Goal: Task Accomplishment & Management: Manage account settings

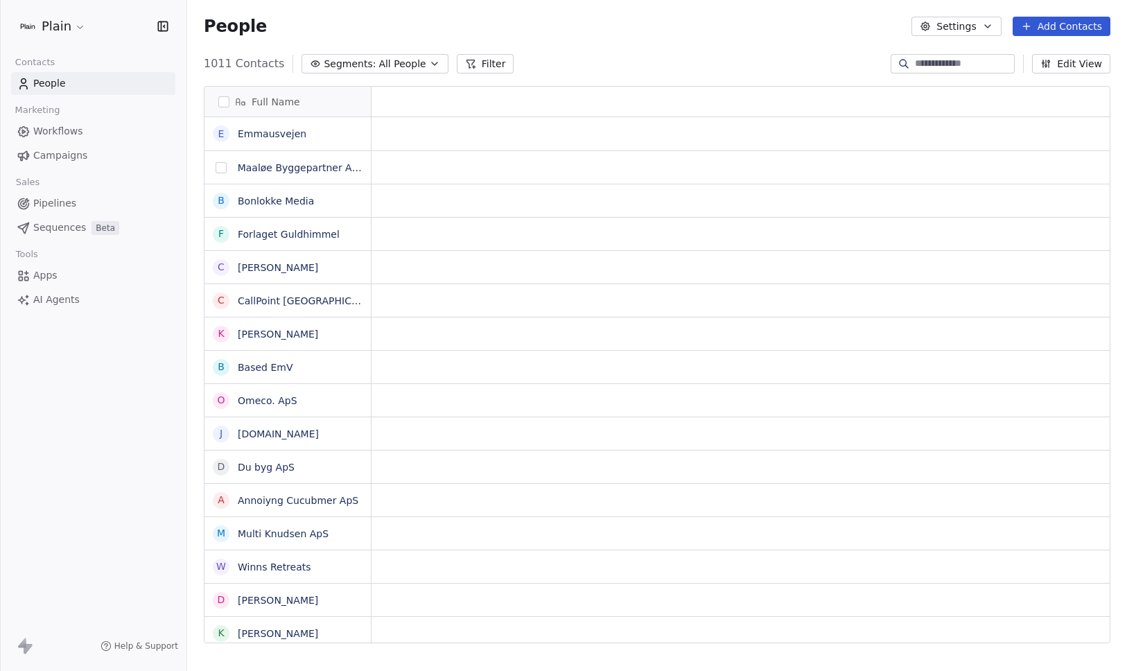
scroll to position [580, 930]
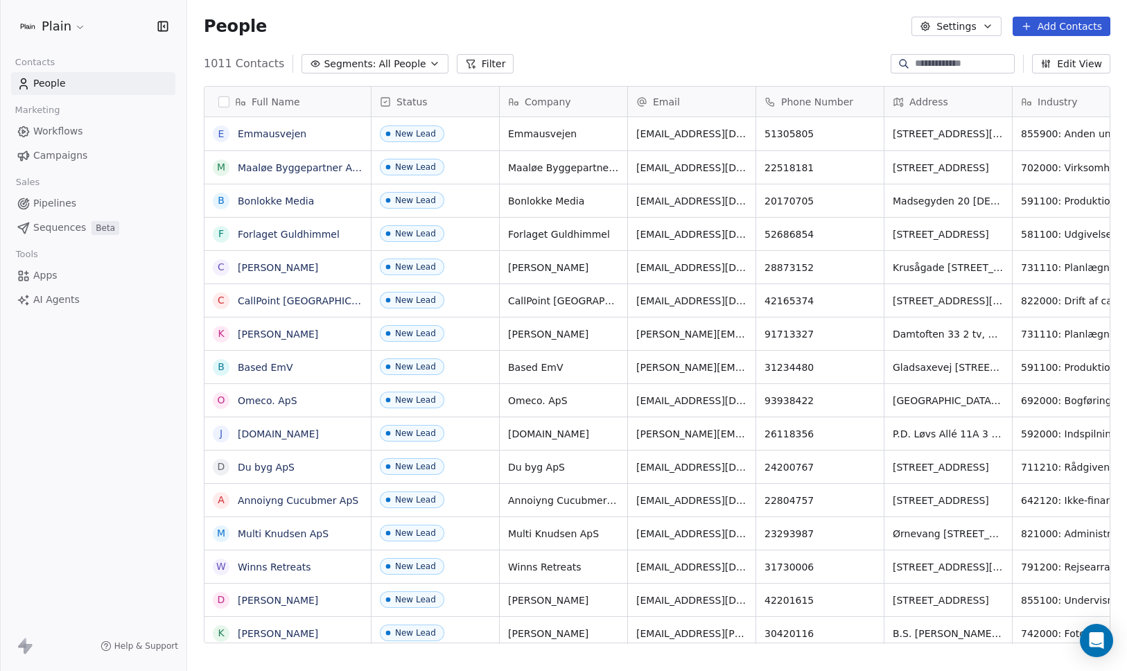
click at [49, 205] on span "Pipelines" at bounding box center [54, 203] width 43 height 15
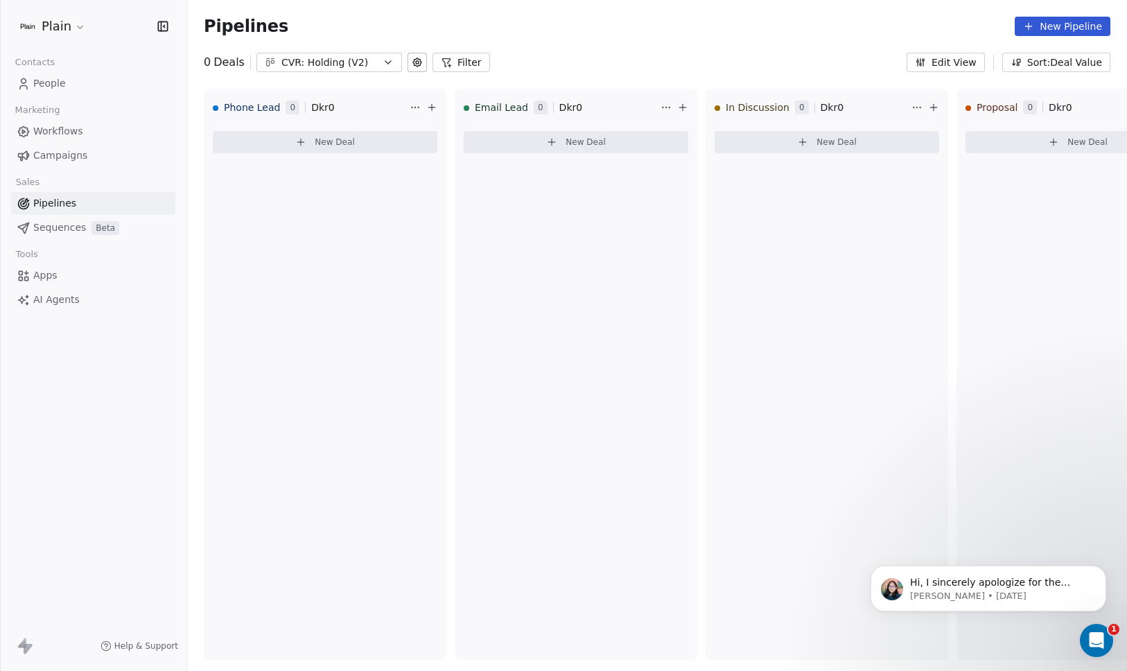
click at [319, 64] on div "CVR: Holding (V2)" at bounding box center [329, 62] width 96 height 15
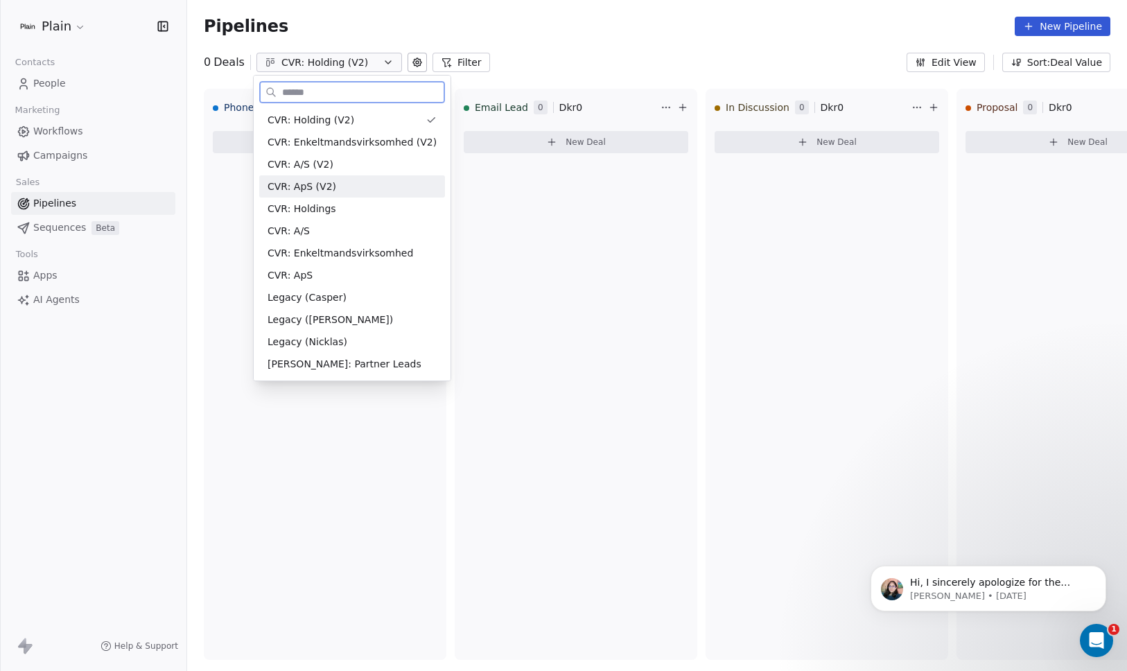
click at [352, 183] on div "CVR: ApS (V2)" at bounding box center [352, 187] width 169 height 15
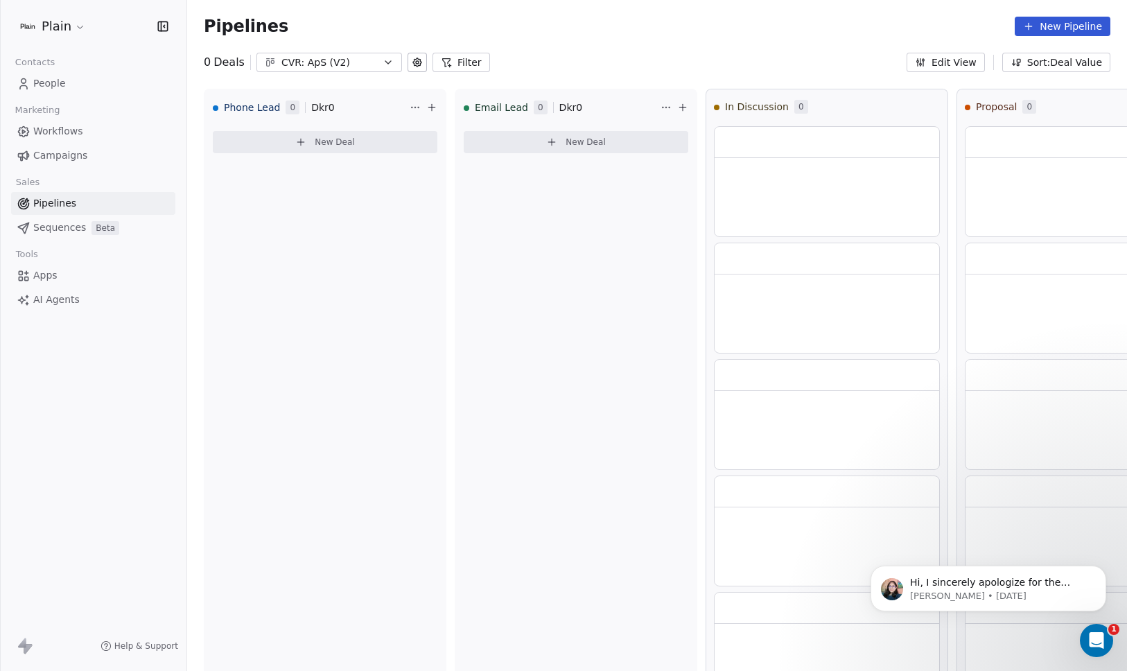
click at [356, 55] on div "CVR: ApS (V2)" at bounding box center [329, 62] width 96 height 15
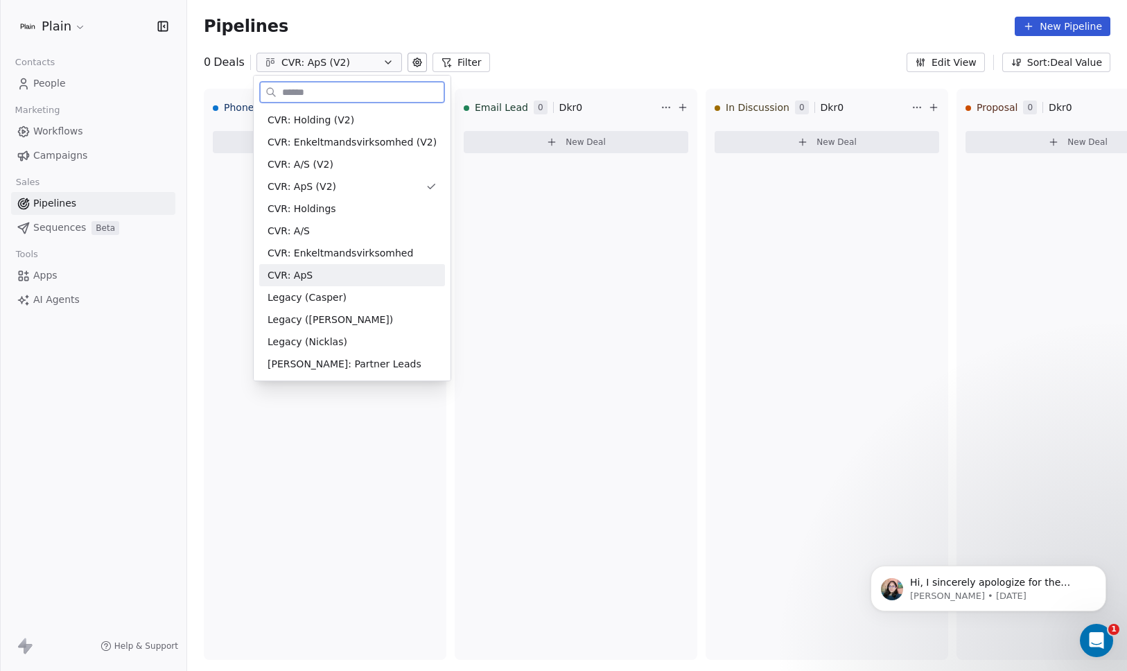
click at [374, 278] on div "CVR: ApS" at bounding box center [352, 275] width 169 height 15
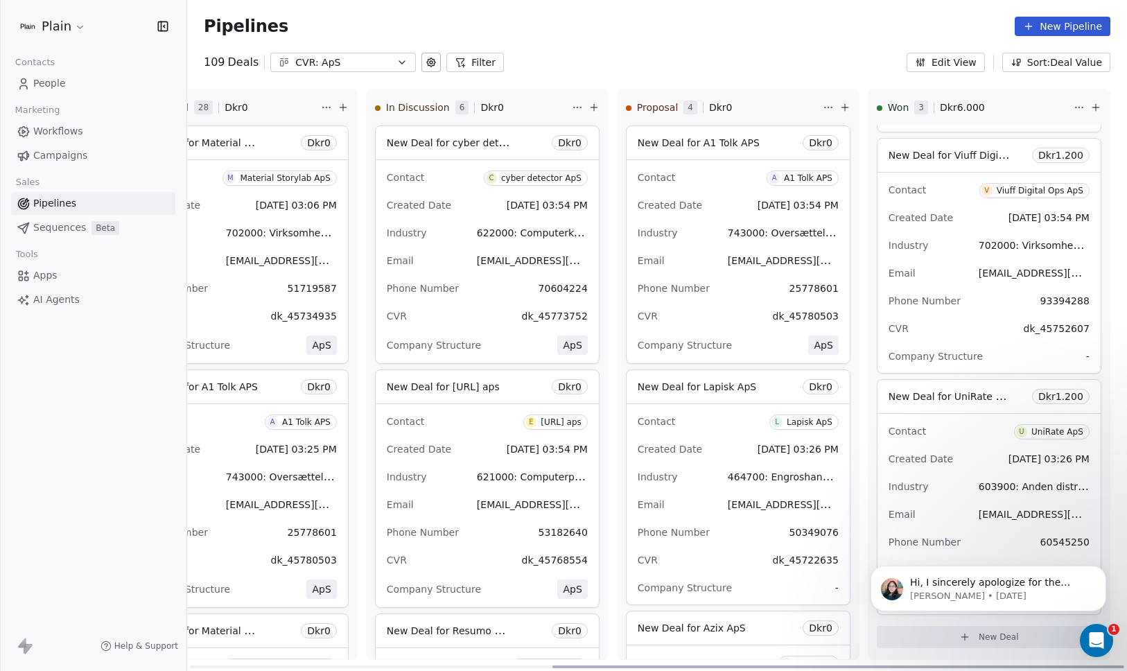
click at [718, 191] on div "Contact A A1 Tolk APS Created Date Aug 07, 2025 03:54 PM Industry 743000: Overs…" at bounding box center [738, 261] width 223 height 203
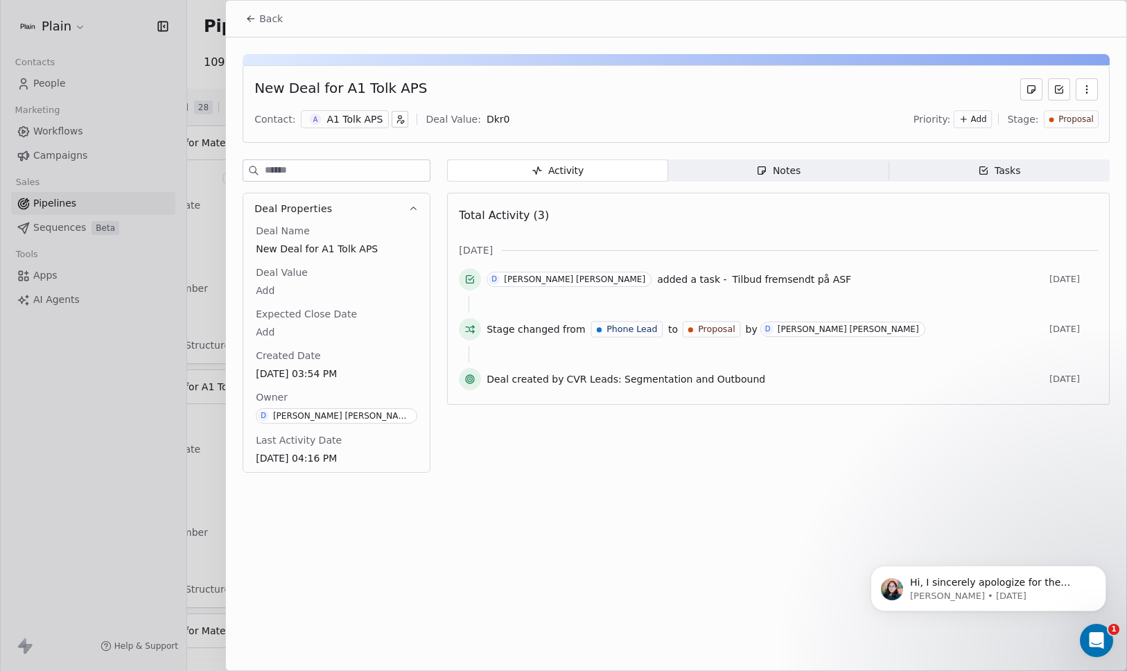
click at [768, 184] on div "Activity Activity Notes Notes Tasks Tasks Total Activity (3) aug. 2025 D Daniel…" at bounding box center [778, 320] width 663 height 322
click at [782, 173] on div "Notes" at bounding box center [778, 171] width 44 height 15
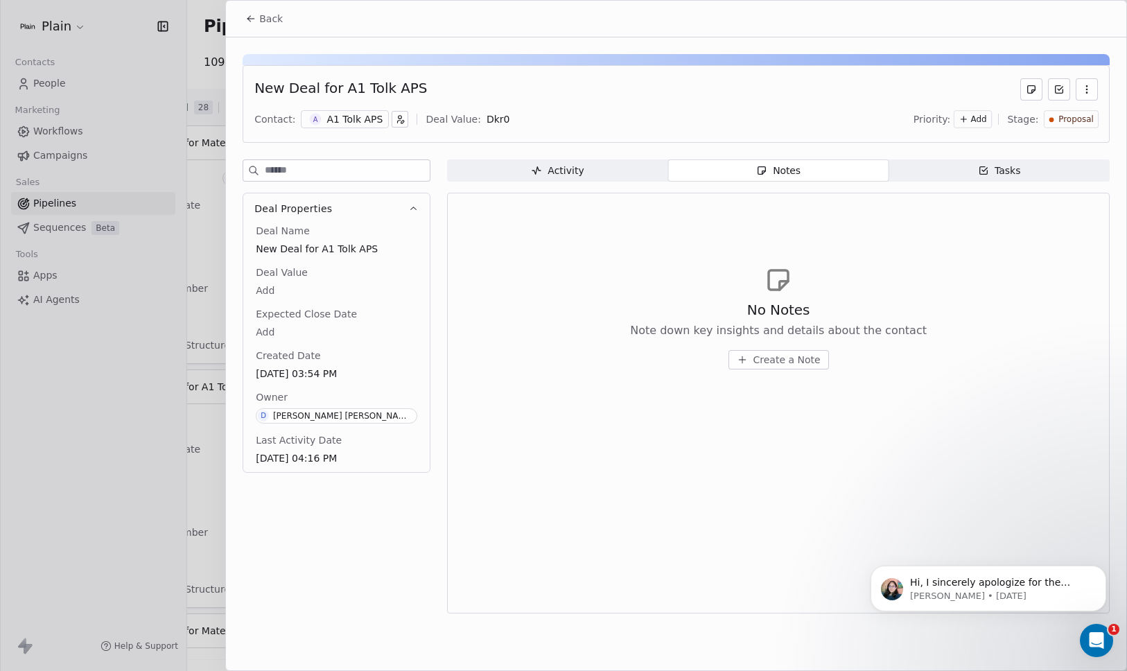
click at [225, 191] on div at bounding box center [563, 335] width 1127 height 671
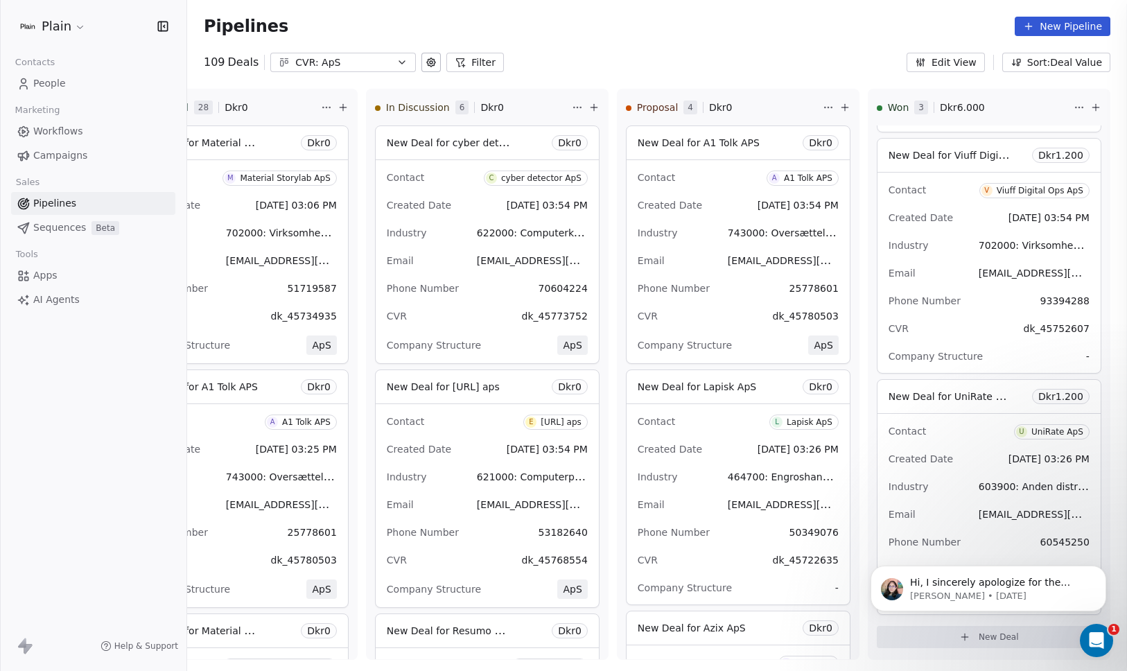
click at [207, 202] on div at bounding box center [563, 335] width 1127 height 671
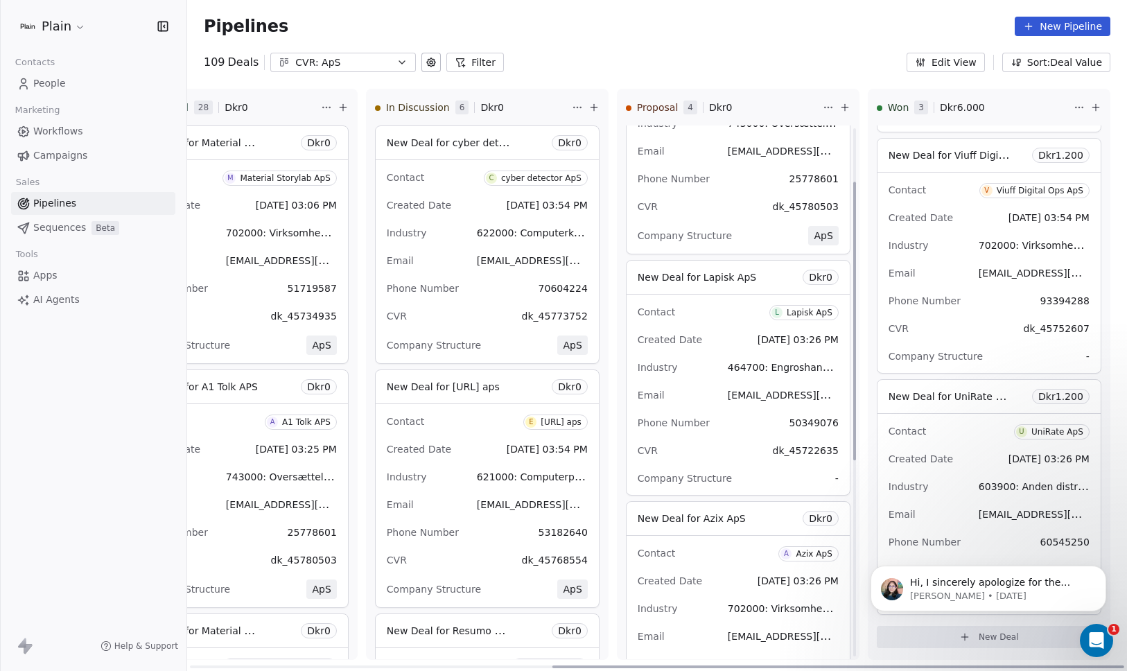
scroll to position [114, 0]
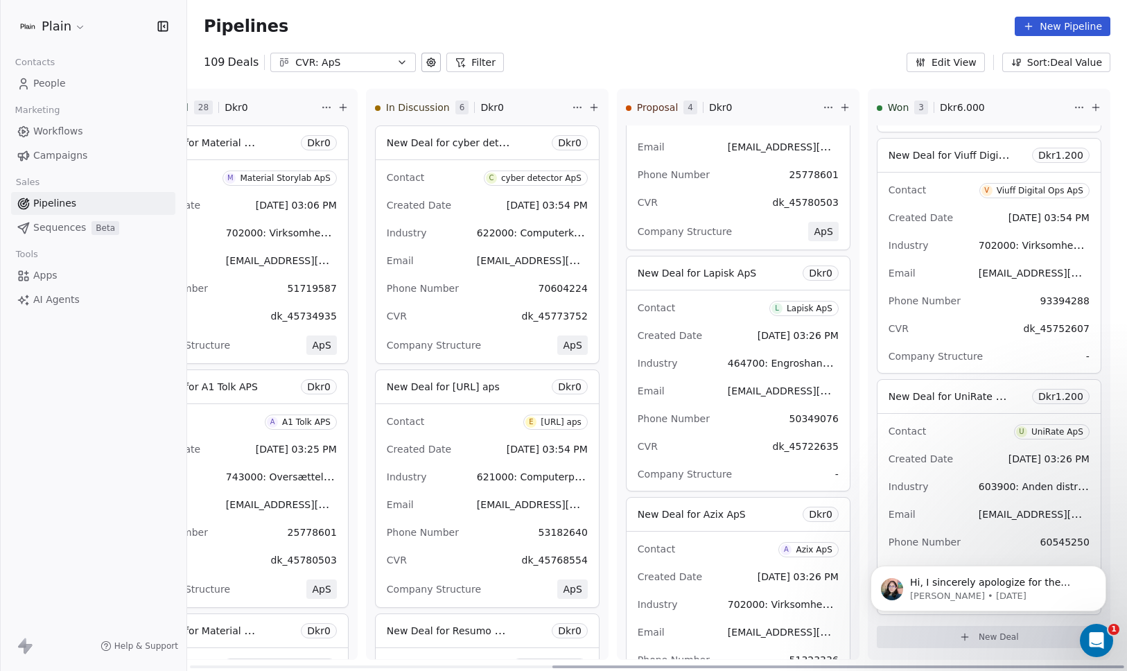
click at [743, 437] on div "CVR dk_45722635" at bounding box center [738, 446] width 201 height 22
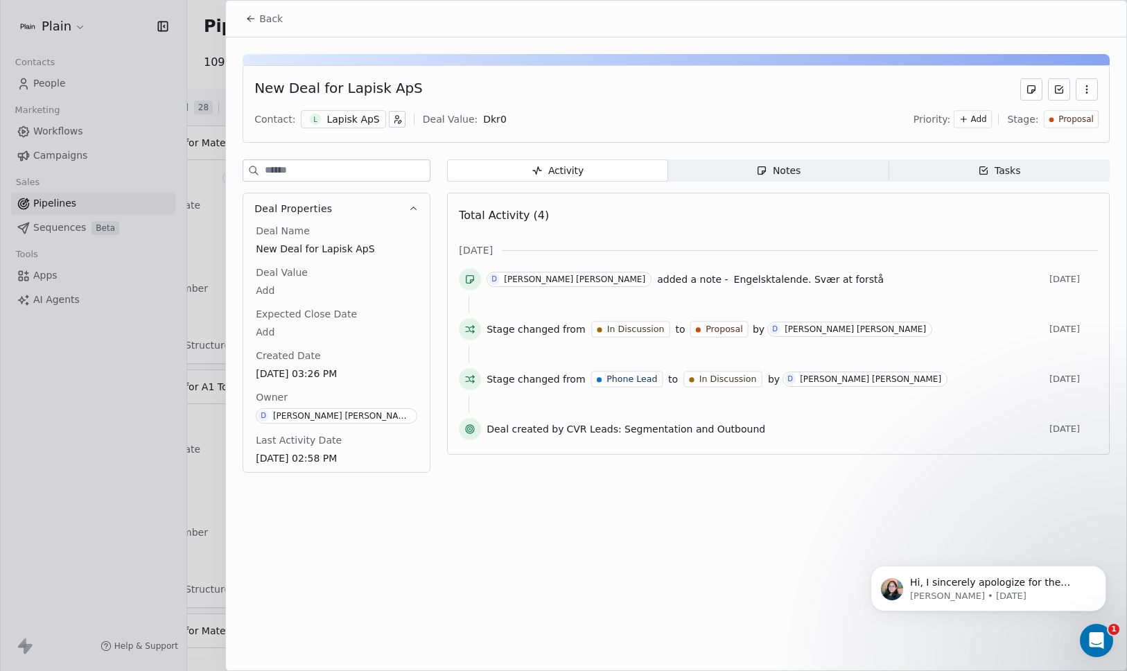
click at [754, 168] on span "Notes Notes" at bounding box center [778, 170] width 221 height 22
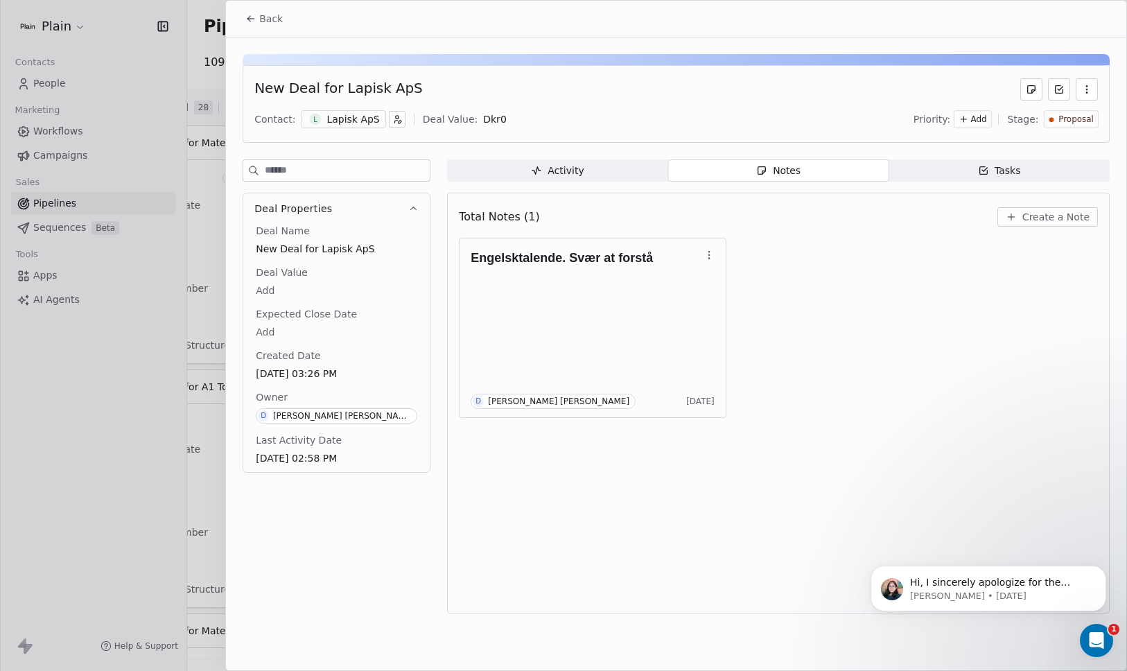
click at [168, 417] on div at bounding box center [563, 335] width 1127 height 671
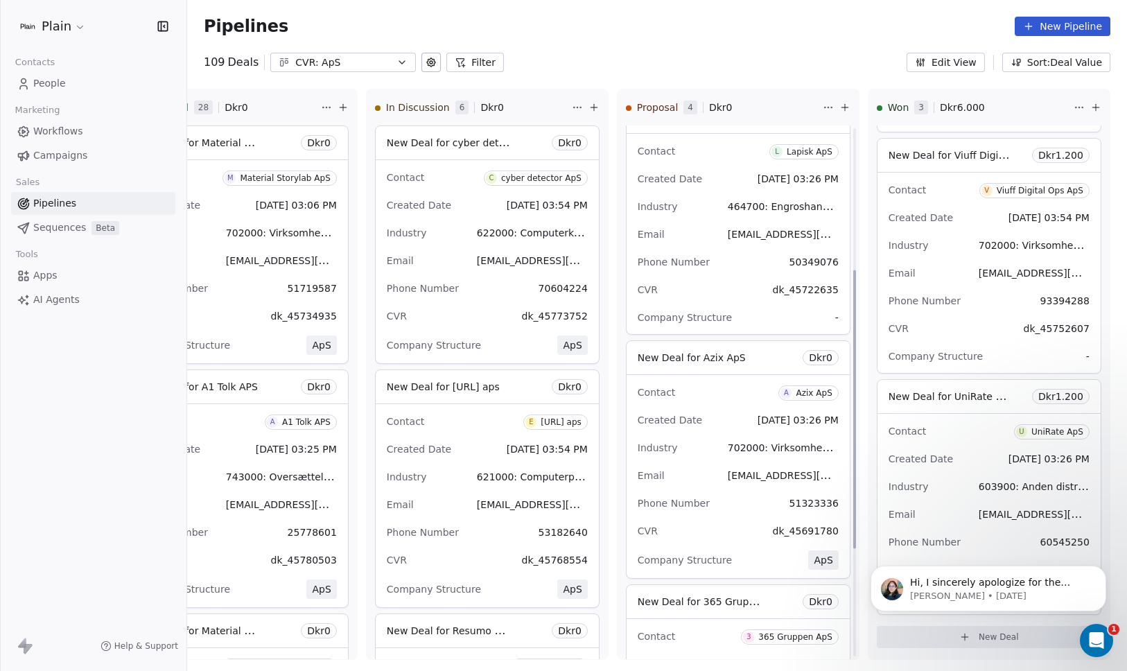
scroll to position [272, 0]
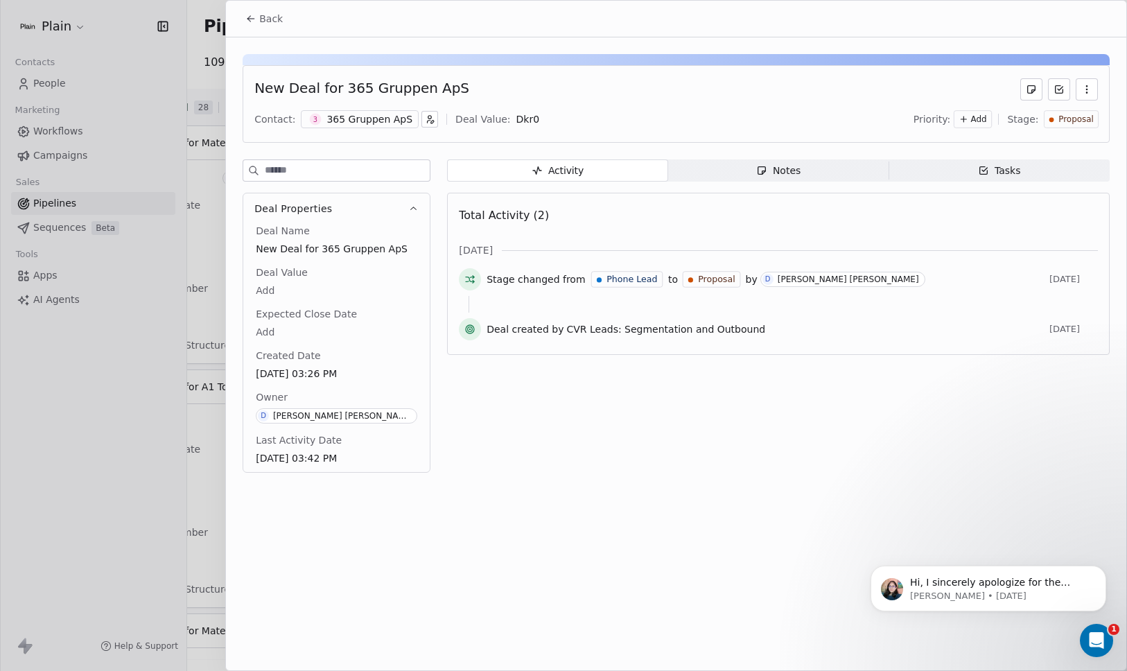
click at [763, 175] on icon "button" at bounding box center [761, 170] width 11 height 11
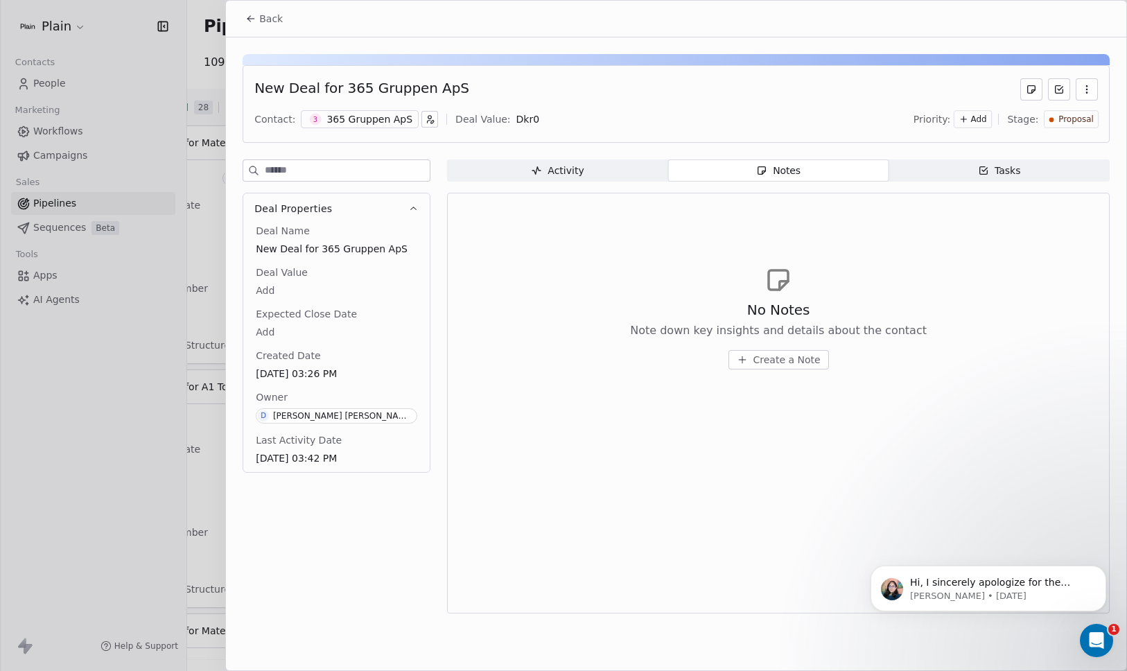
click at [102, 419] on div at bounding box center [563, 335] width 1127 height 671
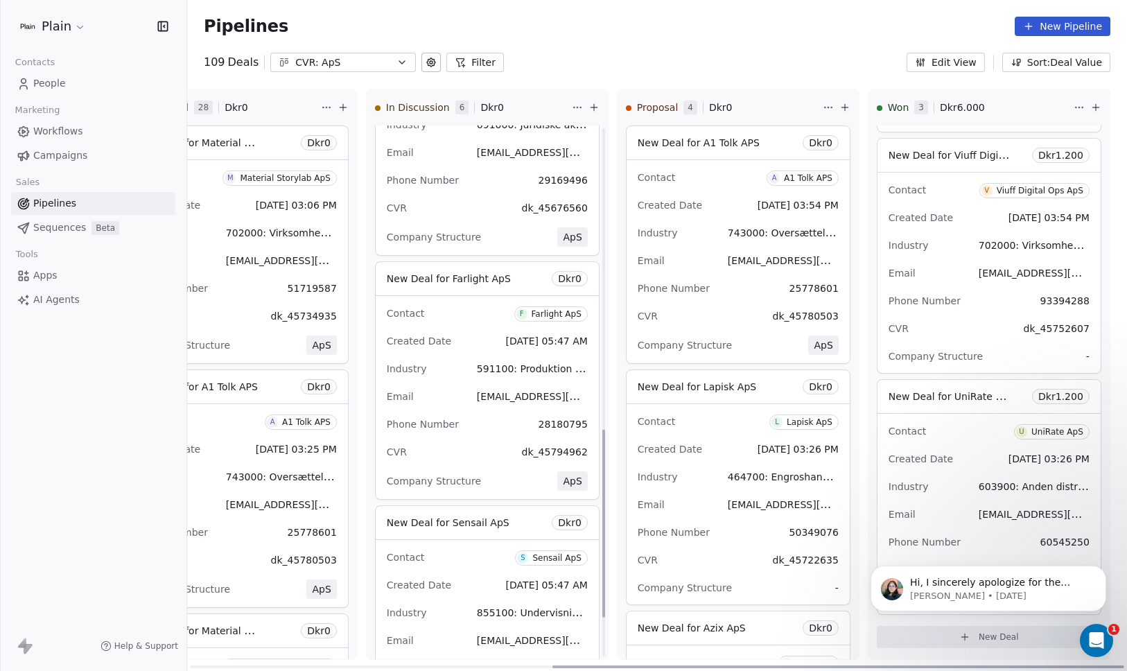
scroll to position [827, 0]
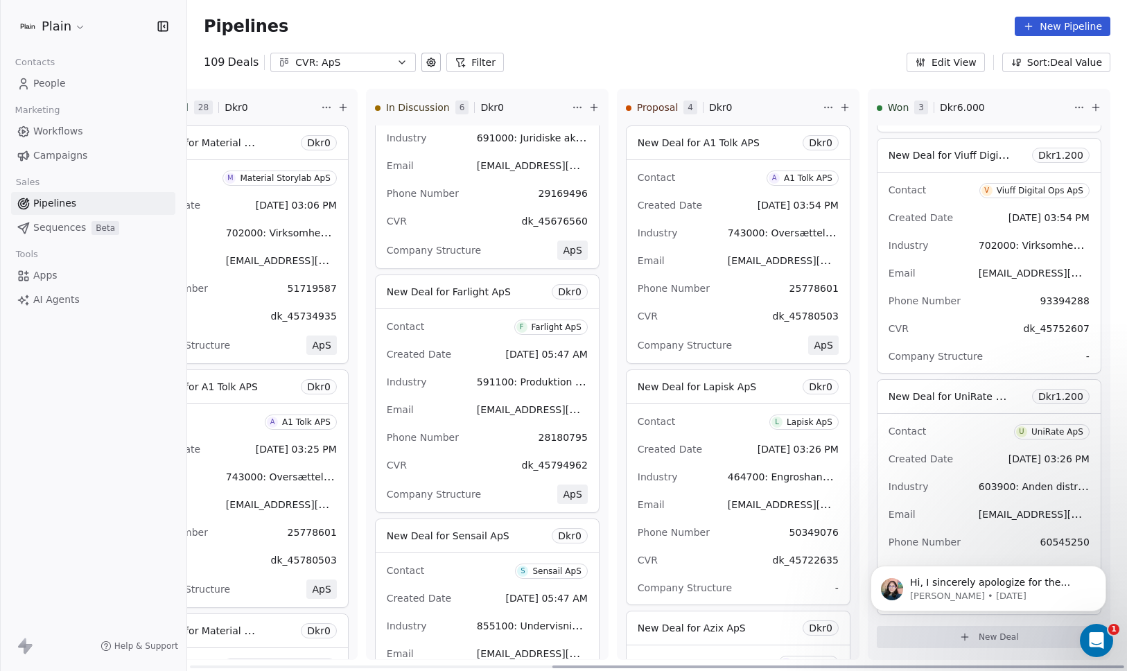
click at [488, 442] on div "Phone Number 28180795" at bounding box center [487, 437] width 201 height 22
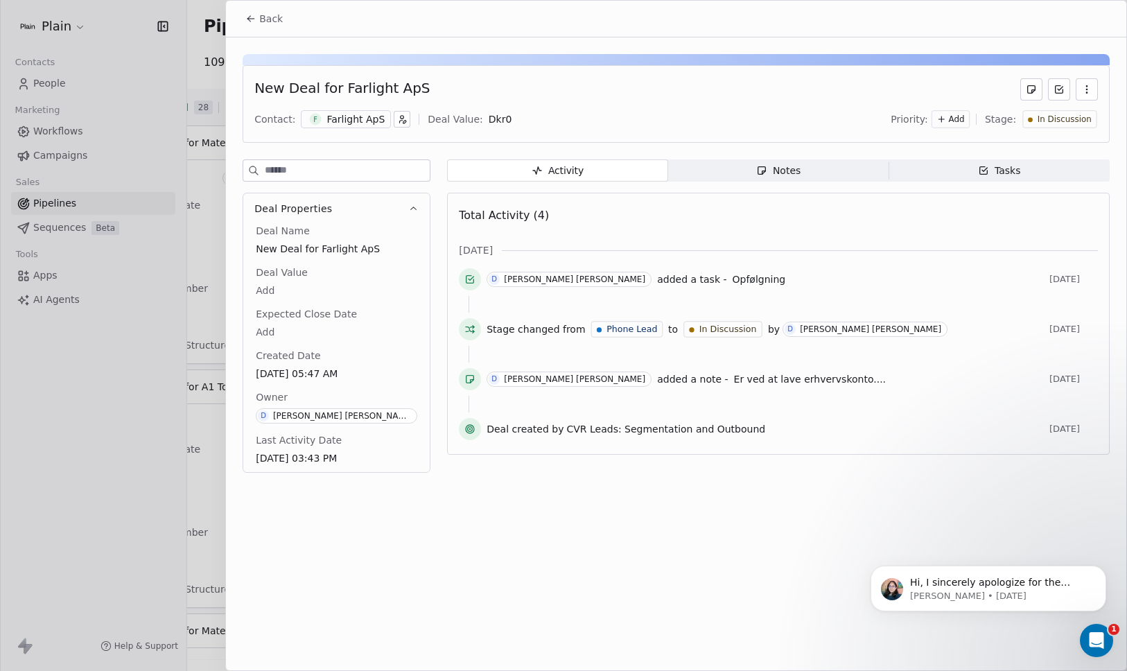
click at [767, 166] on icon "button" at bounding box center [761, 170] width 11 height 11
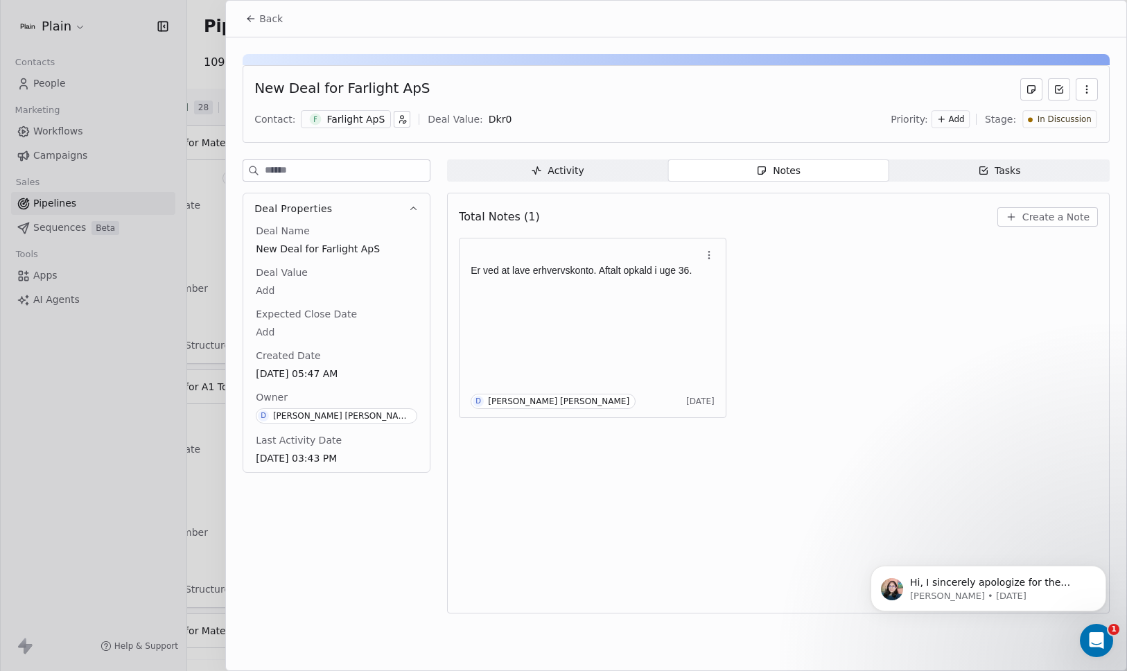
click at [203, 385] on div at bounding box center [563, 335] width 1127 height 671
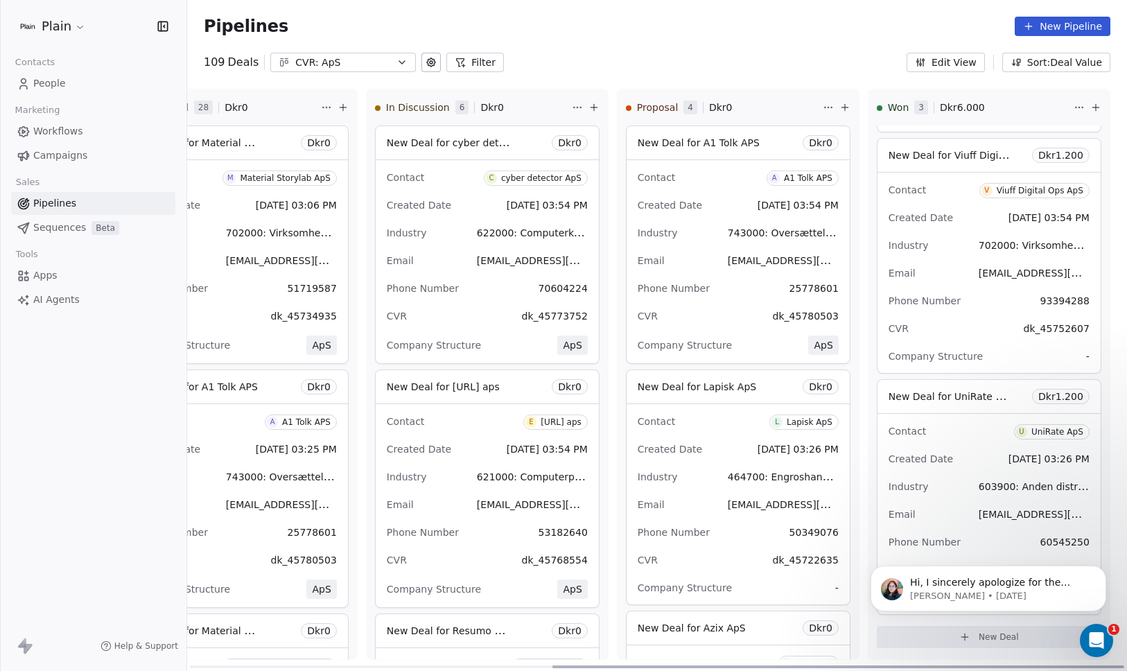
click at [725, 525] on div "Phone Number 50349076" at bounding box center [738, 532] width 201 height 22
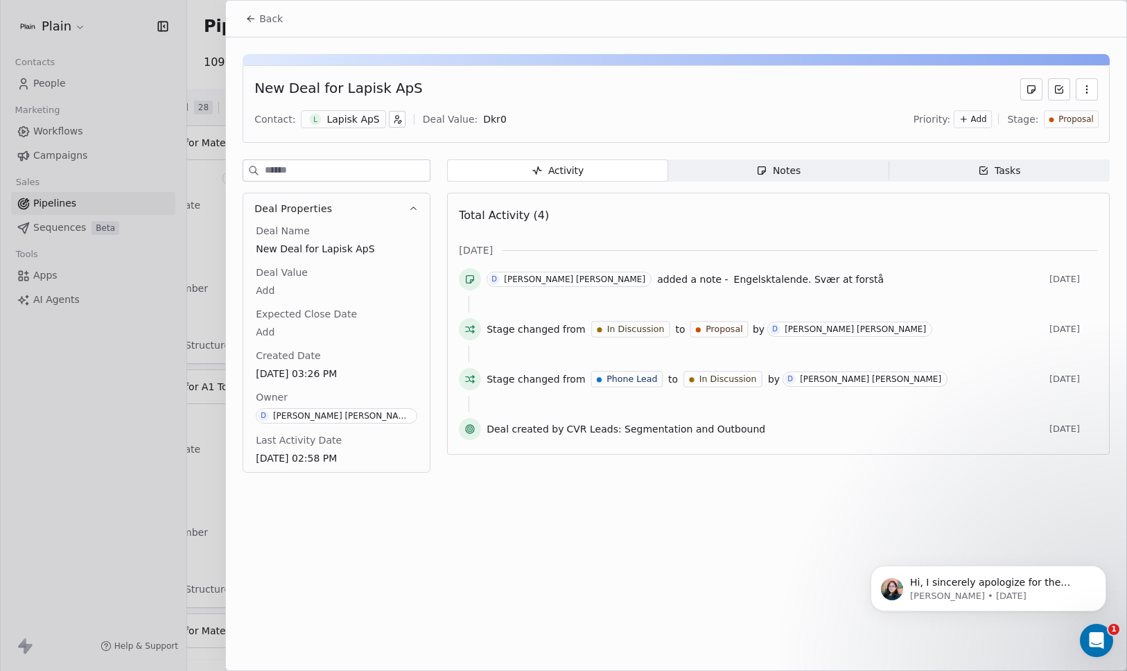
click at [205, 350] on div at bounding box center [563, 335] width 1127 height 671
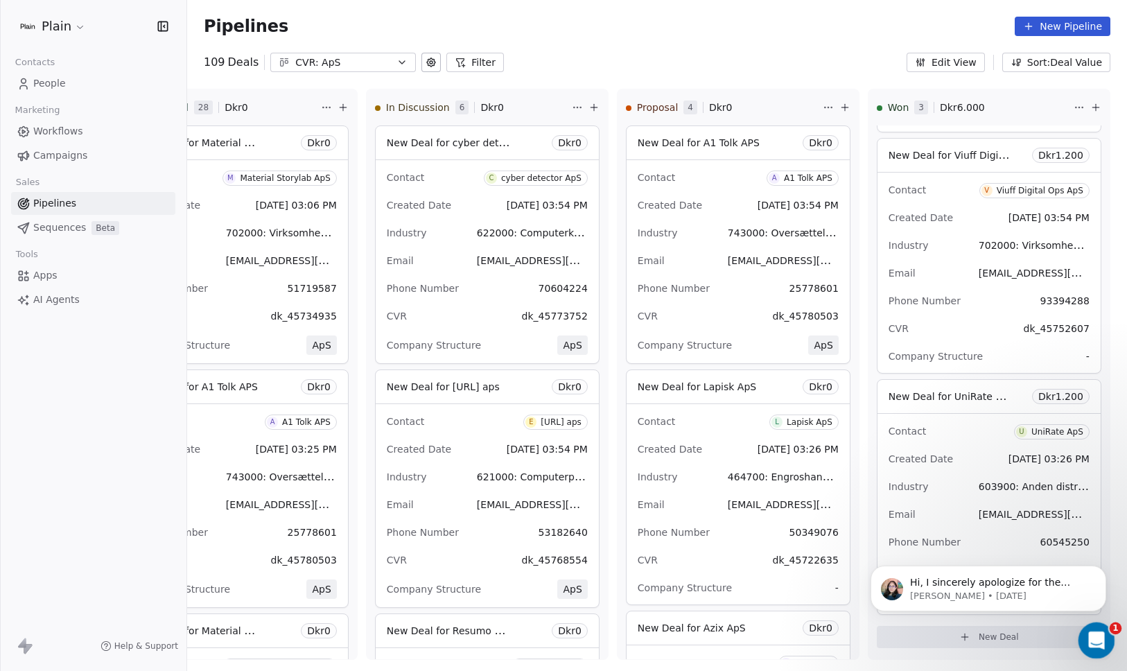
click at [1106, 639] on icon "Open Intercom Messenger" at bounding box center [1095, 638] width 23 height 23
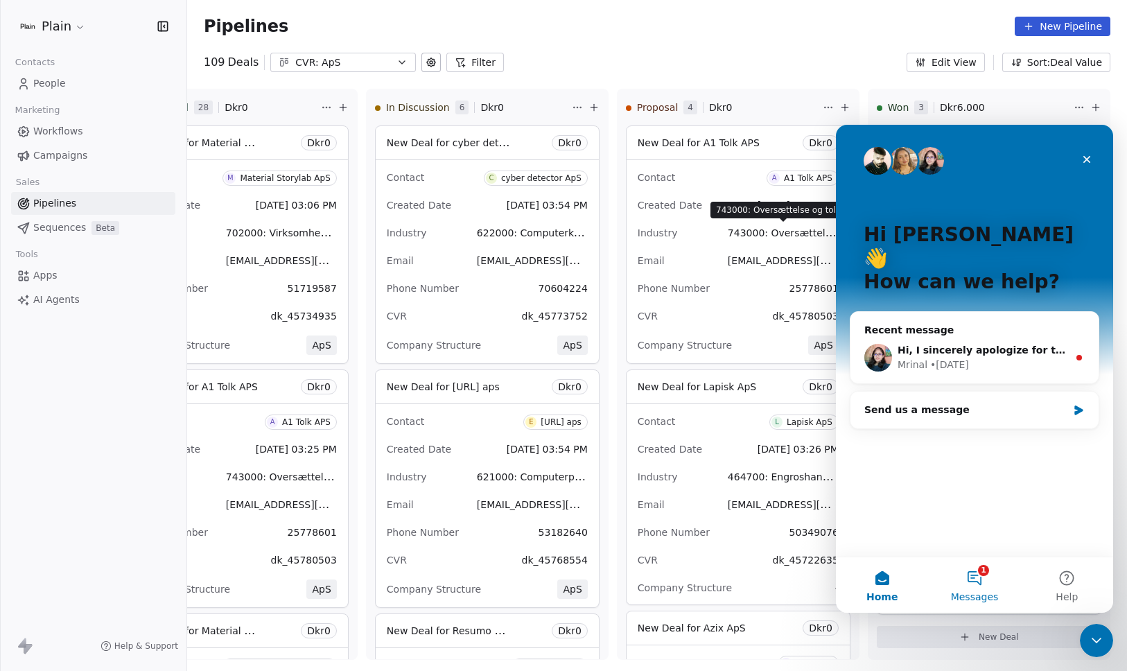
click at [985, 579] on button "1 Messages" at bounding box center [974, 584] width 92 height 55
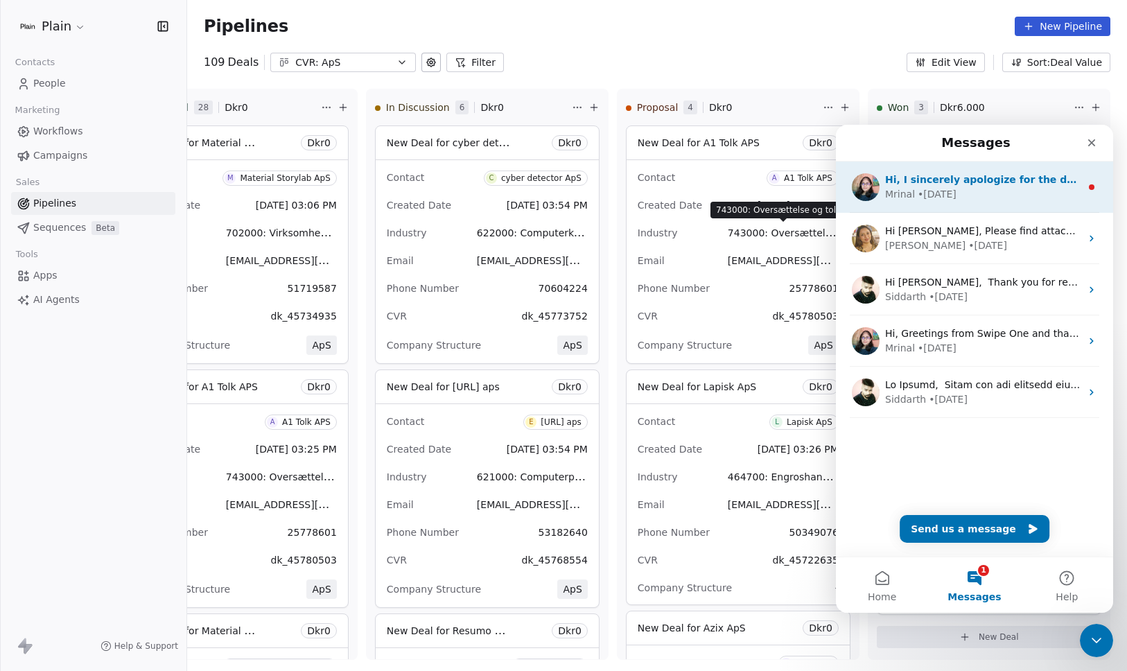
click at [957, 189] on div "Mrinal • 1d ago" at bounding box center [983, 194] width 196 height 15
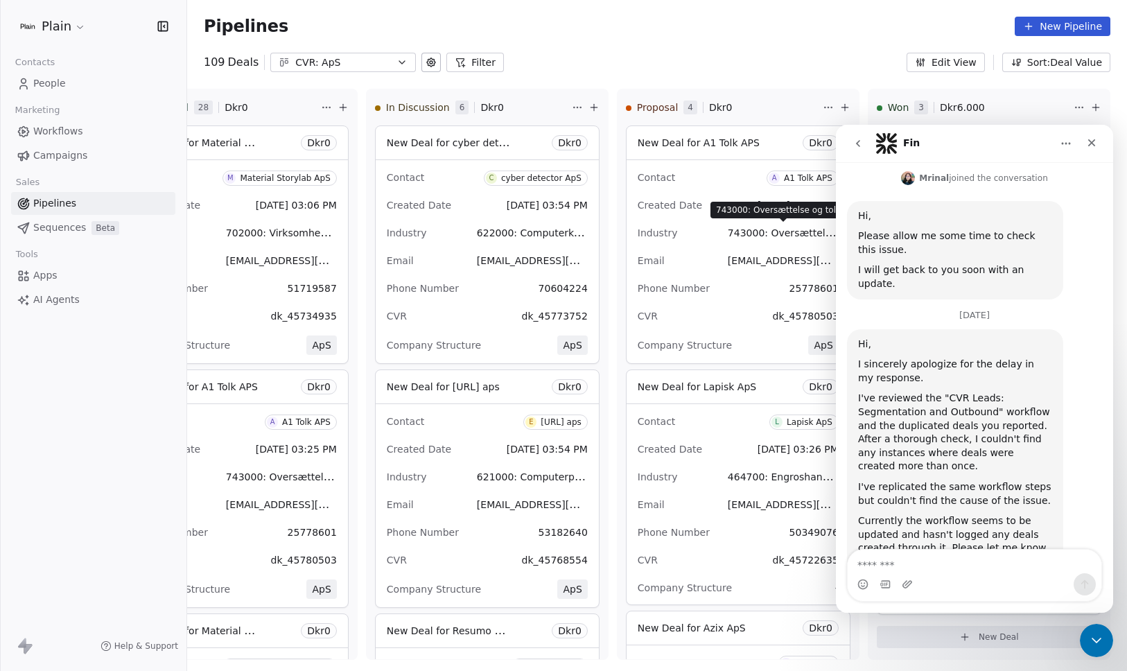
scroll to position [424, 0]
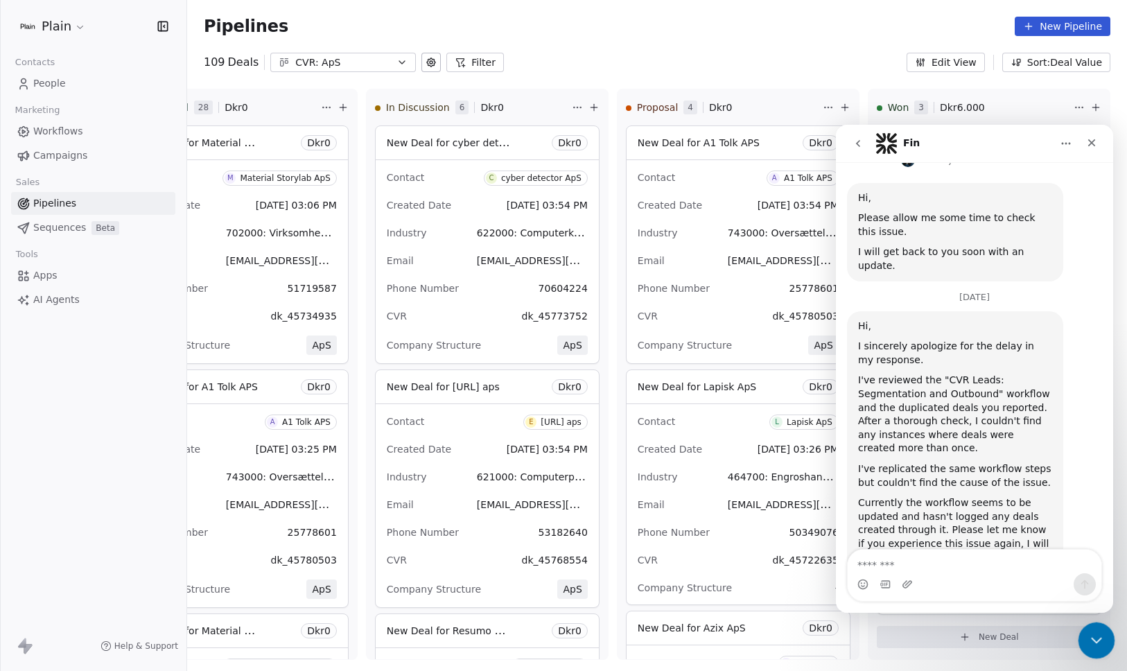
click at [1092, 637] on icon "Close Intercom Messenger" at bounding box center [1095, 639] width 10 height 6
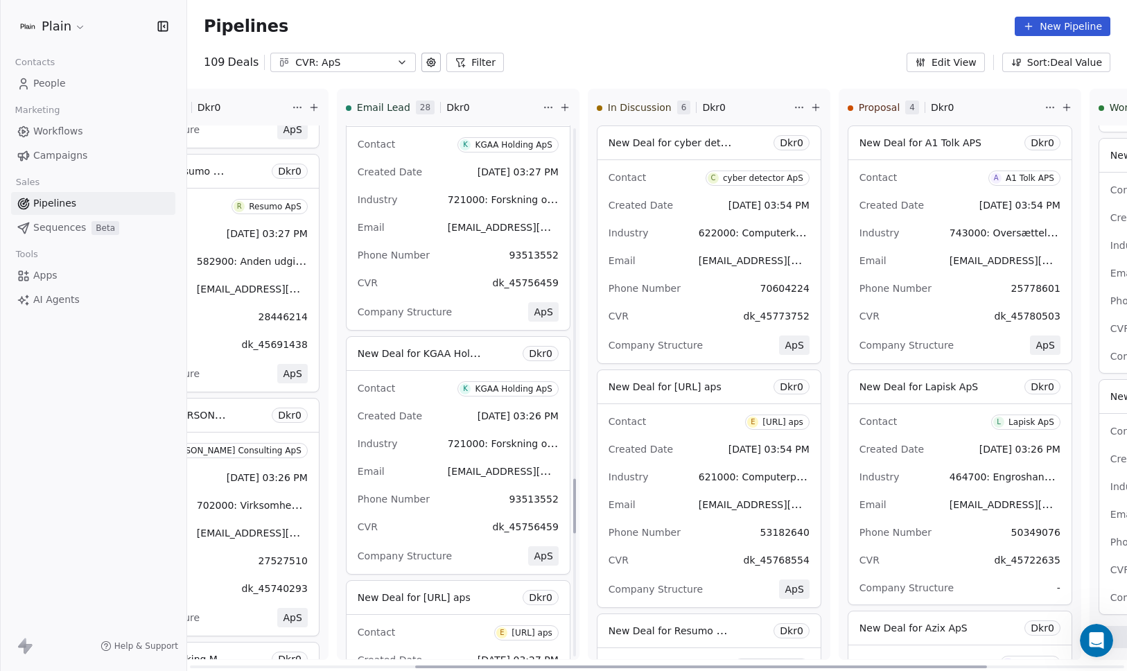
scroll to position [3416, 0]
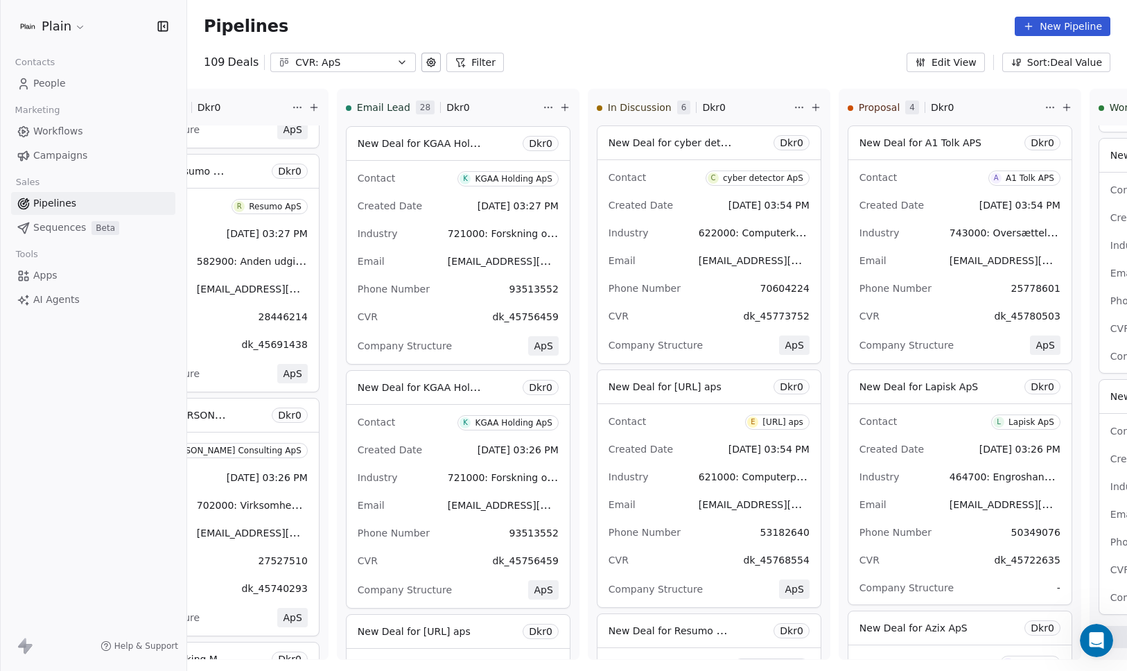
click at [45, 87] on span "People" at bounding box center [49, 83] width 33 height 15
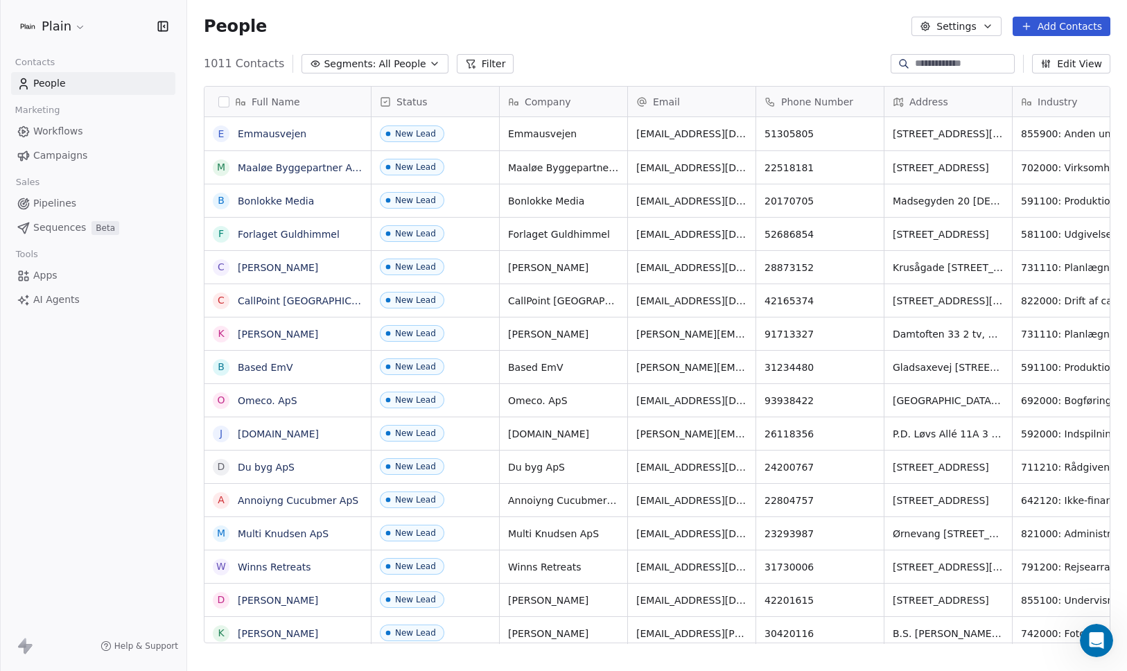
click at [54, 132] on span "Workflows" at bounding box center [58, 131] width 50 height 15
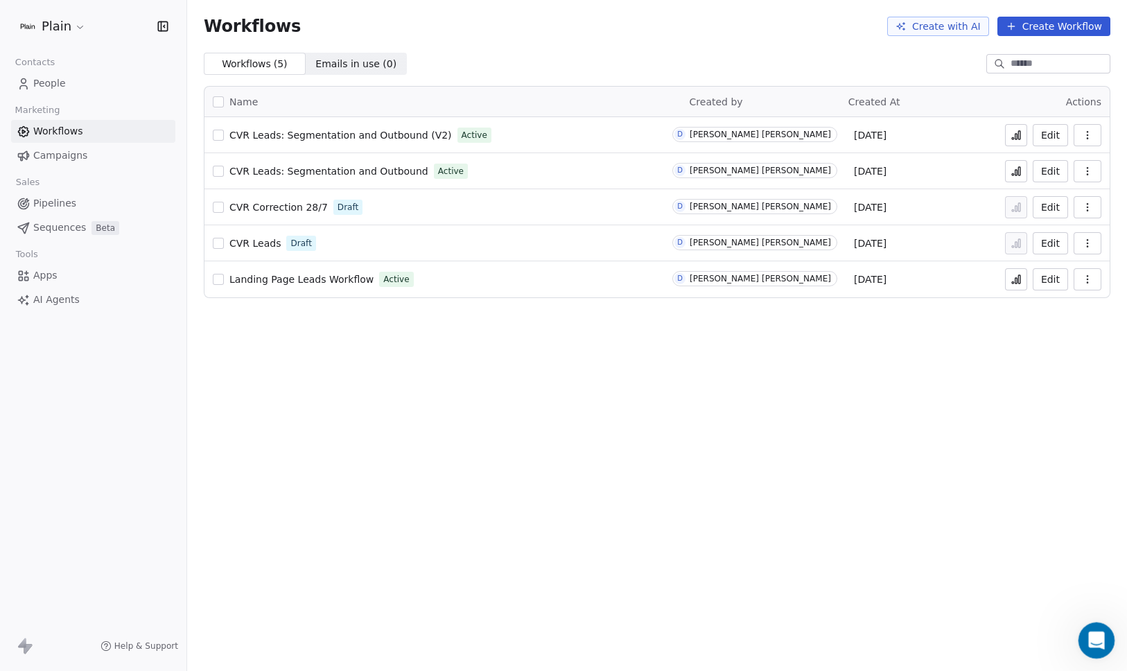
click at [1097, 646] on icon "Open Intercom Messenger" at bounding box center [1095, 638] width 23 height 23
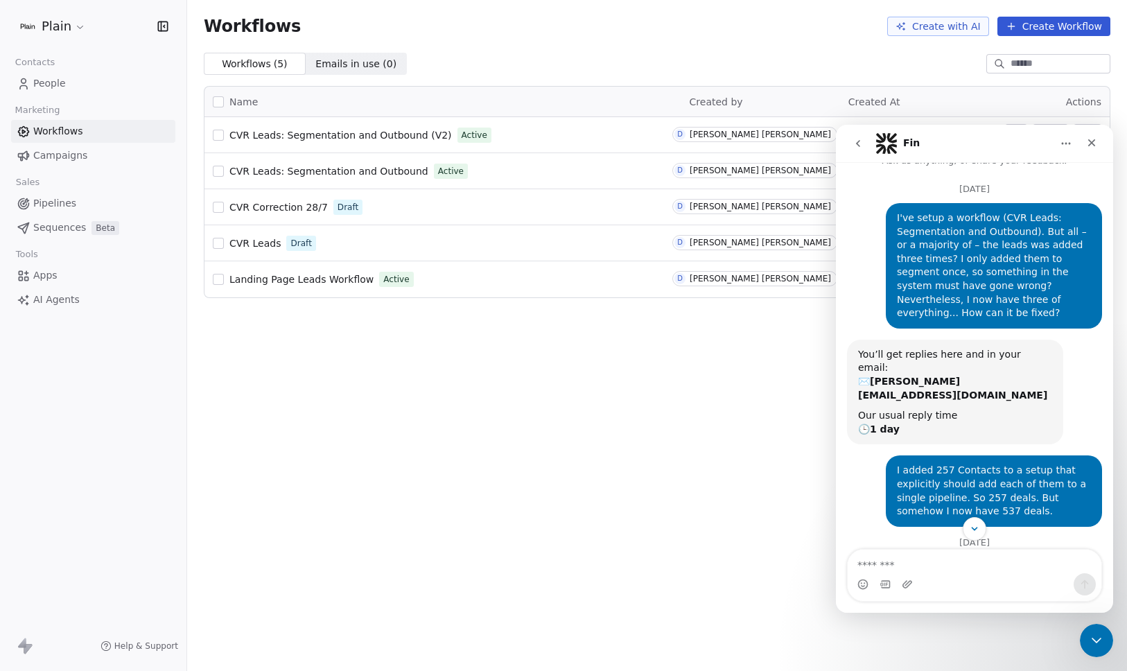
click at [858, 139] on icon "go back" at bounding box center [858, 143] width 11 height 11
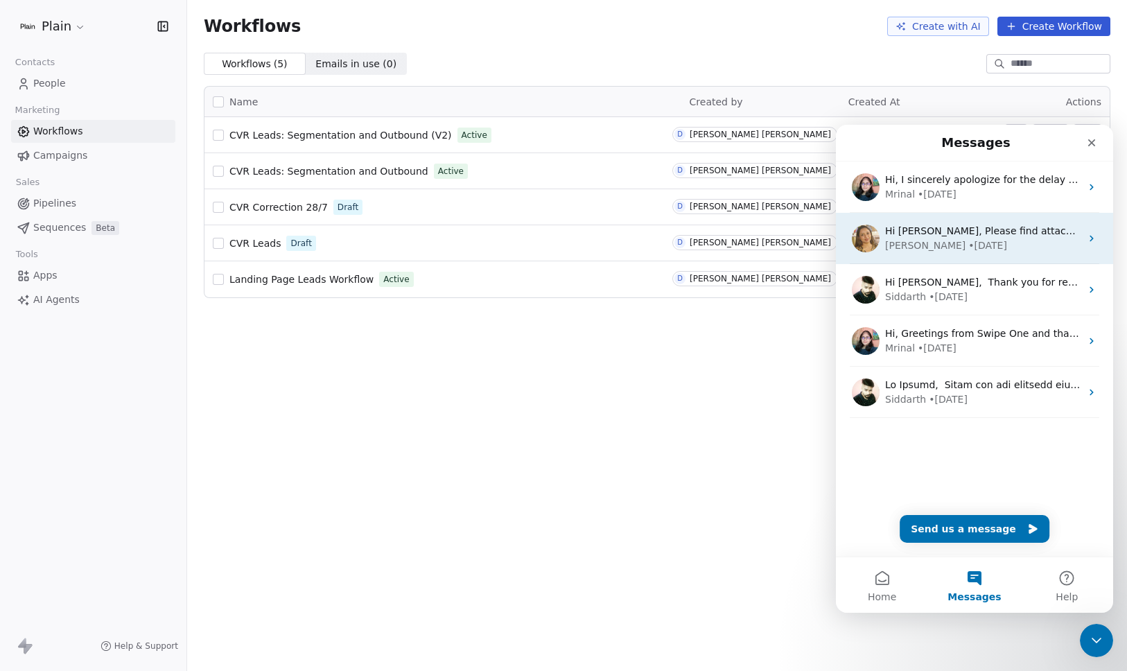
click at [980, 239] on div "Harinder • 3d ago" at bounding box center [983, 245] width 196 height 15
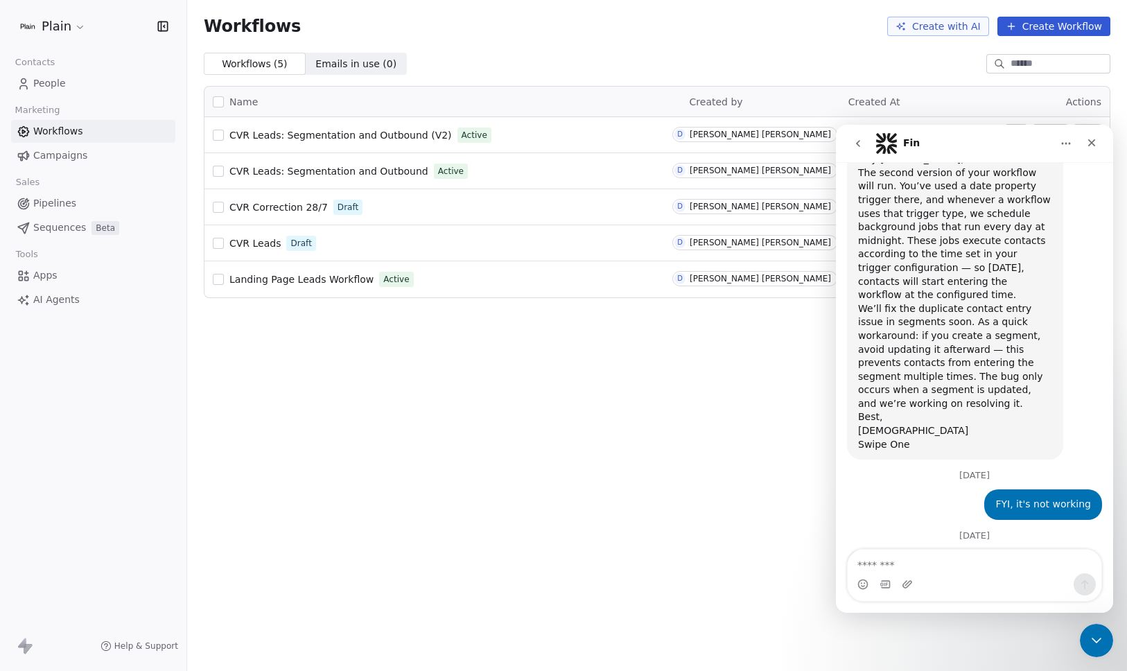
click at [910, 620] on div "Date Prope...lained.pdf" at bounding box center [928, 627] width 112 height 15
click at [406, 136] on span "CVR Leads: Segmentation and Outbound (V2)" at bounding box center [340, 135] width 223 height 11
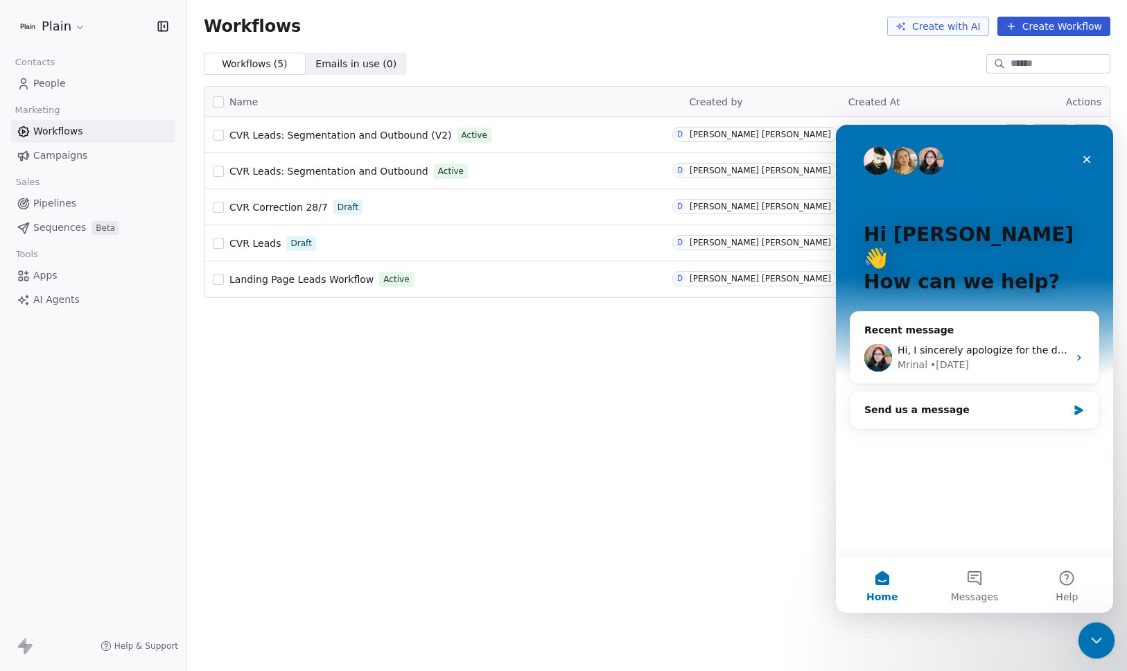
click at [1102, 642] on icon "Close Intercom Messenger" at bounding box center [1094, 638] width 17 height 17
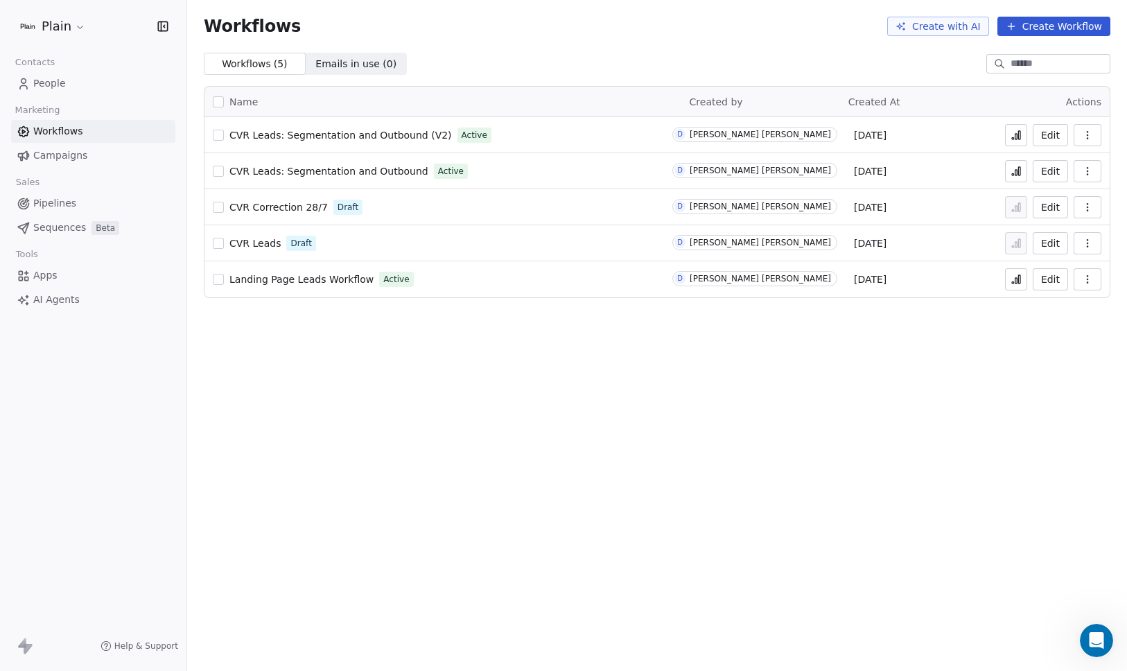
click at [1020, 134] on icon at bounding box center [1016, 135] width 11 height 11
click at [373, 131] on span "CVR Leads: Segmentation and Outbound (V2)" at bounding box center [340, 135] width 223 height 11
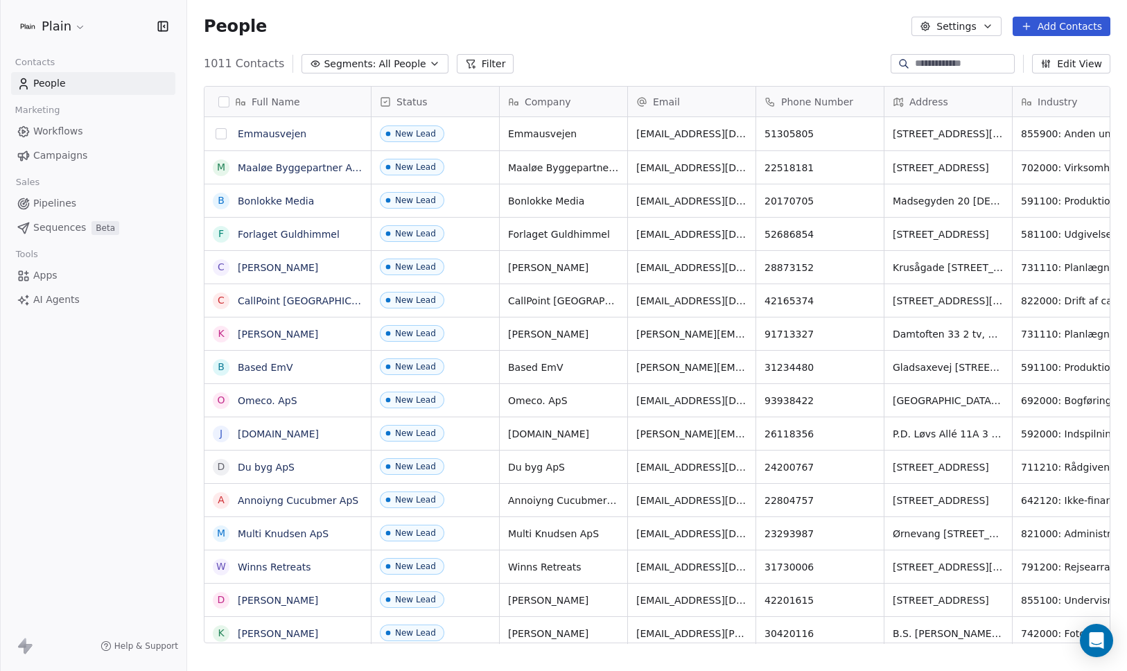
click at [223, 132] on button "grid" at bounding box center [221, 133] width 11 height 11
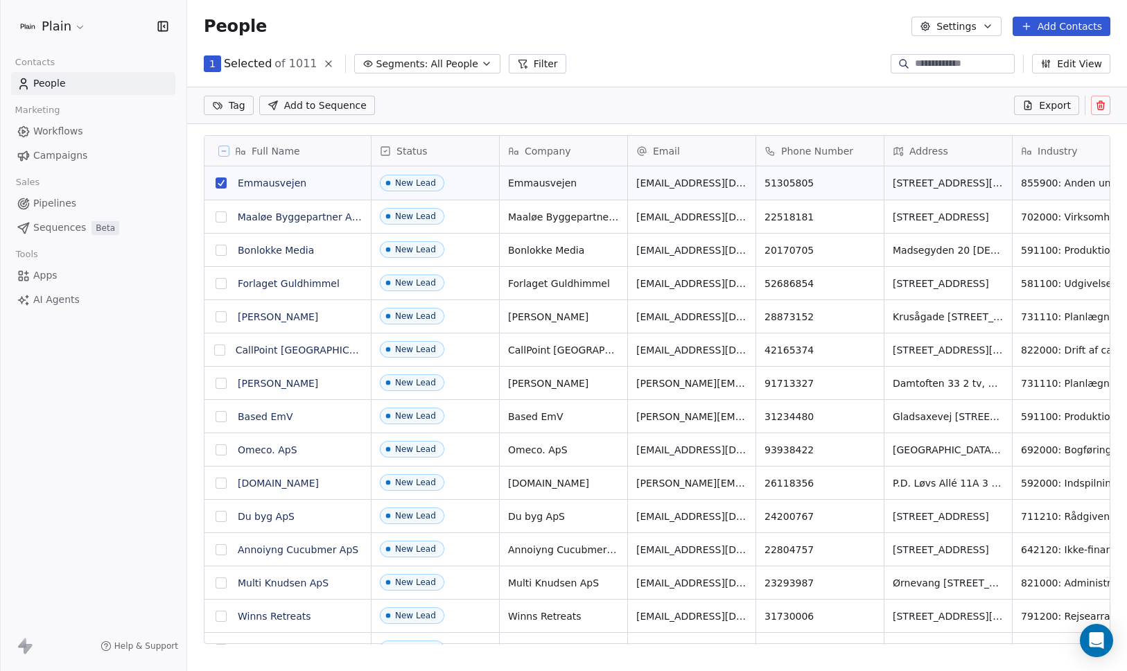
scroll to position [532, 930]
click at [218, 183] on button "grid" at bounding box center [221, 182] width 11 height 11
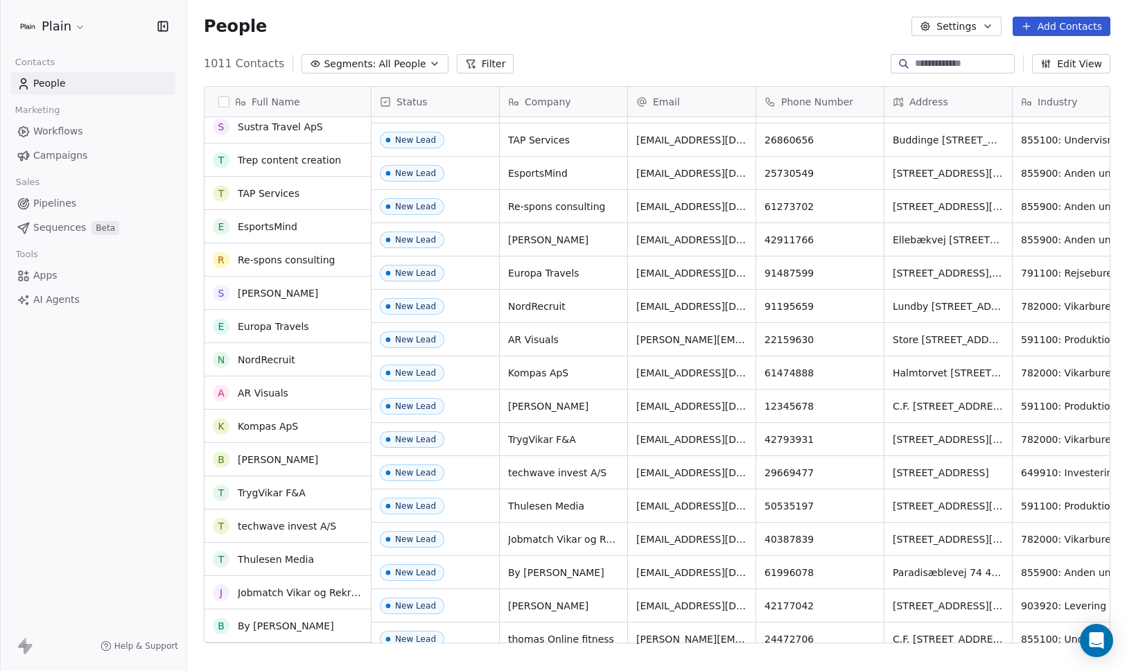
scroll to position [2642, 0]
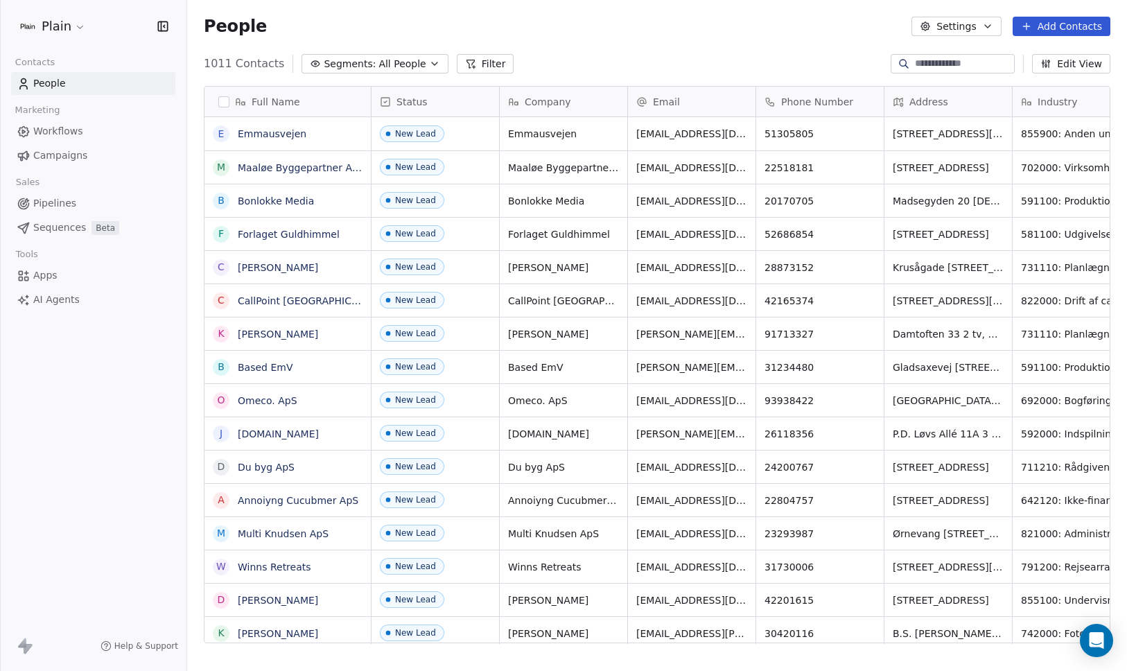
click at [476, 62] on button "Filter" at bounding box center [486, 63] width 58 height 19
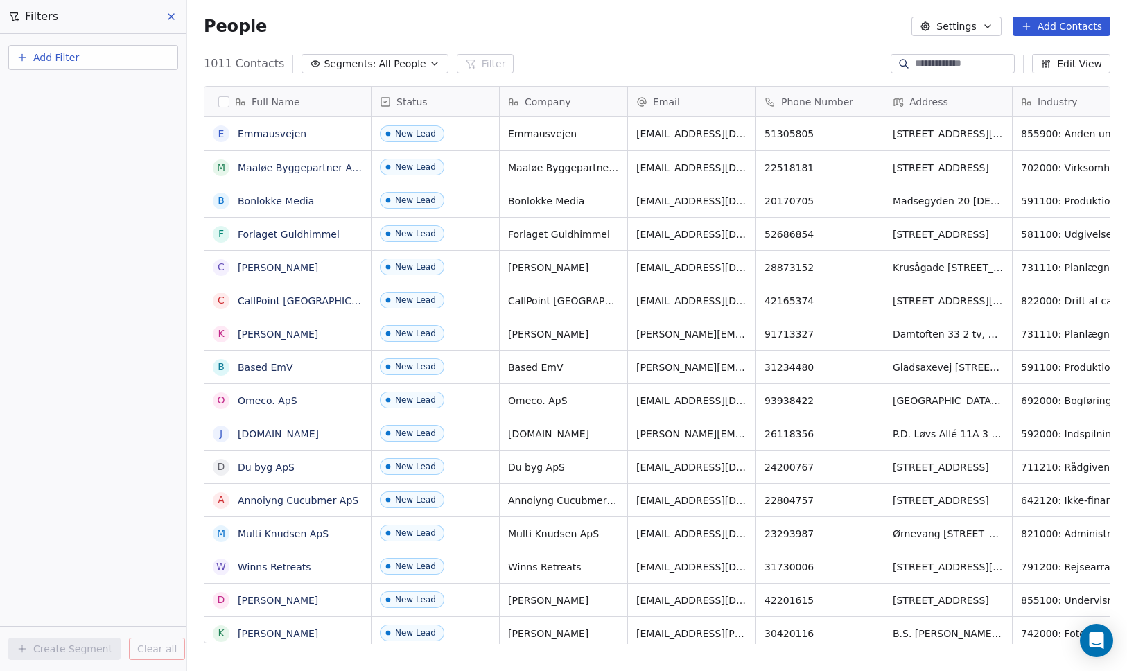
click at [171, 18] on icon at bounding box center [171, 16] width 11 height 11
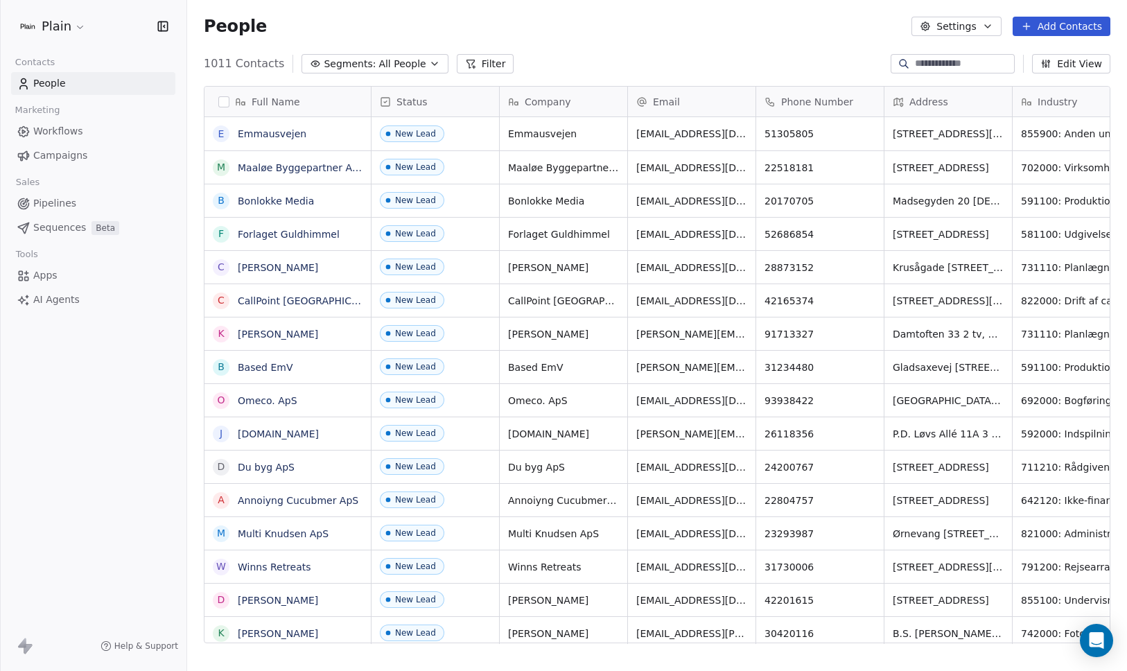
click at [379, 57] on span "All People" at bounding box center [402, 64] width 47 height 15
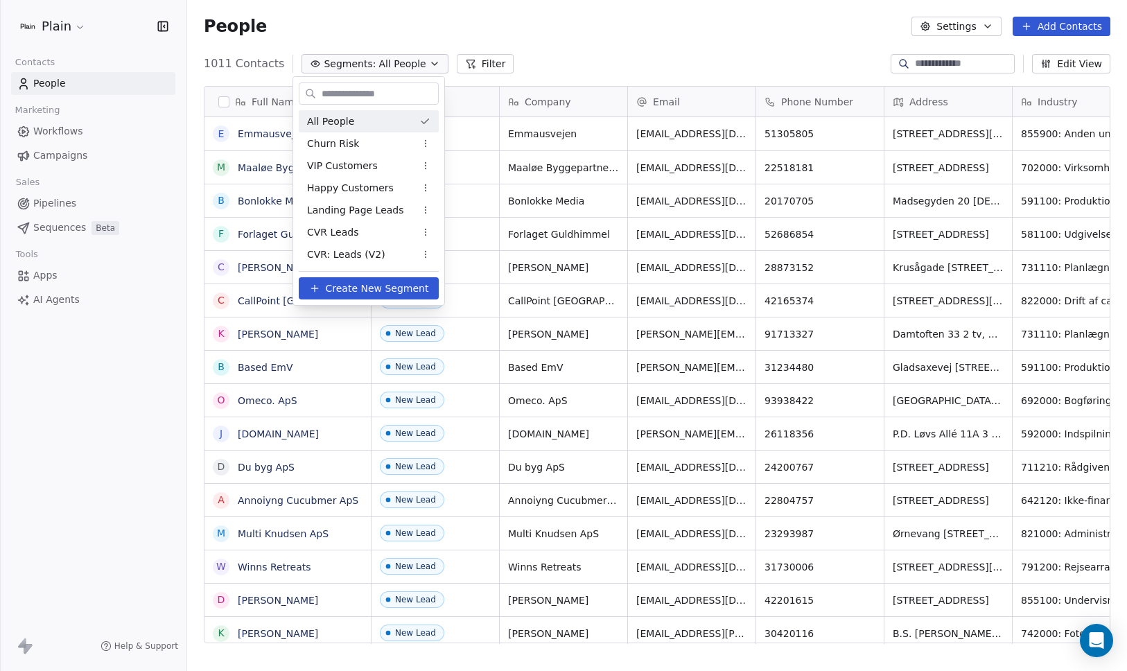
click at [637, 22] on html "Plain Contacts People Marketing Workflows Campaigns Sales Pipelines Sequences B…" at bounding box center [563, 335] width 1127 height 671
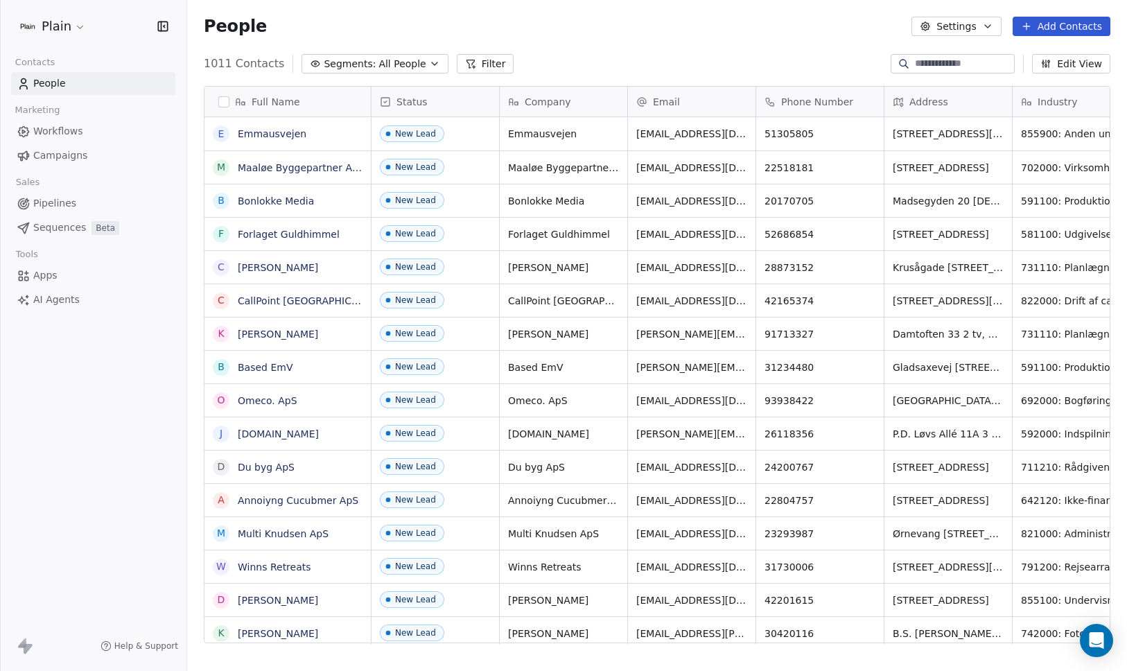
click at [1073, 66] on button "Edit View" at bounding box center [1071, 63] width 78 height 19
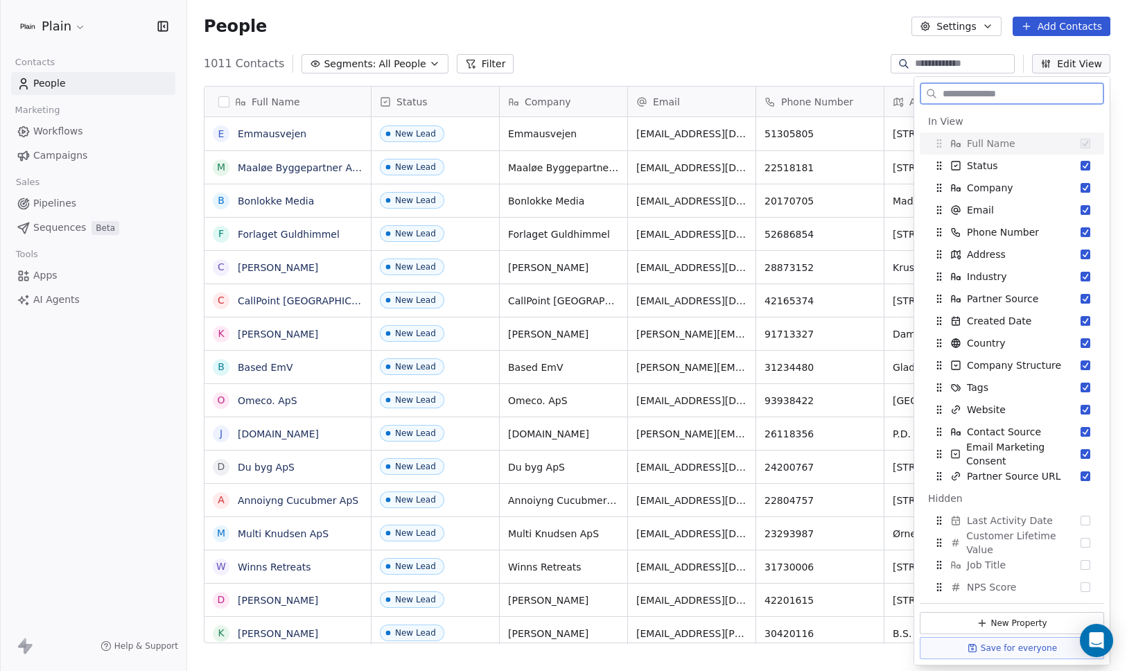
click at [1066, 66] on button "Edit View" at bounding box center [1071, 63] width 78 height 19
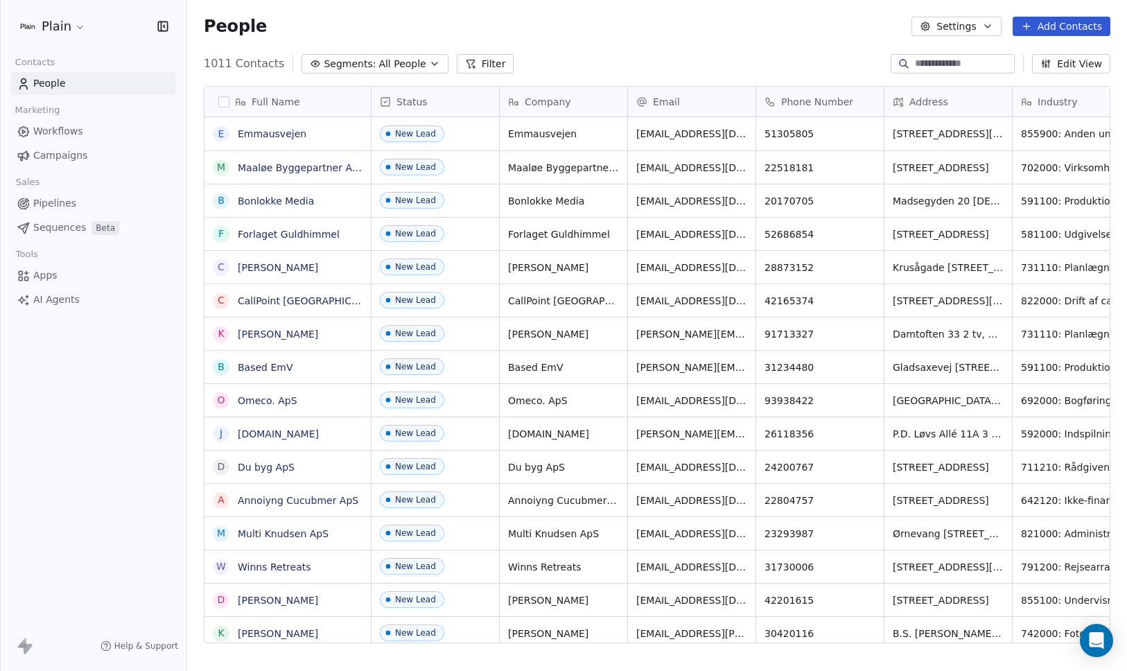
click at [388, 66] on span "All People" at bounding box center [402, 64] width 47 height 15
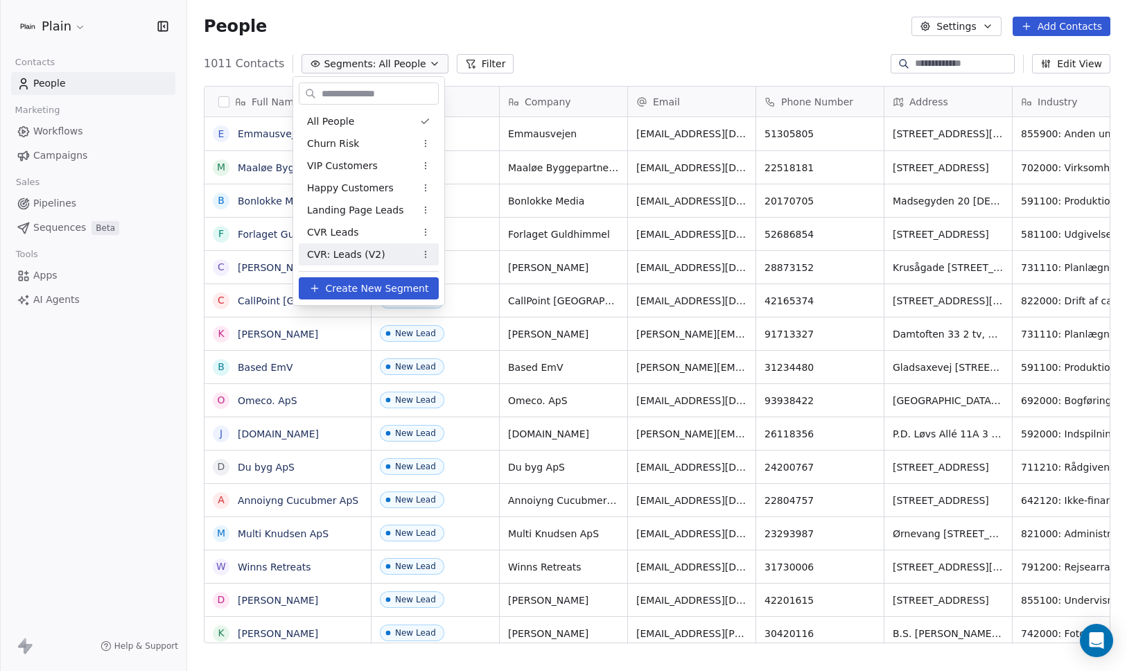
click at [379, 259] on span "CVR: Leads (V2)" at bounding box center [346, 255] width 78 height 15
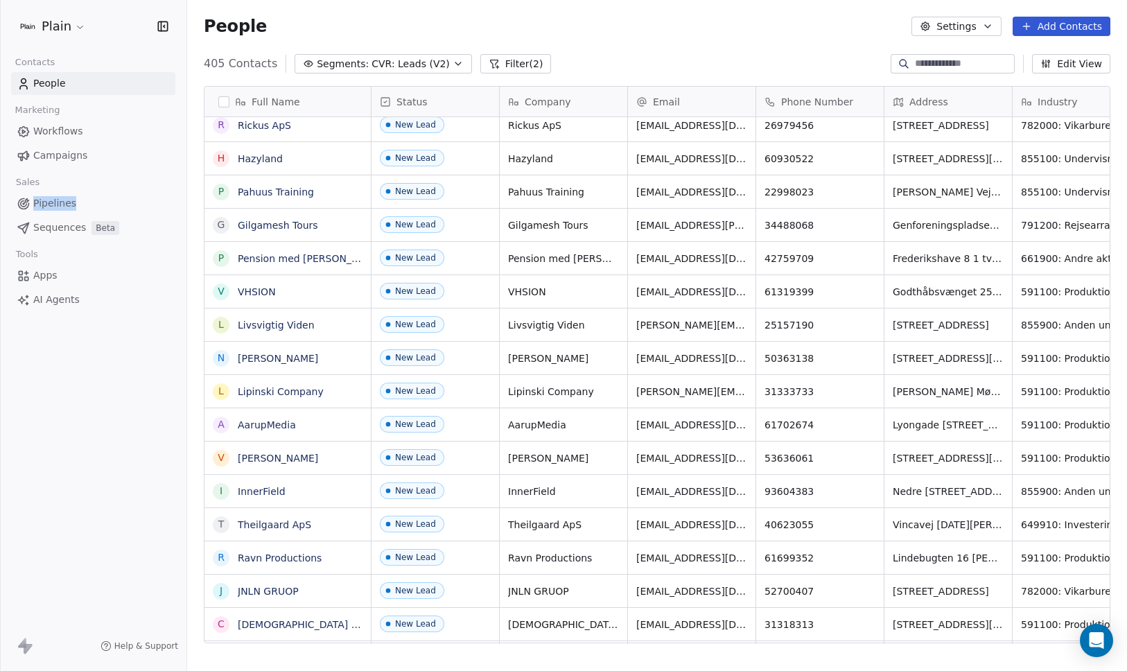
click at [227, 98] on button "button" at bounding box center [223, 101] width 11 height 11
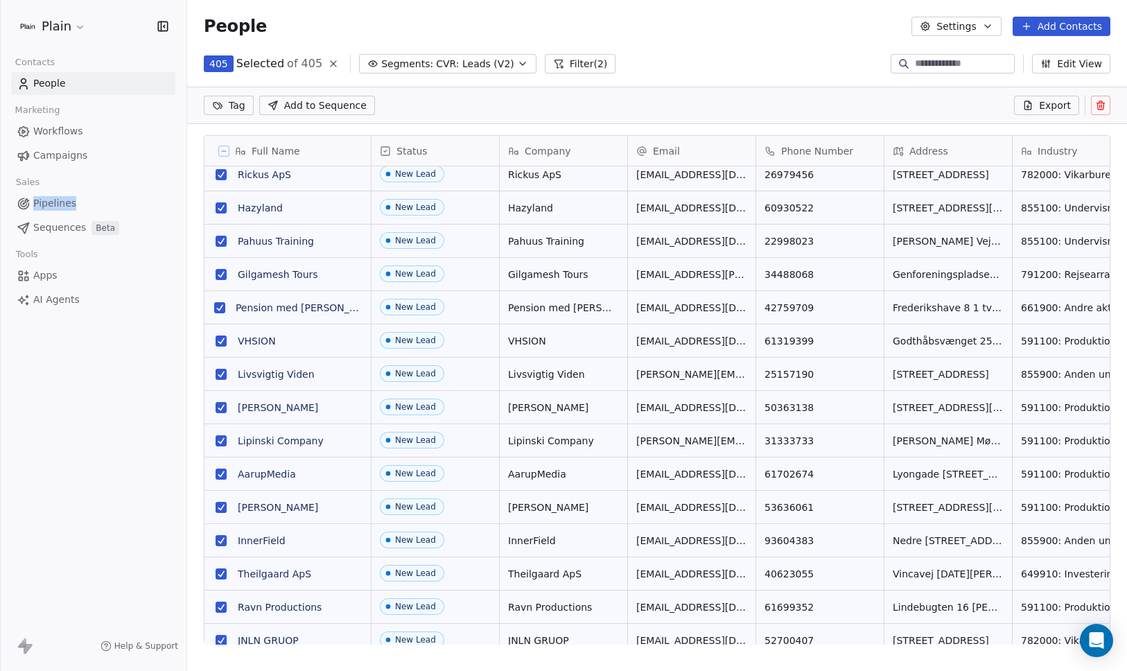
click at [462, 64] on span "CVR: Leads (V2)" at bounding box center [475, 64] width 78 height 15
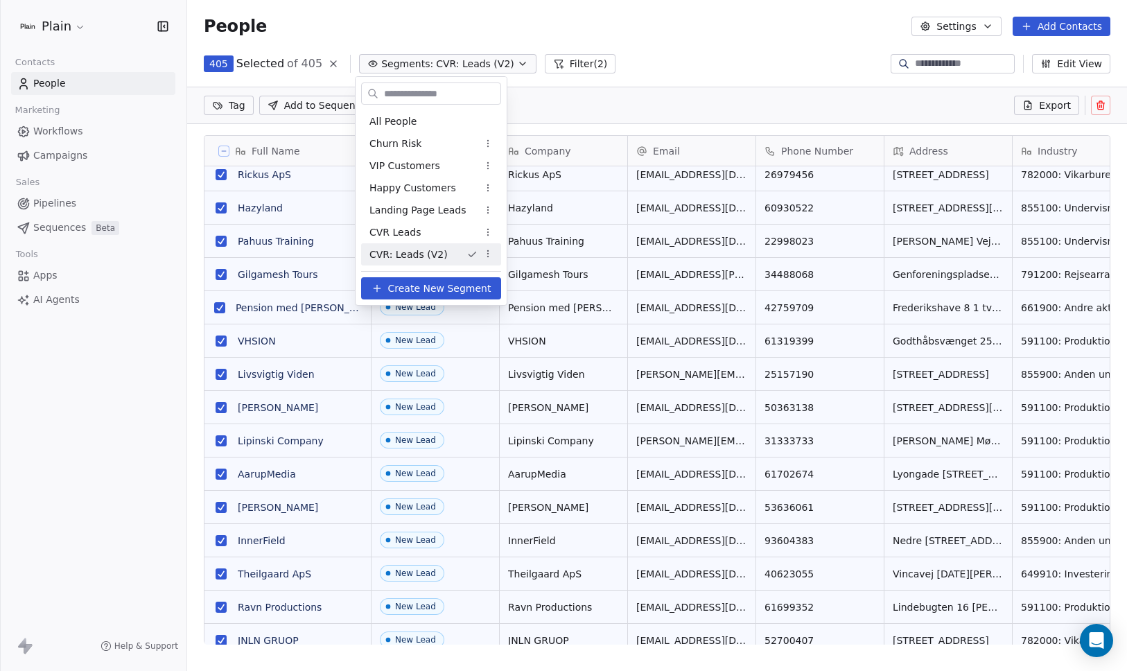
click at [489, 257] on html "Plain Contacts People Marketing Workflows Campaigns Sales Pipelines Sequences B…" at bounding box center [563, 335] width 1127 height 671
click at [96, 476] on html "Plain Contacts People Marketing Workflows Campaigns Sales Pipelines Sequences B…" at bounding box center [563, 335] width 1127 height 671
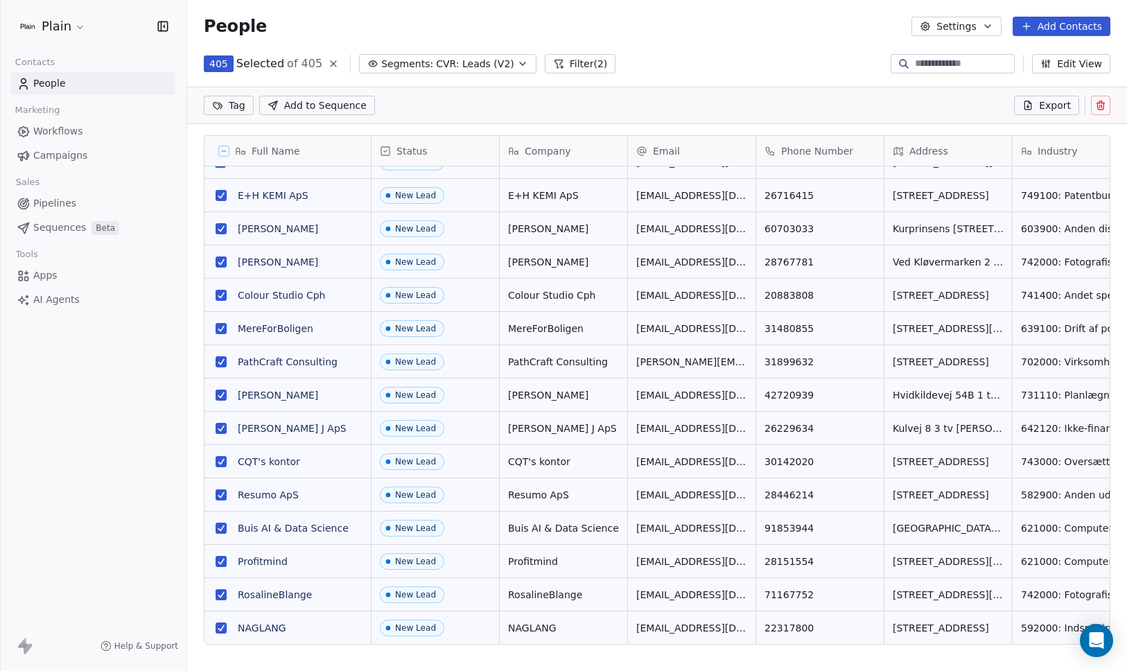
click at [548, 55] on button "Filter (2)" at bounding box center [580, 63] width 71 height 19
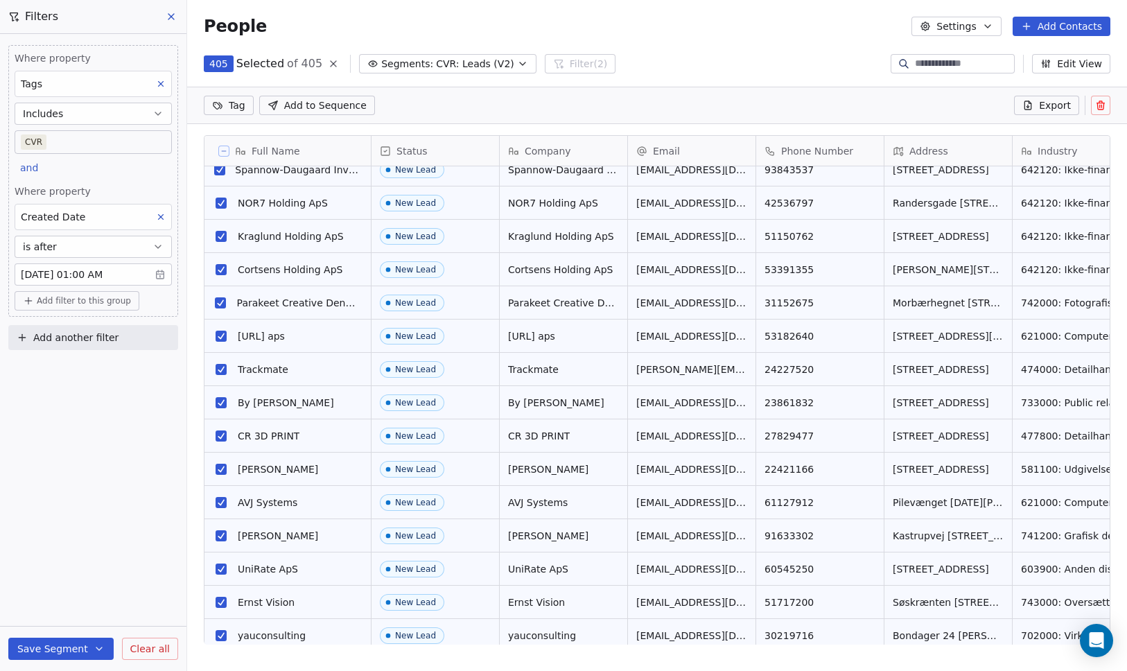
scroll to position [6019, 0]
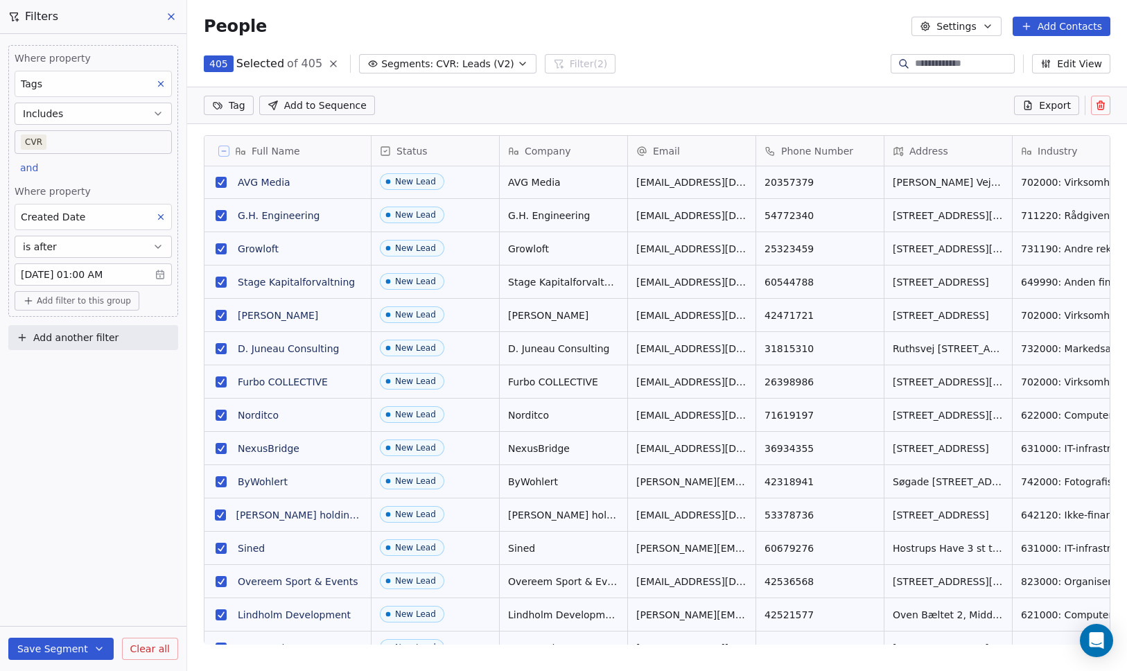
click at [171, 17] on icon at bounding box center [171, 17] width 6 height 6
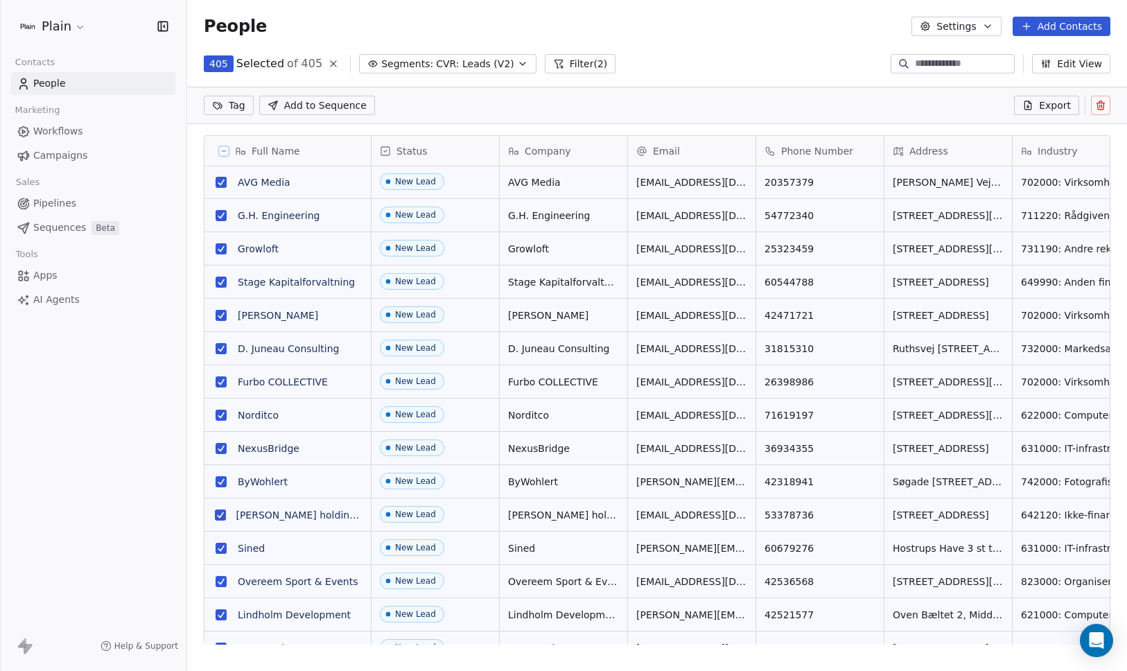
click at [468, 60] on span "CVR: Leads (V2)" at bounding box center [475, 64] width 78 height 15
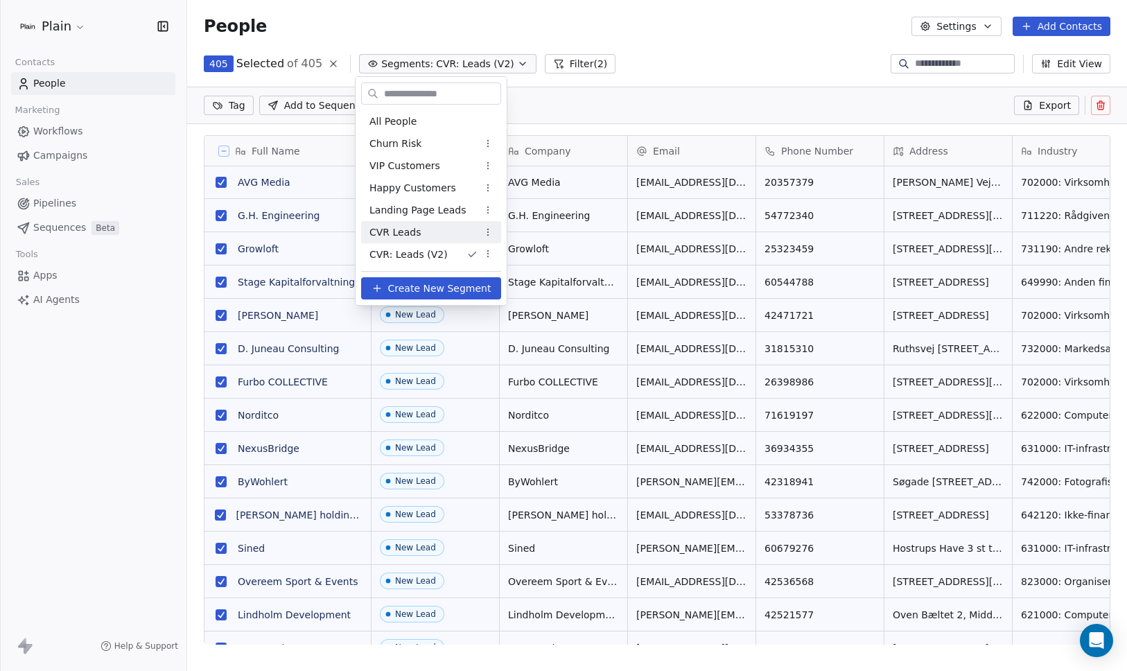
click at [440, 232] on div "CVR Leads" at bounding box center [431, 232] width 140 height 22
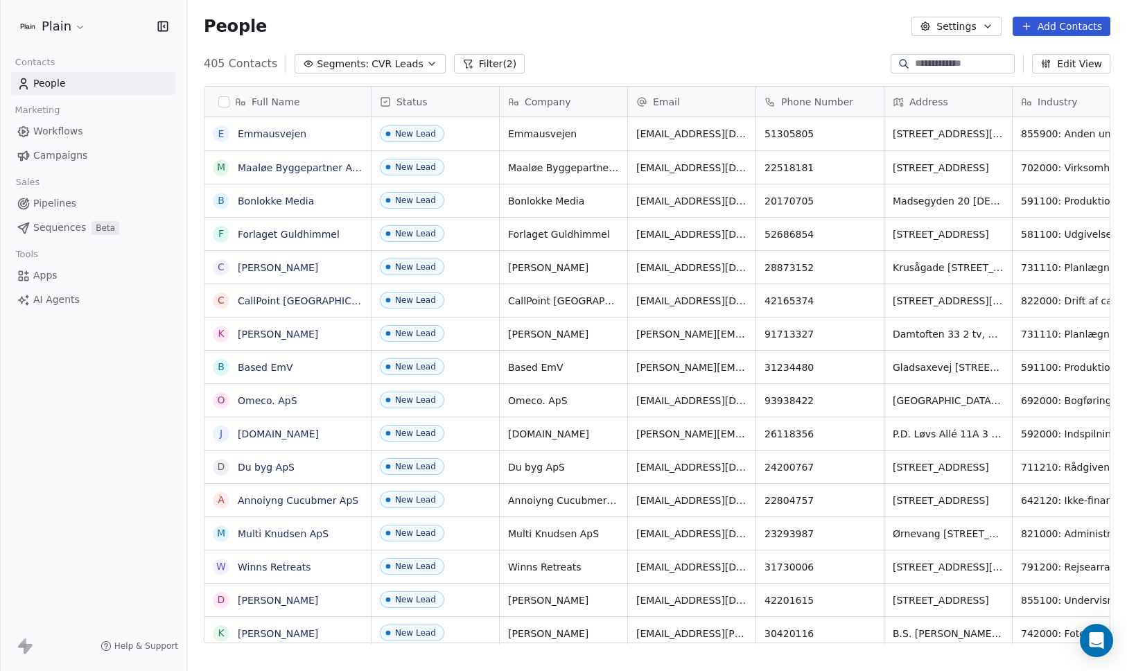
click at [415, 62] on span "CVR Leads" at bounding box center [397, 64] width 51 height 15
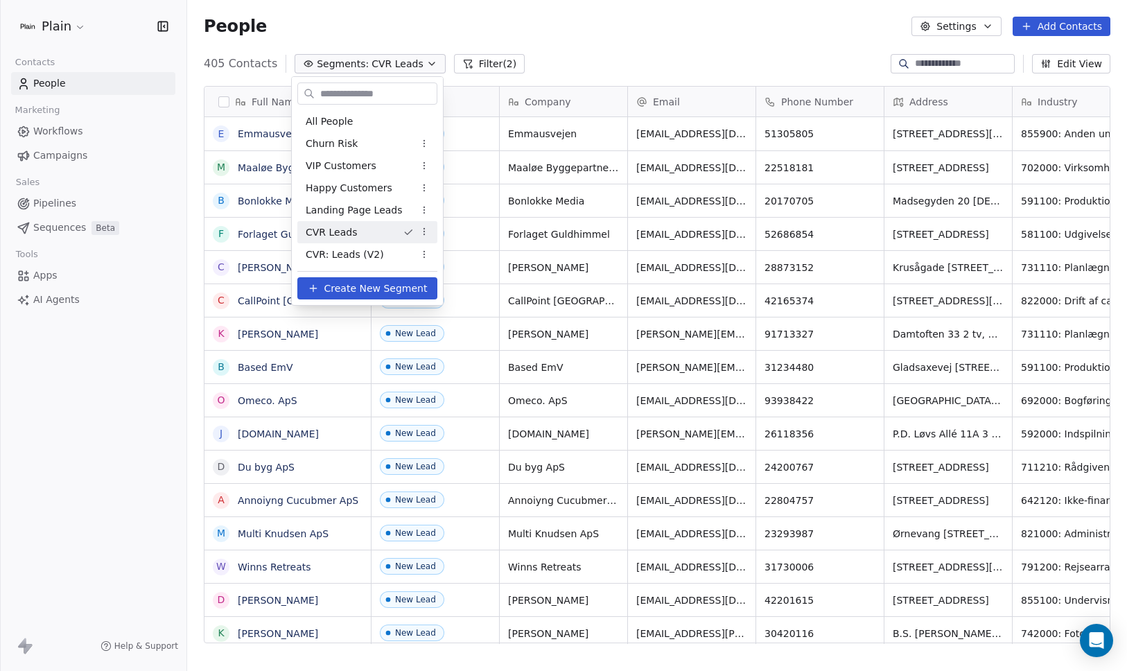
click at [415, 62] on html "Plain Contacts People Marketing Workflows Campaigns Sales Pipelines Sequences B…" at bounding box center [563, 335] width 1127 height 671
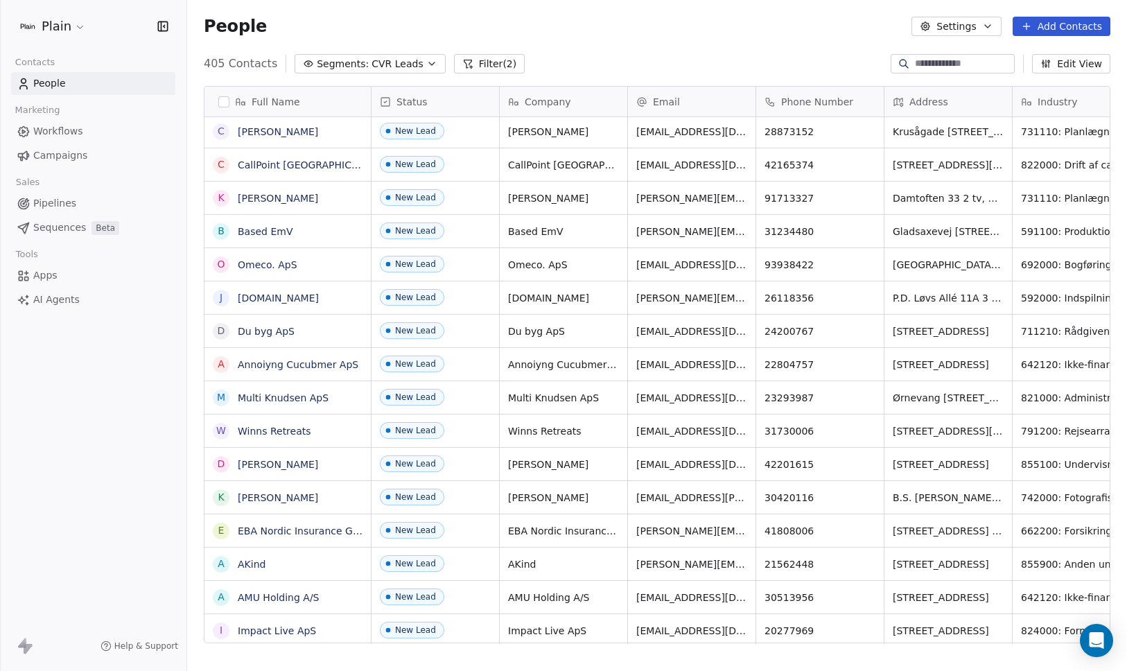
click at [479, 71] on button "Filter (2)" at bounding box center [489, 63] width 71 height 19
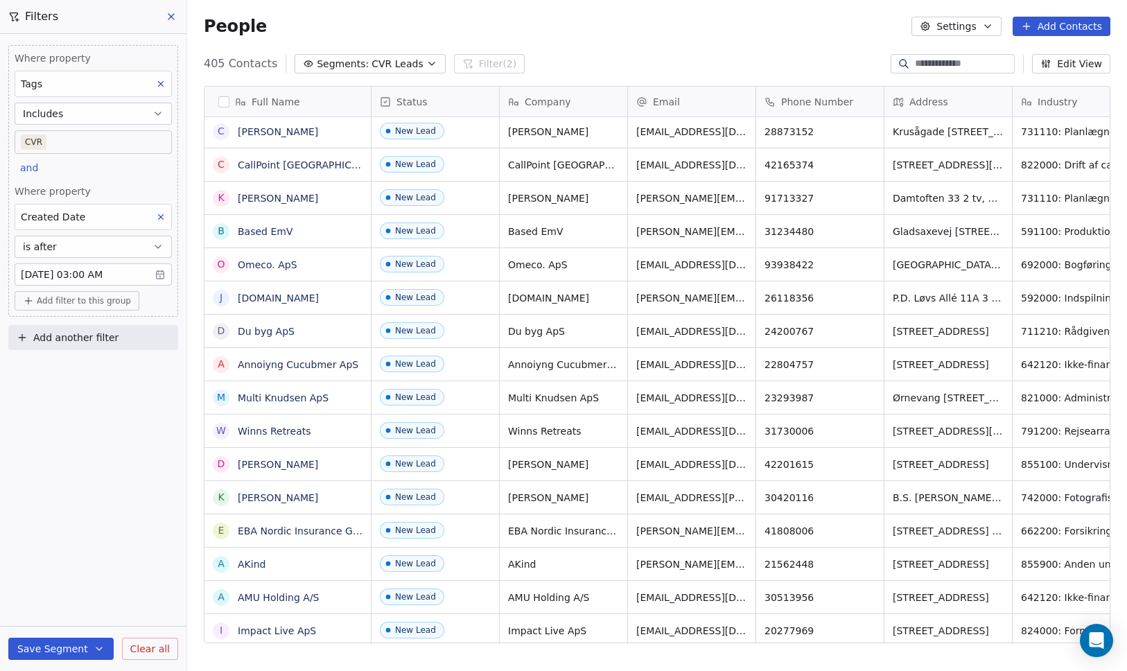
click at [374, 67] on span "CVR Leads" at bounding box center [397, 64] width 51 height 15
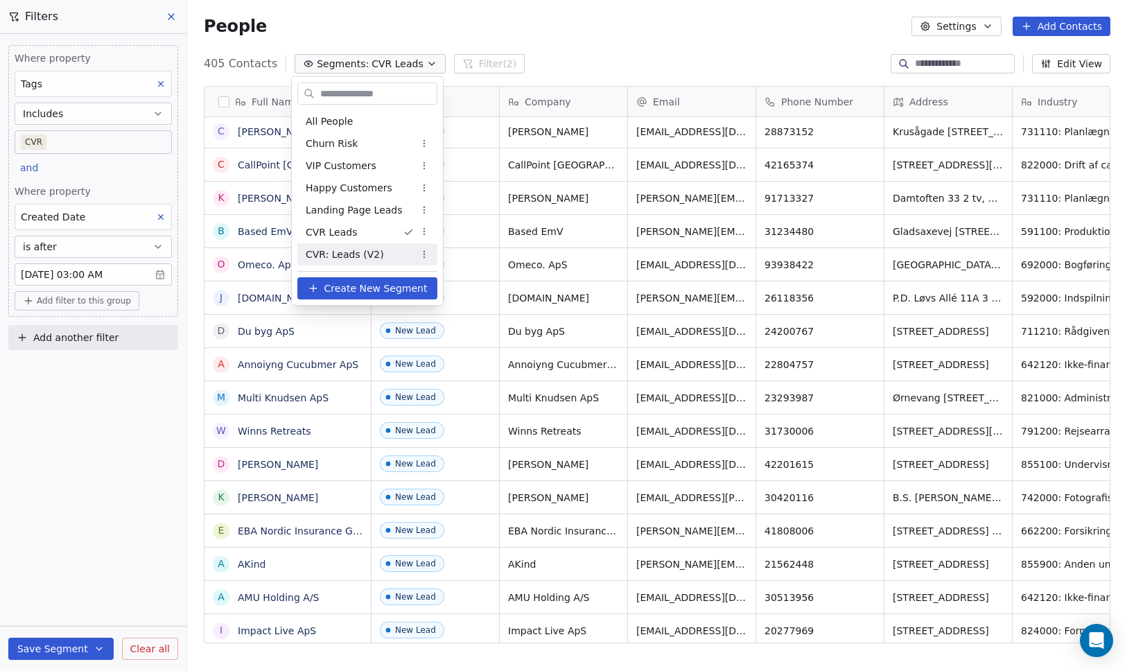
click at [375, 252] on span "CVR: Leads (V2)" at bounding box center [345, 255] width 78 height 15
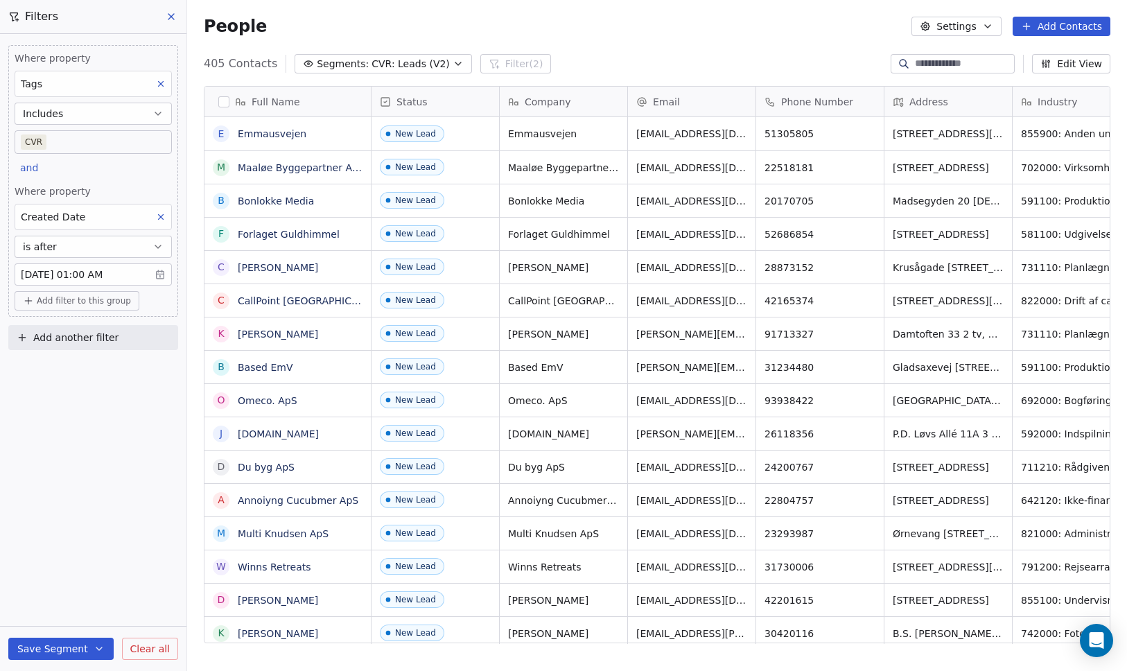
click at [172, 19] on icon at bounding box center [171, 16] width 11 height 11
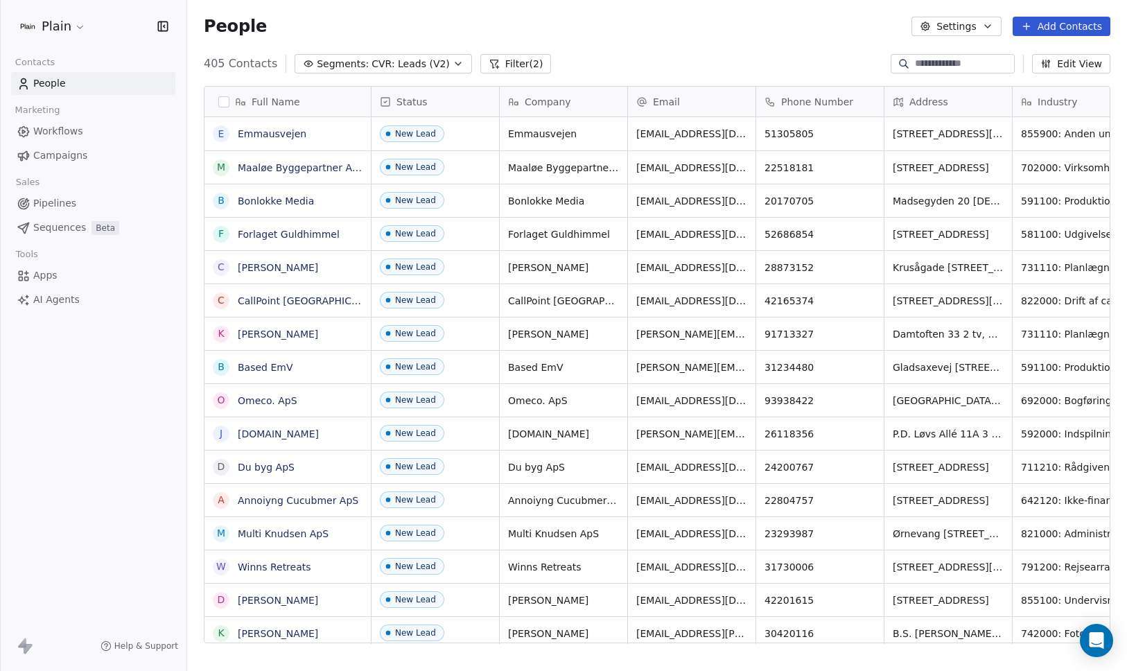
click at [225, 98] on button "button" at bounding box center [223, 101] width 11 height 11
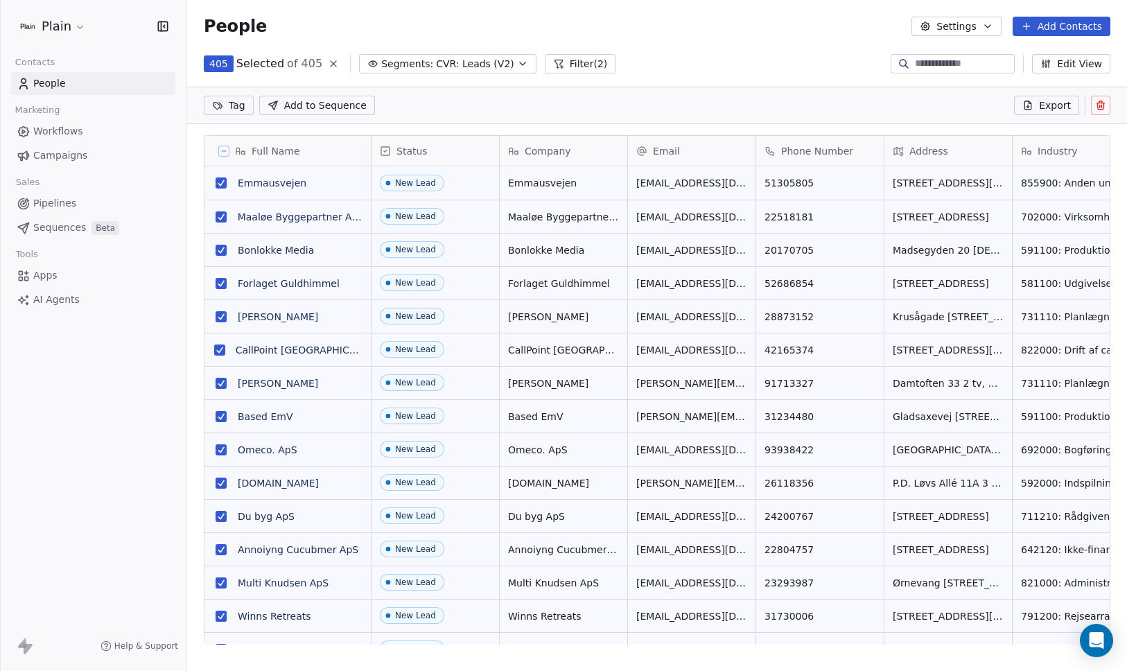
click at [229, 110] on html "Plain Contacts People Marketing Workflows Campaigns Sales Pipelines Sequences B…" at bounding box center [563, 335] width 1127 height 671
drag, startPoint x: 232, startPoint y: 136, endPoint x: 179, endPoint y: 136, distance: 52.7
click at [179, 136] on html "Plain Contacts People Marketing Workflows Campaigns Sales Pipelines Sequences B…" at bounding box center [563, 335] width 1127 height 671
type input "*"
type input "**********"
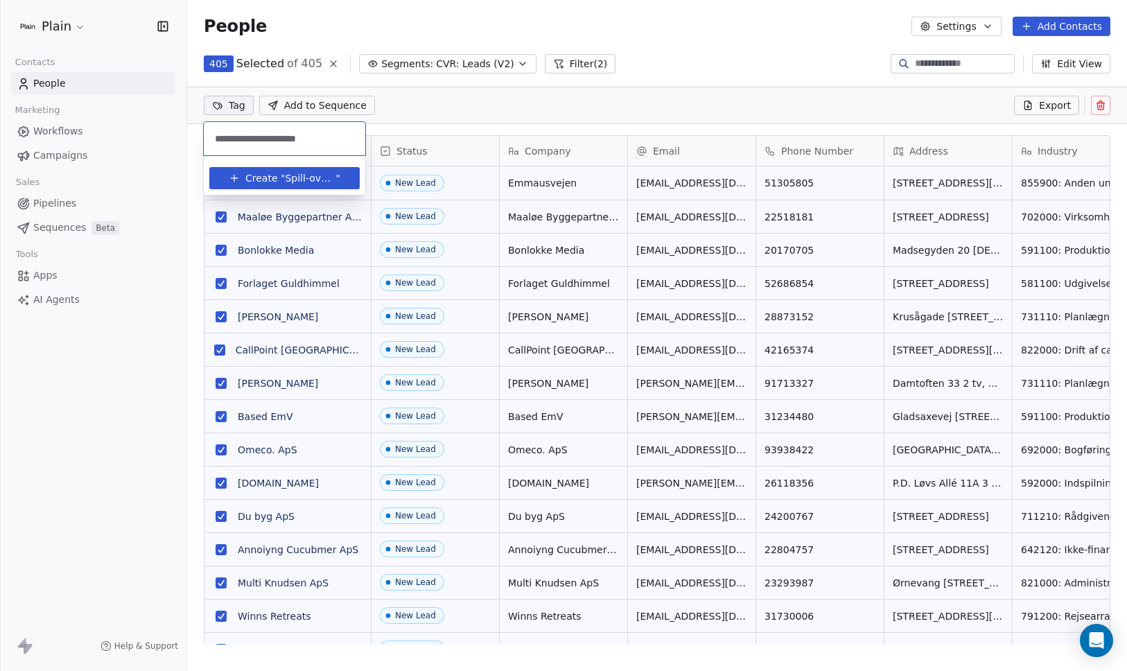
click at [259, 180] on span "Create "" at bounding box center [265, 178] width 40 height 15
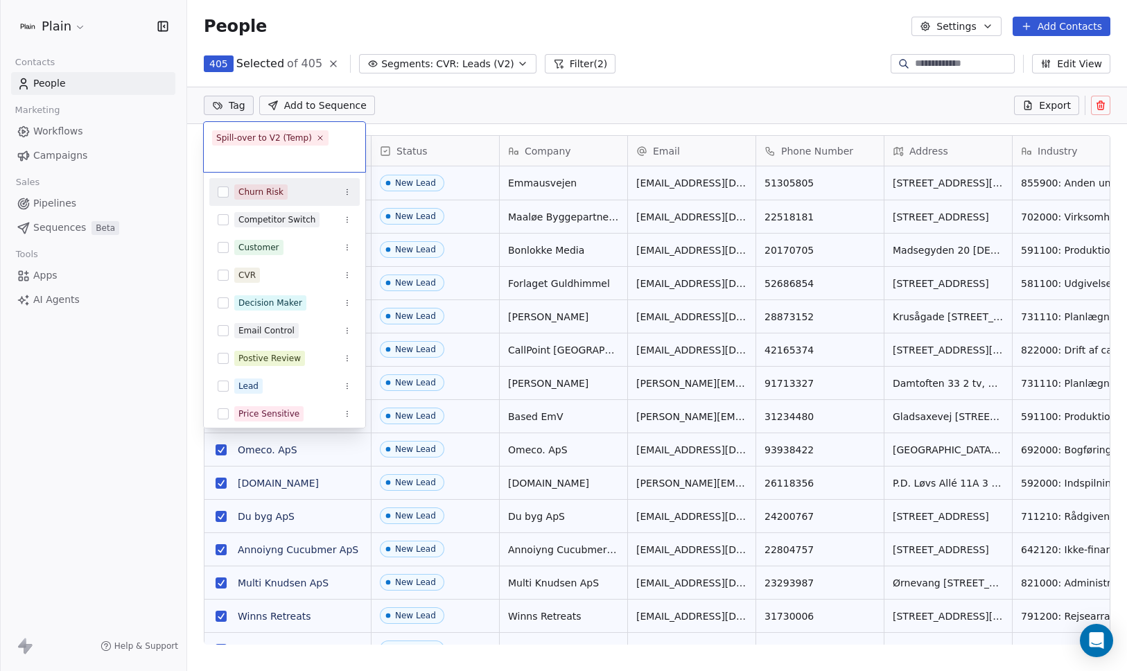
click at [157, 385] on html "Plain Contacts People Marketing Workflows Campaigns Sales Pipelines Sequences B…" at bounding box center [563, 335] width 1127 height 671
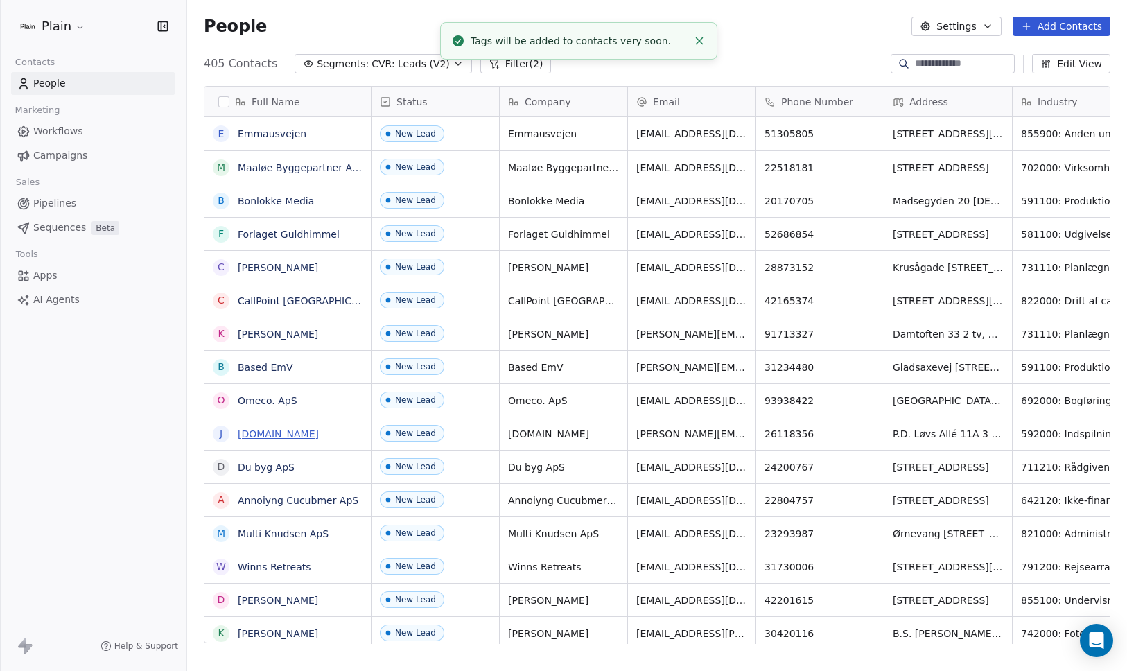
click at [256, 430] on link "Jsound.dk" at bounding box center [278, 433] width 81 height 11
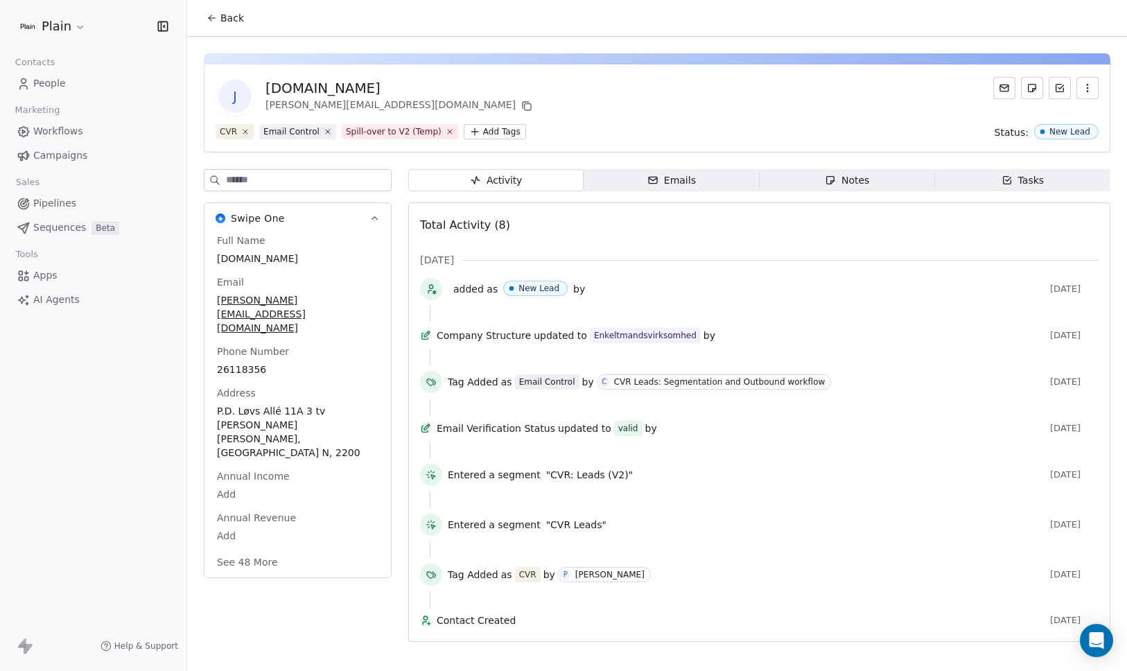
click at [213, 18] on icon at bounding box center [212, 18] width 6 height 0
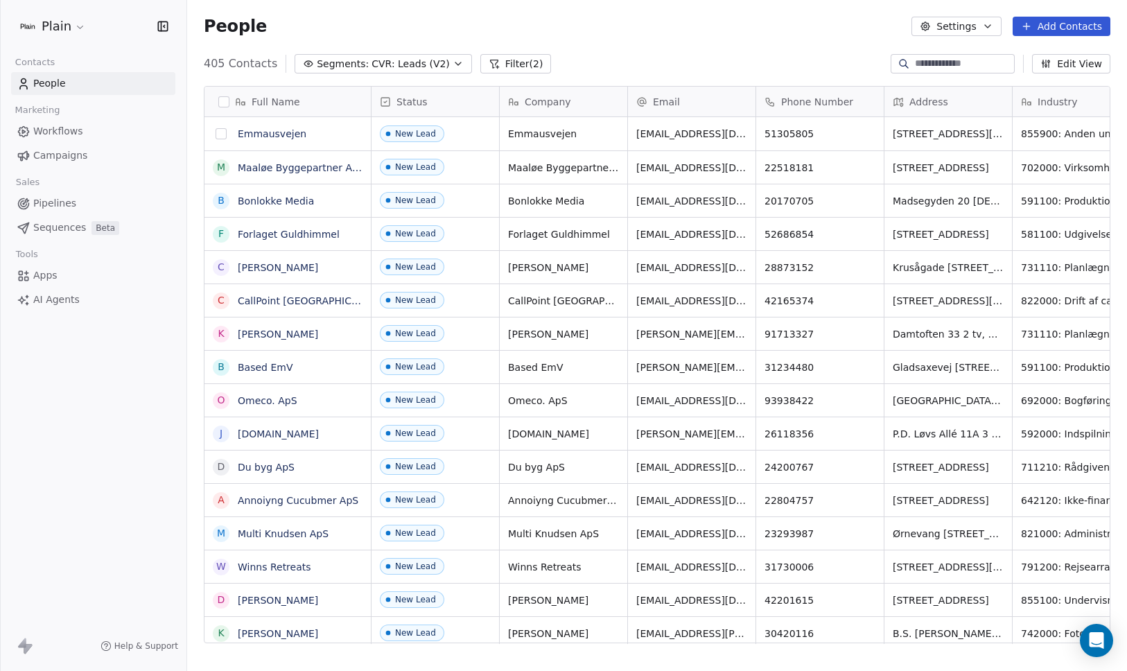
scroll to position [11, 11]
click at [227, 97] on button "button" at bounding box center [223, 101] width 11 height 11
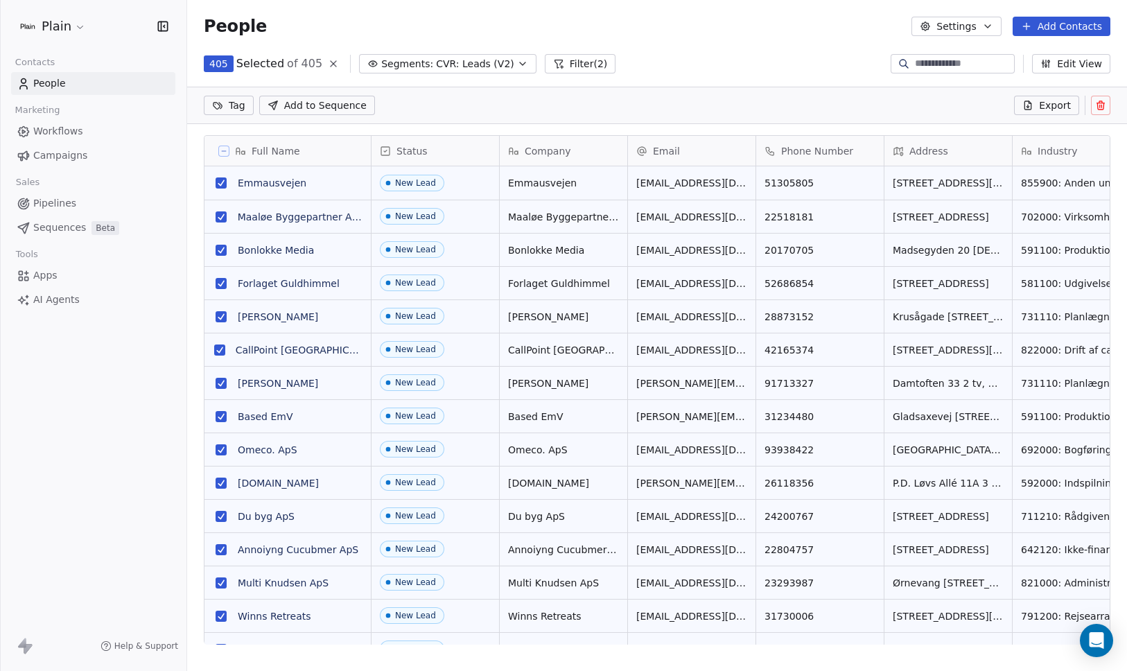
scroll to position [532, 930]
click at [231, 110] on html "Plain Contacts People Marketing Workflows Campaigns Sales Pipelines Sequences B…" at bounding box center [563, 335] width 1127 height 671
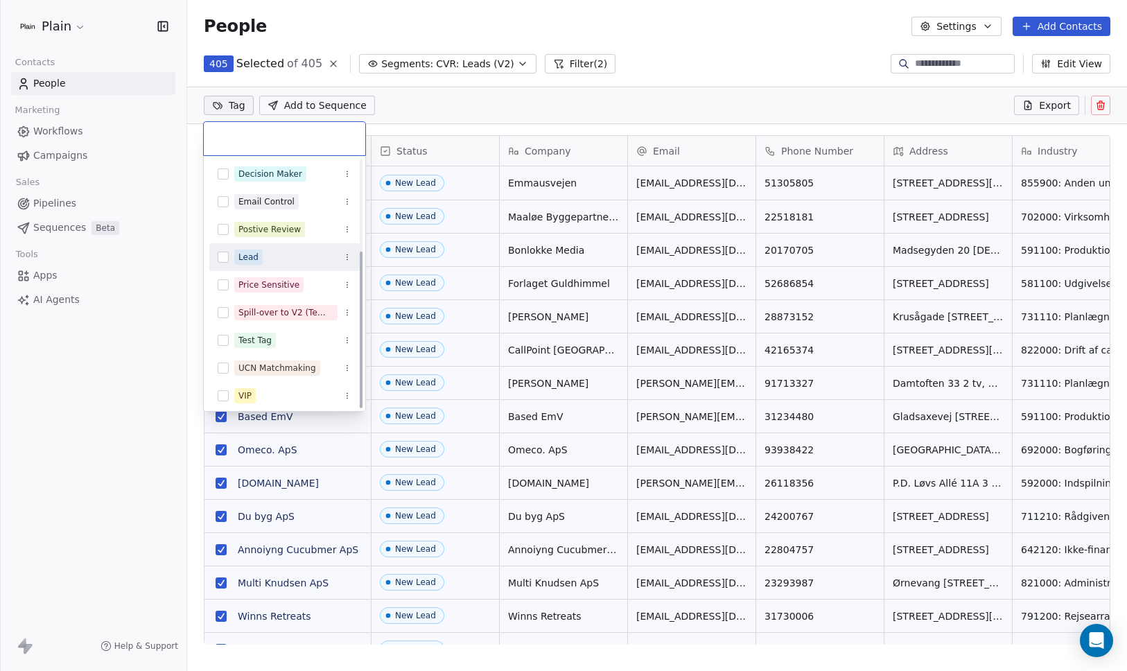
scroll to position [144, 0]
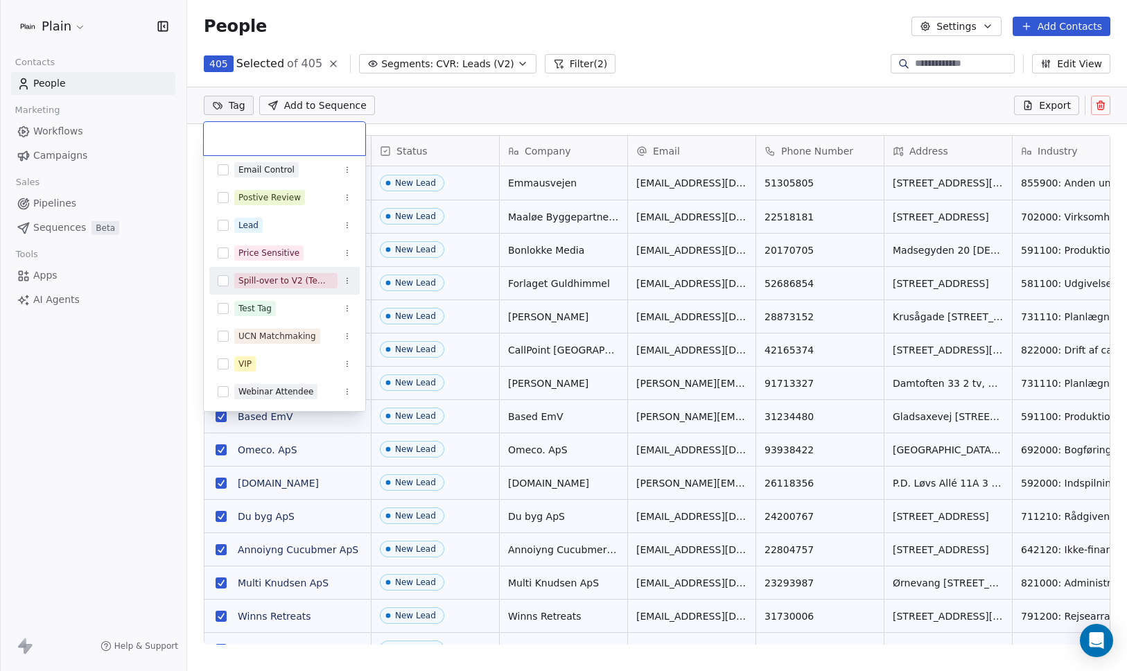
click at [349, 281] on icon "Suggestions" at bounding box center [347, 281] width 8 height 8
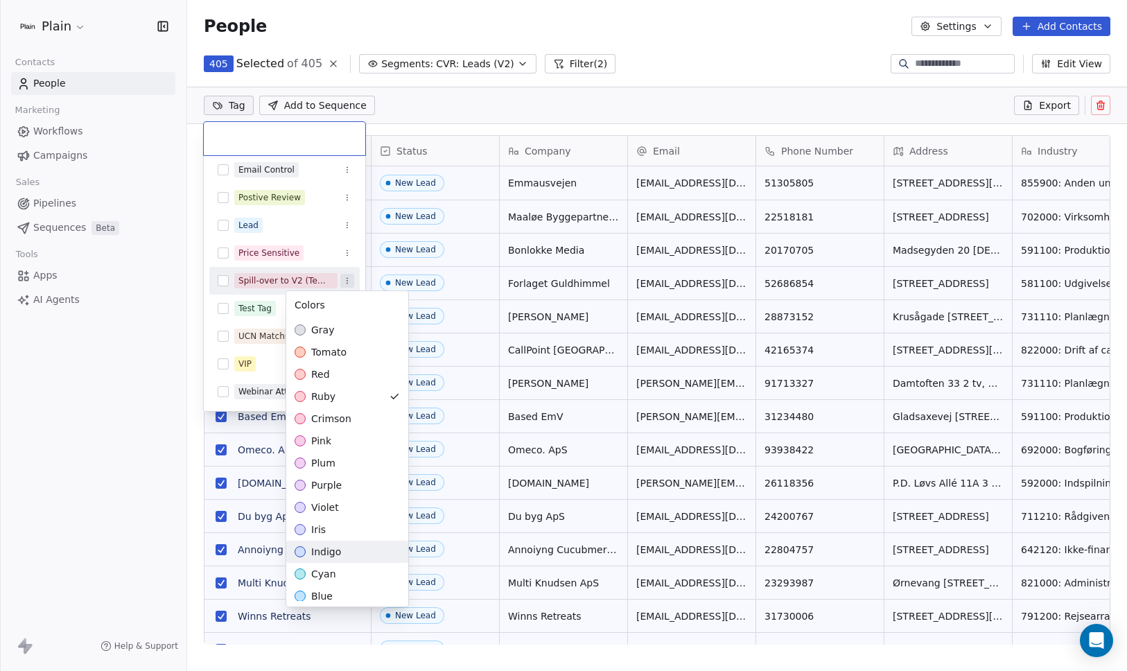
click at [150, 348] on html "Plain Contacts People Marketing Workflows Campaigns Sales Pipelines Sequences B…" at bounding box center [563, 335] width 1127 height 671
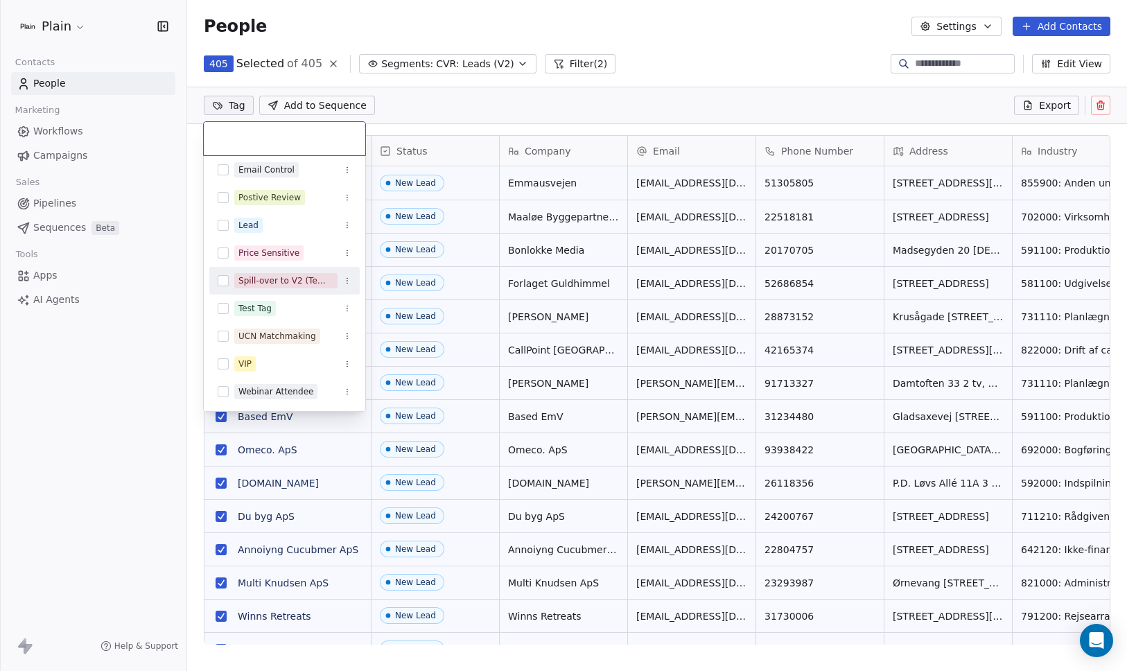
click at [150, 348] on html "Plain Contacts People Marketing Workflows Campaigns Sales Pipelines Sequences B…" at bounding box center [563, 335] width 1127 height 671
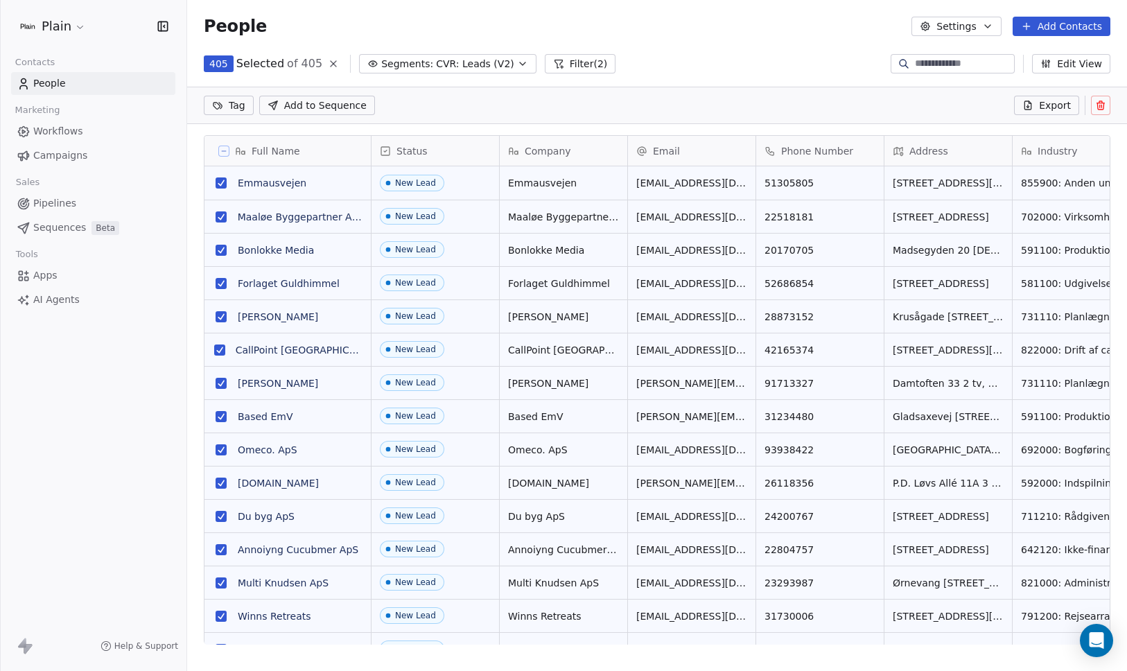
click at [236, 102] on html "Plain Contacts People Marketing Workflows Campaigns Sales Pipelines Sequences B…" at bounding box center [563, 335] width 1127 height 671
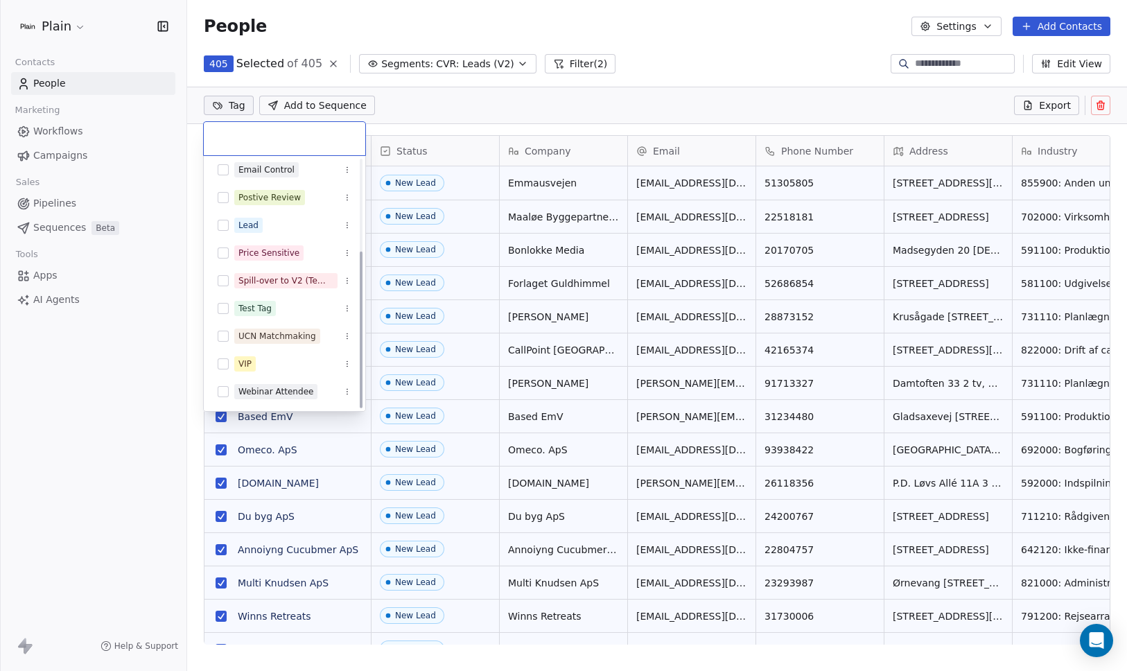
click at [328, 60] on html "Plain Contacts People Marketing Workflows Campaigns Sales Pipelines Sequences B…" at bounding box center [563, 335] width 1127 height 671
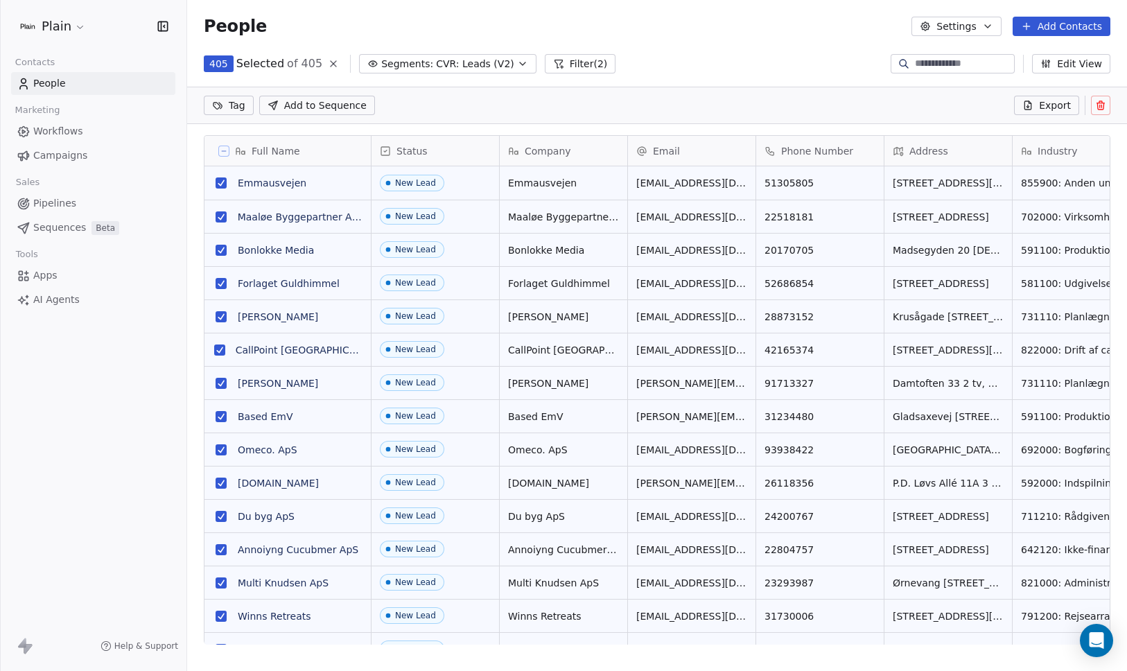
click at [331, 64] on icon at bounding box center [333, 63] width 11 height 11
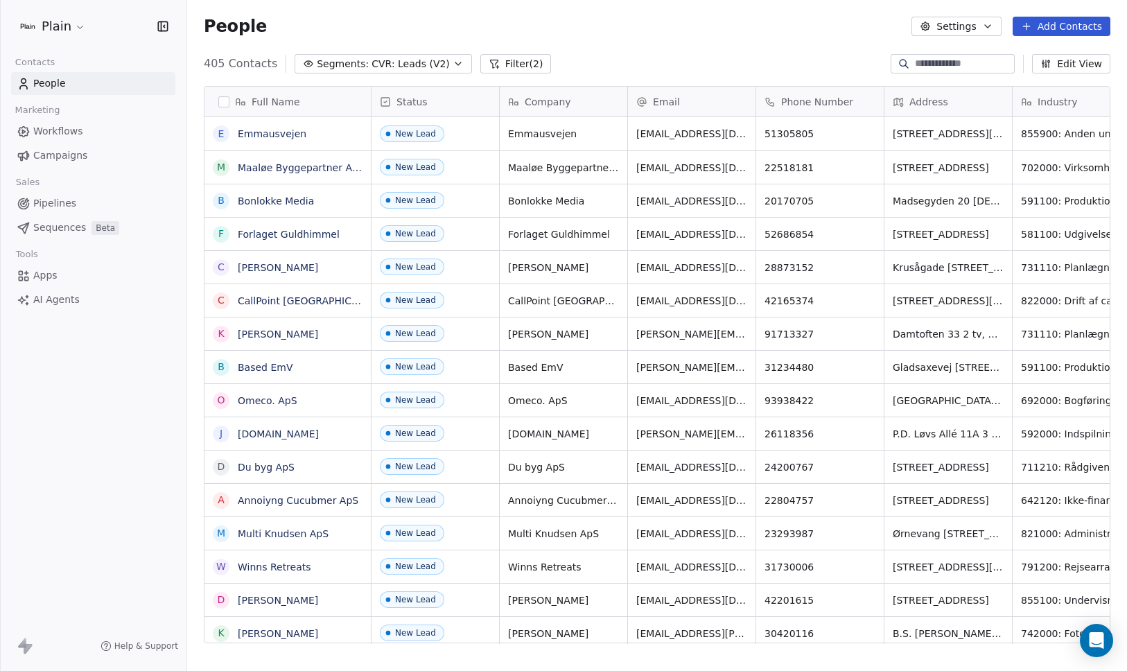
scroll to position [580, 930]
click at [961, 15] on div "People Settings Add Contacts" at bounding box center [657, 26] width 940 height 53
click at [966, 23] on button "Settings" at bounding box center [956, 26] width 89 height 19
click at [959, 79] on span "Tags" at bounding box center [957, 78] width 21 height 15
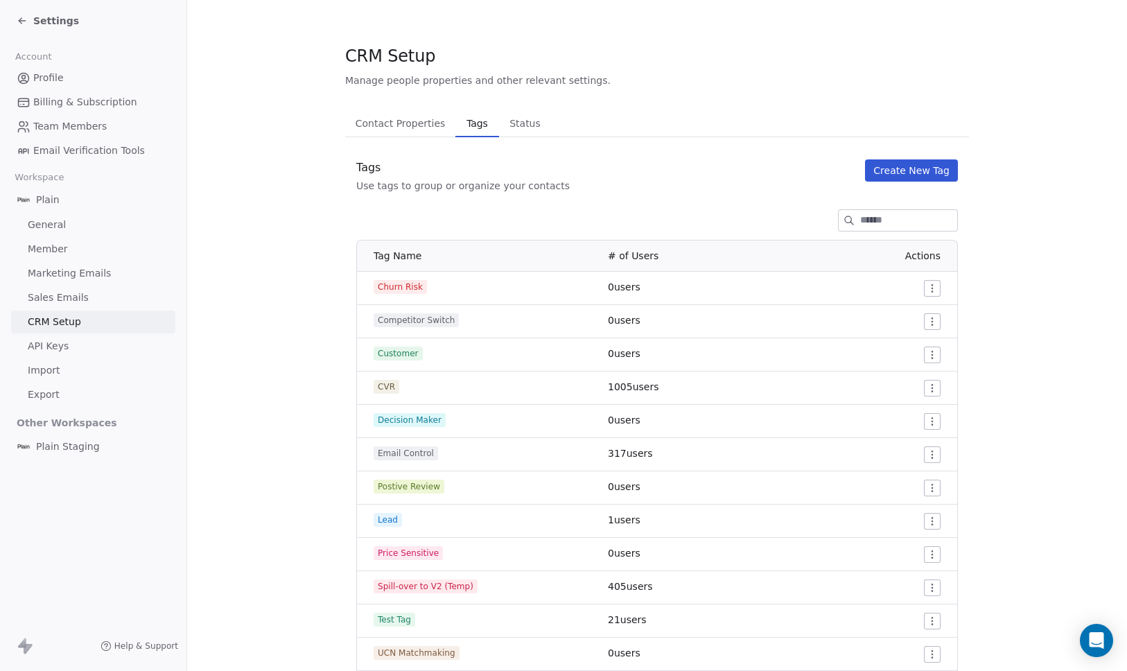
scroll to position [112, 0]
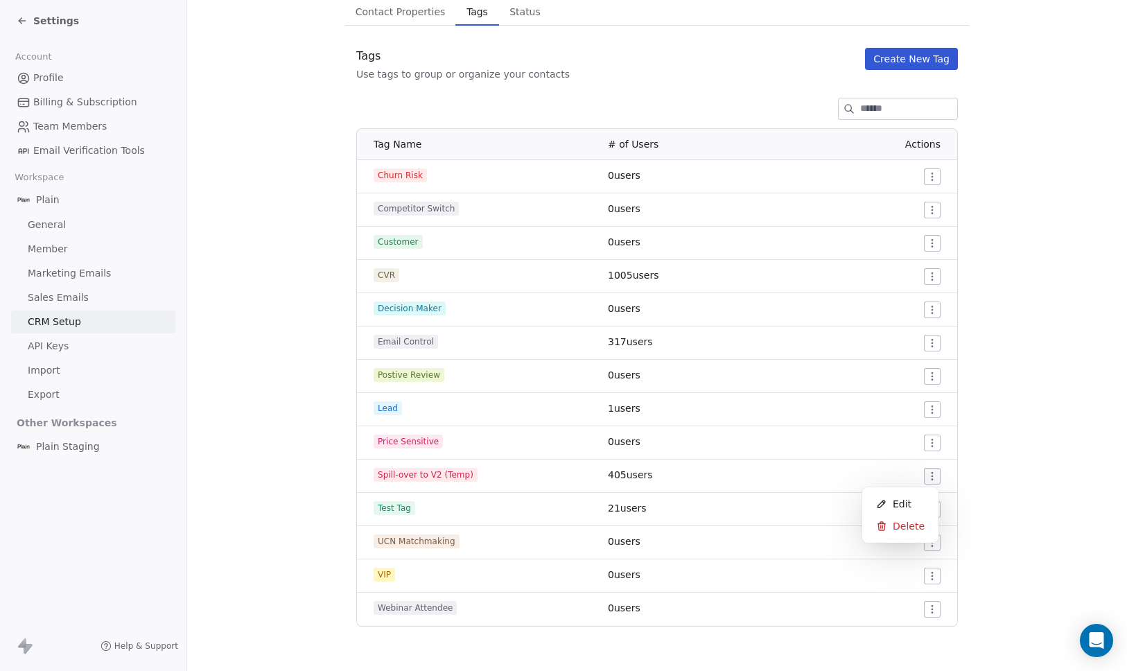
click at [932, 471] on html "Settings Account Profile Billing & Subscription Team Members Email Verification…" at bounding box center [563, 335] width 1127 height 671
click at [905, 503] on span "Edit" at bounding box center [902, 504] width 19 height 14
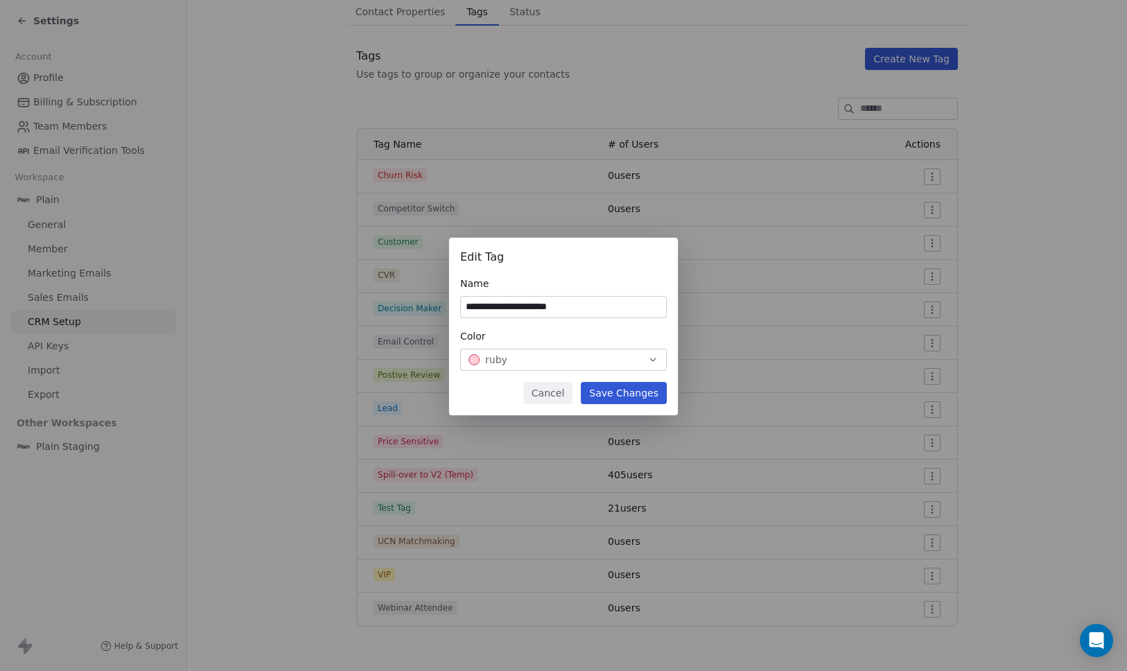
click at [553, 388] on button "Cancel" at bounding box center [547, 393] width 49 height 22
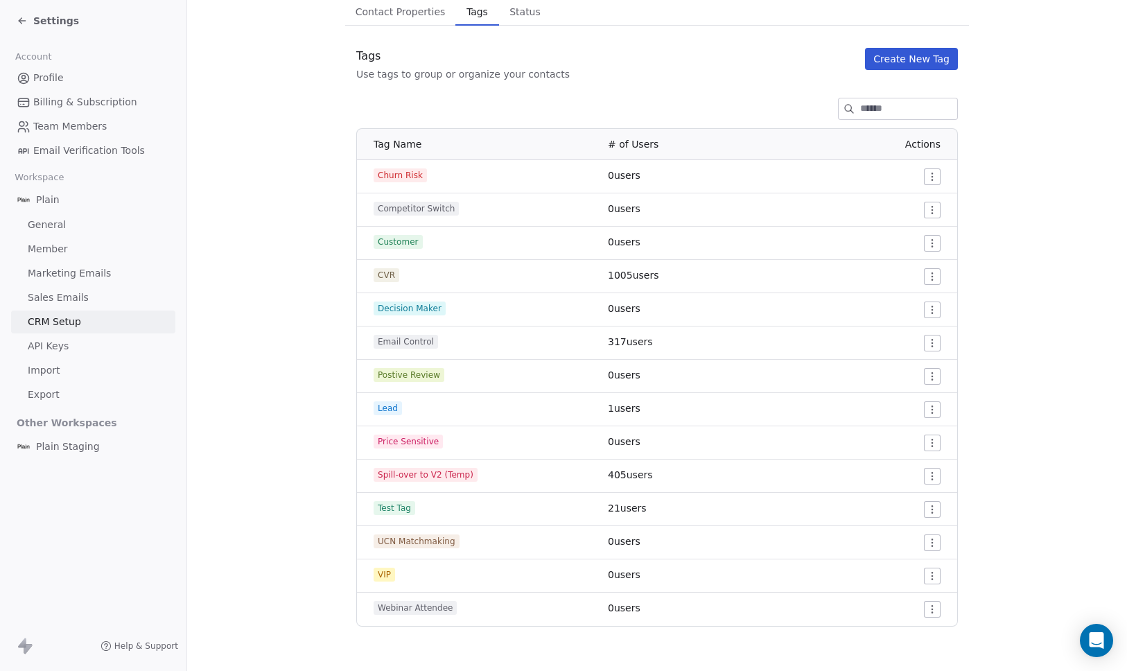
click at [931, 474] on html "Settings Account Profile Billing & Subscription Team Members Email Verification…" at bounding box center [563, 335] width 1127 height 671
click at [900, 530] on span "Delete" at bounding box center [909, 526] width 32 height 14
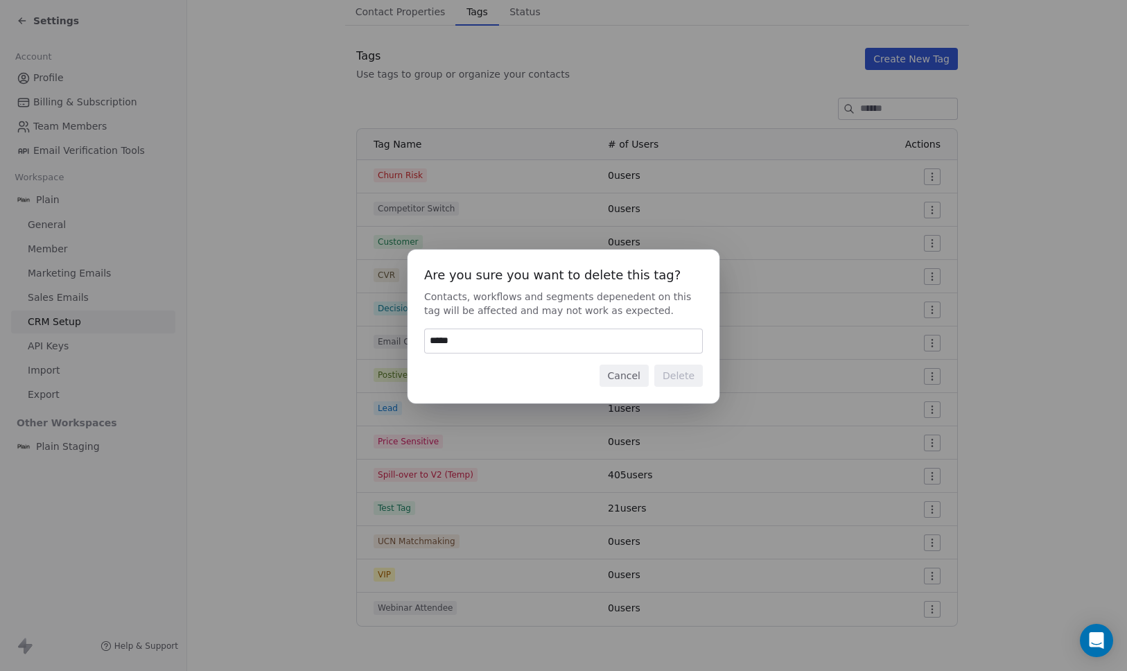
type input "******"
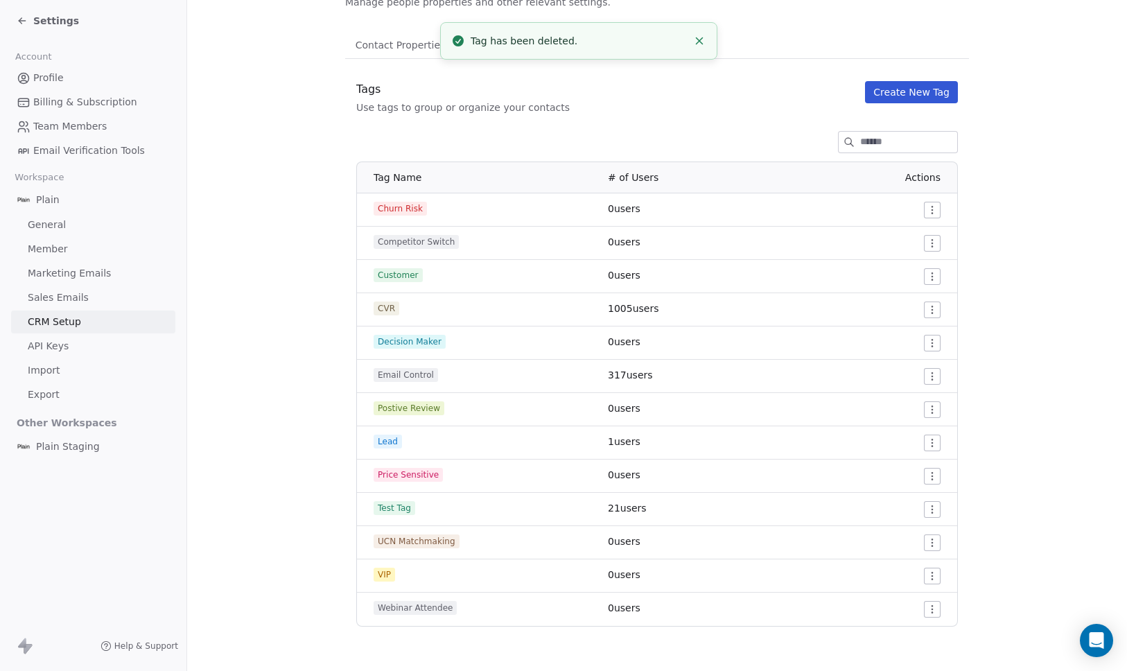
click at [898, 95] on button "Create New Tag" at bounding box center [911, 92] width 93 height 22
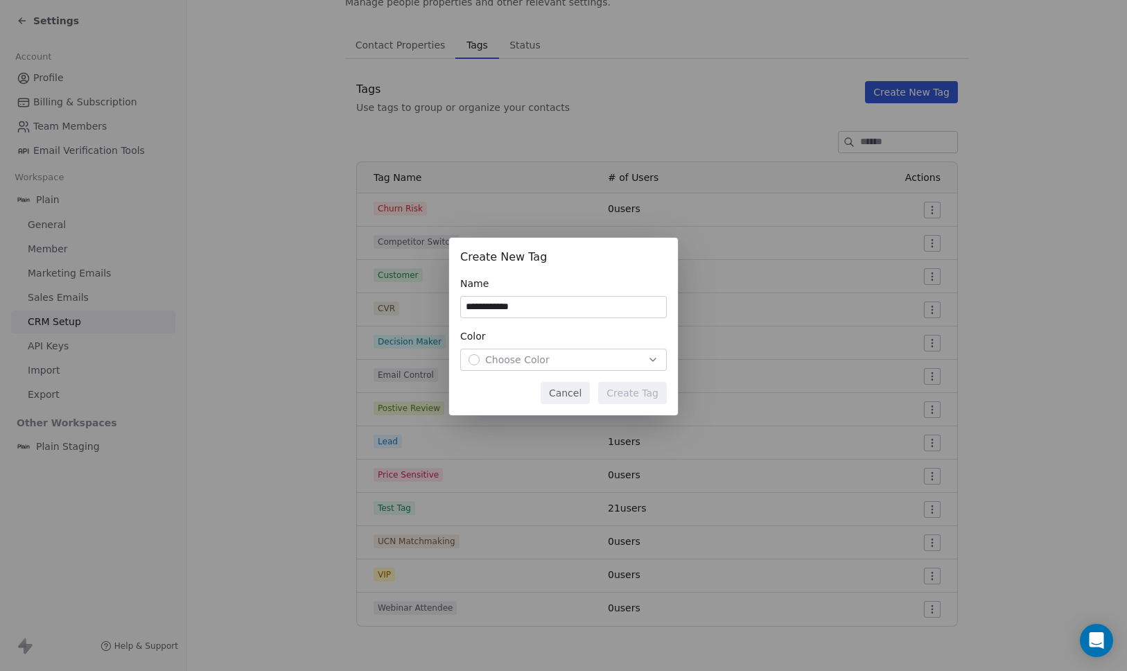
type input "**********"
click at [607, 350] on button "Choose Color" at bounding box center [563, 360] width 207 height 22
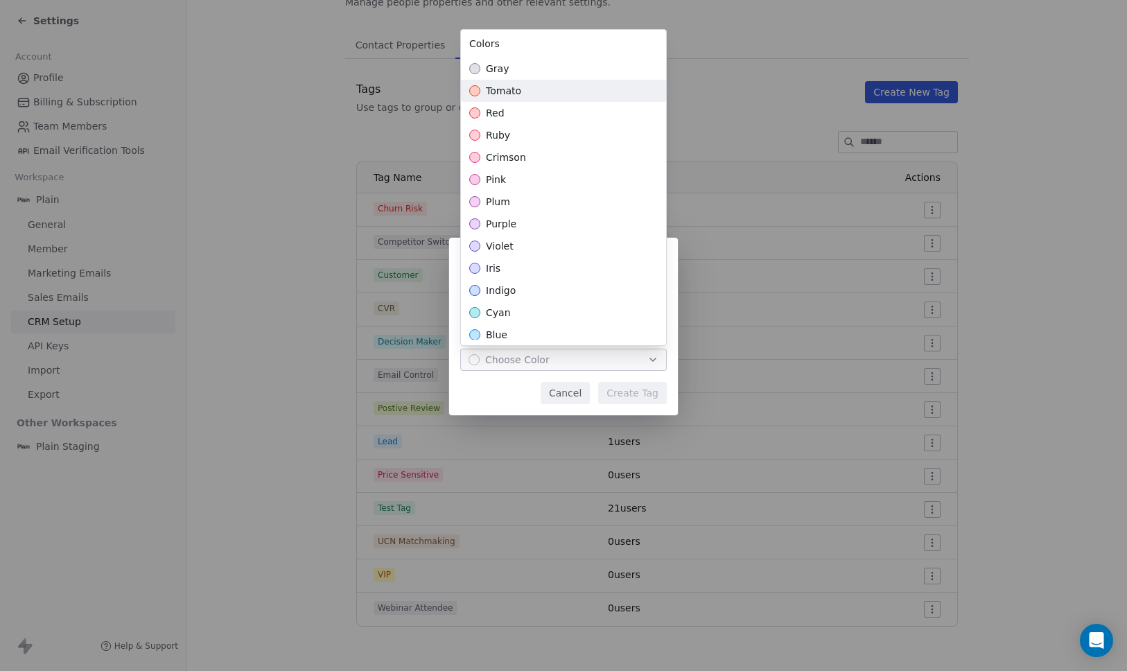
click at [512, 87] on span "tomato" at bounding box center [503, 91] width 35 height 14
click at [648, 403] on div "**********" at bounding box center [563, 336] width 1127 height 240
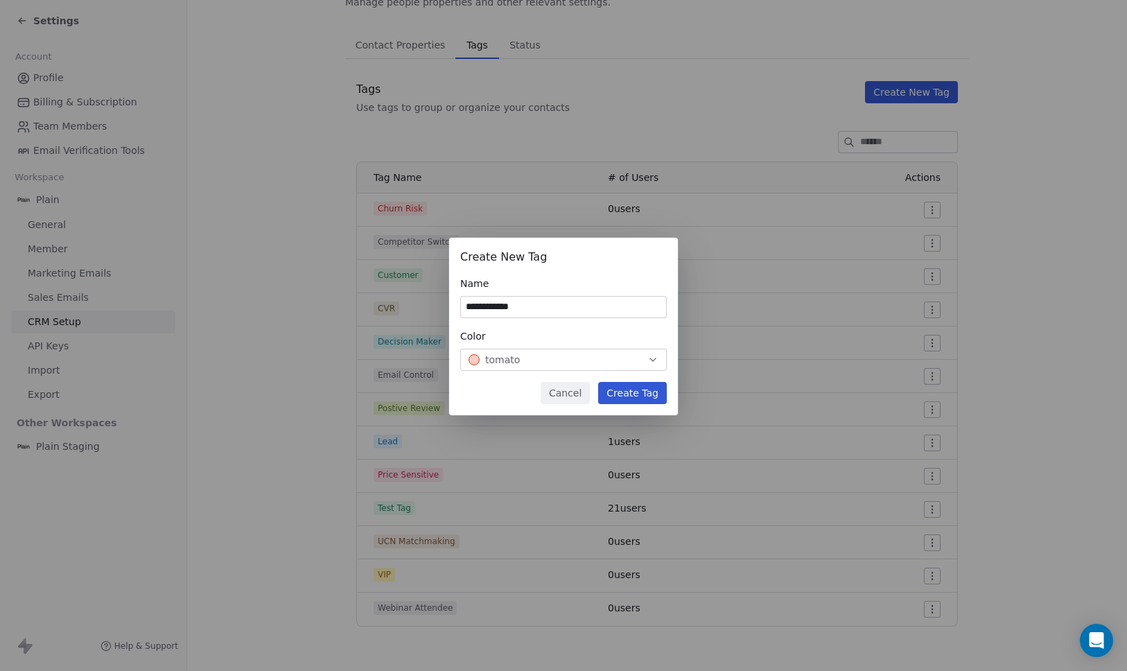
click at [648, 403] on button "Create Tag" at bounding box center [632, 393] width 69 height 22
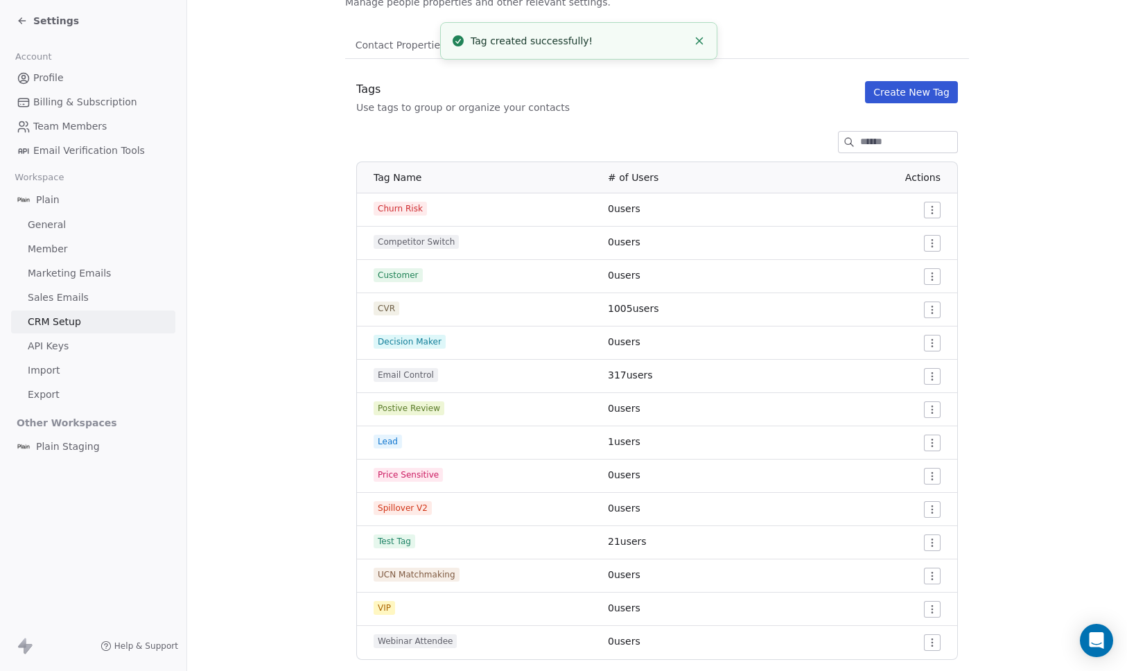
scroll to position [112, 0]
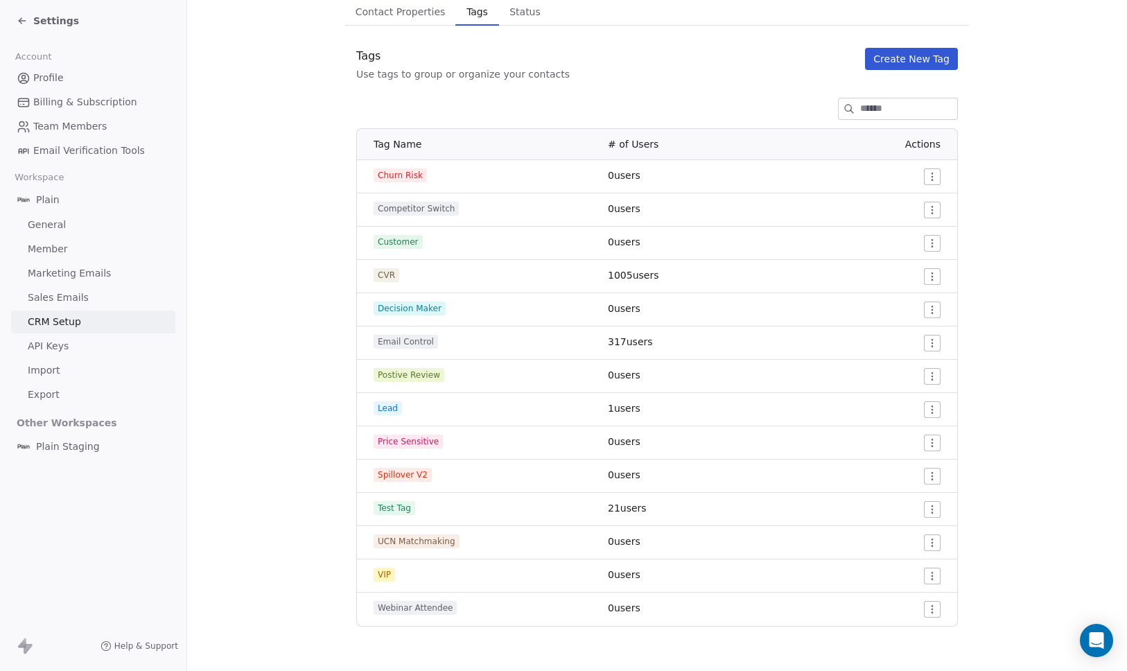
click at [23, 19] on icon at bounding box center [22, 20] width 11 height 11
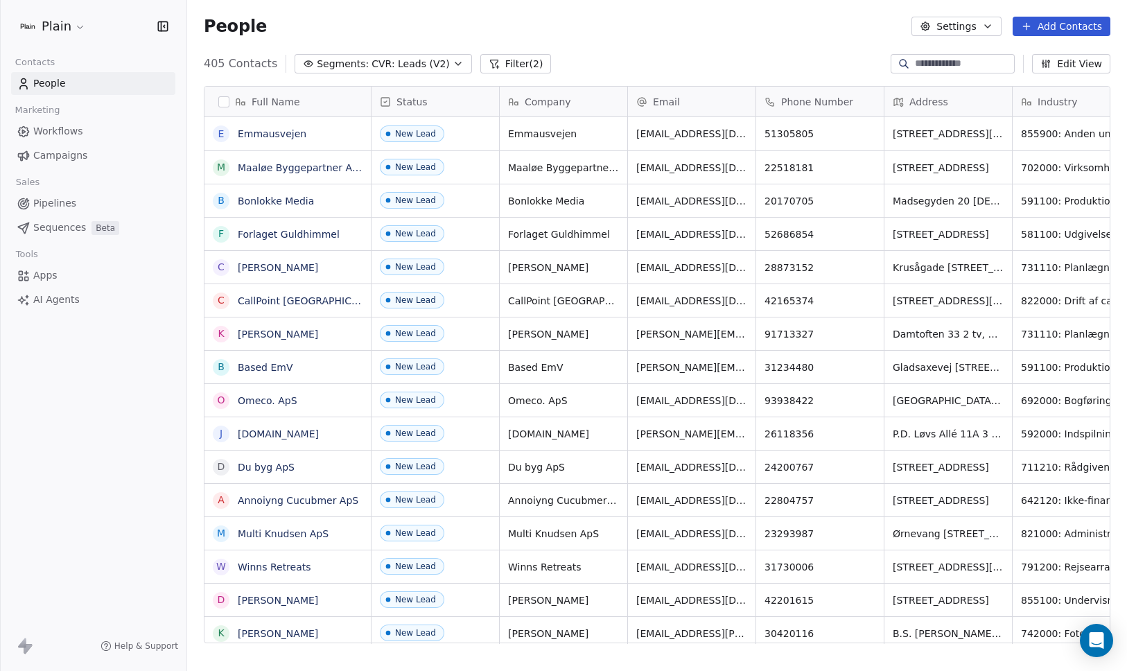
scroll to position [580, 930]
click at [220, 96] on button "button" at bounding box center [223, 101] width 11 height 11
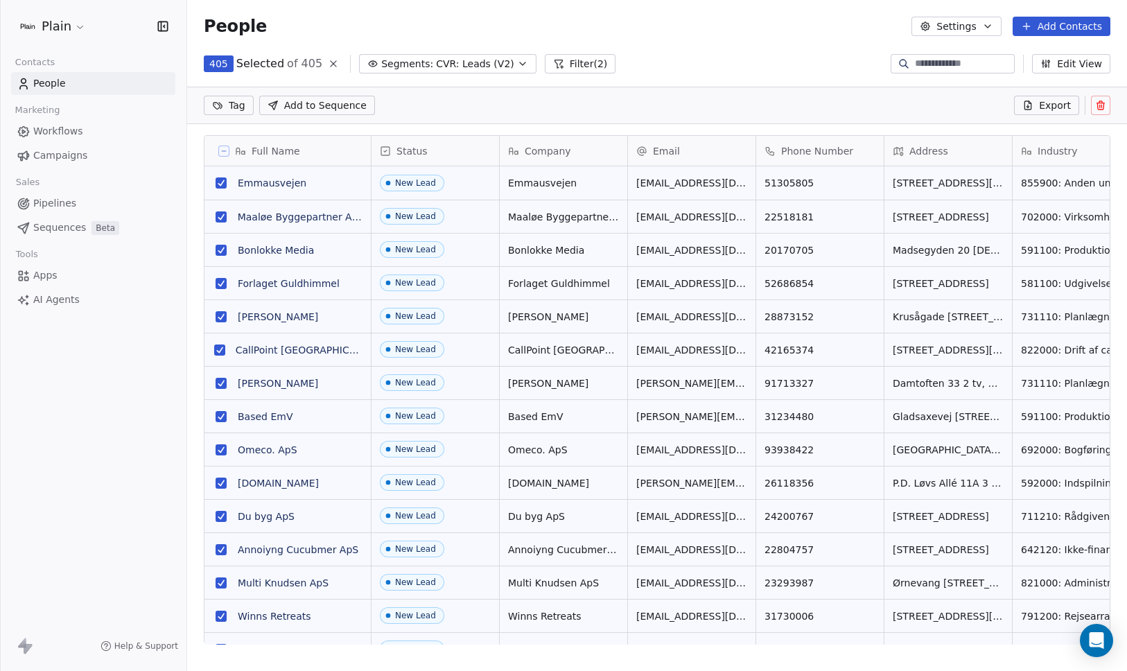
scroll to position [532, 930]
click at [249, 99] on html "Plain Contacts People Marketing Workflows Campaigns Sales Pipelines Sequences B…" at bounding box center [563, 335] width 1127 height 671
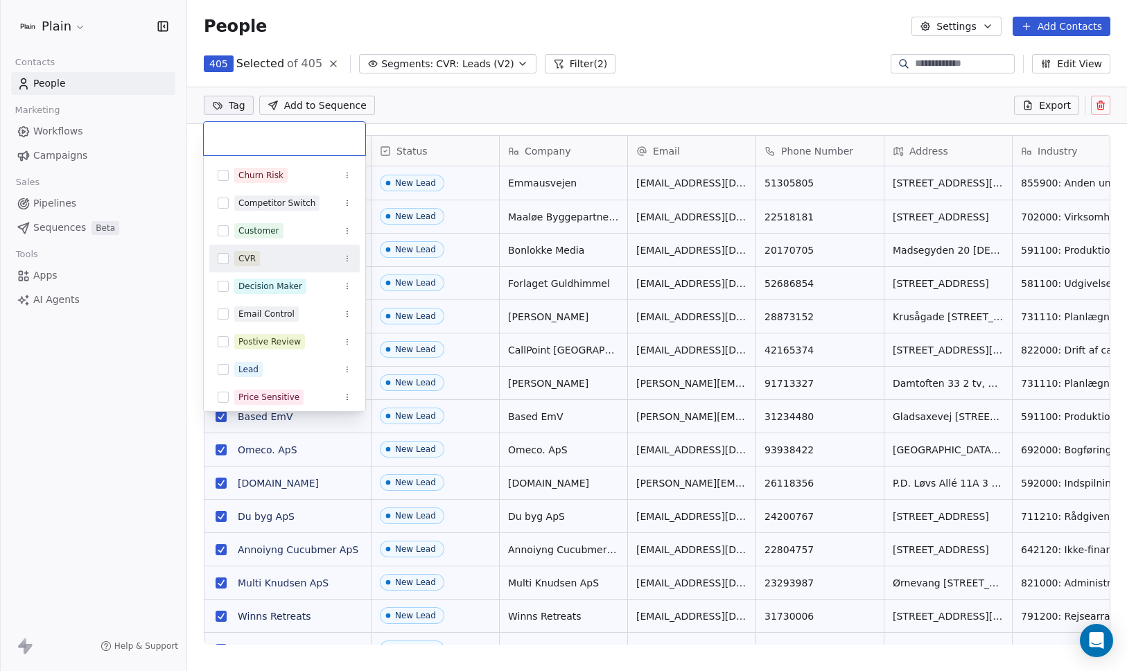
scroll to position [144, 0]
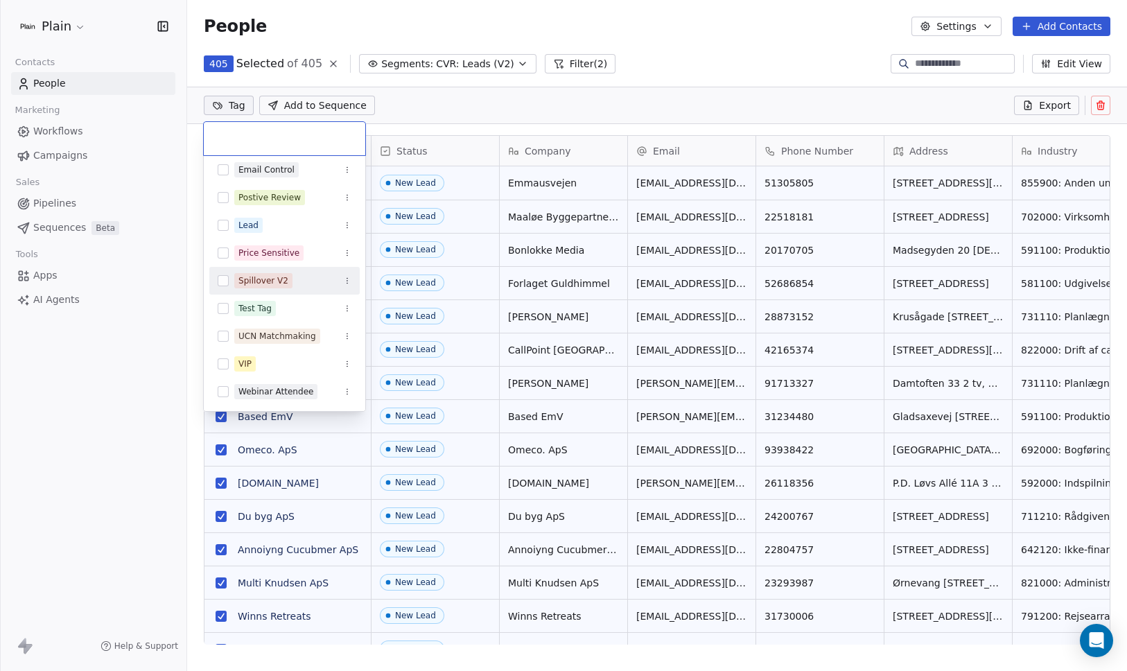
click at [221, 281] on button "Suggestions" at bounding box center [223, 280] width 11 height 11
click at [442, 93] on html "Plain Contacts People Marketing Workflows Campaigns Sales Pipelines Sequences B…" at bounding box center [563, 335] width 1127 height 671
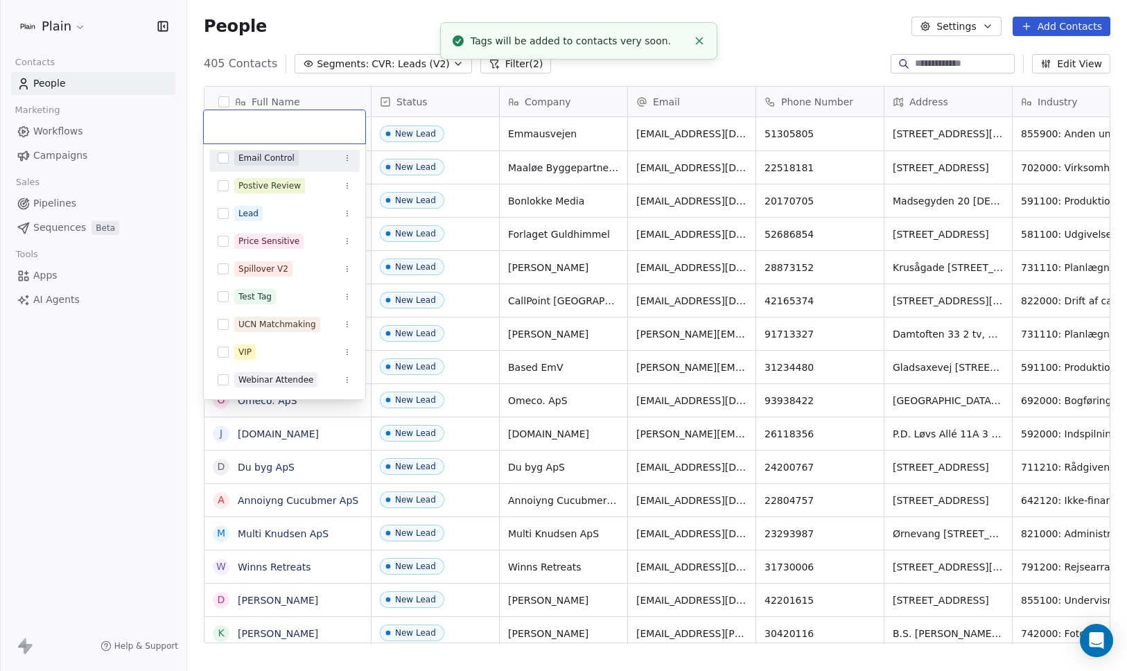
scroll to position [9, 0]
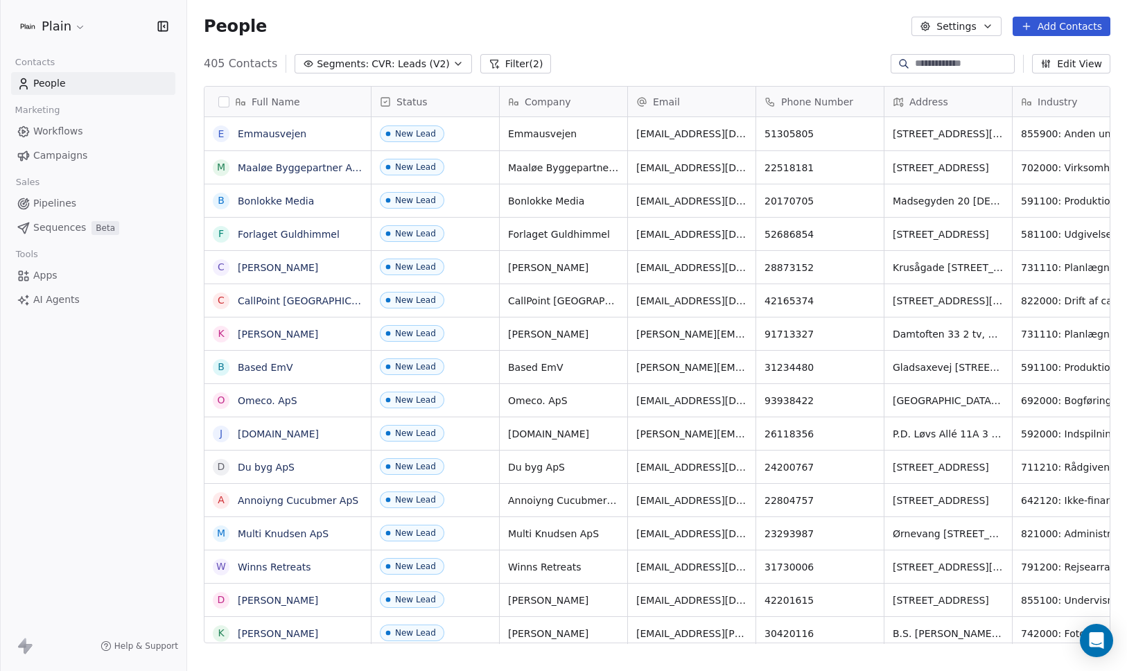
click at [49, 132] on span "Workflows" at bounding box center [58, 131] width 50 height 15
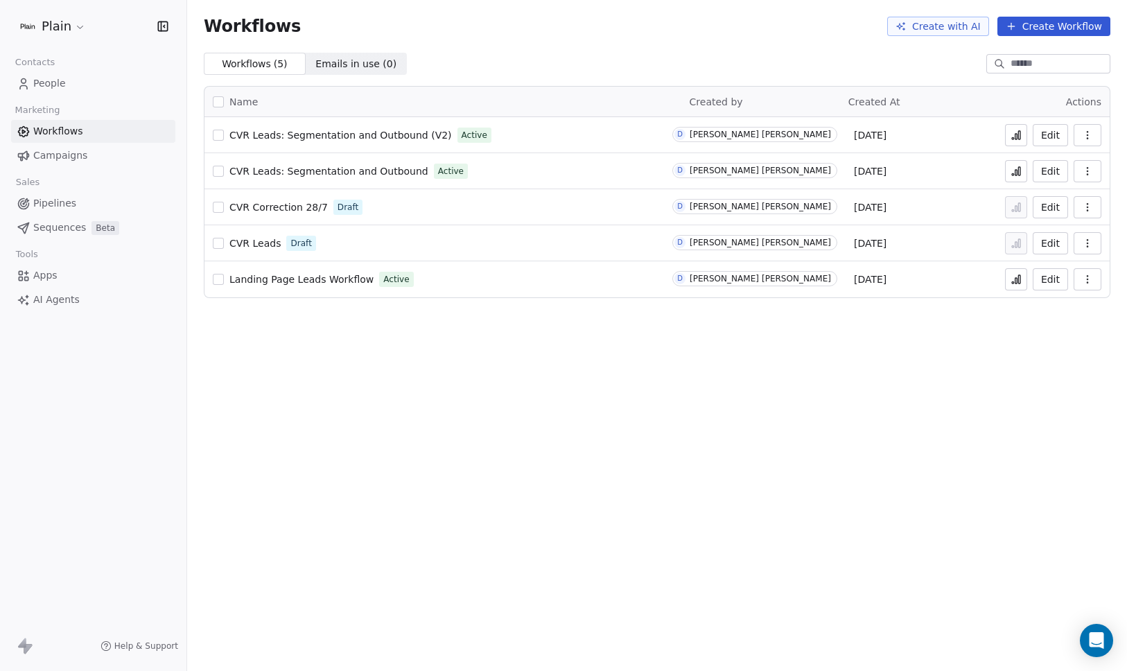
click at [1090, 173] on icon "button" at bounding box center [1087, 171] width 11 height 11
click at [387, 174] on span "CVR Leads: Segmentation and Outbound" at bounding box center [328, 171] width 199 height 11
click at [1014, 137] on icon at bounding box center [1013, 138] width 2 height 2
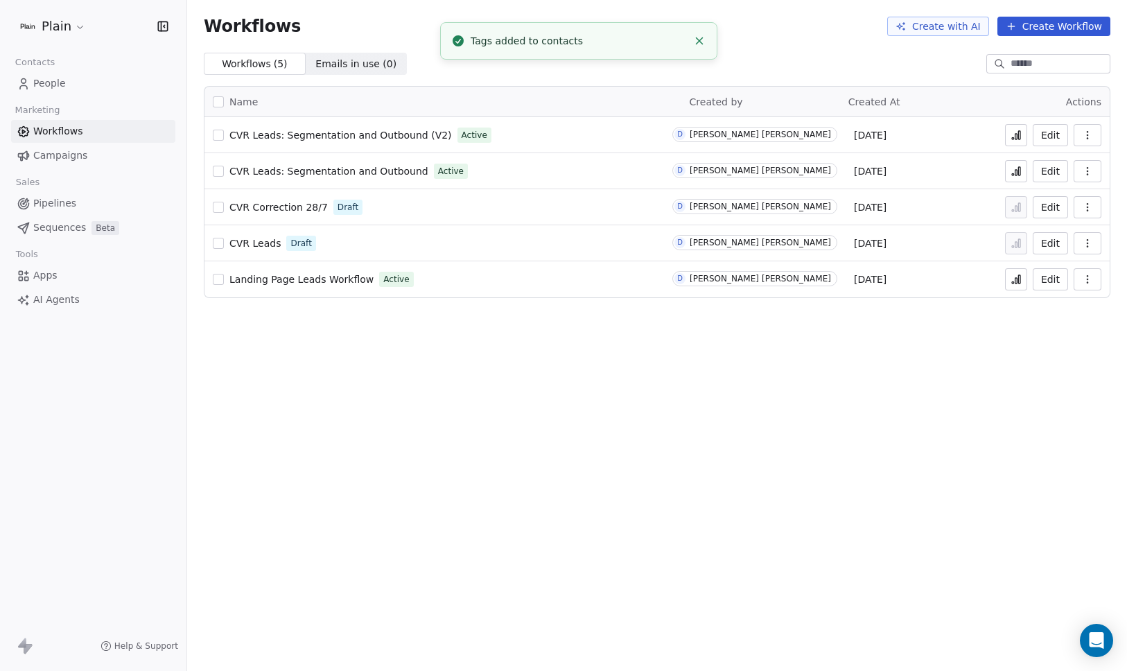
click at [325, 130] on span "CVR Leads: Segmentation and Outbound (V2)" at bounding box center [340, 135] width 223 height 11
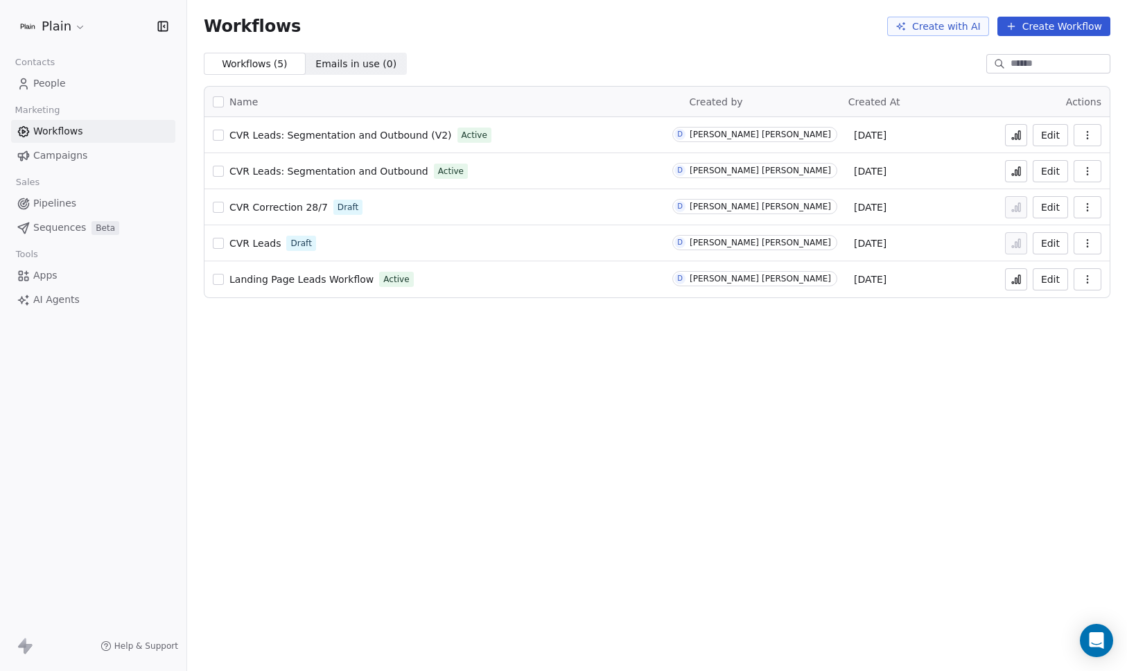
click at [1023, 141] on button at bounding box center [1016, 135] width 22 height 22
click at [1015, 136] on icon at bounding box center [1016, 135] width 11 height 11
click at [45, 206] on span "Pipelines" at bounding box center [54, 203] width 43 height 15
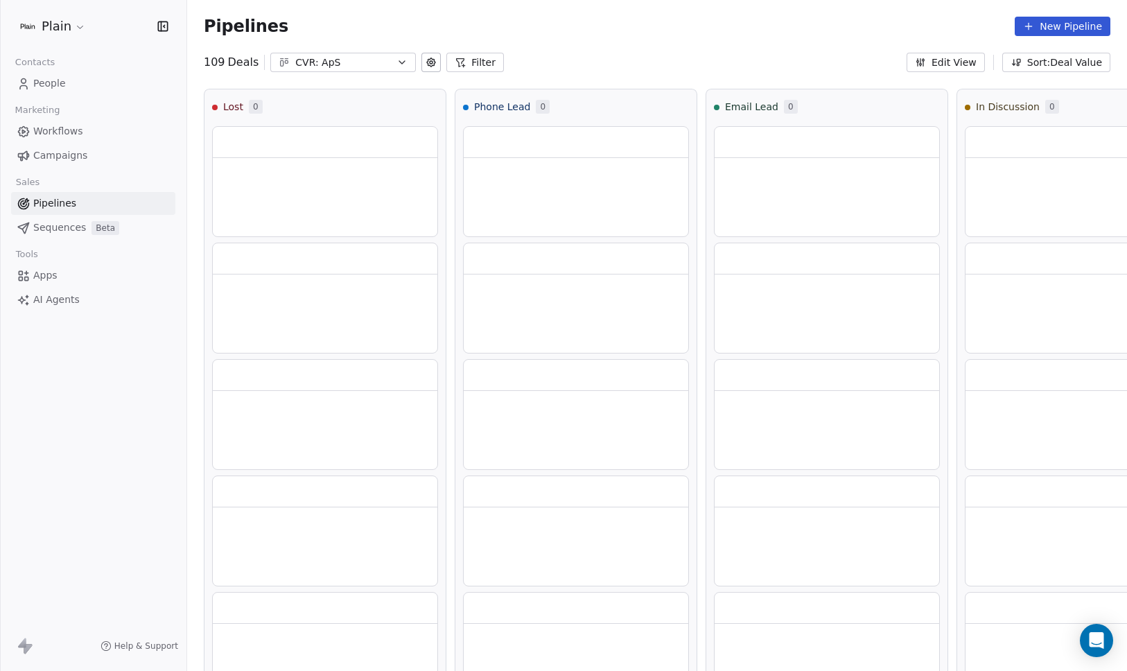
click at [325, 58] on div "CVR: ApS" at bounding box center [343, 62] width 96 height 15
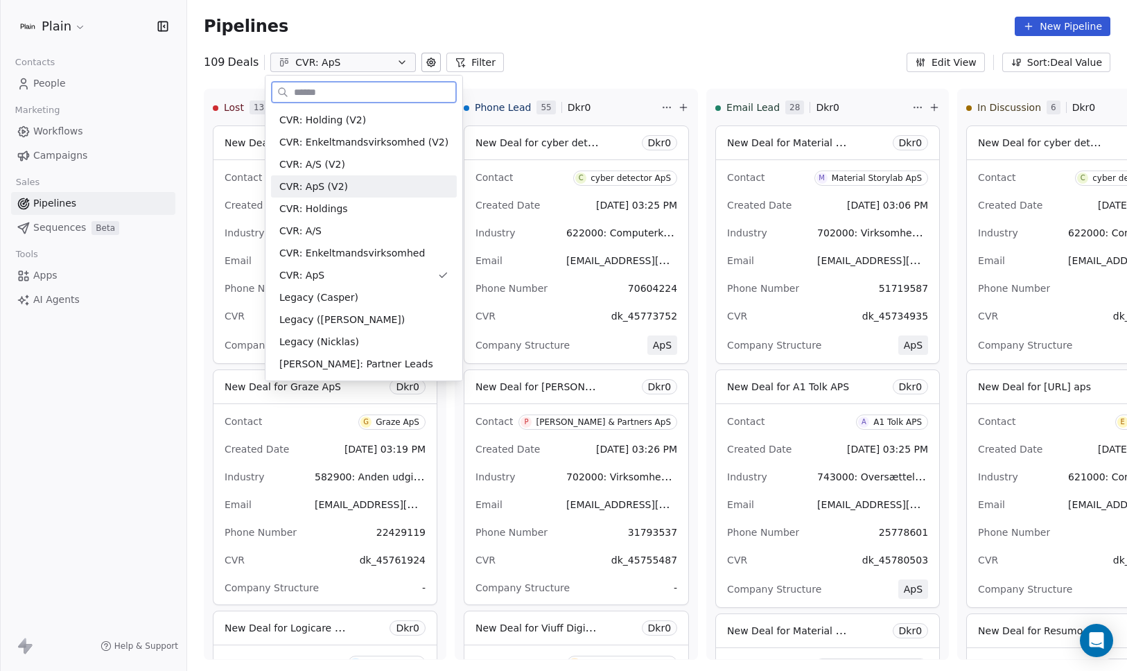
click at [362, 186] on div "CVR: ApS (V2)" at bounding box center [363, 187] width 169 height 15
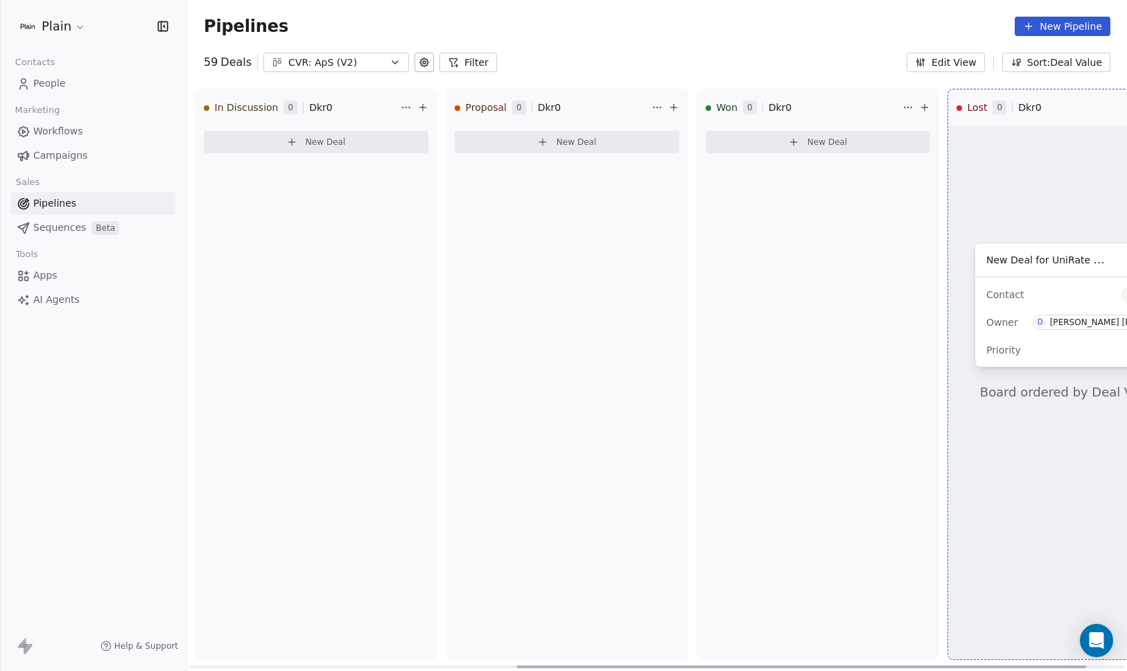
scroll to position [0, 576]
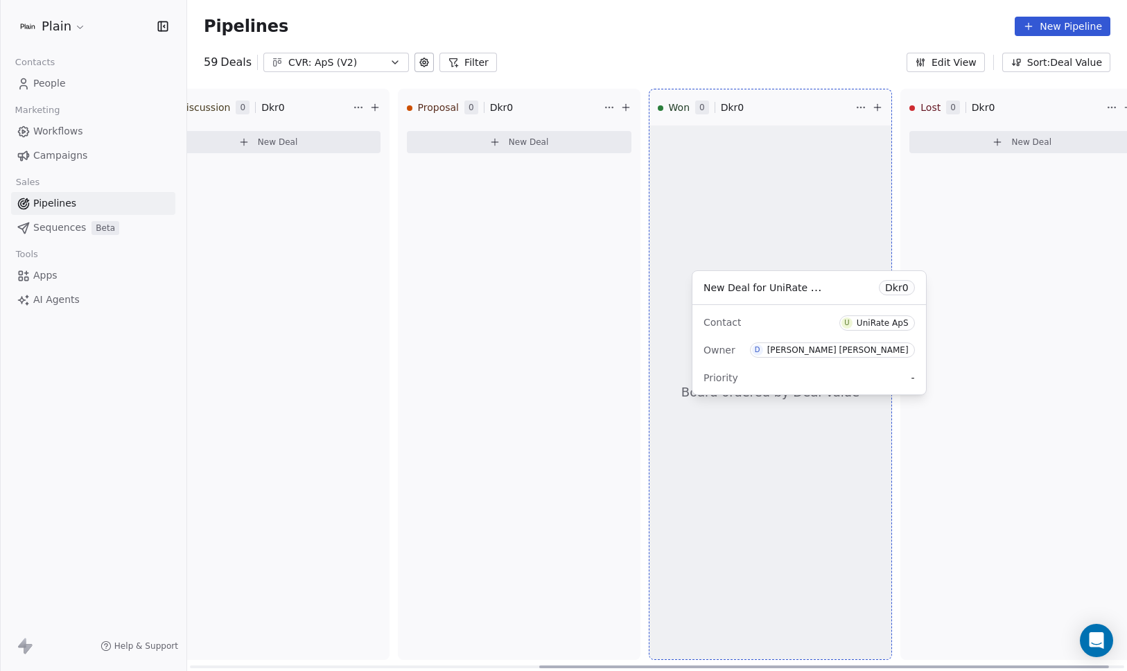
drag, startPoint x: 279, startPoint y: 251, endPoint x: 758, endPoint y: 306, distance: 482.3
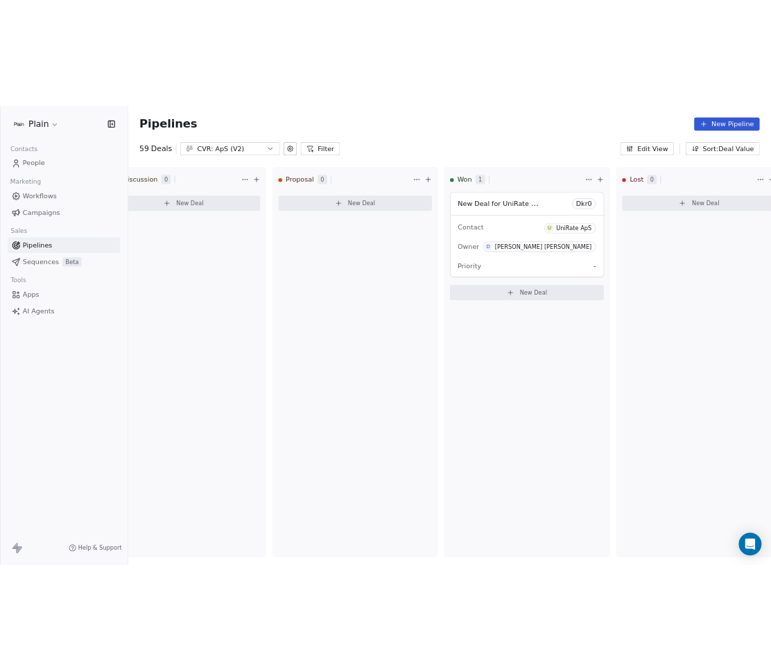
scroll to position [172, 0]
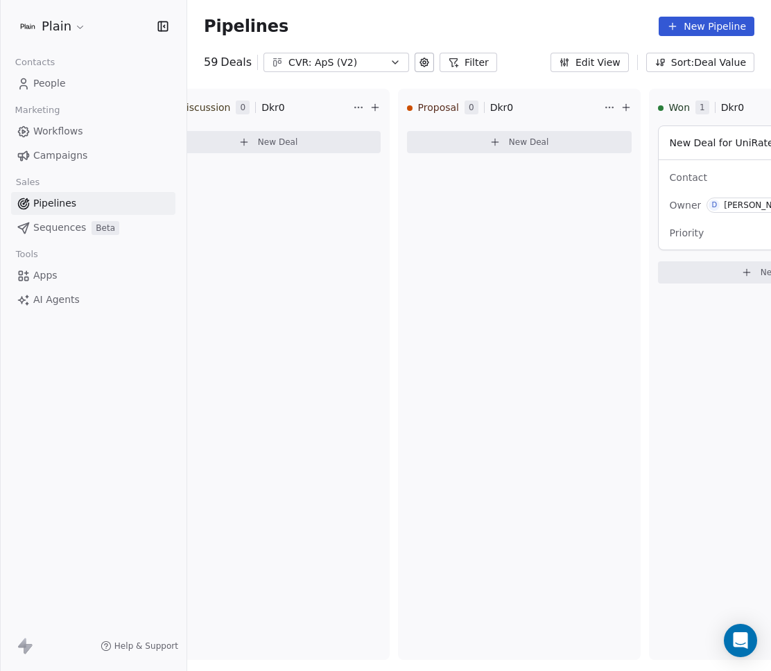
click at [563, 58] on icon "button" at bounding box center [564, 62] width 11 height 11
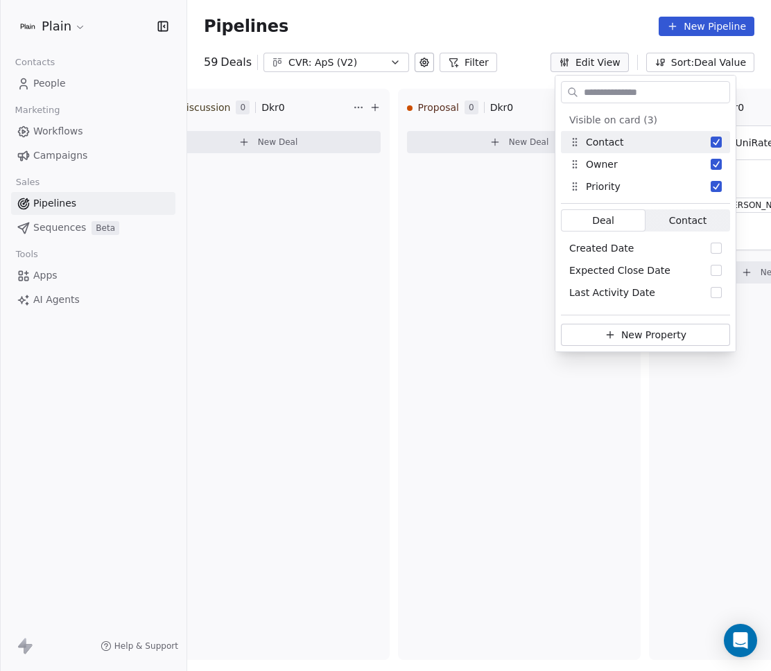
click at [563, 58] on icon "button" at bounding box center [564, 62] width 11 height 11
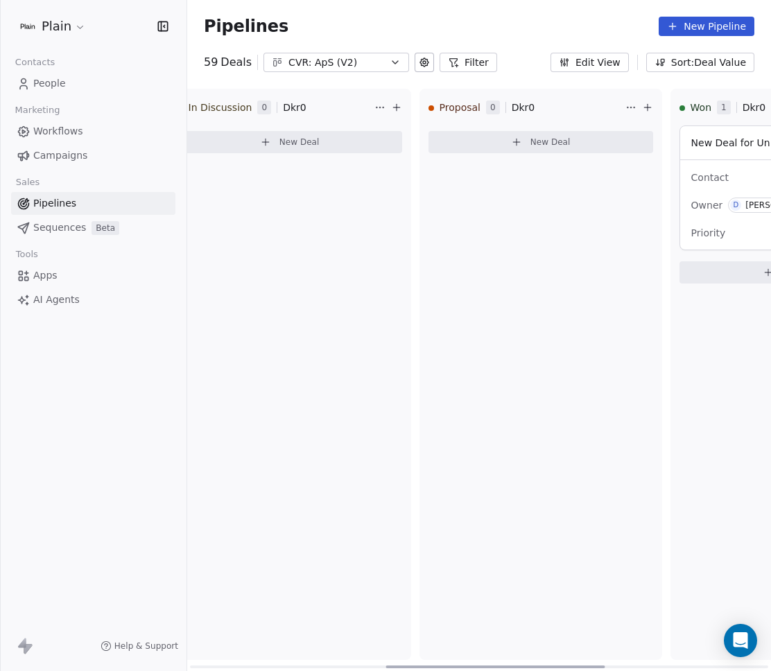
scroll to position [0, 651]
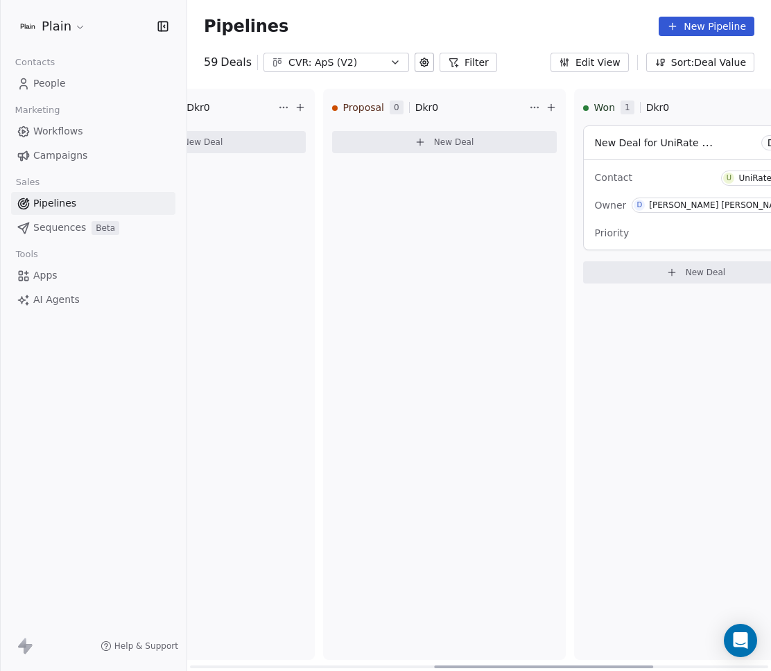
click at [688, 237] on div "Priority -" at bounding box center [696, 233] width 202 height 22
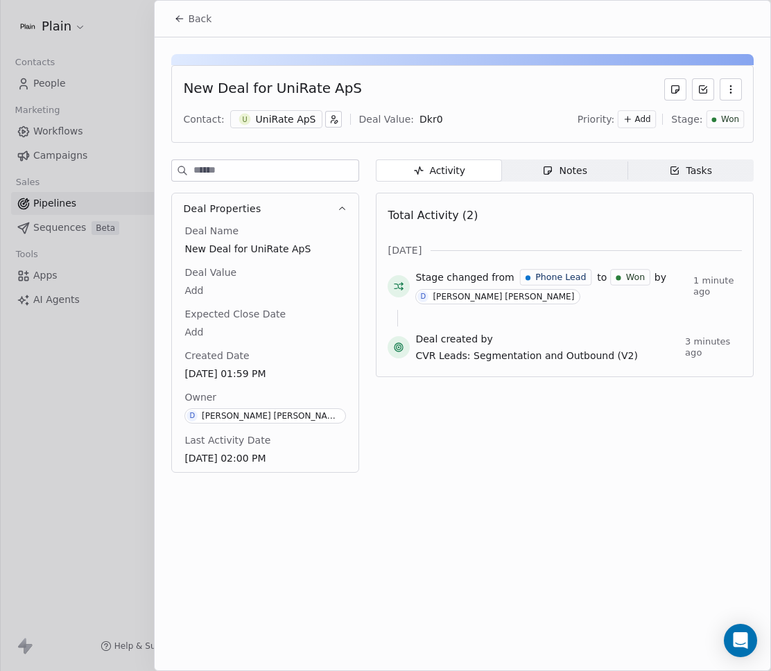
click at [420, 118] on body "Plain Contacts People Marketing Workflows Campaigns Sales Pipelines Sequences B…" at bounding box center [385, 335] width 771 height 671
type input "*****"
click at [130, 447] on div at bounding box center [385, 335] width 771 height 671
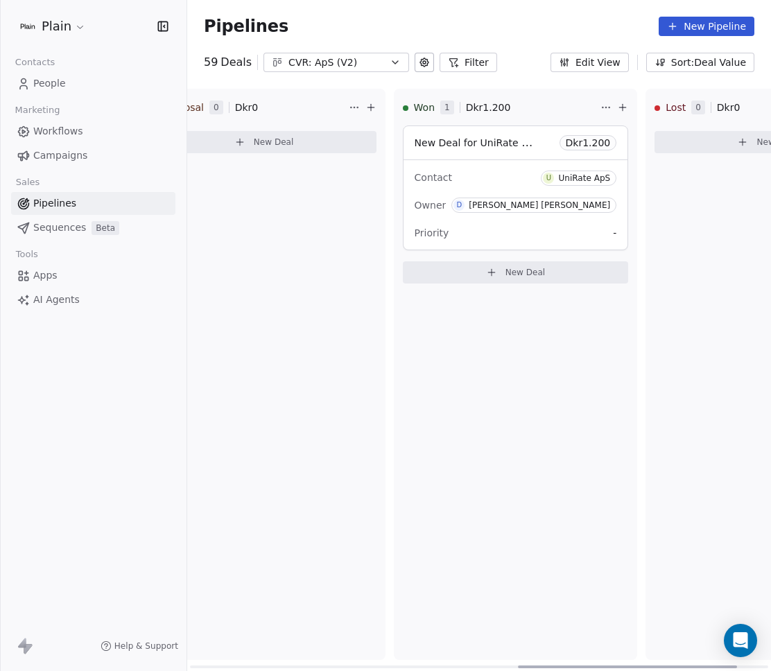
scroll to position [0, 883]
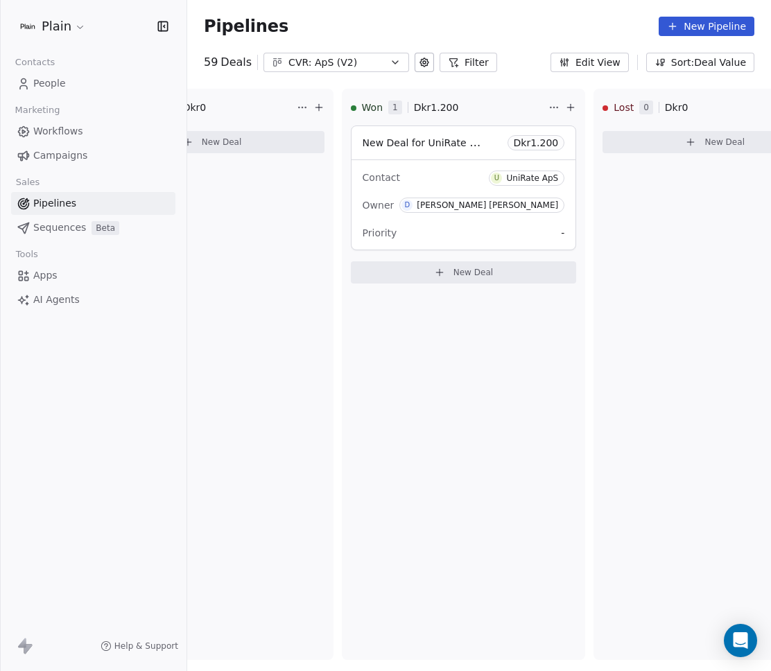
click at [607, 62] on button "Edit View" at bounding box center [589, 62] width 78 height 19
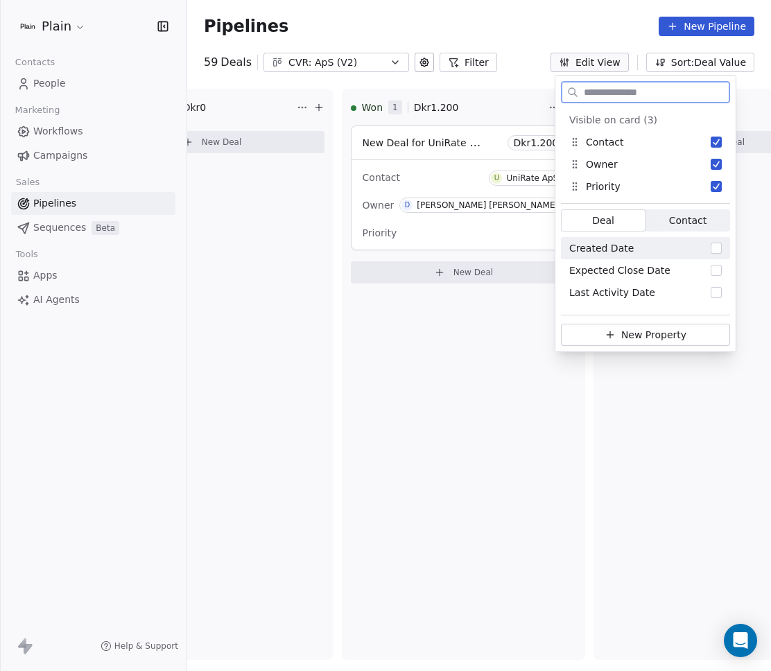
click at [717, 250] on button "Suggestions" at bounding box center [716, 248] width 11 height 11
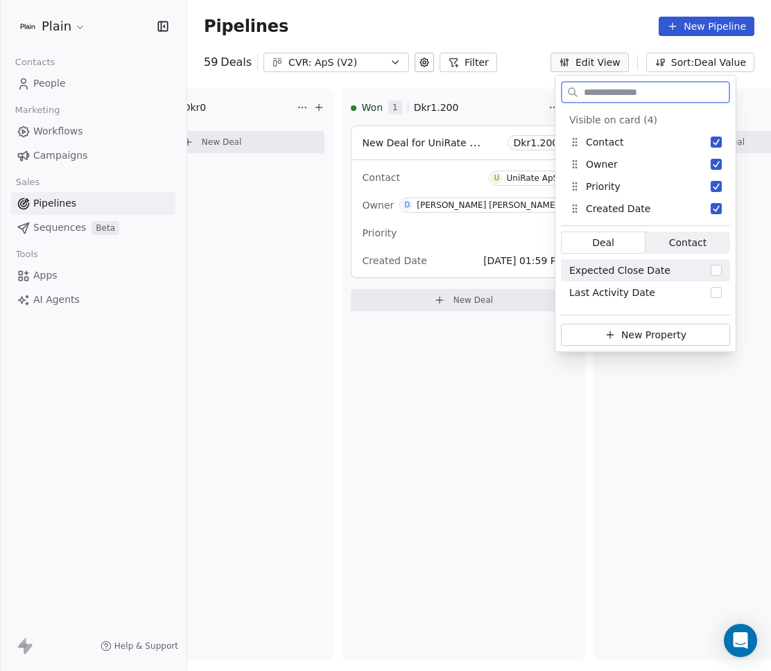
click at [688, 248] on span "Contact" at bounding box center [687, 243] width 37 height 15
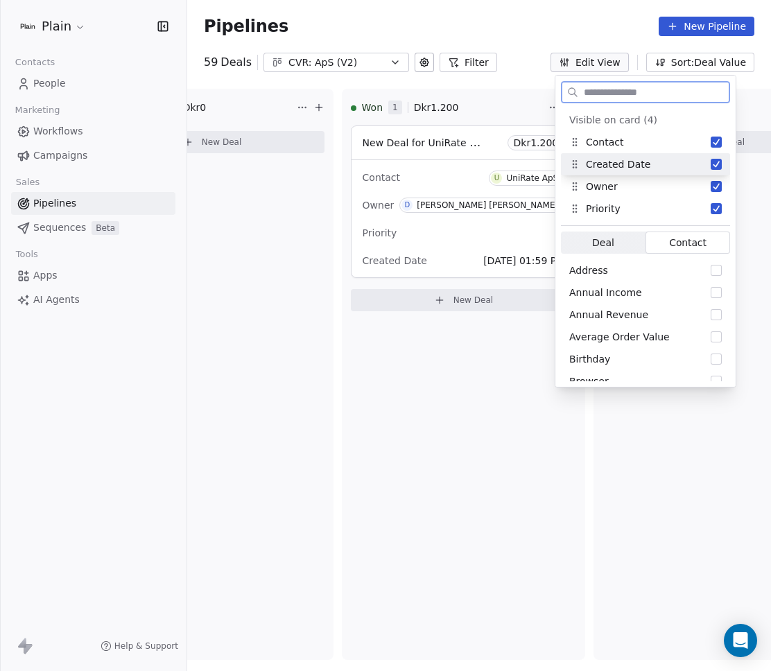
drag, startPoint x: 597, startPoint y: 209, endPoint x: 597, endPoint y: 164, distance: 44.4
click at [597, 164] on div "Created Date" at bounding box center [609, 164] width 81 height 15
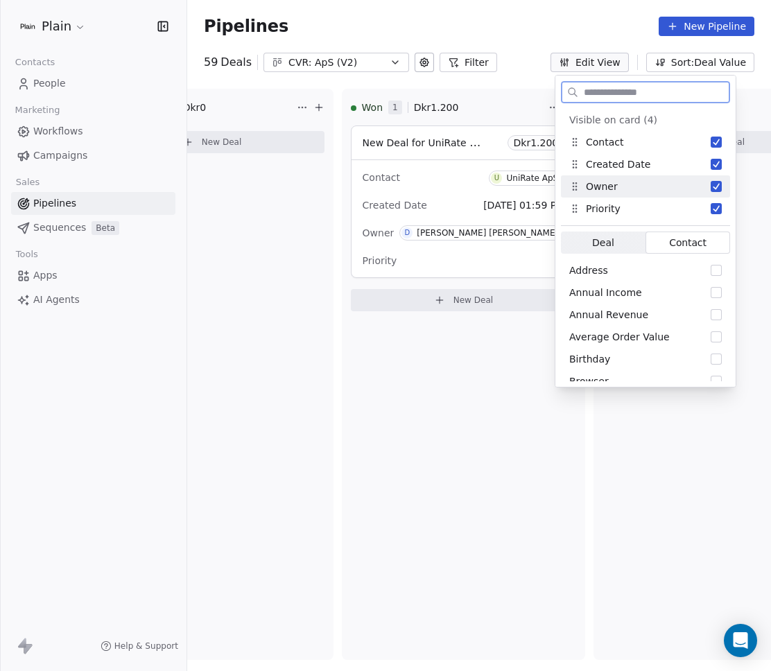
click at [713, 184] on button "Suggestions" at bounding box center [716, 186] width 11 height 11
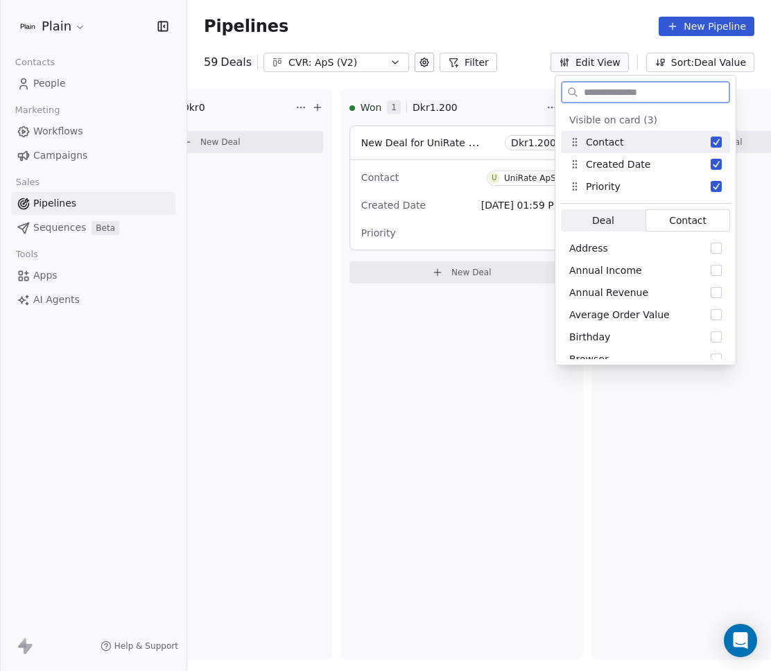
click at [713, 184] on button "Suggestions" at bounding box center [716, 186] width 11 height 11
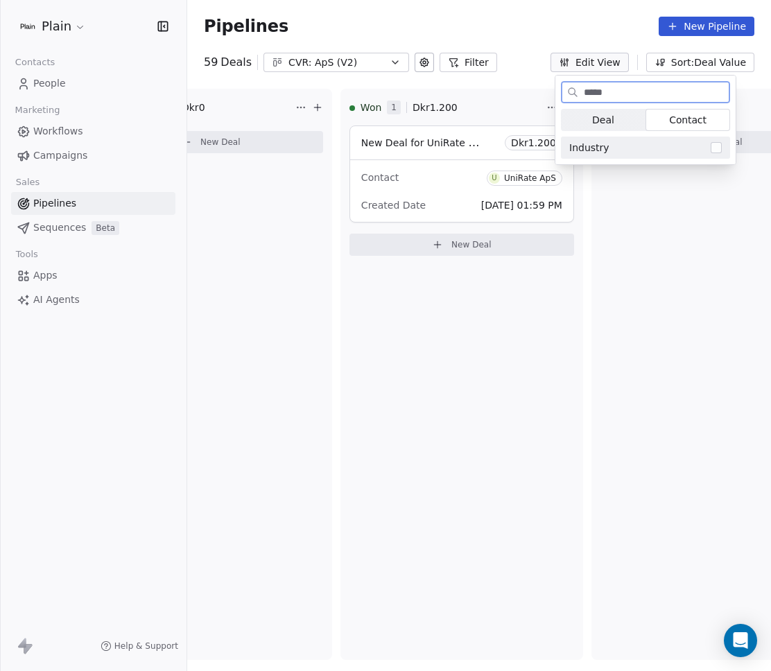
click at [718, 148] on button "Suggestions" at bounding box center [716, 147] width 11 height 11
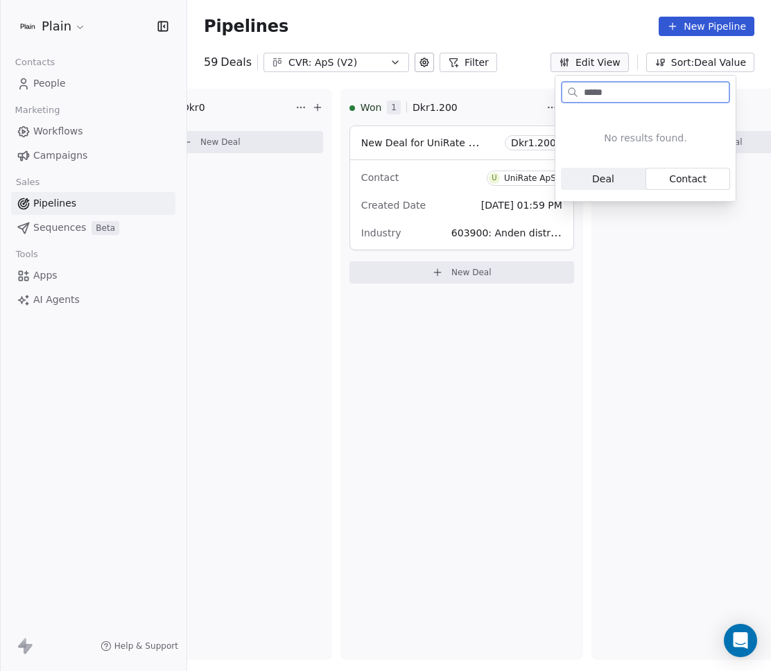
scroll to position [0, 0]
click at [627, 91] on input "*****" at bounding box center [655, 93] width 148 height 20
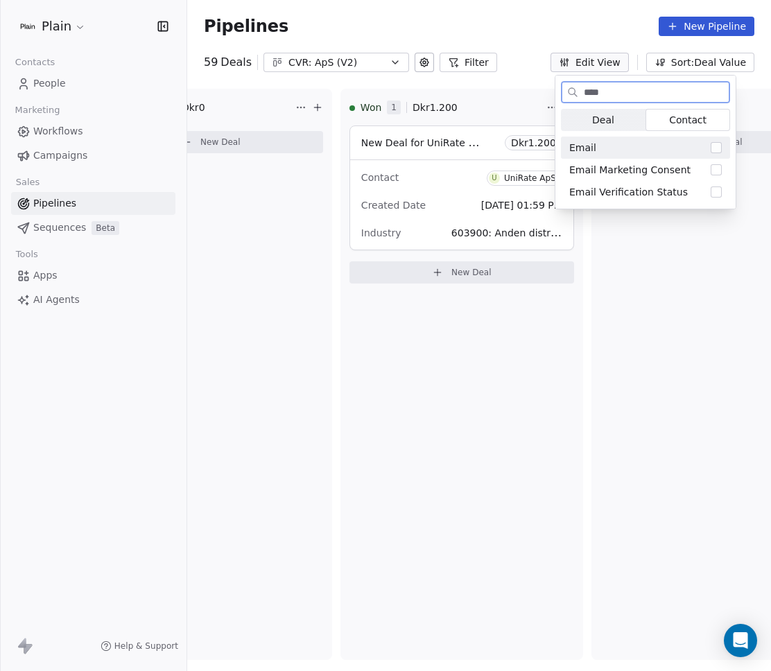
click at [718, 148] on button "Suggestions" at bounding box center [716, 147] width 11 height 11
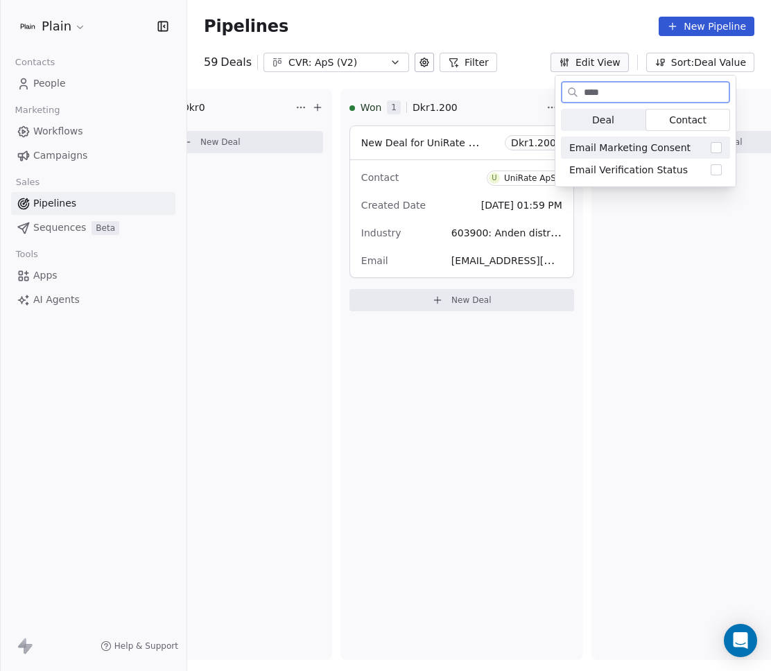
click at [636, 93] on input "****" at bounding box center [655, 93] width 148 height 20
click at [712, 140] on div "Phone Number" at bounding box center [645, 148] width 169 height 22
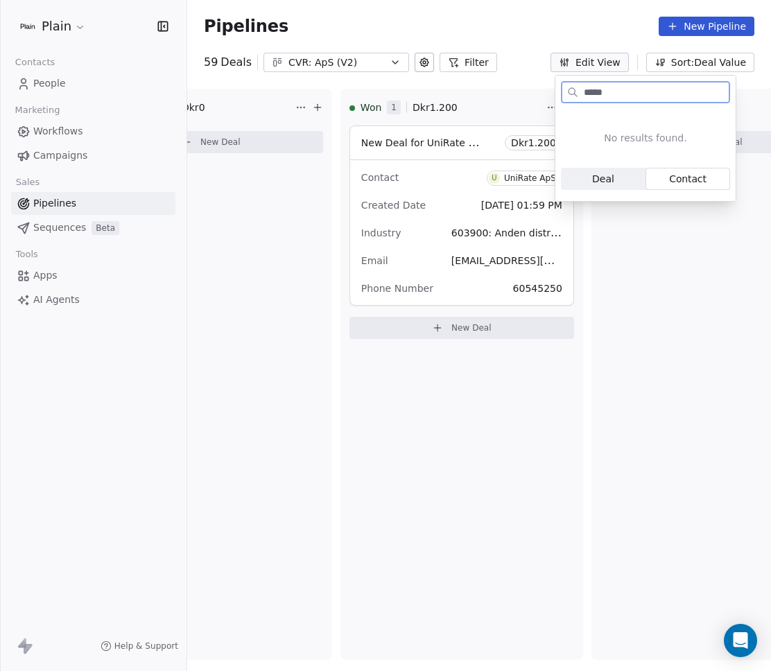
click at [614, 95] on input "*****" at bounding box center [655, 93] width 148 height 20
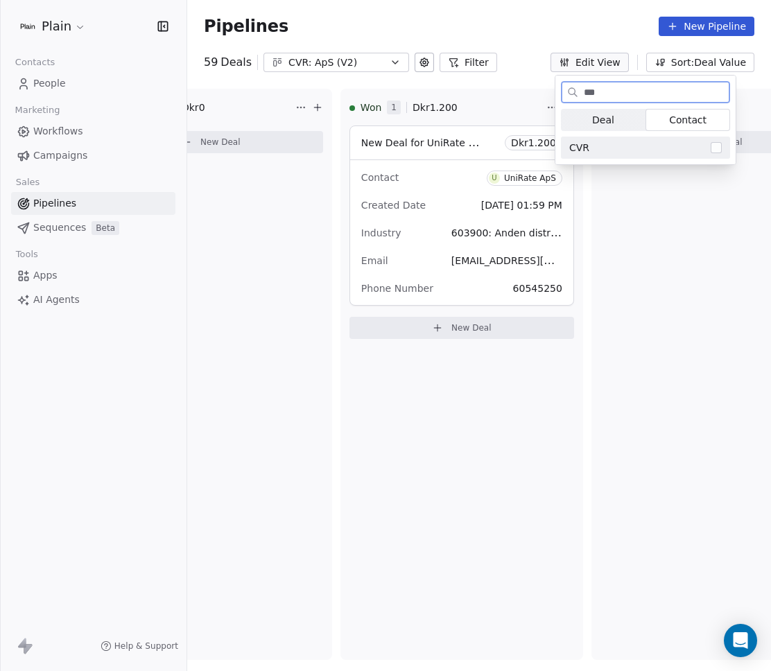
click at [711, 146] on button "Suggestions" at bounding box center [716, 147] width 11 height 11
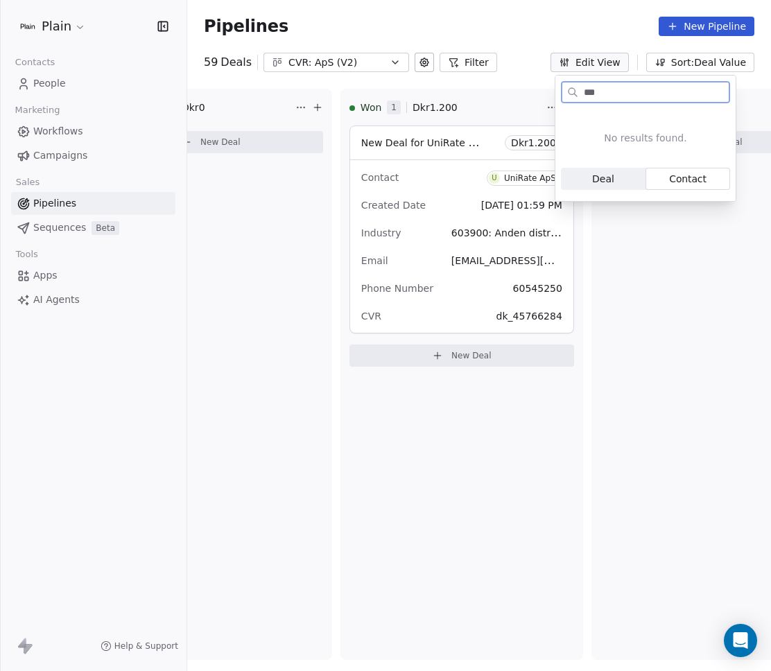
click at [677, 92] on input "***" at bounding box center [655, 93] width 148 height 20
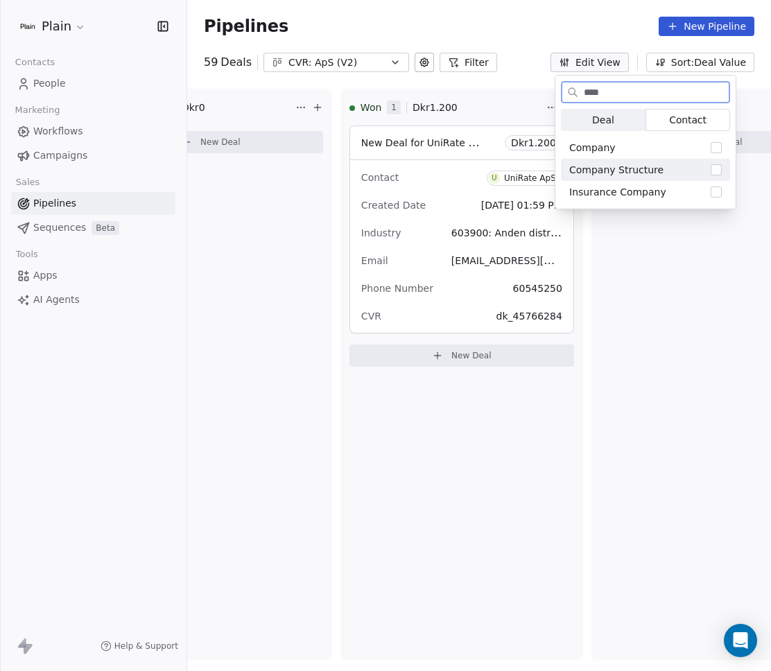
type input "****"
click at [720, 171] on button "Suggestions" at bounding box center [716, 169] width 11 height 11
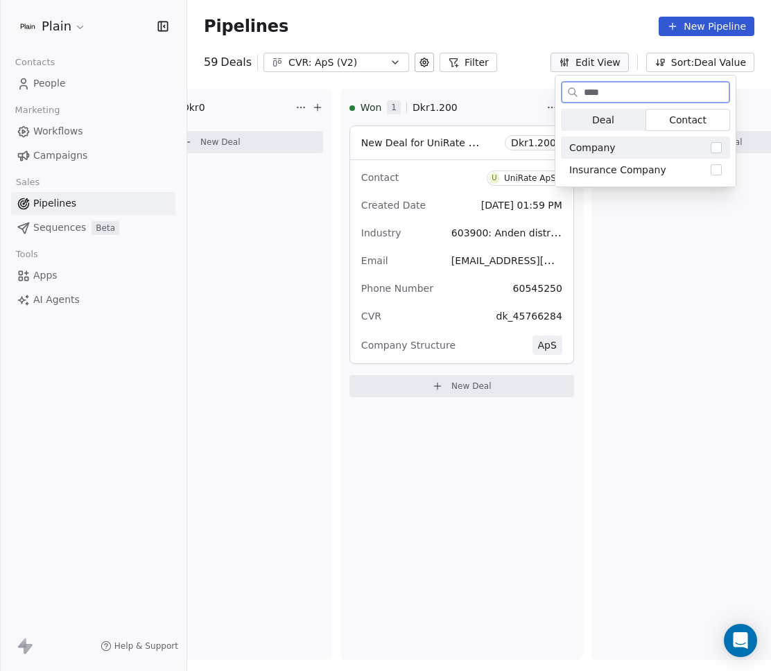
click at [643, 92] on input "****" at bounding box center [655, 93] width 148 height 20
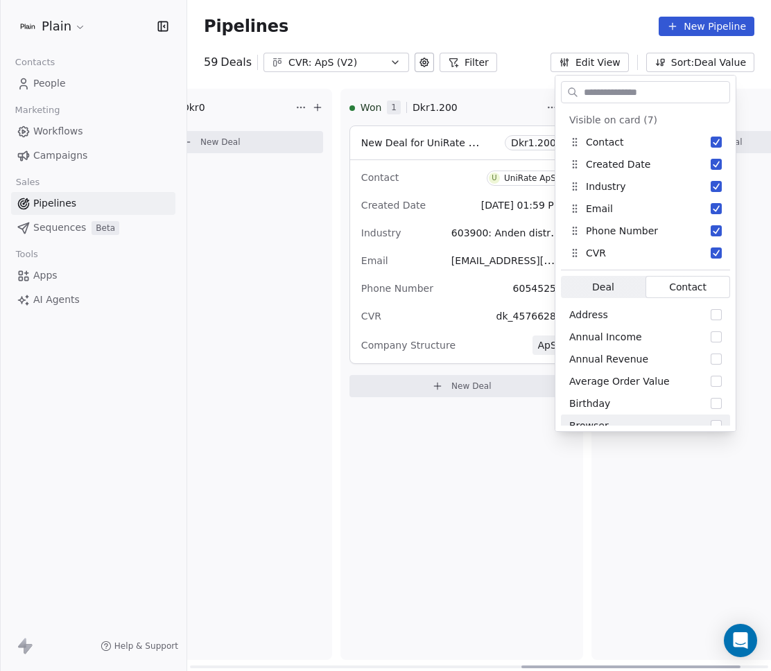
click at [621, 537] on div "Lost 0 Dkr 0 New Deal" at bounding box center [712, 374] width 243 height 571
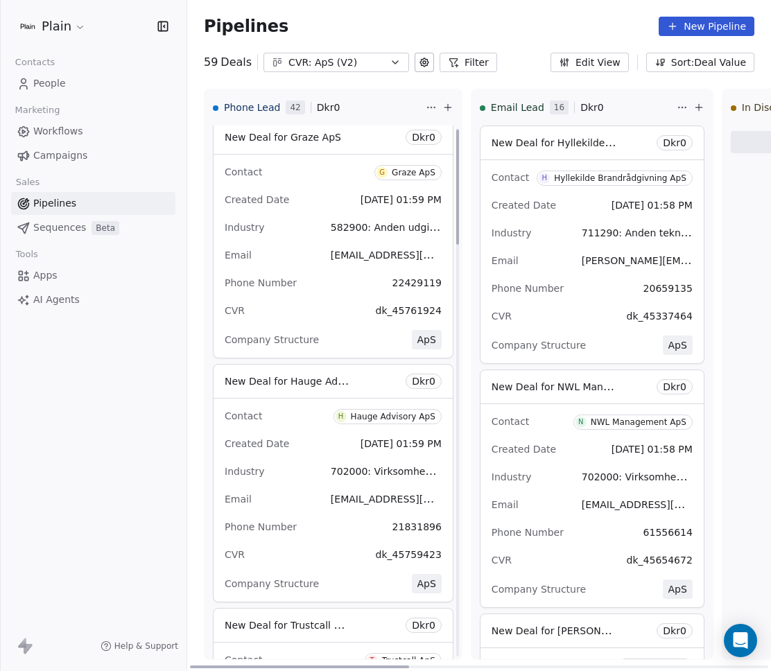
scroll to position [6, 0]
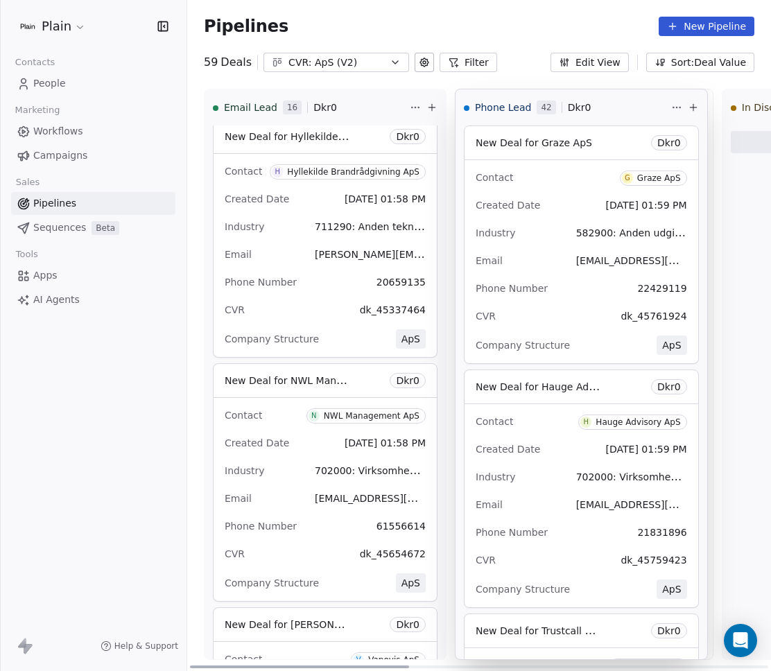
drag, startPoint x: 337, startPoint y: 96, endPoint x: 599, endPoint y: 98, distance: 262.1
click at [600, 99] on div "Email Lead 16 Dkr 0 New Deal for Hyllekilde Brandrådgivning ApS Dkr 0 Contact H…" at bounding box center [479, 380] width 584 height 582
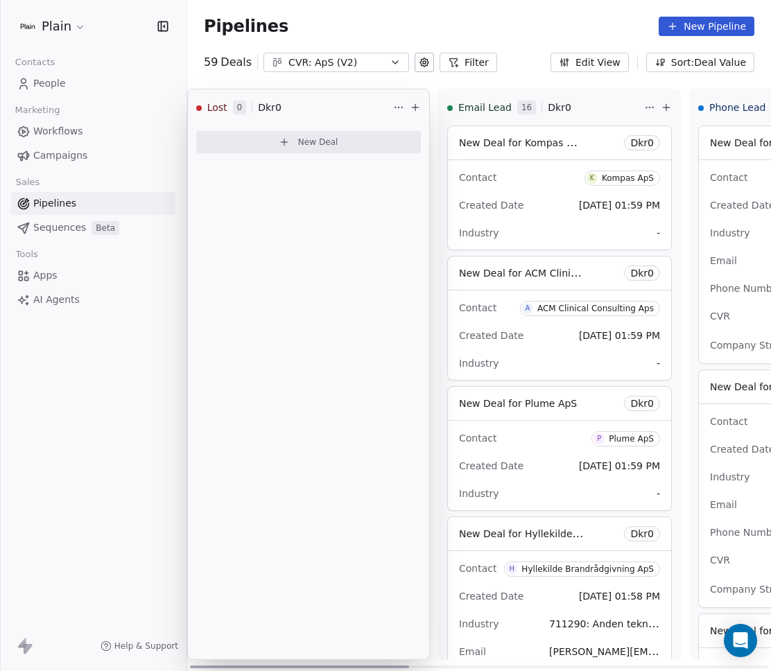
scroll to position [0, 0]
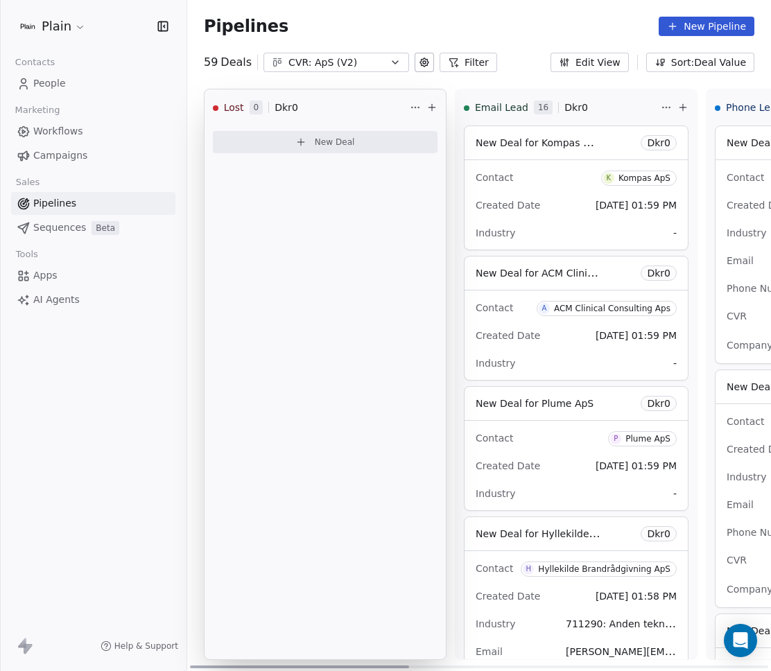
drag, startPoint x: 639, startPoint y: 98, endPoint x: 316, endPoint y: 107, distance: 322.5
click at [317, 107] on div "Lost 0 Dkr 0 New Deal Email Lead 16 Dkr 0 New Deal for Kompas ApS Dkr 0 Contact…" at bounding box center [479, 380] width 584 height 582
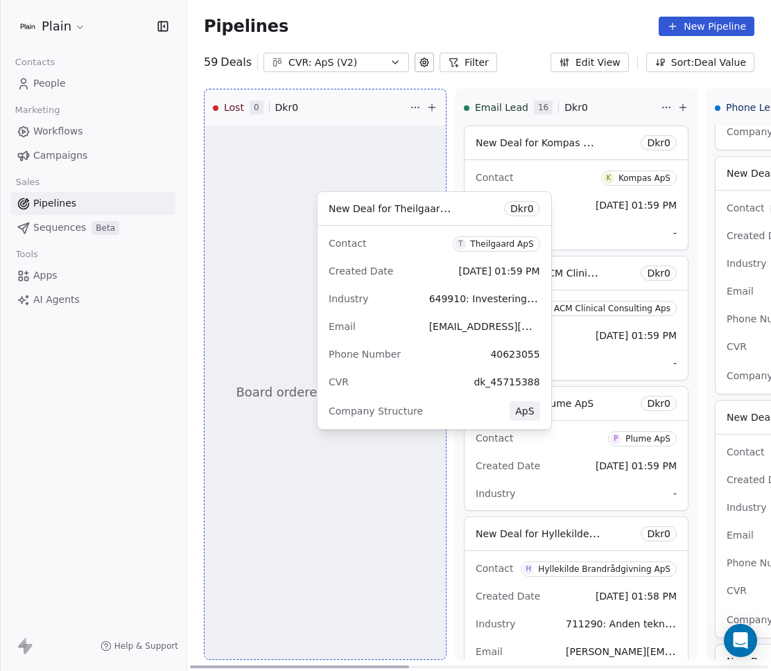
drag, startPoint x: 492, startPoint y: 191, endPoint x: 317, endPoint y: 224, distance: 177.9
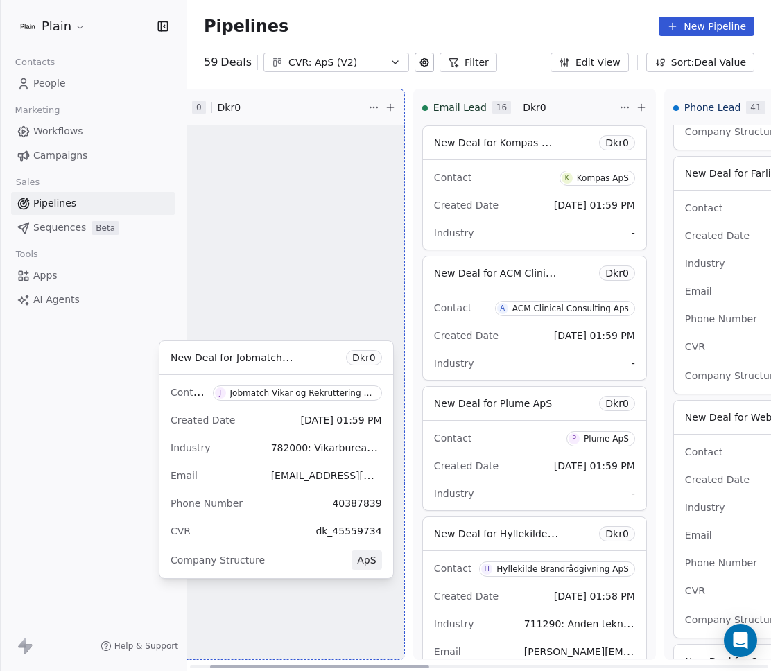
scroll to position [0, 29]
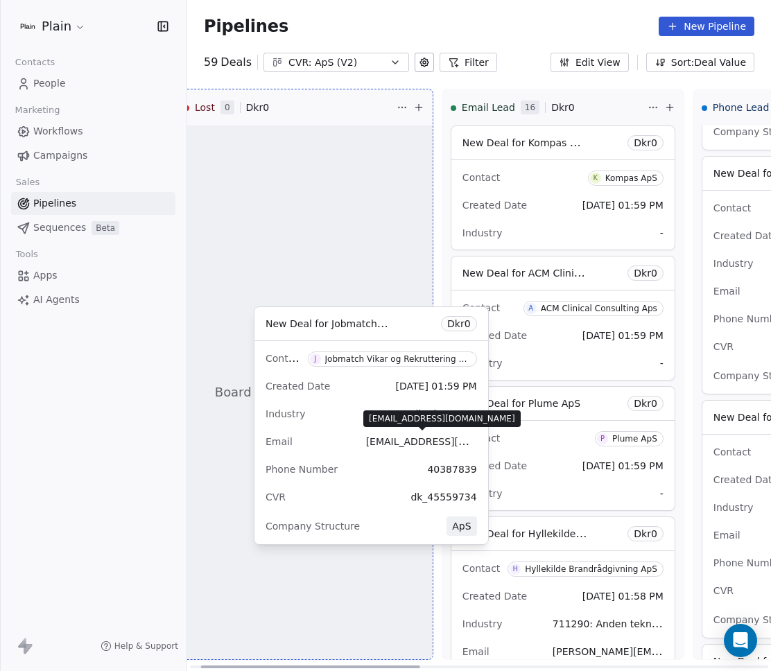
drag, startPoint x: 702, startPoint y: 284, endPoint x: 327, endPoint y: 433, distance: 403.9
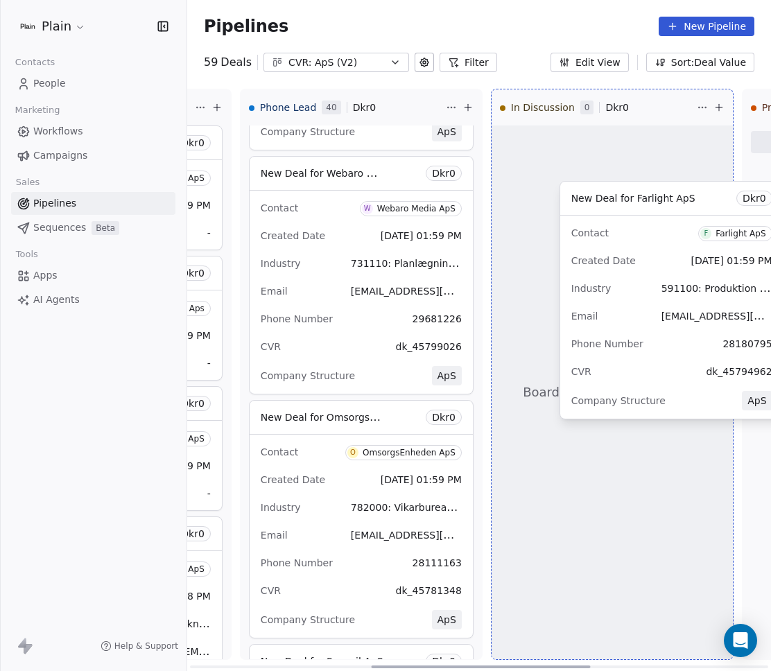
scroll to position [0, 483]
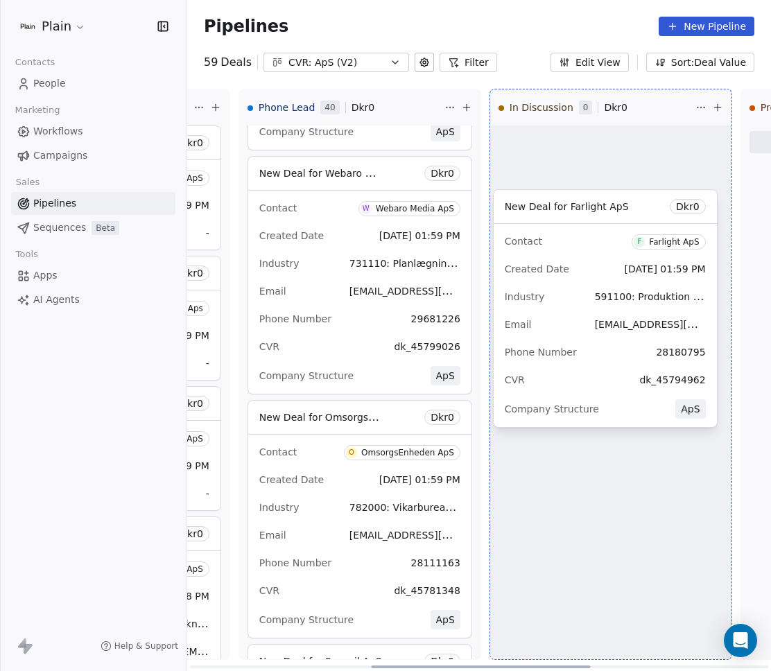
drag, startPoint x: 332, startPoint y: 277, endPoint x: 567, endPoint y: 310, distance: 237.3
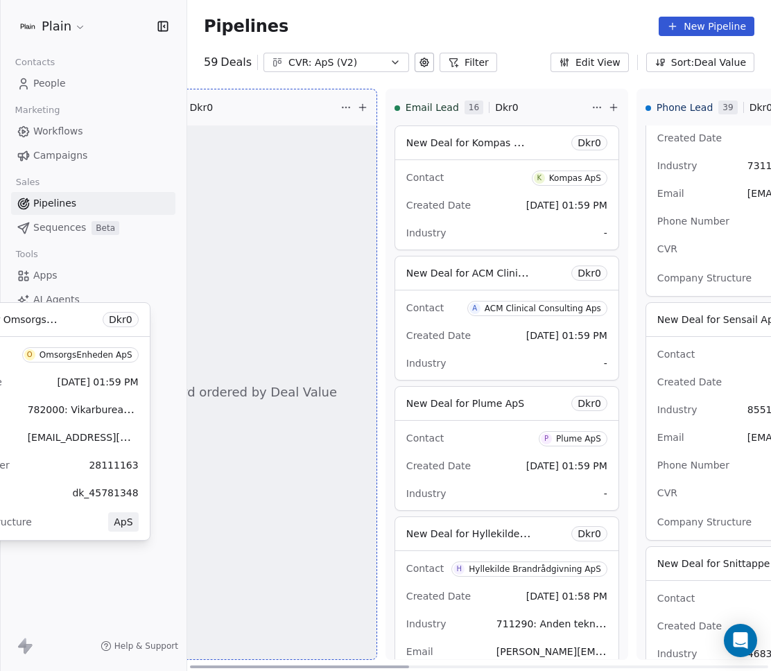
scroll to position [0, 0]
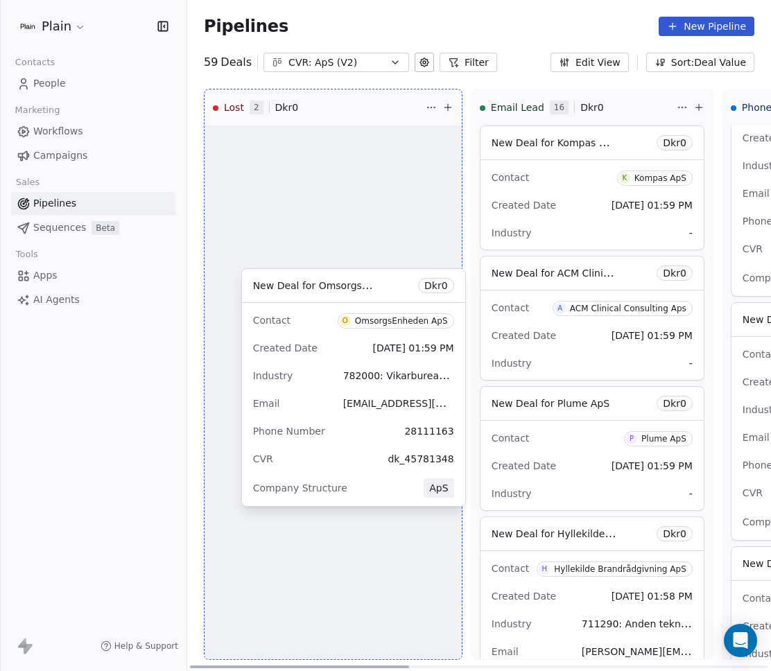
drag, startPoint x: 331, startPoint y: 409, endPoint x: 330, endPoint y: 375, distance: 34.0
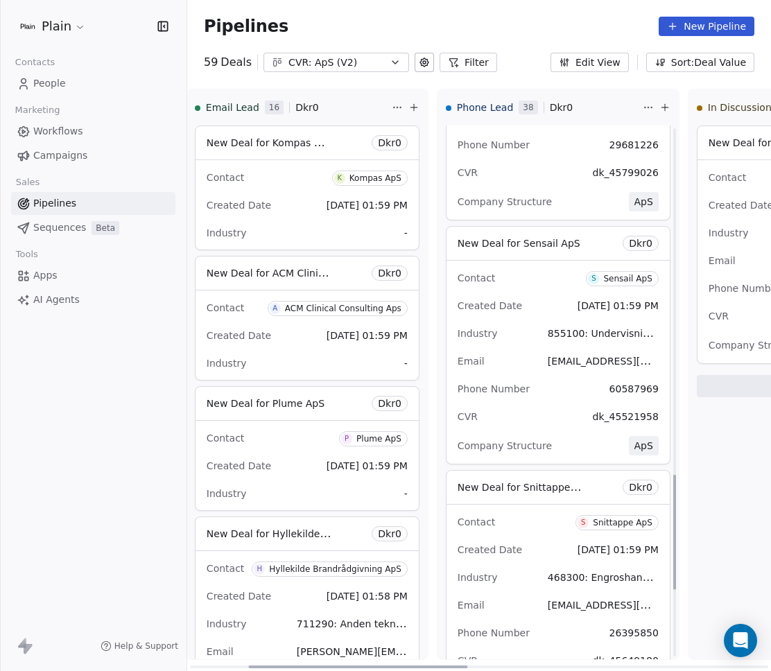
scroll to position [0, 365]
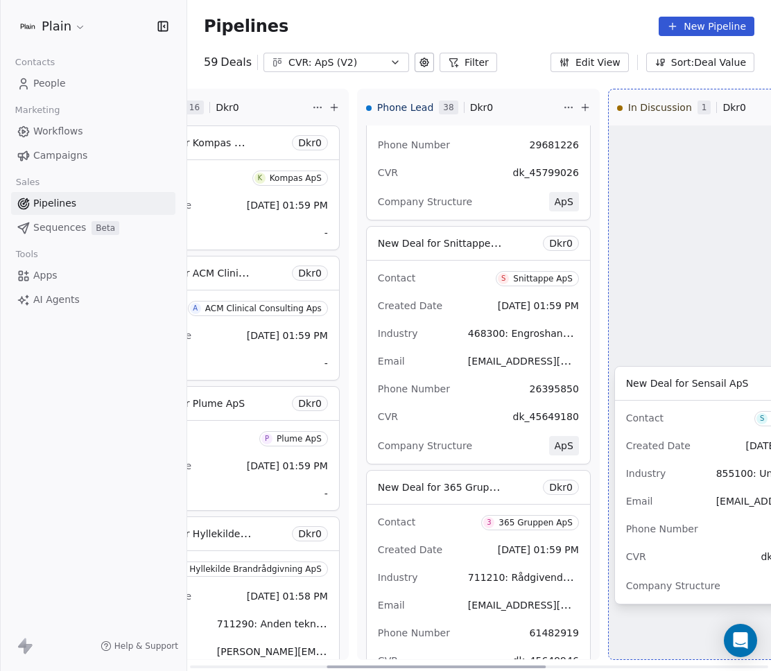
drag, startPoint x: 388, startPoint y: 361, endPoint x: 634, endPoint y: 500, distance: 281.9
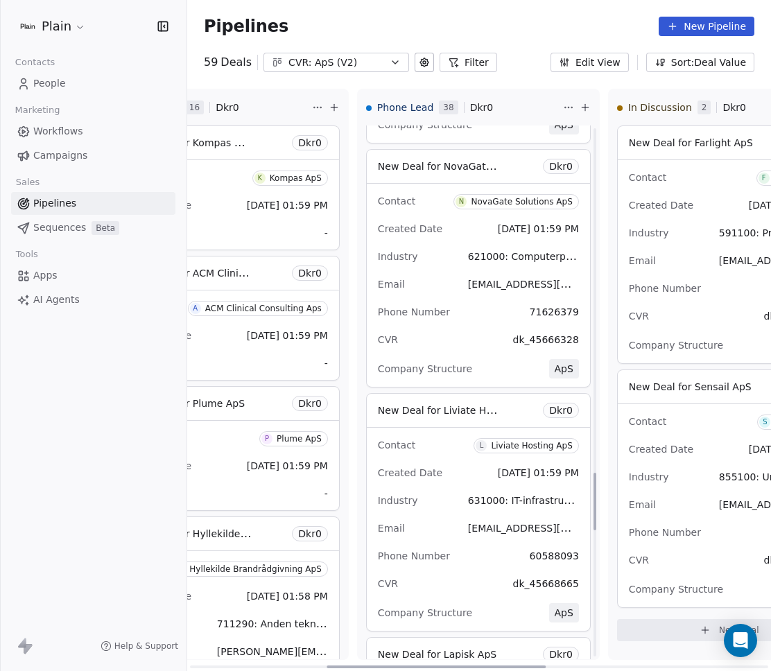
scroll to position [3132, 0]
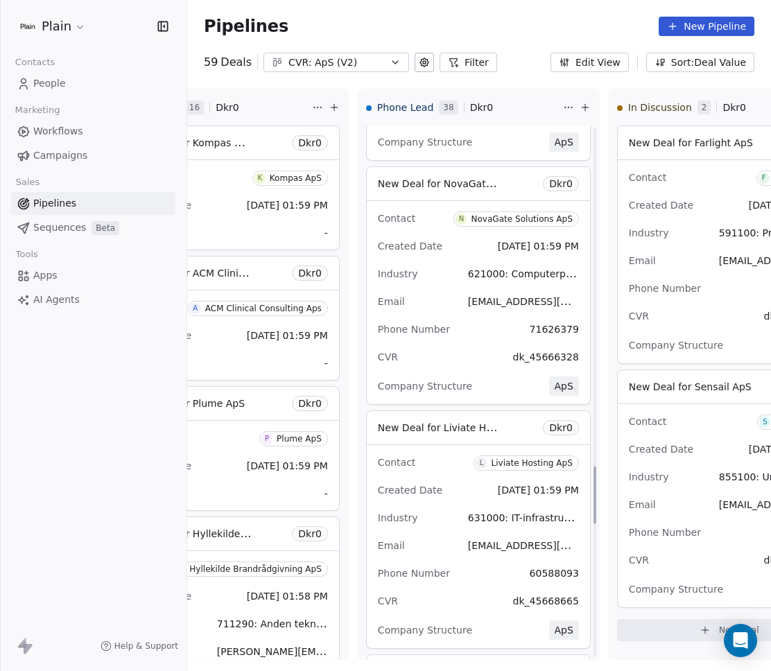
click at [684, 69] on button "Sort: Deal Value" at bounding box center [700, 62] width 108 height 19
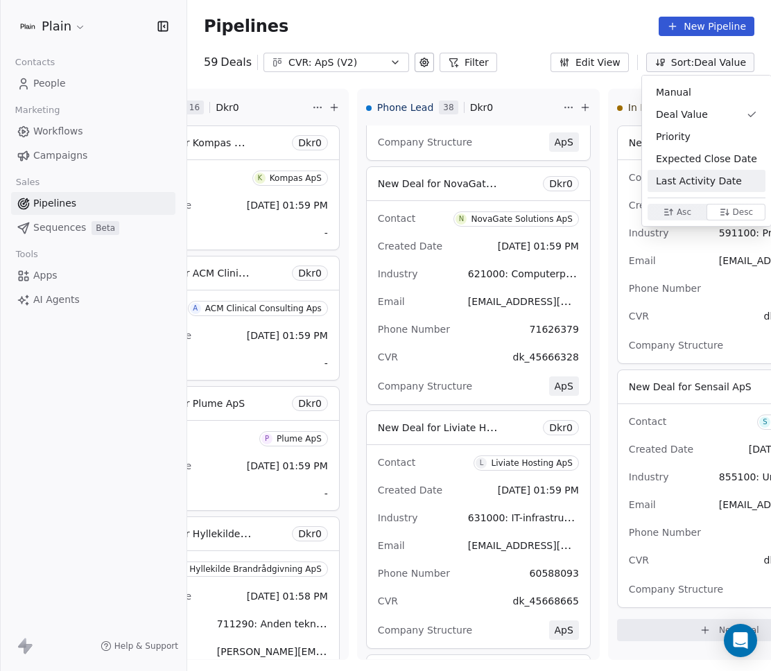
click at [677, 213] on span "Asc" at bounding box center [684, 212] width 15 height 11
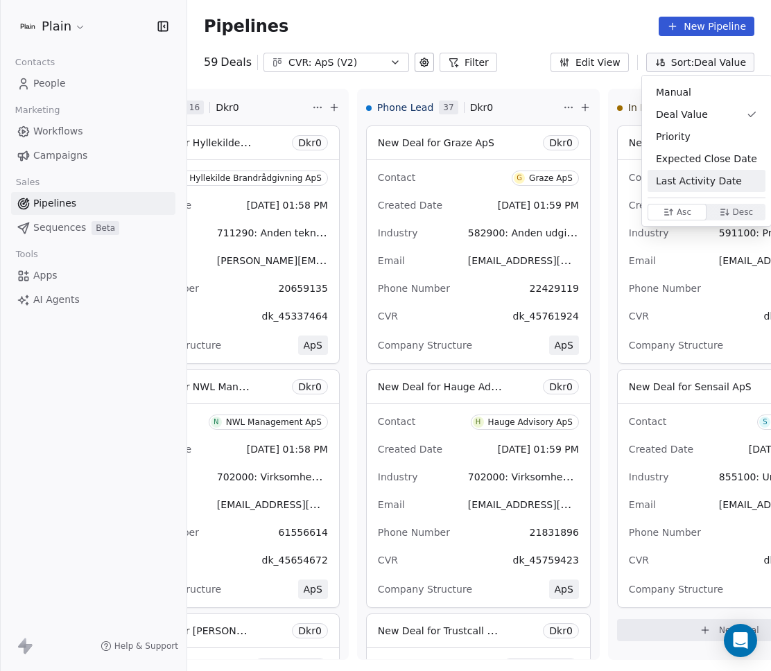
click at [530, 227] on html "Plain Contacts People Marketing Workflows Campaigns Sales Pipelines Sequences B…" at bounding box center [385, 335] width 771 height 671
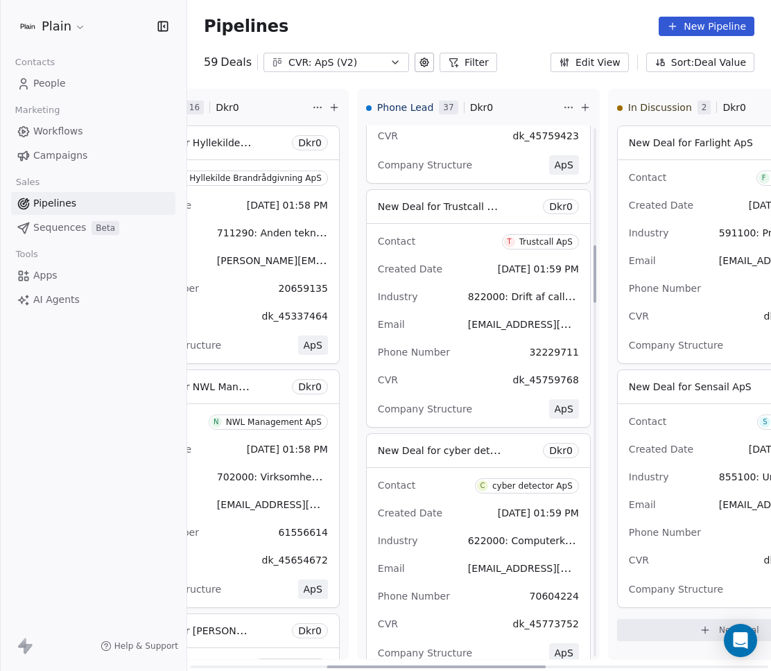
scroll to position [0, 0]
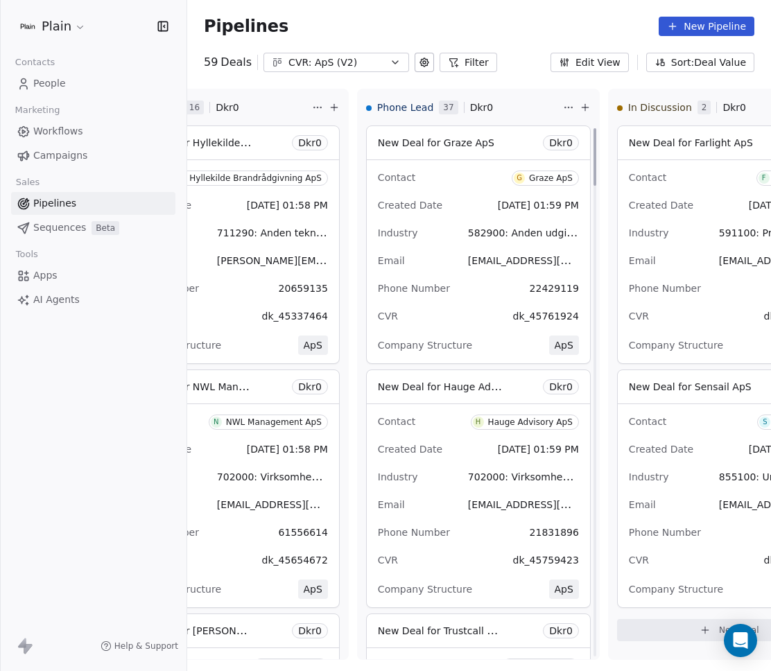
click at [700, 69] on button "Sort: Deal Value" at bounding box center [700, 62] width 108 height 19
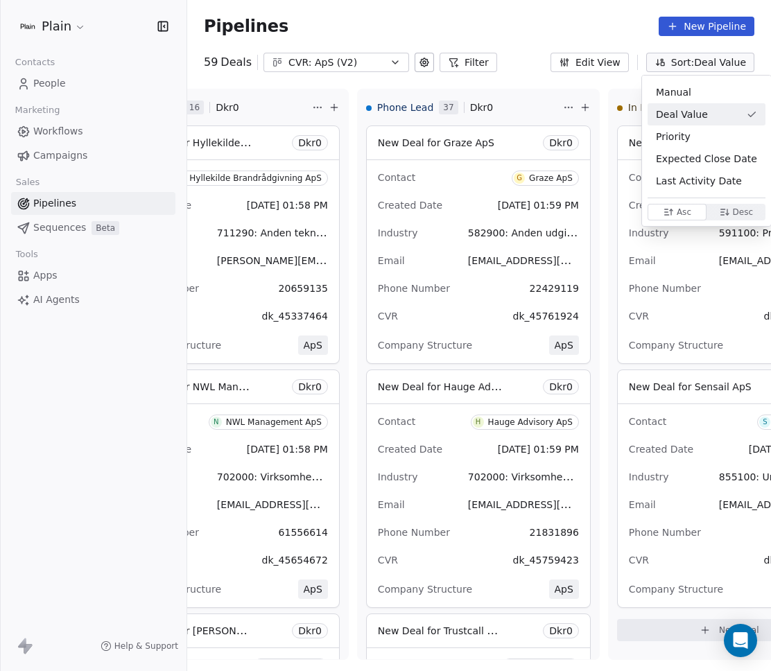
click at [607, 66] on html "Plain Contacts People Marketing Workflows Campaigns Sales Pipelines Sequences B…" at bounding box center [385, 335] width 771 height 671
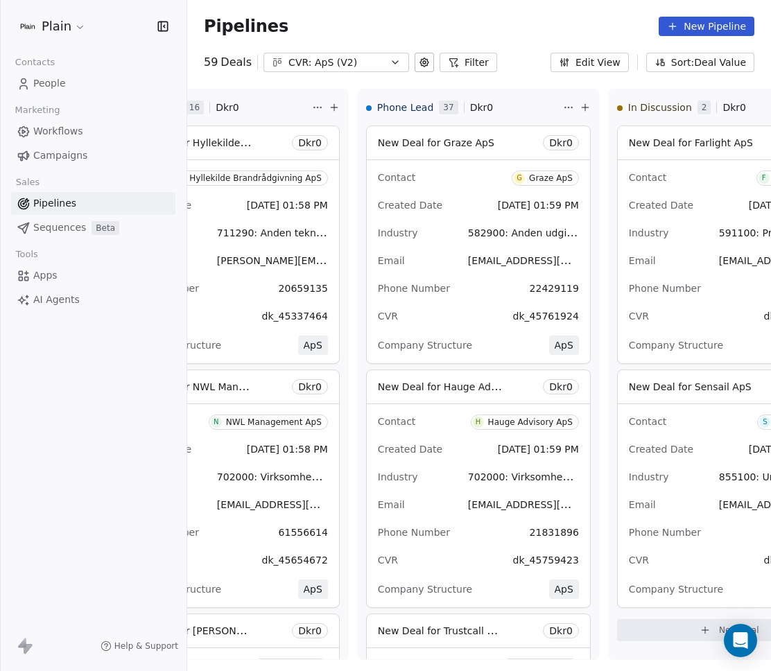
click at [613, 66] on button "Edit View" at bounding box center [589, 62] width 78 height 19
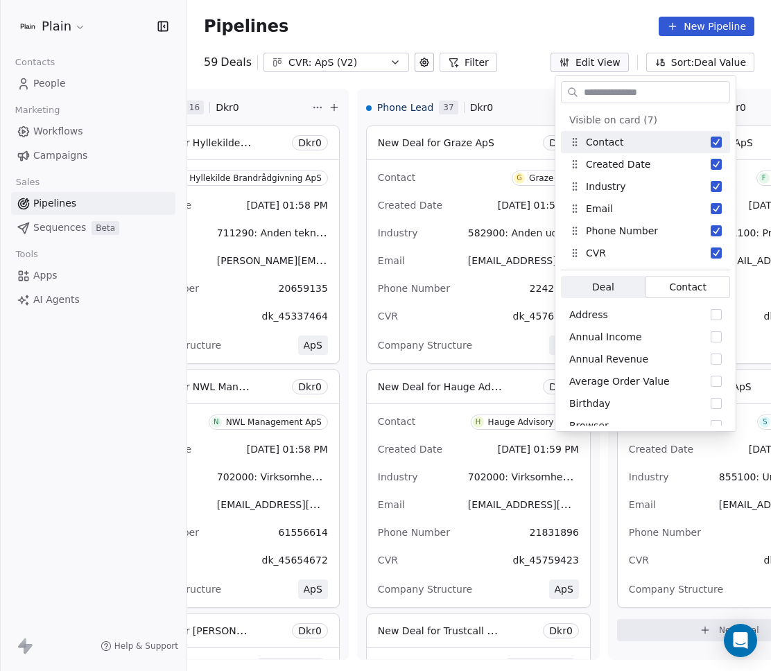
click at [684, 88] on input "text" at bounding box center [655, 93] width 148 height 20
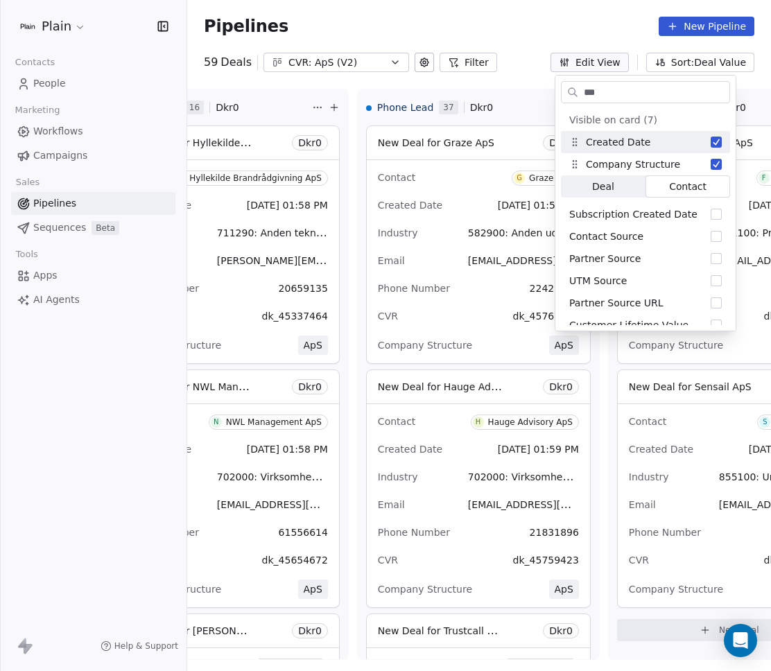
click at [600, 94] on input "***" at bounding box center [655, 93] width 148 height 20
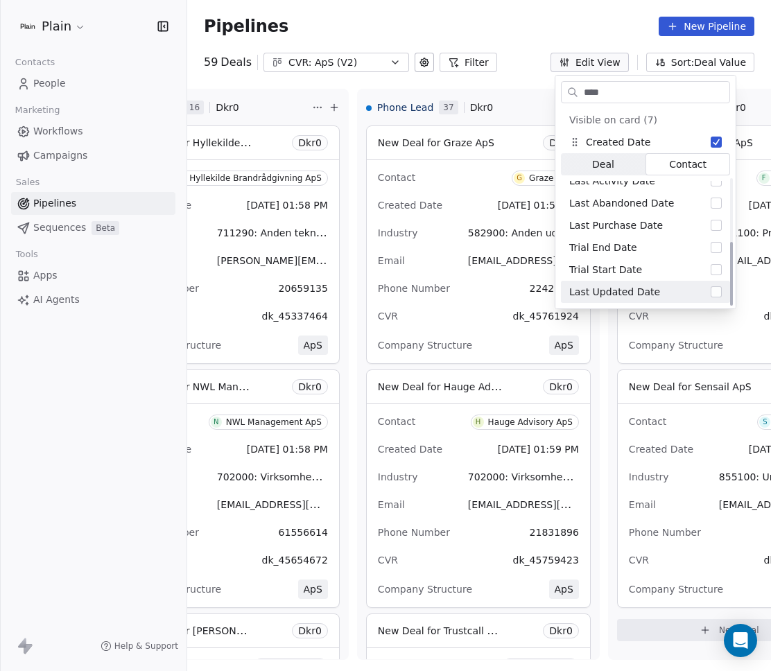
type input "****"
click at [719, 289] on button "Suggestions" at bounding box center [716, 291] width 11 height 11
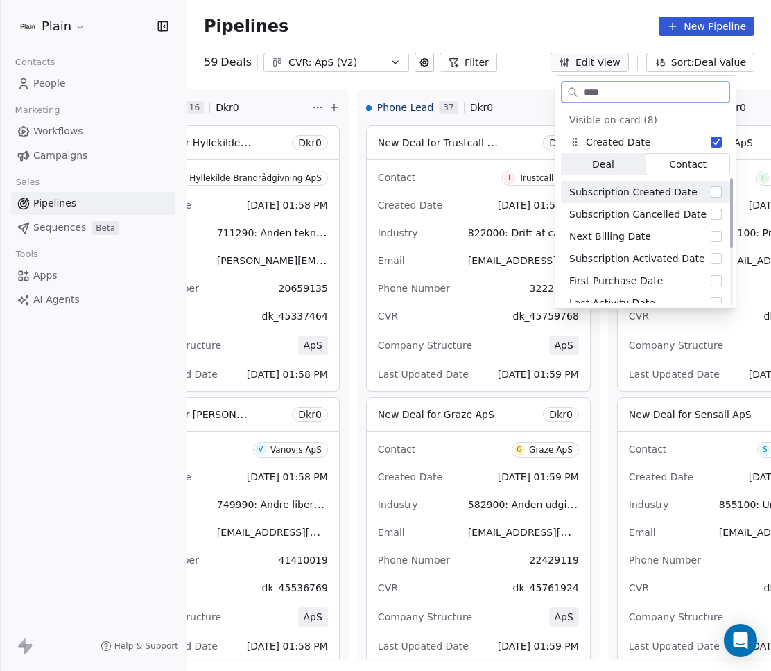
click at [720, 193] on button "Suggestions" at bounding box center [716, 191] width 11 height 11
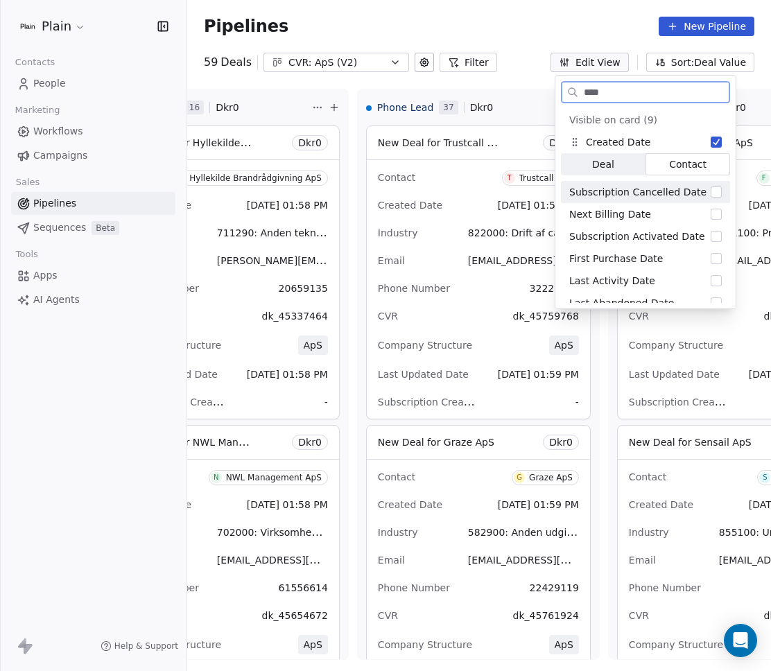
click at [628, 173] on span "Deal Deal" at bounding box center [603, 164] width 85 height 22
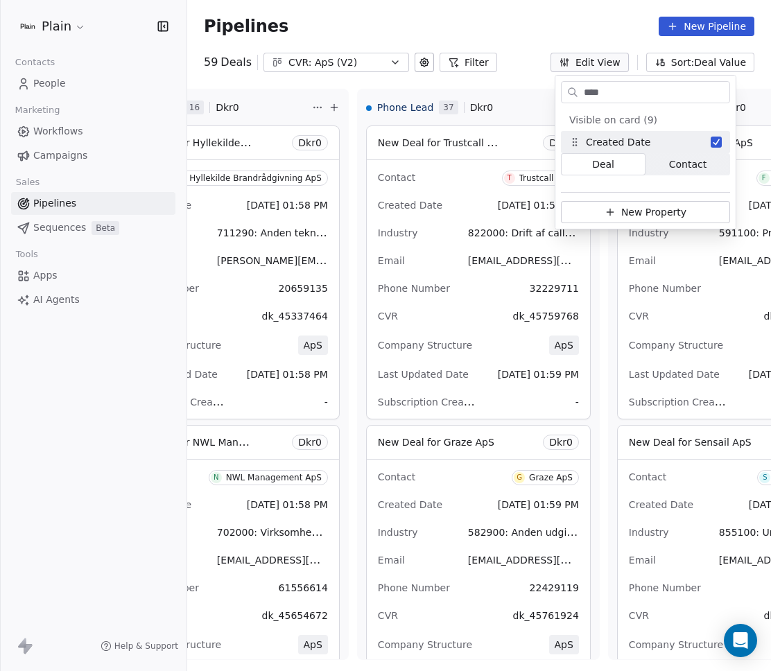
click at [537, 43] on div "Pipelines New Pipeline" at bounding box center [479, 26] width 584 height 53
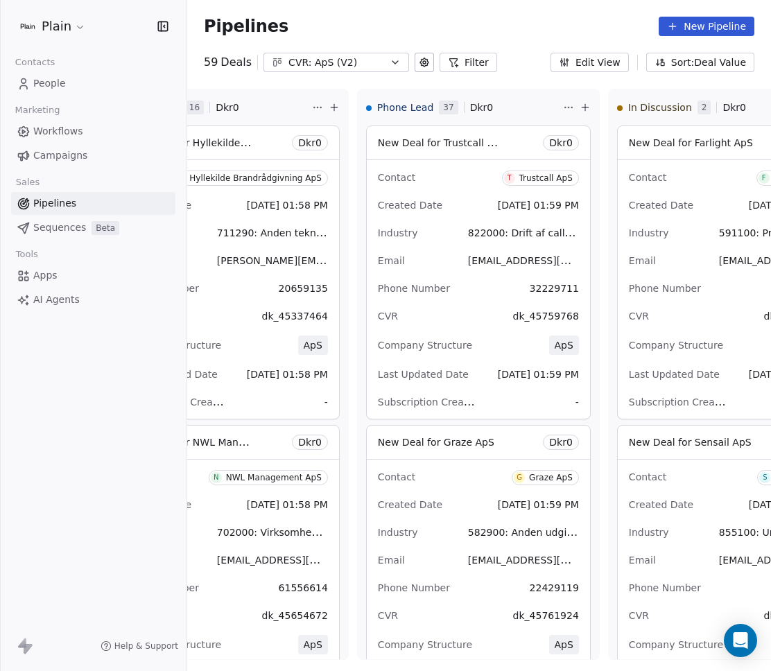
click at [601, 63] on button "Edit View" at bounding box center [589, 62] width 78 height 19
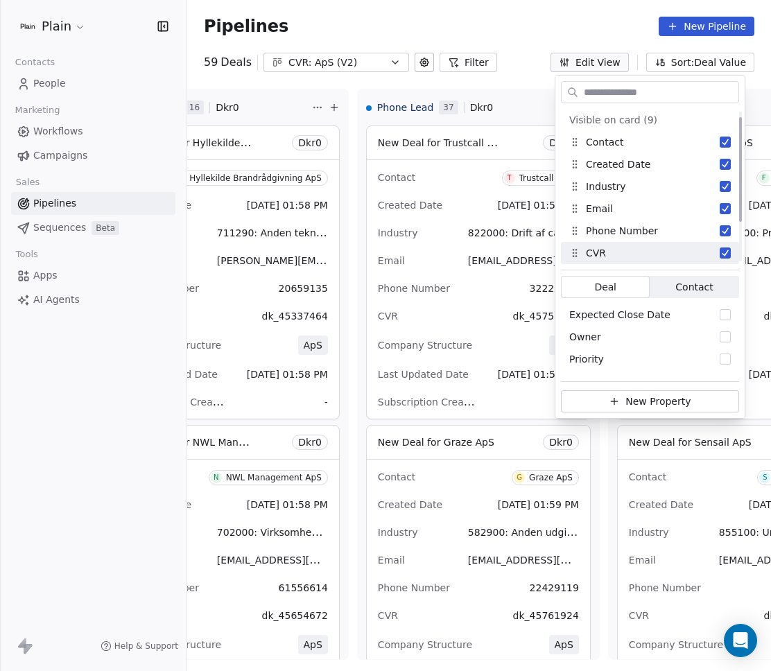
scroll to position [67, 0]
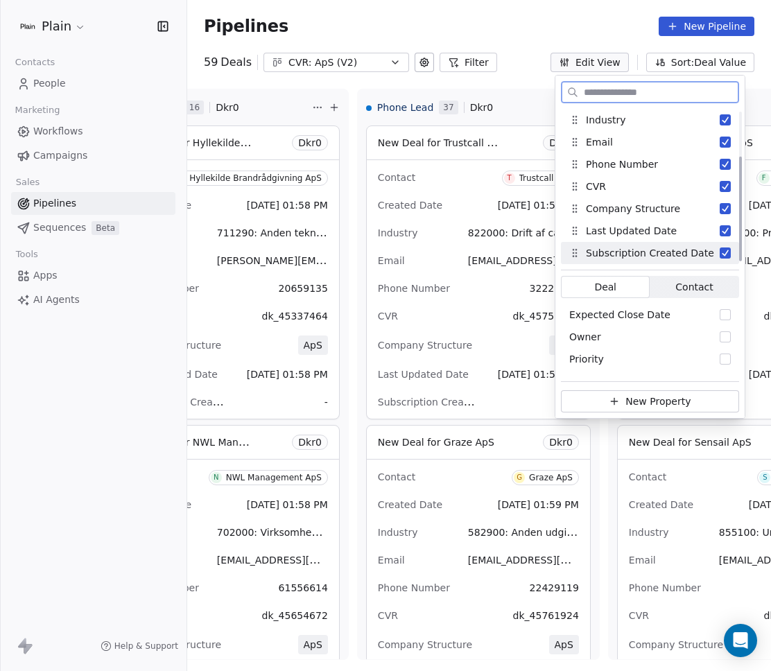
click at [720, 253] on button "Suggestions" at bounding box center [725, 253] width 11 height 11
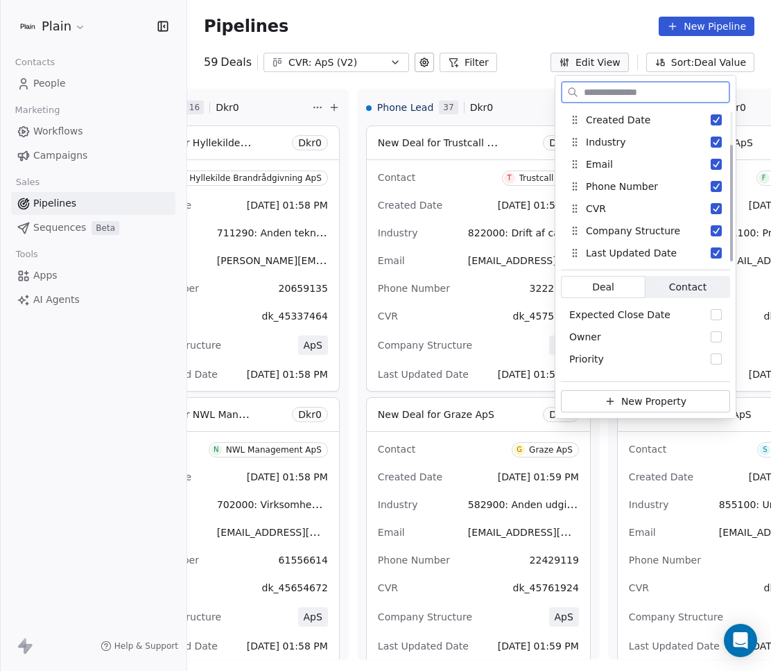
scroll to position [44, 0]
click at [717, 254] on button "Suggestions" at bounding box center [716, 253] width 11 height 11
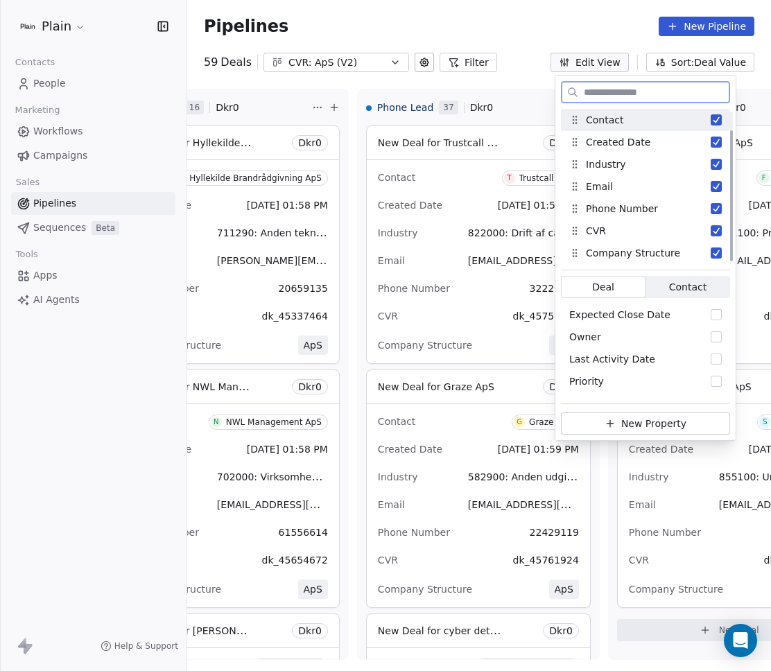
scroll to position [22, 0]
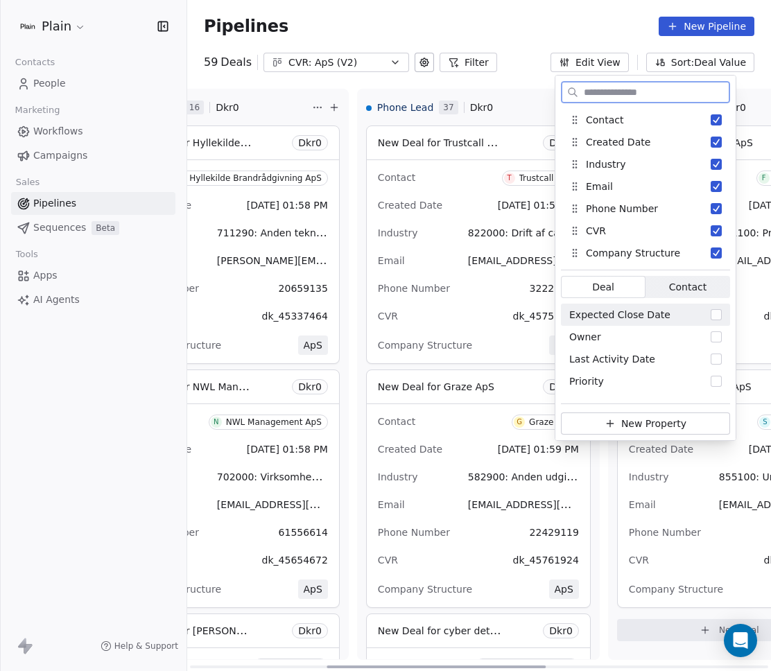
click at [516, 332] on div "Contact T Trustcall ApS Created Date Aug 22, 2025 01:59 PM Industry 822000: Dri…" at bounding box center [478, 261] width 223 height 203
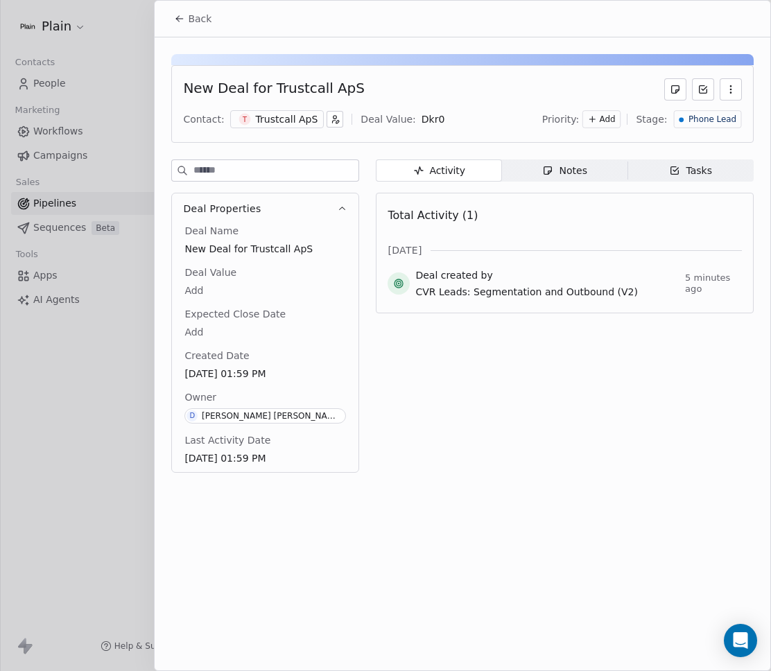
click at [142, 401] on div at bounding box center [385, 335] width 771 height 671
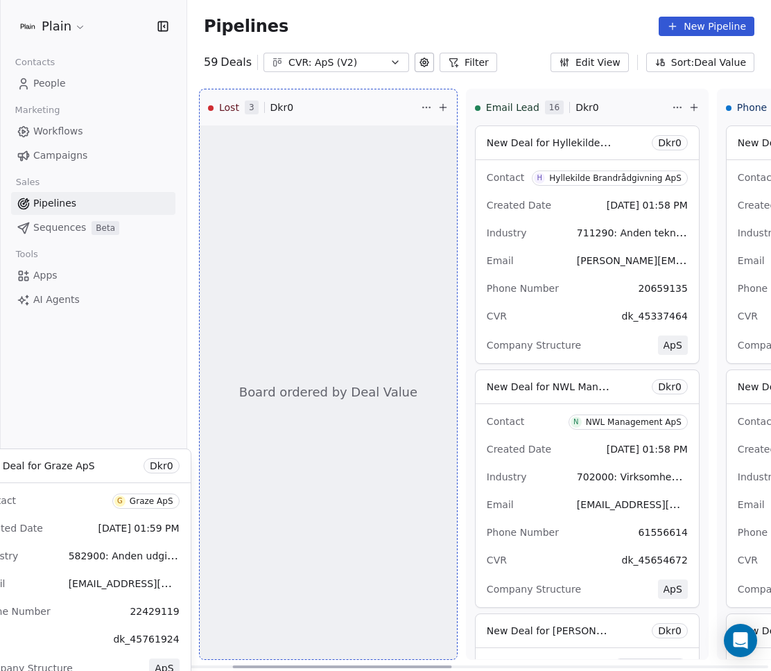
scroll to position [1, 0]
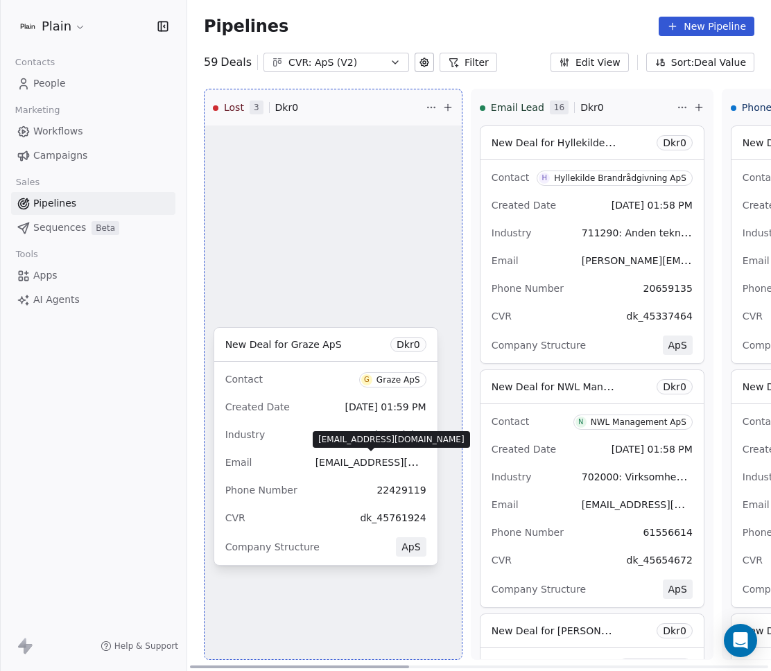
drag, startPoint x: 500, startPoint y: 510, endPoint x: 339, endPoint y: 467, distance: 166.5
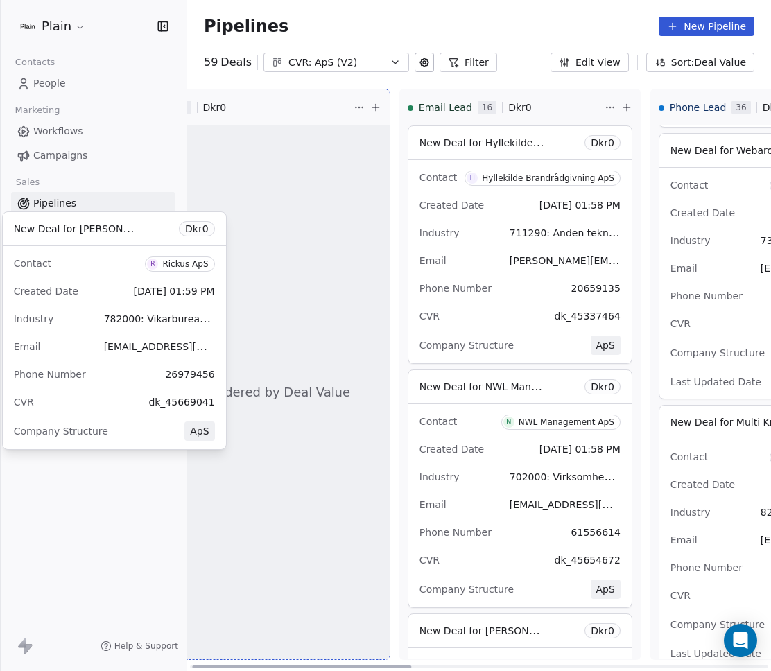
scroll to position [0, 0]
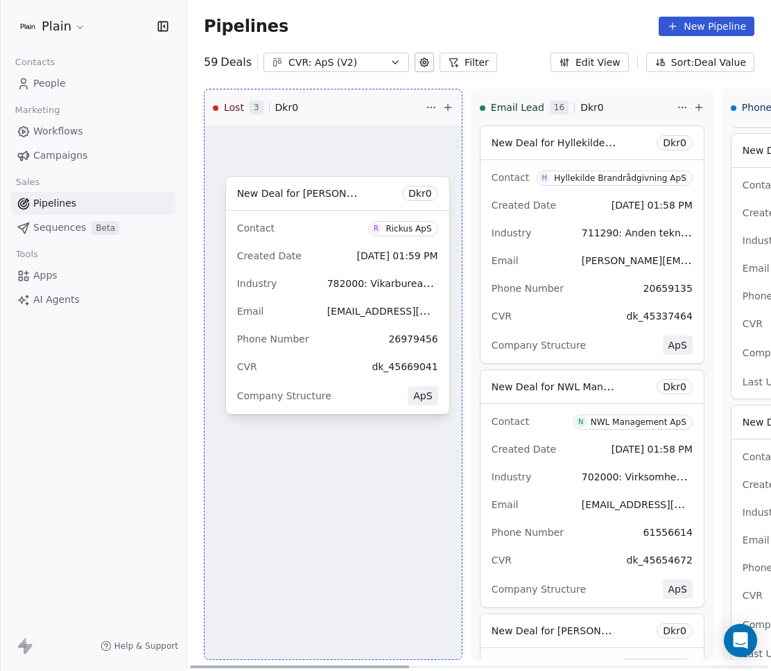
drag, startPoint x: 535, startPoint y: 232, endPoint x: 306, endPoint y: 274, distance: 233.3
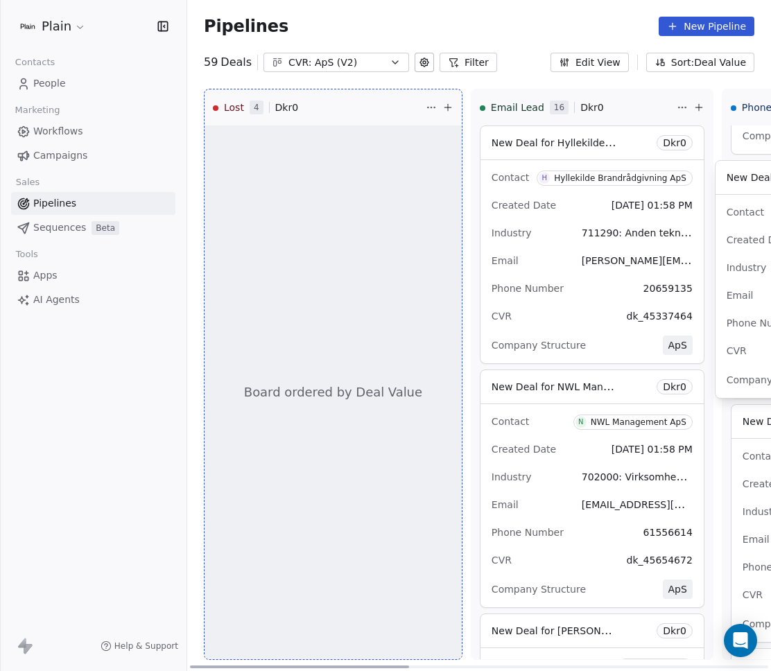
drag, startPoint x: 569, startPoint y: 312, endPoint x: 311, endPoint y: 376, distance: 265.2
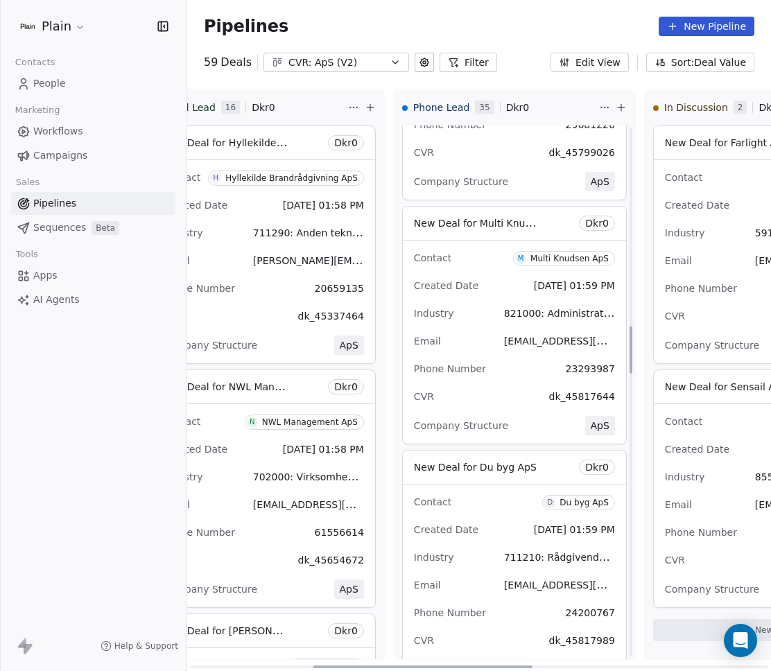
scroll to position [2253, 0]
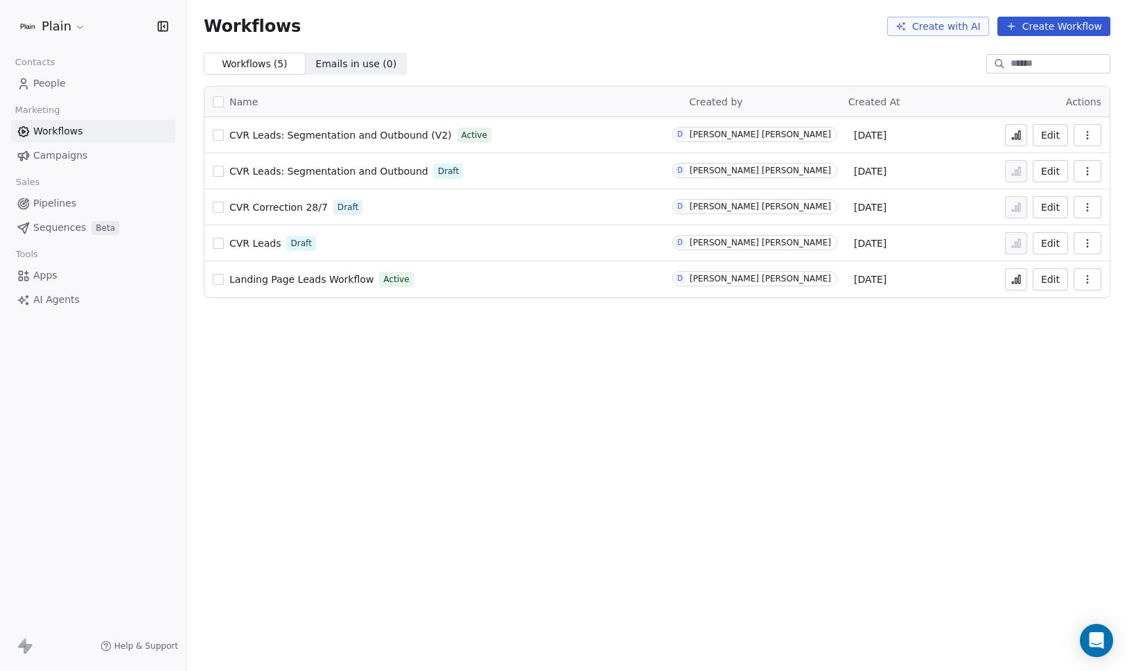
click at [47, 209] on span "Pipelines" at bounding box center [54, 203] width 43 height 15
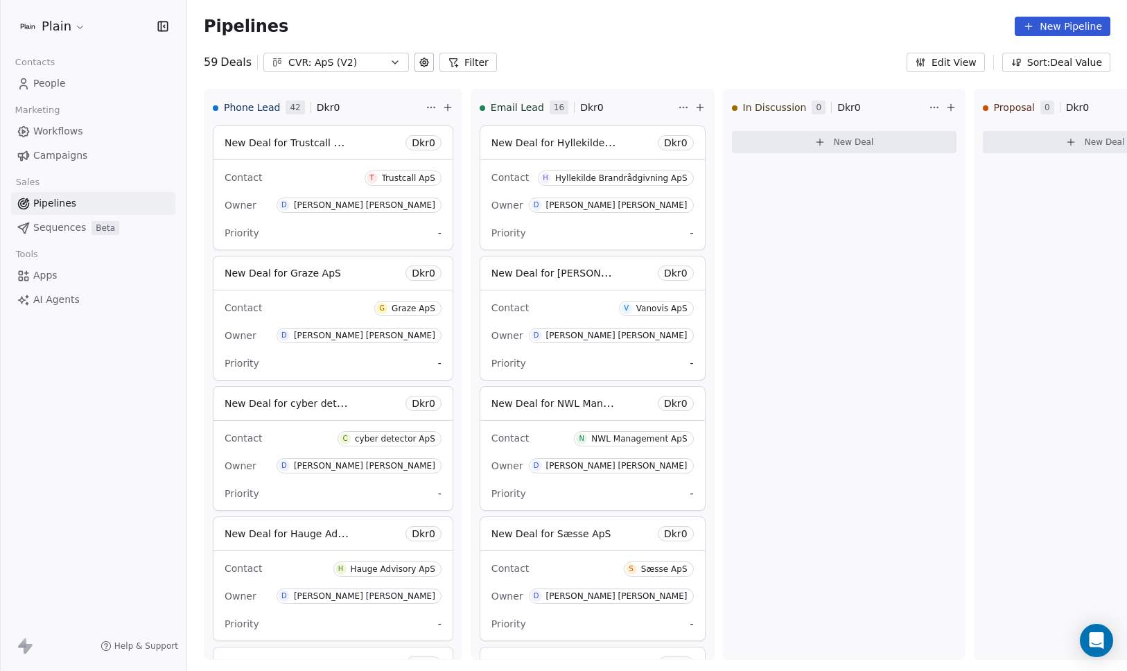
click at [331, 67] on div "CVR: ApS (V2)" at bounding box center [336, 62] width 96 height 15
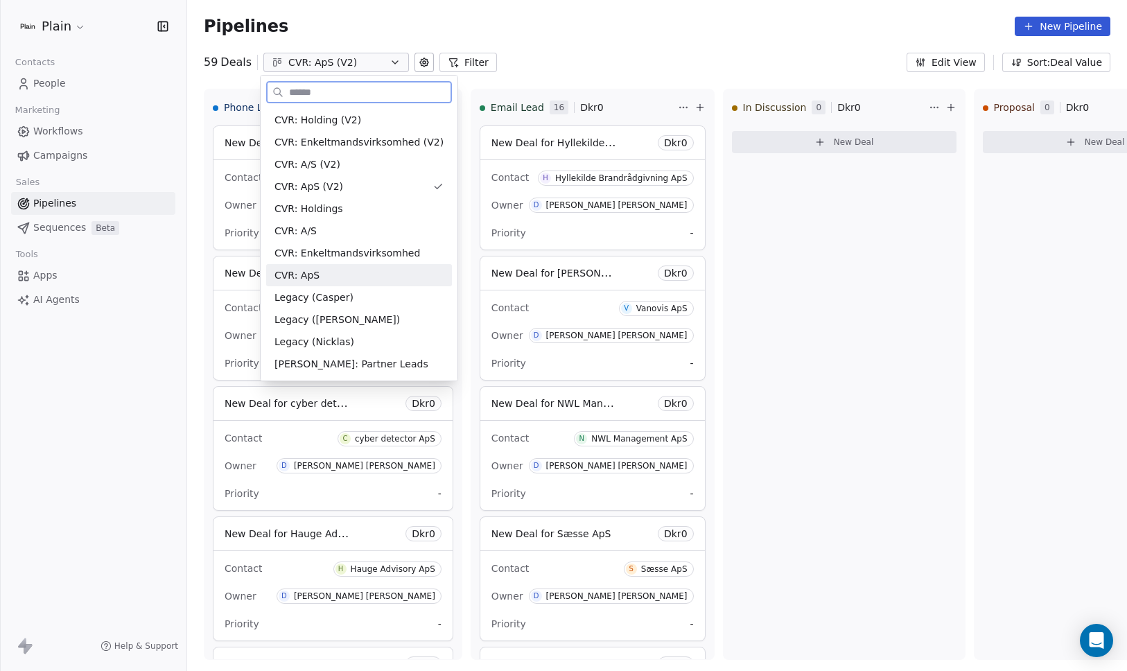
click at [333, 280] on div "CVR: ApS" at bounding box center [359, 275] width 169 height 15
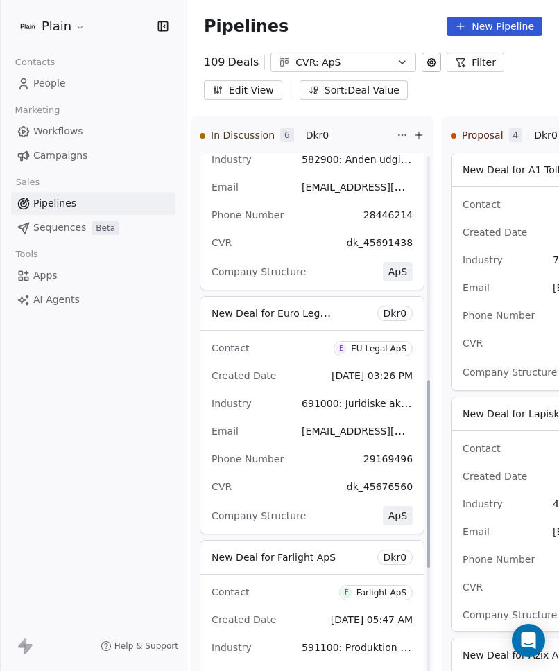
scroll to position [969, 0]
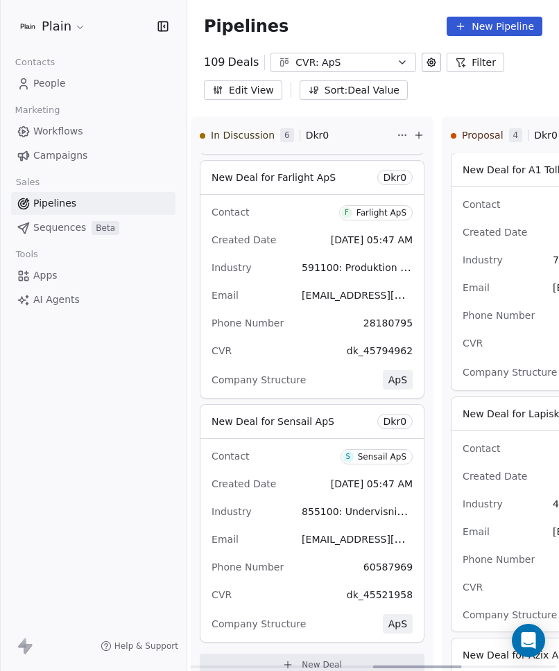
click at [266, 286] on div "Email [EMAIL_ADDRESS][DOMAIN_NAME]" at bounding box center [311, 295] width 201 height 22
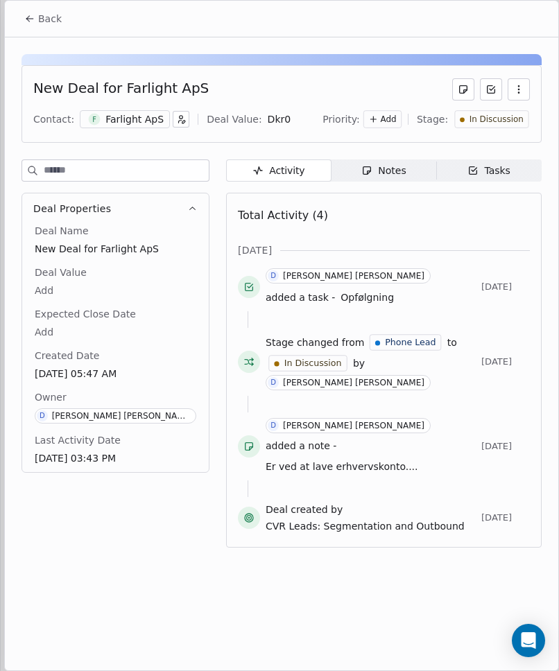
click at [372, 167] on icon "button" at bounding box center [366, 170] width 11 height 11
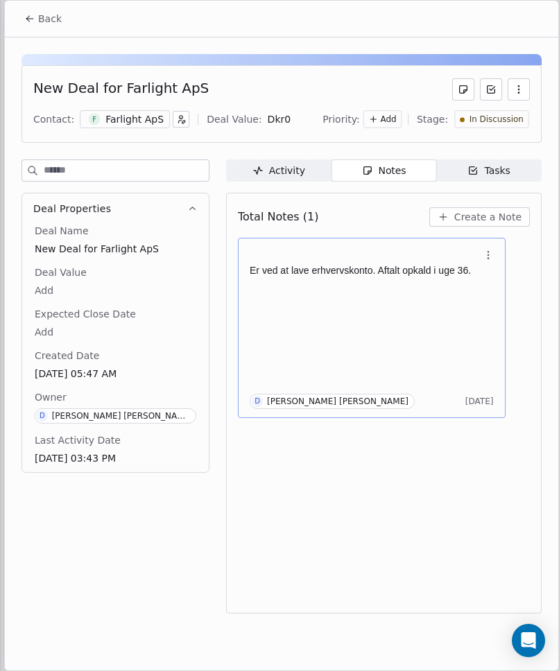
click at [293, 261] on h1 at bounding box center [365, 258] width 230 height 14
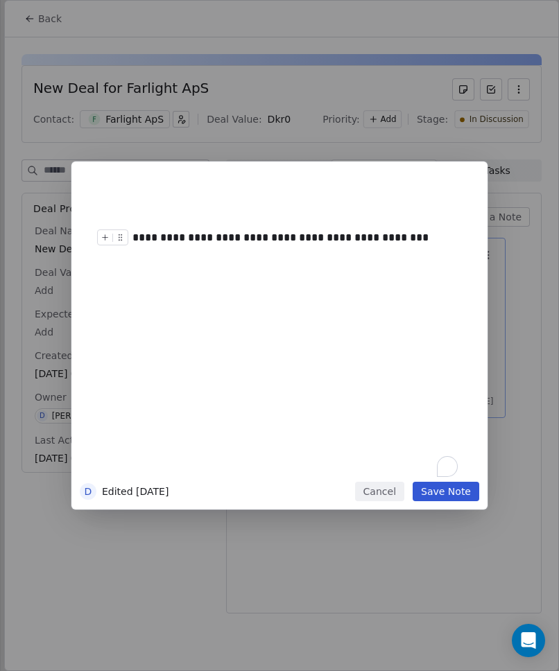
click at [352, 236] on div "**********" at bounding box center [294, 237] width 325 height 17
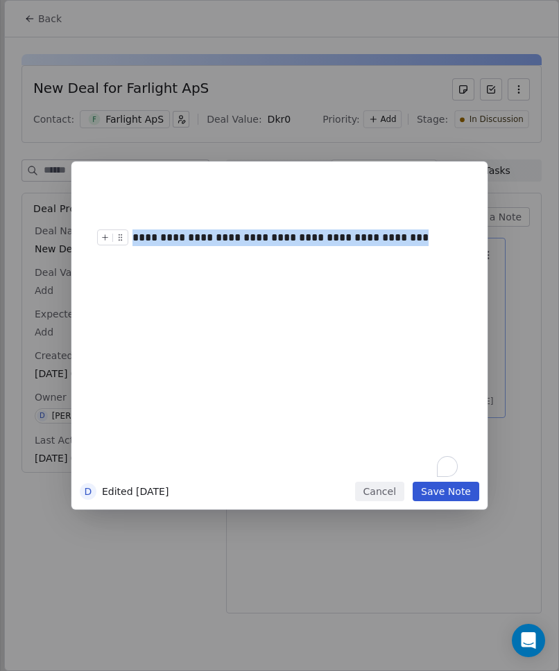
click at [352, 236] on div "**********" at bounding box center [294, 237] width 325 height 17
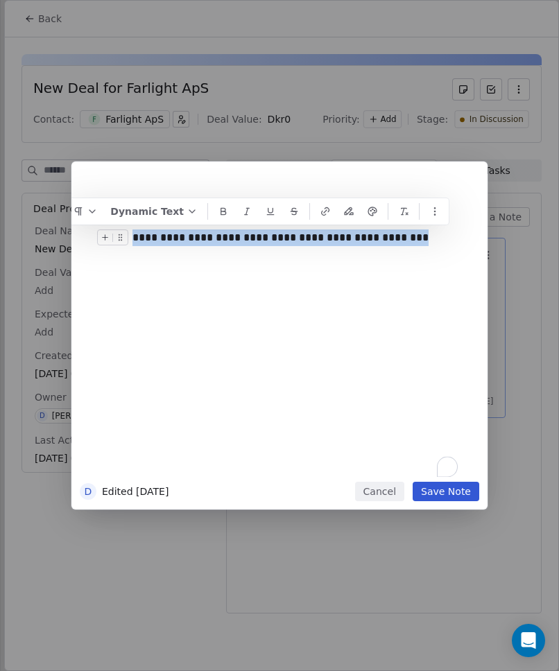
copy div "**********"
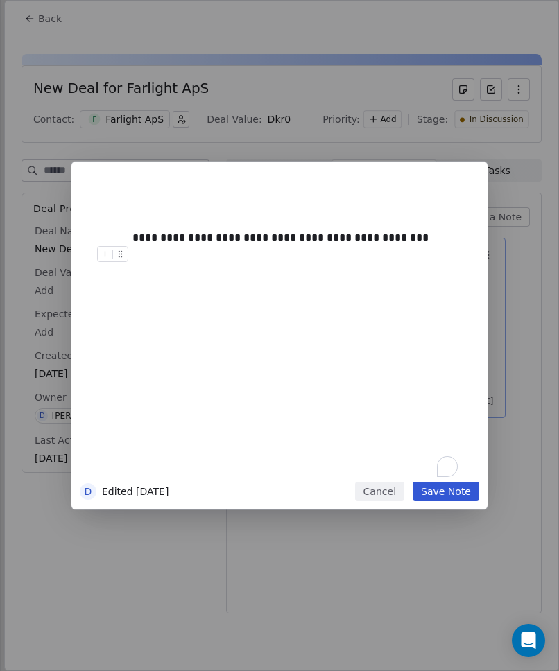
click at [391, 492] on button "Cancel" at bounding box center [379, 491] width 49 height 19
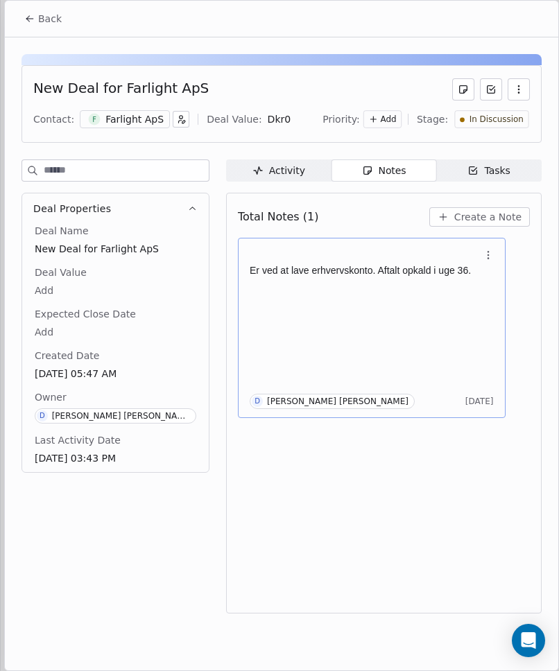
click at [38, 27] on button "Back" at bounding box center [43, 18] width 54 height 25
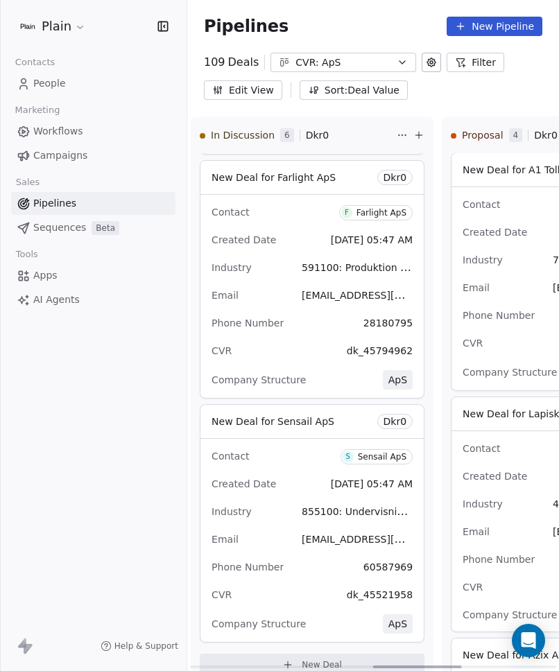
click at [363, 494] on div "Created Date [DATE] 05:47 AM" at bounding box center [311, 484] width 201 height 22
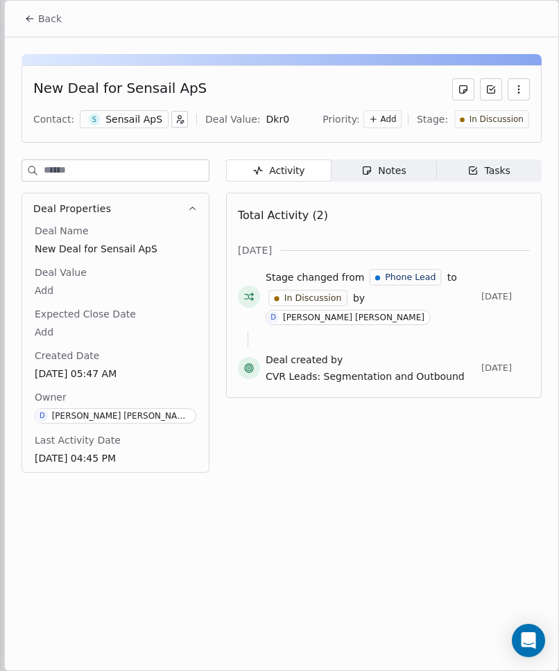
click at [377, 166] on div "Notes" at bounding box center [383, 171] width 44 height 15
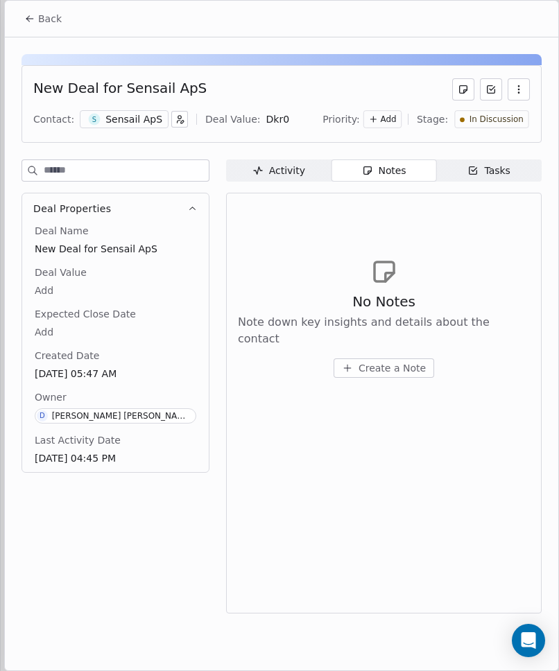
click at [21, 15] on button "Back" at bounding box center [43, 18] width 54 height 25
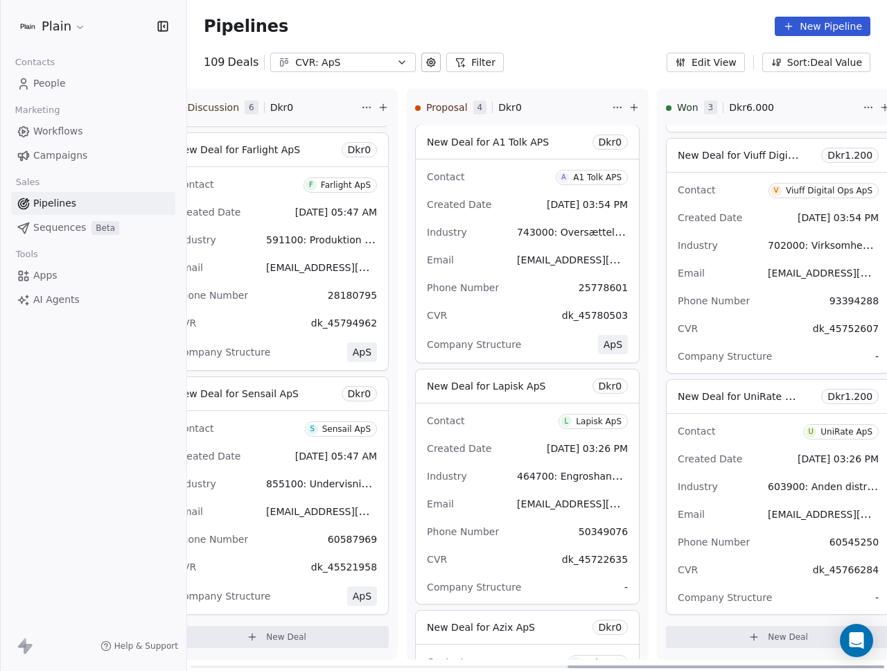
scroll to position [0, 835]
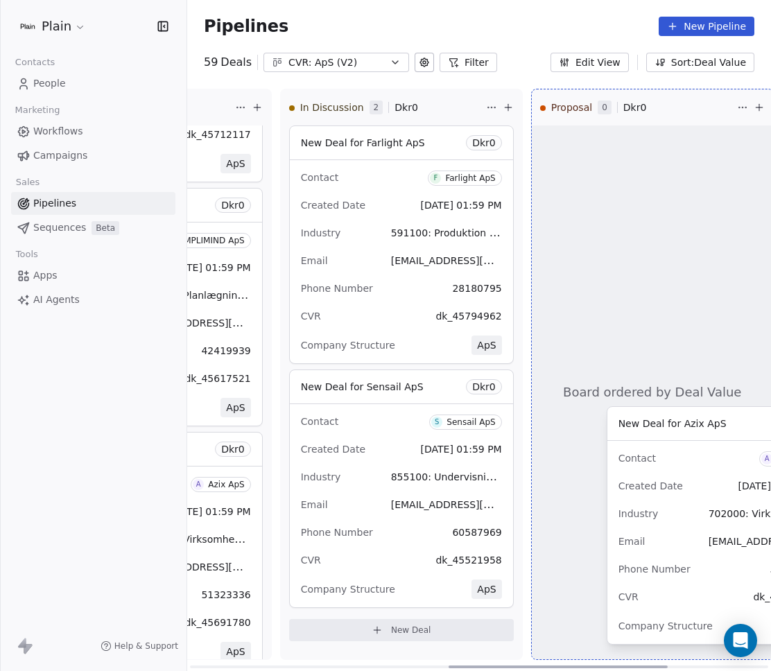
scroll to position [0, 695]
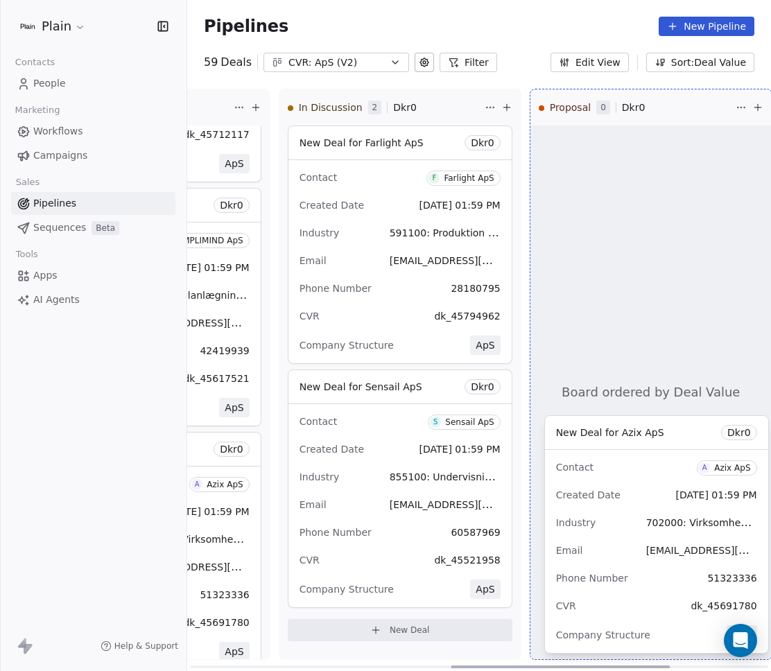
drag, startPoint x: 290, startPoint y: 514, endPoint x: 635, endPoint y: 498, distance: 345.0
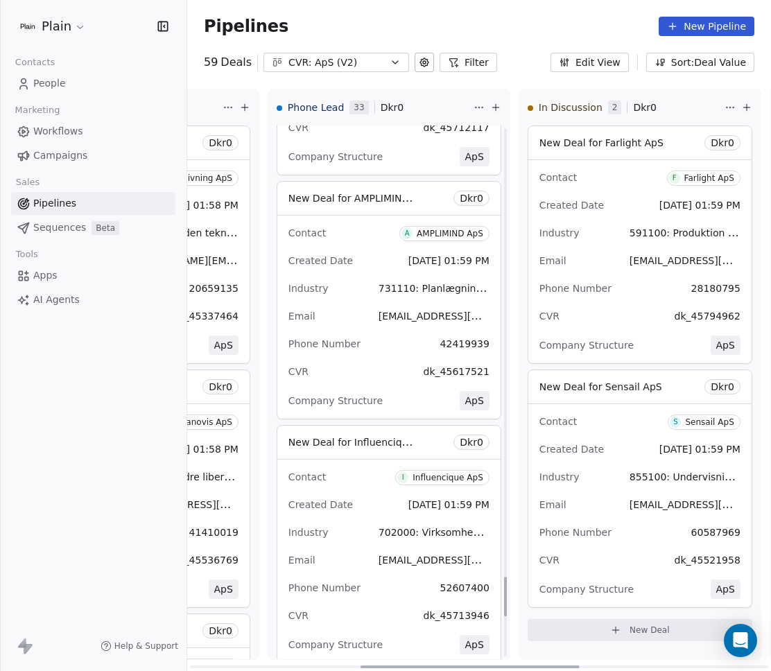
scroll to position [6043, 0]
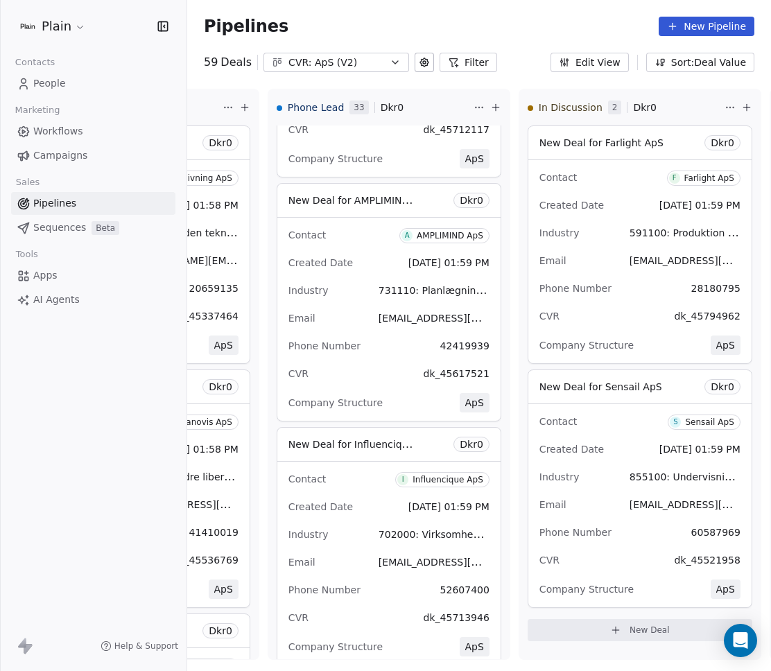
click at [587, 261] on div "Email [EMAIL_ADDRESS][DOMAIN_NAME]" at bounding box center [639, 261] width 201 height 22
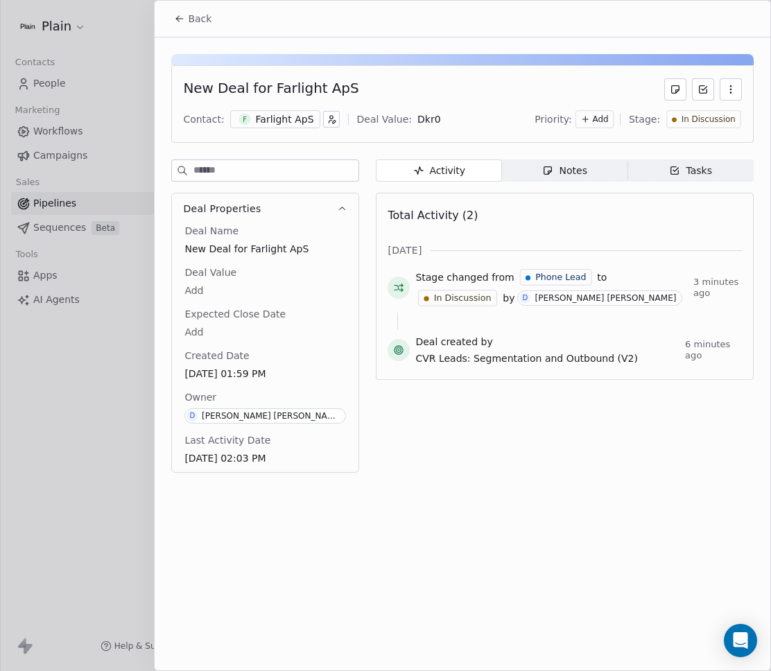
click at [559, 168] on div "Notes" at bounding box center [564, 171] width 44 height 15
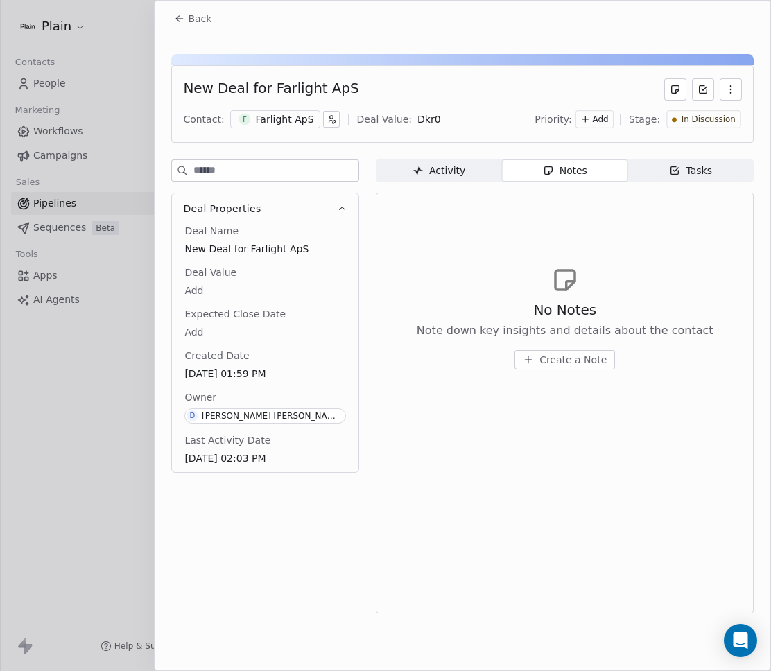
click at [546, 370] on div "No Notes Note down key insights and details about the contact Create a Note" at bounding box center [565, 317] width 354 height 171
click at [552, 367] on button "Create a Note" at bounding box center [564, 359] width 101 height 19
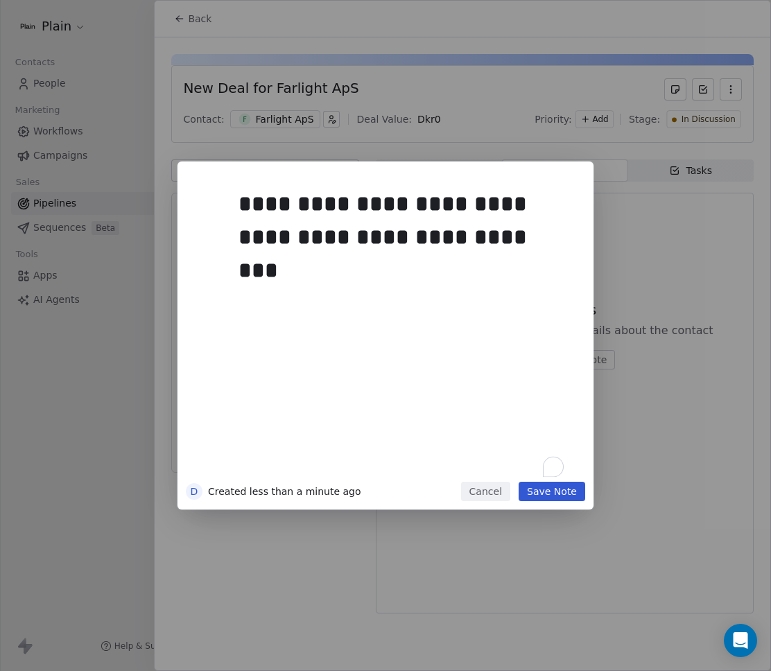
click at [559, 499] on button "Save Note" at bounding box center [552, 491] width 67 height 19
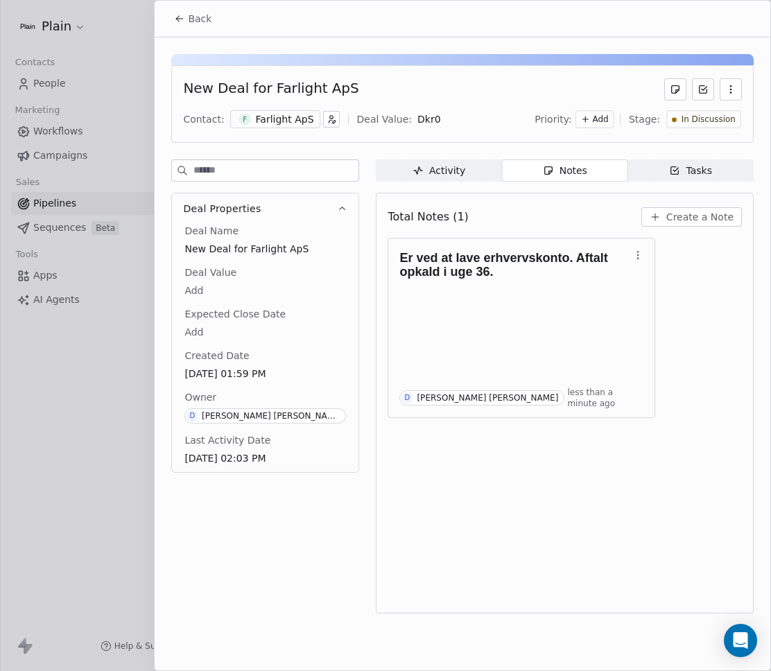
click at [559, 498] on div "Total Notes (1) Create a Note Er ved at lave erhvervskonto. Aftalt opkald i uge…" at bounding box center [565, 403] width 354 height 403
click at [738, 90] on button "button" at bounding box center [731, 89] width 22 height 22
click at [587, 76] on div "New Deal for Farlight ApS Contact: F Farlight ApS Deal Value: Dkr 0 Priority: A…" at bounding box center [462, 104] width 582 height 78
click at [700, 172] on div "Tasks" at bounding box center [690, 171] width 43 height 15
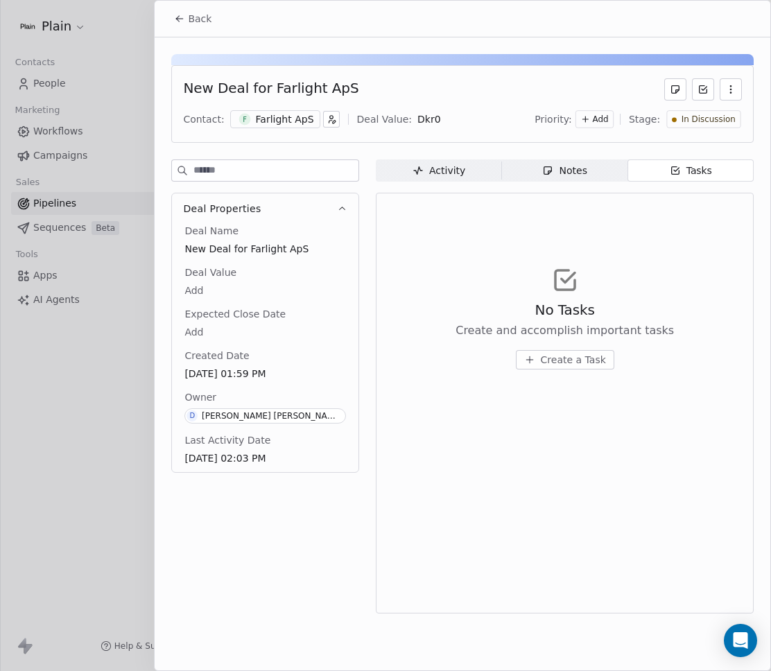
click at [573, 367] on button "Create a Task" at bounding box center [565, 359] width 98 height 19
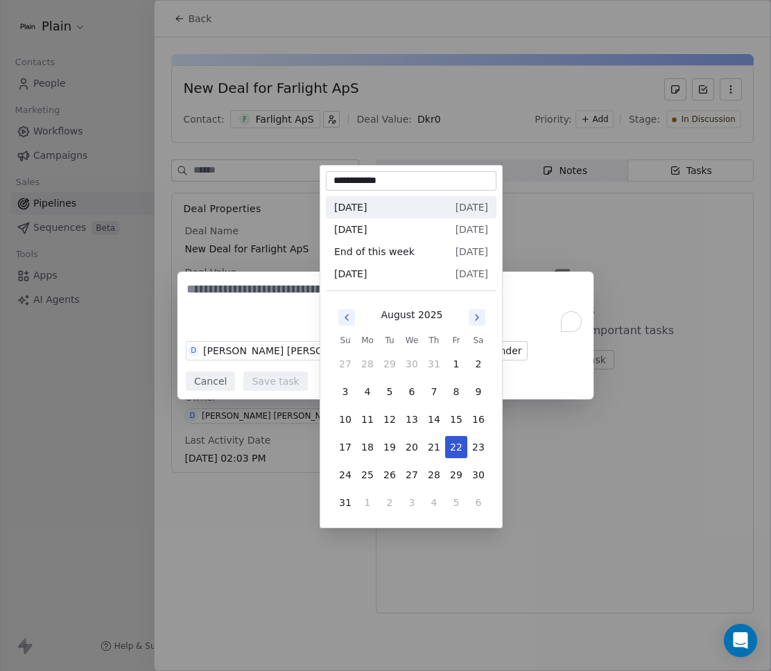
click at [365, 369] on body "Plain Contacts People Marketing Workflows Campaigns Sales Pipelines Sequences B…" at bounding box center [385, 335] width 771 height 671
click at [370, 502] on button "1" at bounding box center [367, 503] width 22 height 22
type input "**********"
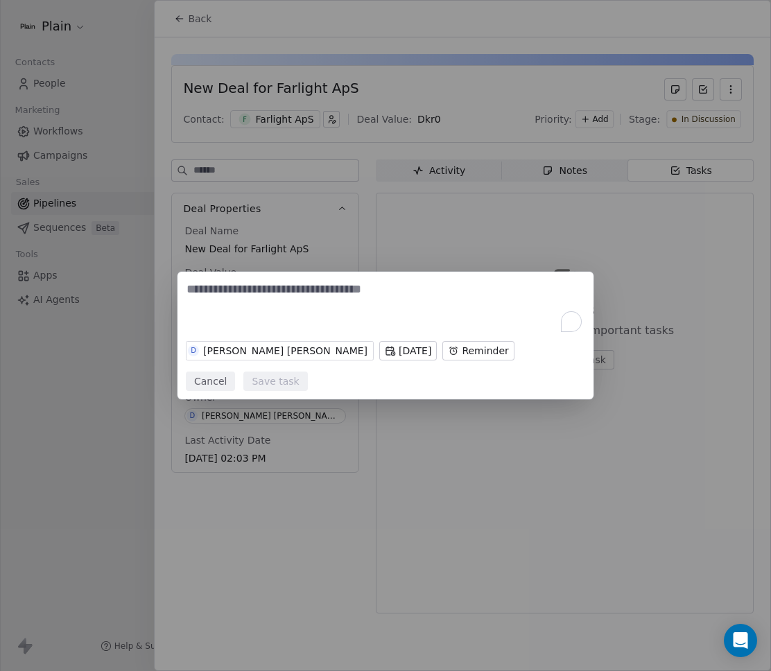
click at [322, 297] on textarea "To enrich screen reader interactions, please activate Accessibility in Grammarl…" at bounding box center [385, 308] width 398 height 54
type textarea "**********"
click at [277, 382] on button "Save task" at bounding box center [275, 381] width 64 height 19
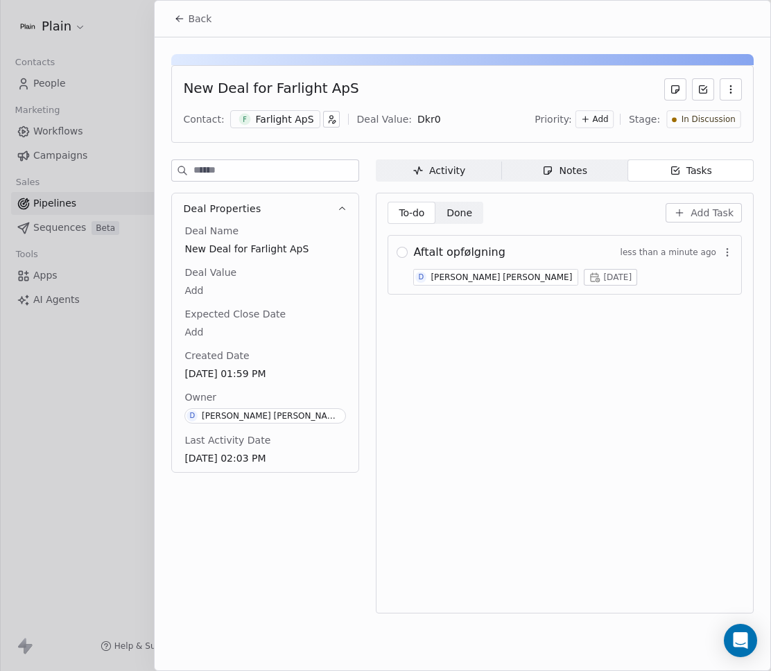
click at [132, 492] on div at bounding box center [385, 335] width 771 height 671
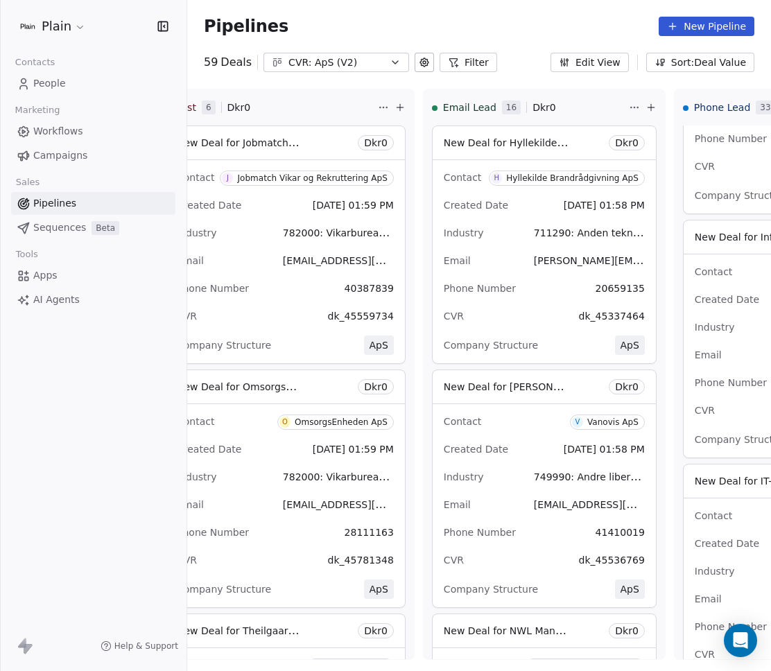
scroll to position [0, 59]
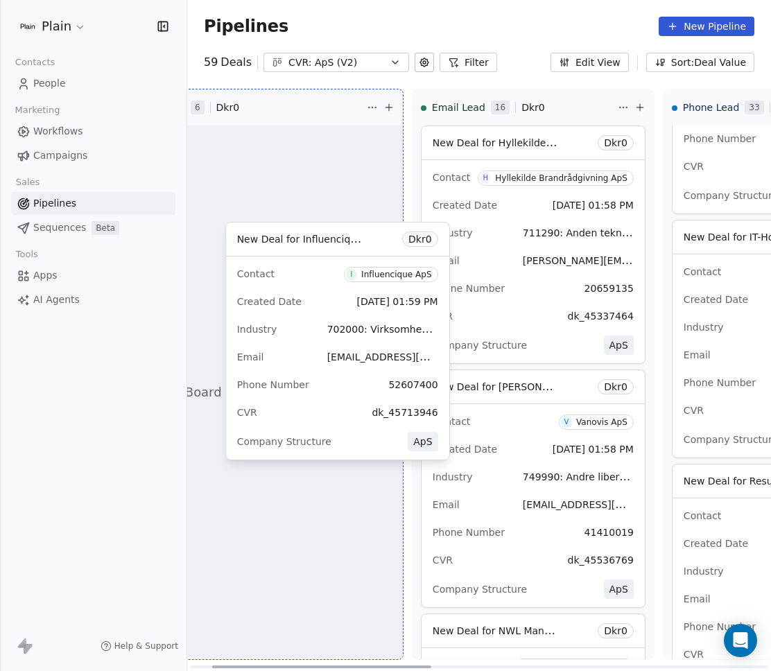
drag, startPoint x: 741, startPoint y: 315, endPoint x: 300, endPoint y: 318, distance: 441.6
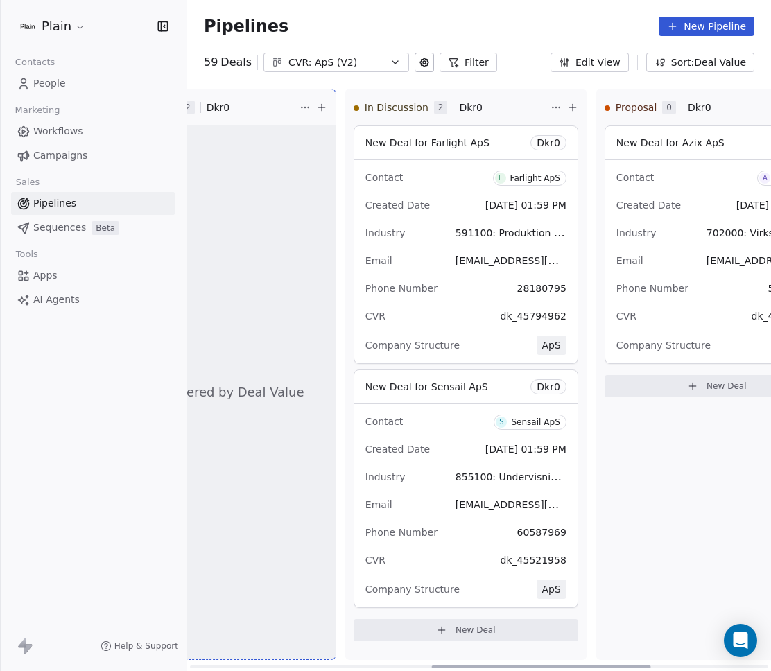
scroll to position [0, 645]
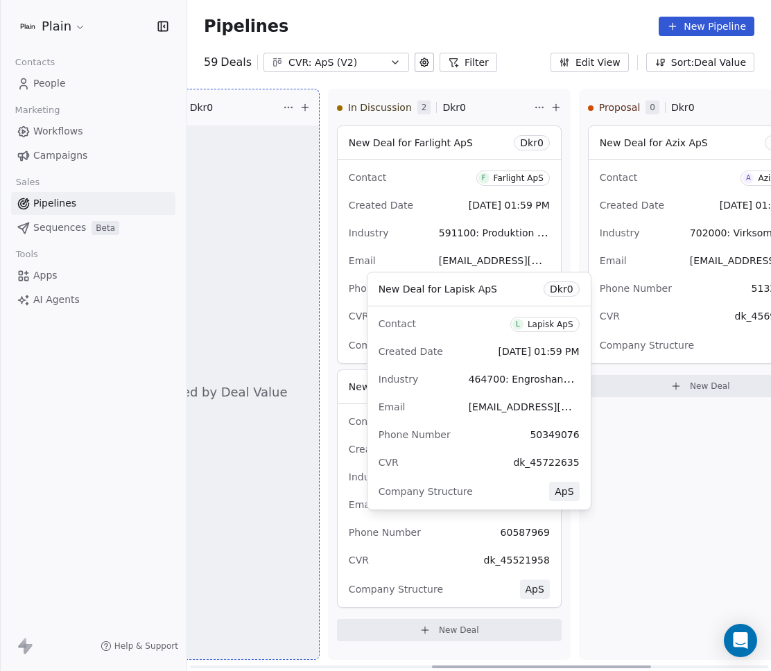
drag, startPoint x: 489, startPoint y: 331, endPoint x: 645, endPoint y: 453, distance: 197.6
click at [646, 453] on div "Lost 6 Dkr 0 New Deal for Jobmatch Vikar og Rekruttering ApS Dkr 0 Contact J Jo…" at bounding box center [315, 380] width 1547 height 582
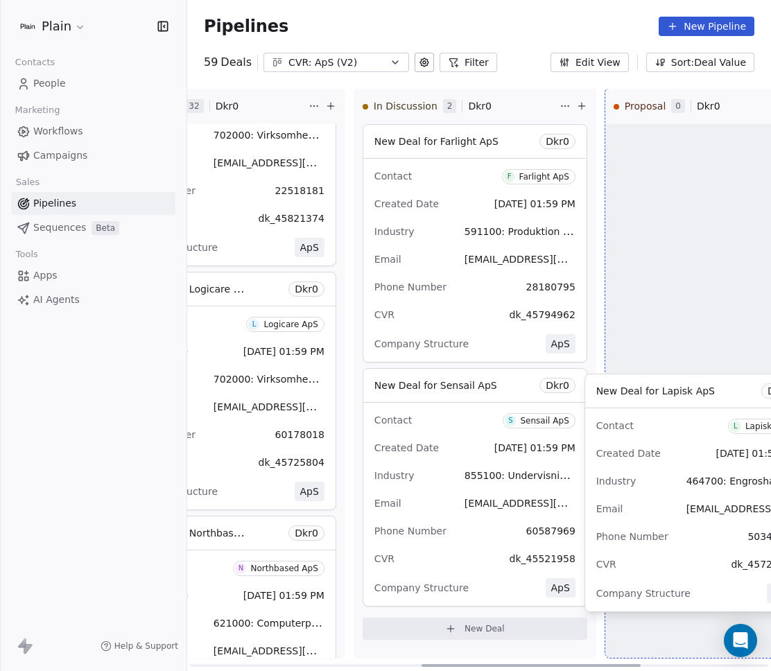
scroll to position [0, 623]
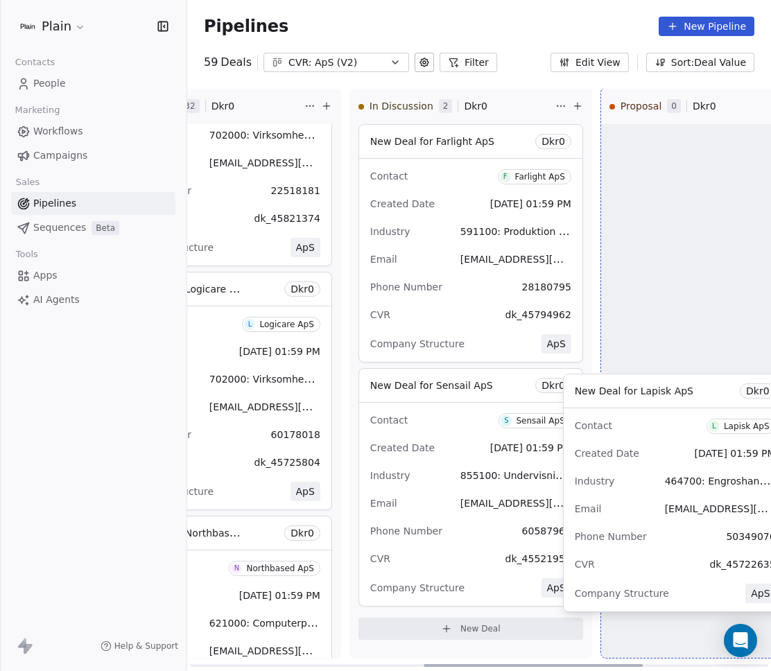
drag, startPoint x: 446, startPoint y: 354, endPoint x: 643, endPoint y: 455, distance: 220.8
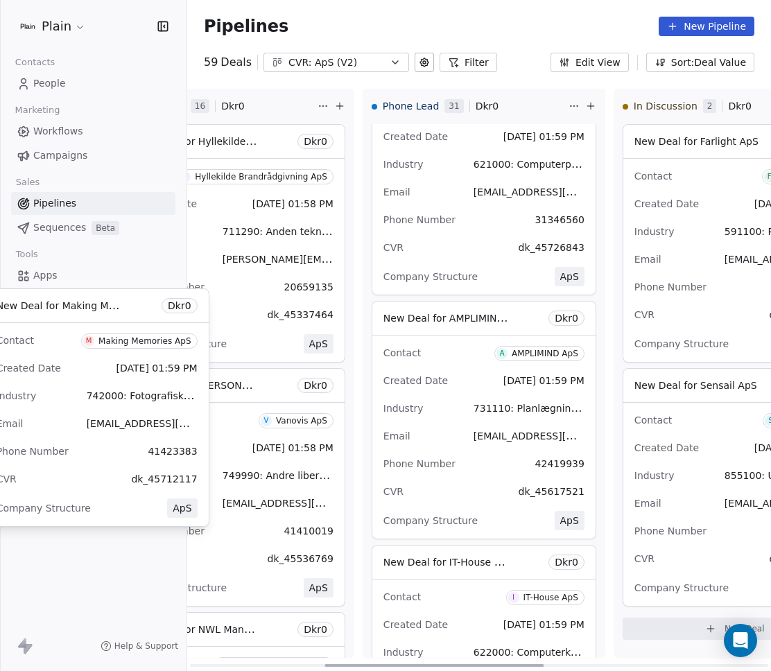
scroll to position [0, 0]
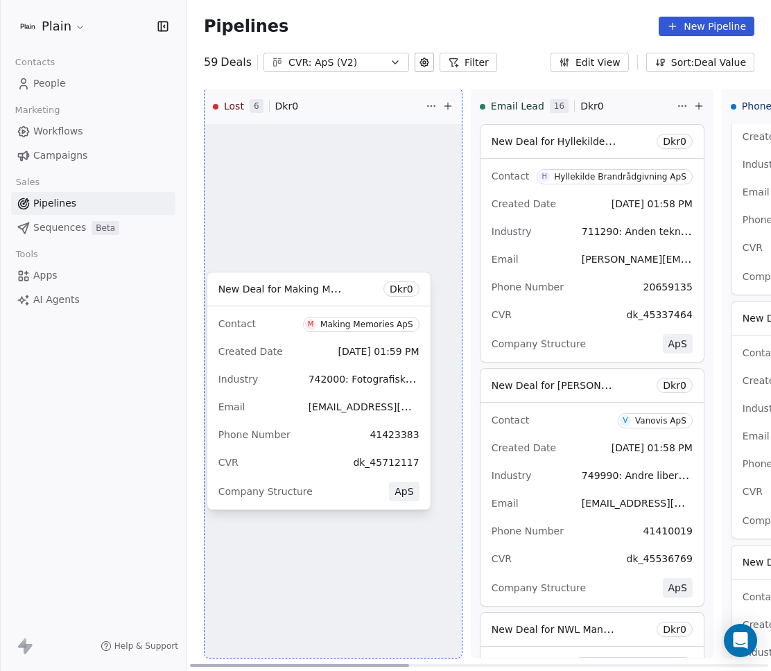
drag, startPoint x: 398, startPoint y: 406, endPoint x: 294, endPoint y: 378, distance: 107.8
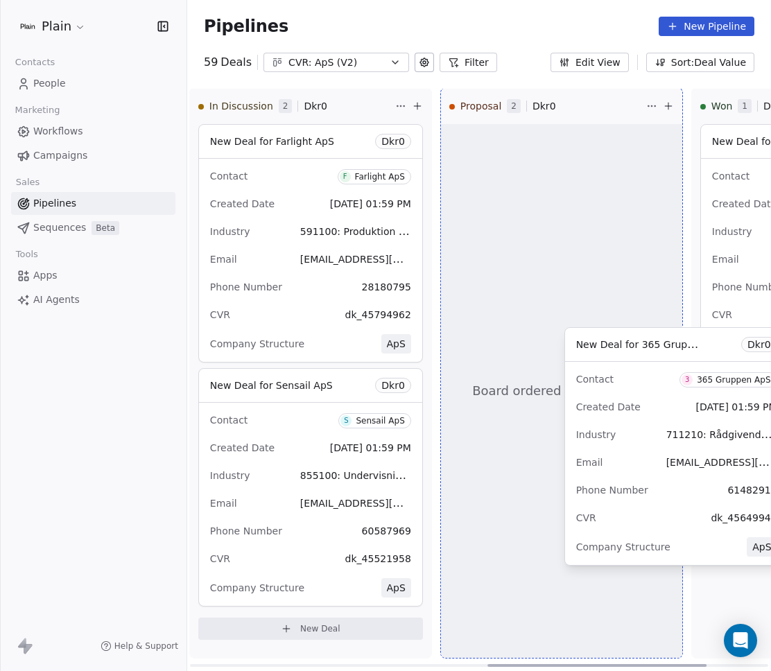
scroll to position [0, 797]
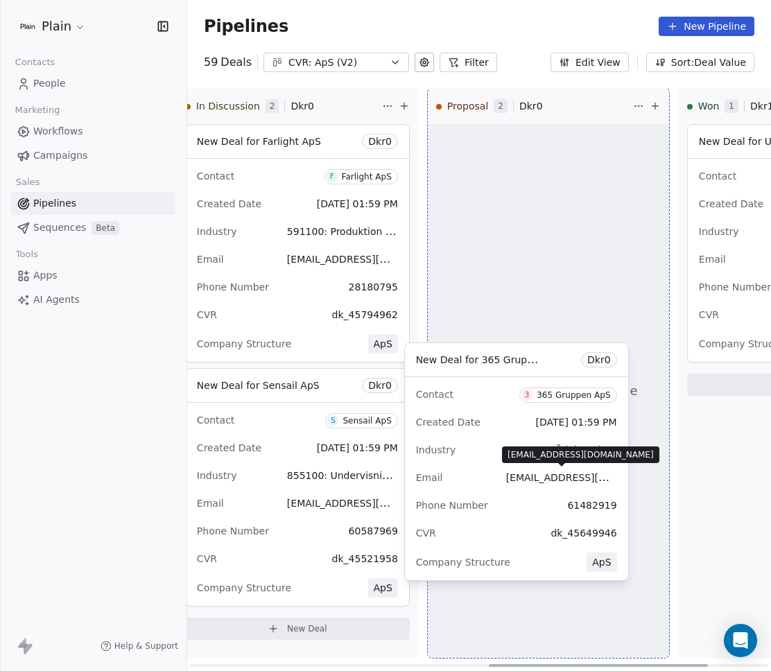
drag, startPoint x: 277, startPoint y: 405, endPoint x: 521, endPoint y: 484, distance: 256.5
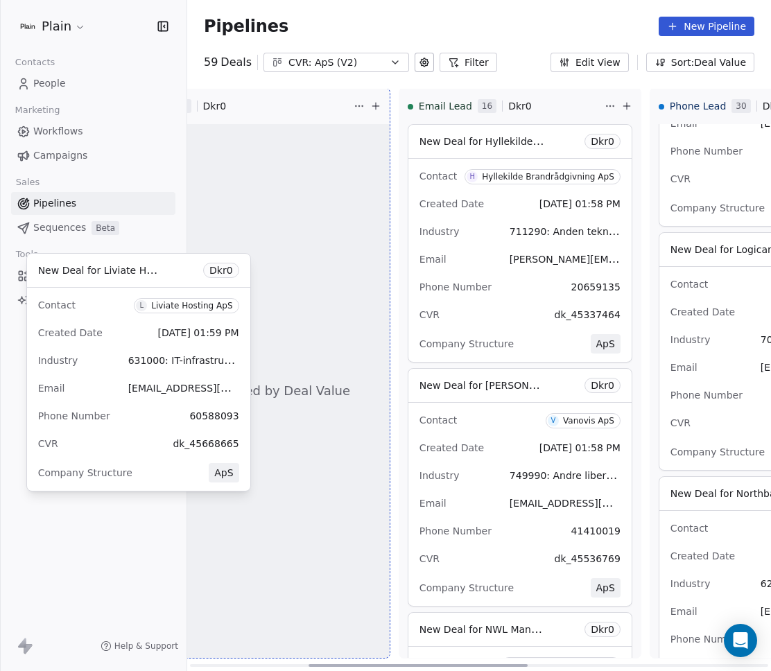
scroll to position [0, 0]
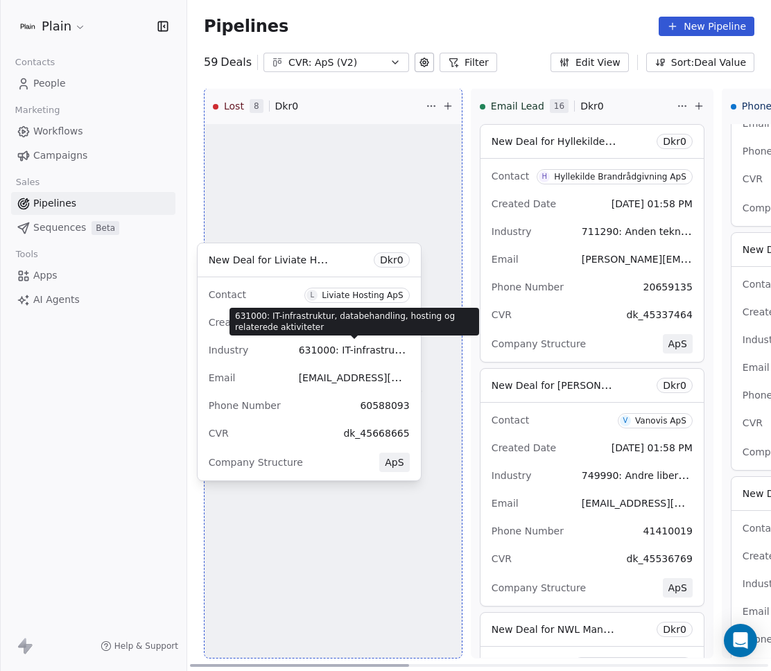
drag, startPoint x: 442, startPoint y: 337, endPoint x: 293, endPoint y: 347, distance: 150.1
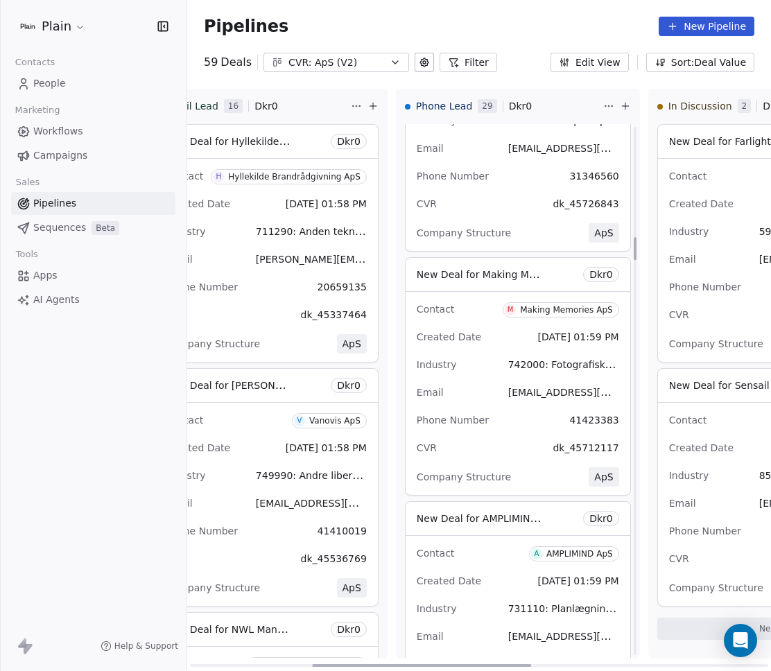
scroll to position [2535, 0]
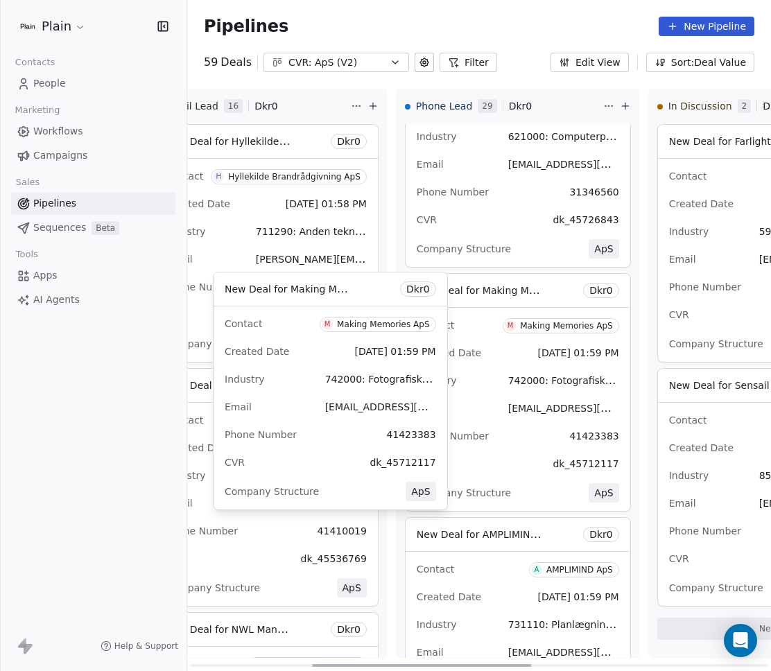
drag, startPoint x: 496, startPoint y: 342, endPoint x: 465, endPoint y: 392, distance: 59.2
click at [466, 392] on div "Contact M Making Memories ApS Created Date Aug 22, 2025 01:59 PM Industry 74200…" at bounding box center [518, 409] width 225 height 203
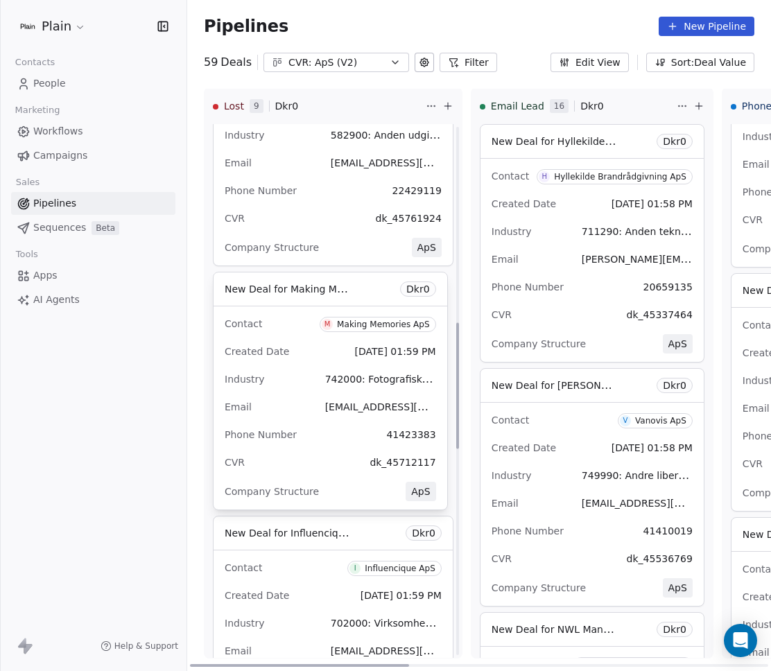
scroll to position [0, 0]
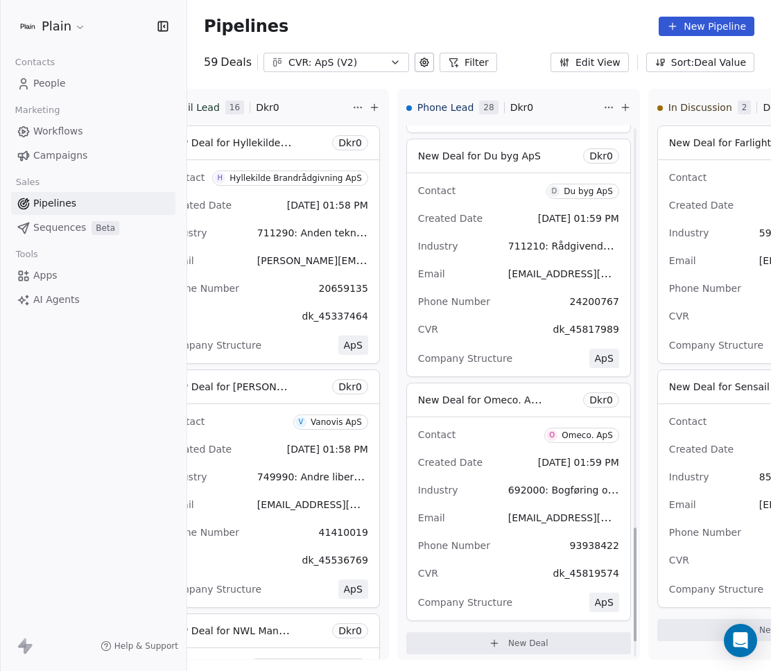
scroll to position [1945, 0]
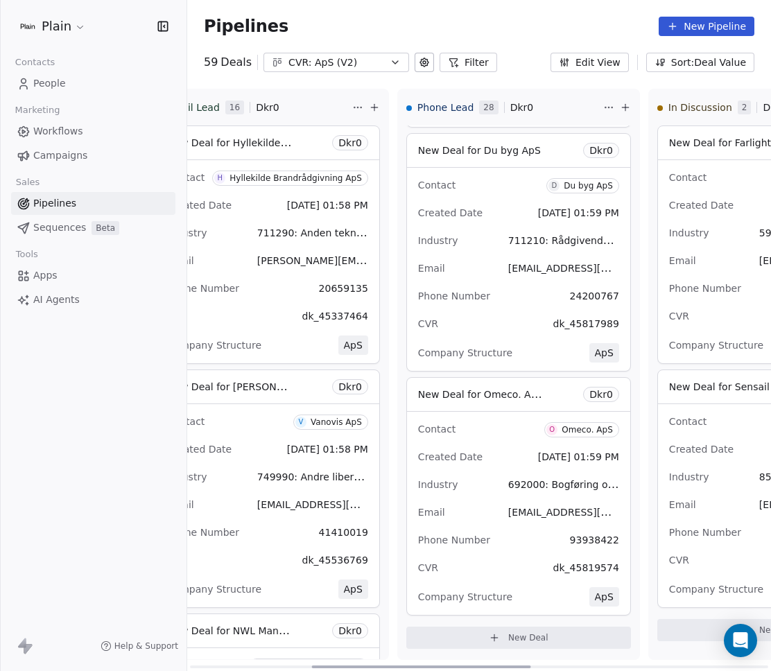
click at [478, 225] on div "Contact D Du byg ApS Created Date [DATE] 01:59 PM Industry 711210: Rådgivende i…" at bounding box center [518, 269] width 223 height 203
click at [493, 276] on div "Email [EMAIL_ADDRESS][DOMAIN_NAME]" at bounding box center [518, 268] width 201 height 22
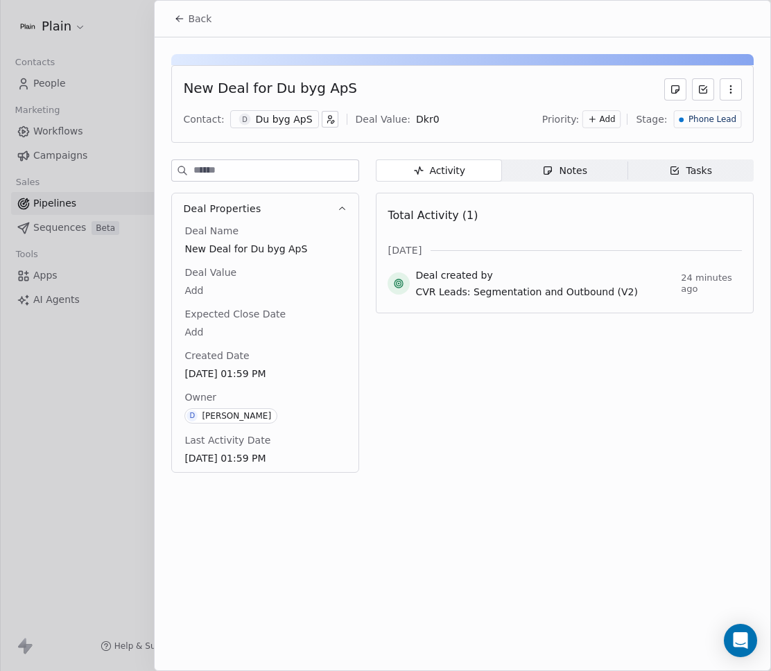
click at [573, 176] on div "Notes" at bounding box center [564, 171] width 44 height 15
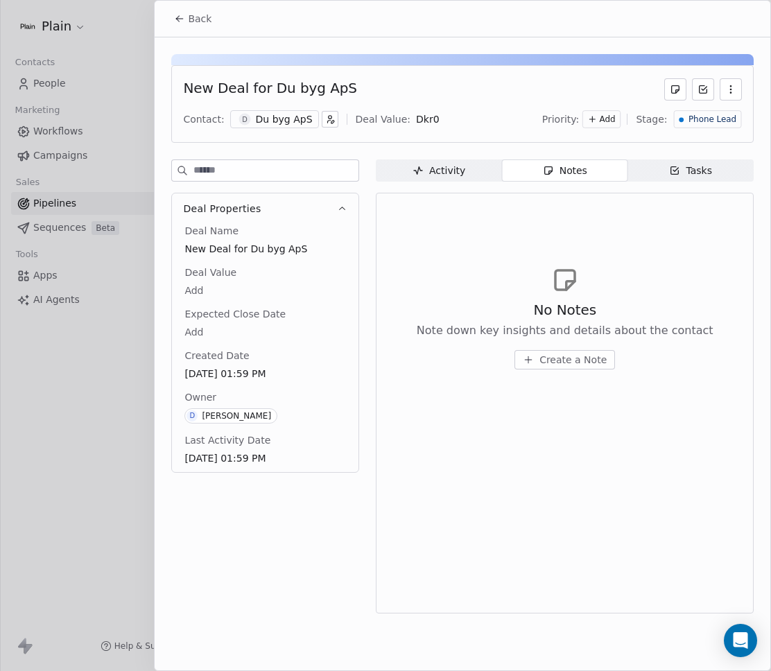
click at [551, 362] on span "Create a Note" at bounding box center [572, 360] width 67 height 14
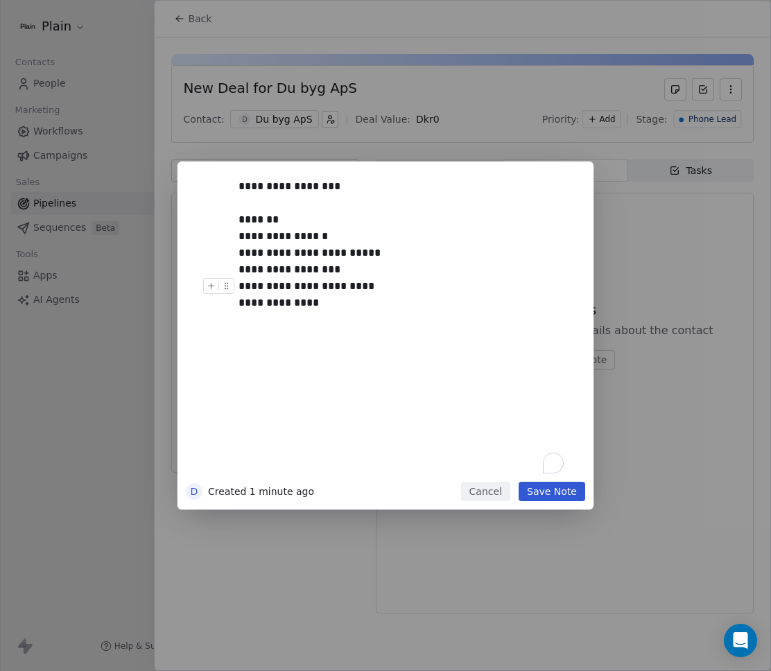
click at [337, 300] on div "**********" at bounding box center [400, 303] width 325 height 17
click at [302, 269] on div "**********" at bounding box center [400, 269] width 325 height 17
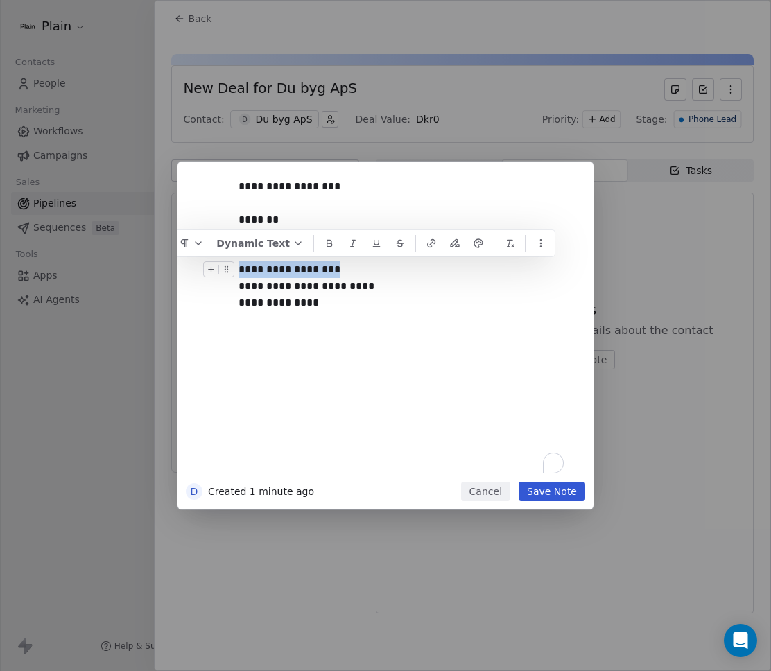
click at [302, 269] on div "**********" at bounding box center [400, 269] width 325 height 17
click at [319, 301] on div "**********" at bounding box center [400, 303] width 325 height 17
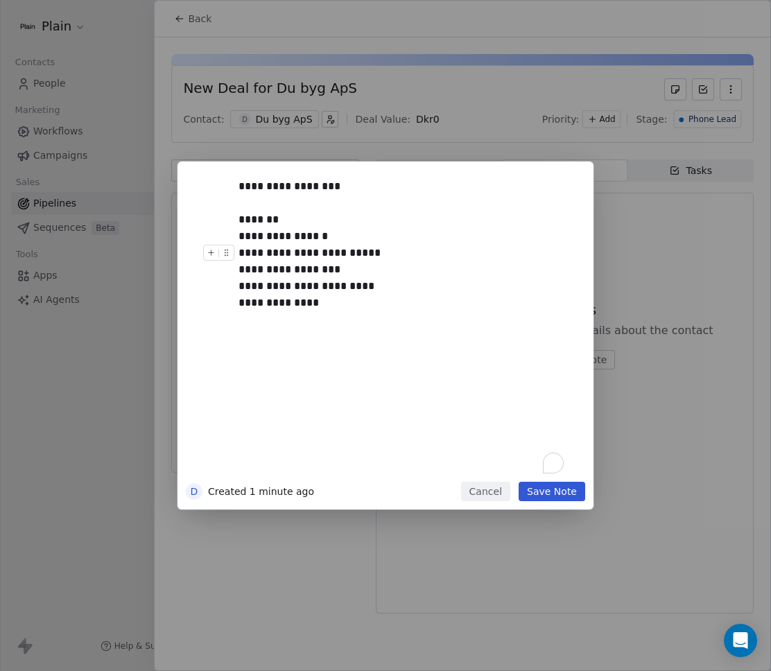
click at [305, 251] on div "**********" at bounding box center [400, 253] width 325 height 17
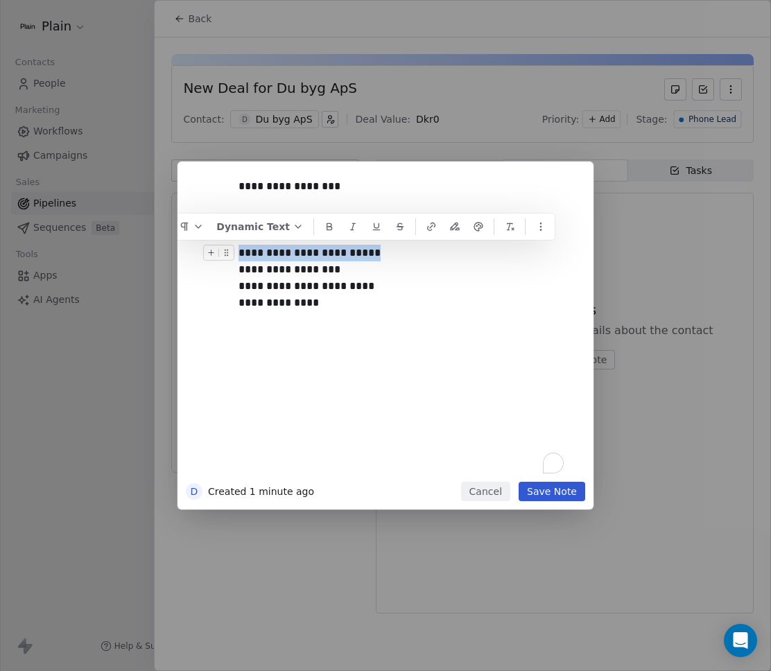
copy div "**********"
click at [389, 281] on div "**********" at bounding box center [400, 286] width 325 height 17
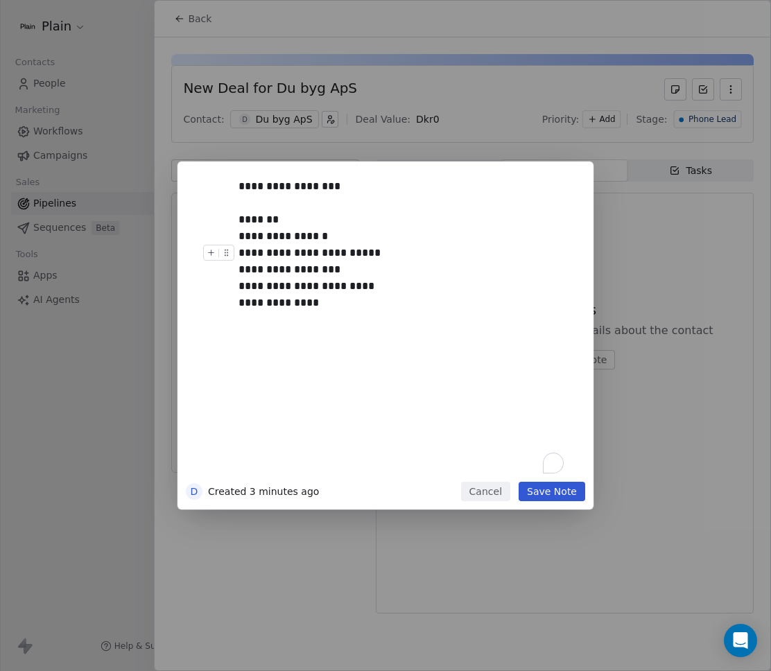
click at [374, 253] on div "**********" at bounding box center [400, 253] width 325 height 17
click at [352, 275] on div "**********" at bounding box center [400, 269] width 325 height 17
click at [347, 307] on div "**********" at bounding box center [400, 303] width 325 height 17
click at [318, 236] on div "**********" at bounding box center [400, 236] width 325 height 17
drag, startPoint x: 342, startPoint y: 365, endPoint x: 272, endPoint y: 309, distance: 89.8
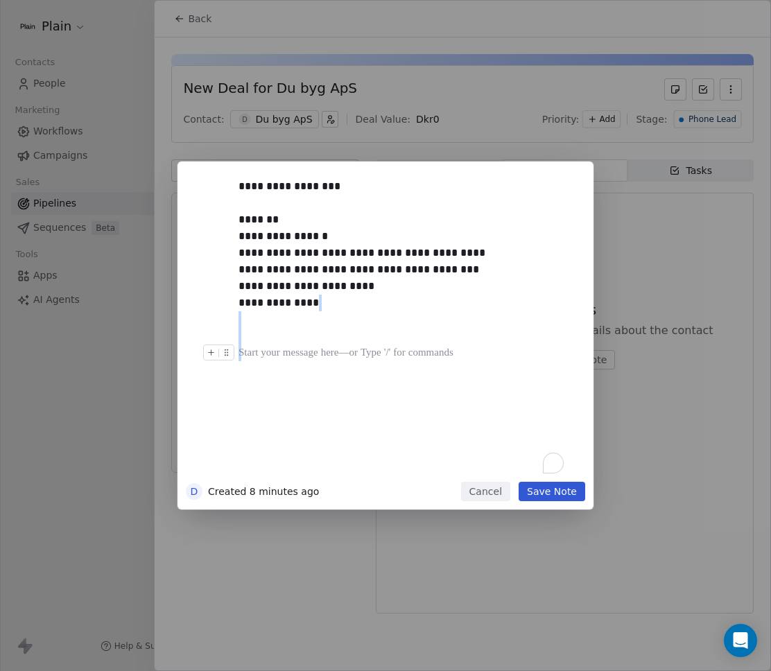
click at [275, 313] on div "**********" at bounding box center [406, 325] width 336 height 295
click at [286, 335] on div "**********" at bounding box center [400, 320] width 325 height 50
click at [292, 227] on div "*******" at bounding box center [400, 219] width 325 height 17
click at [329, 239] on div "**********" at bounding box center [400, 236] width 325 height 17
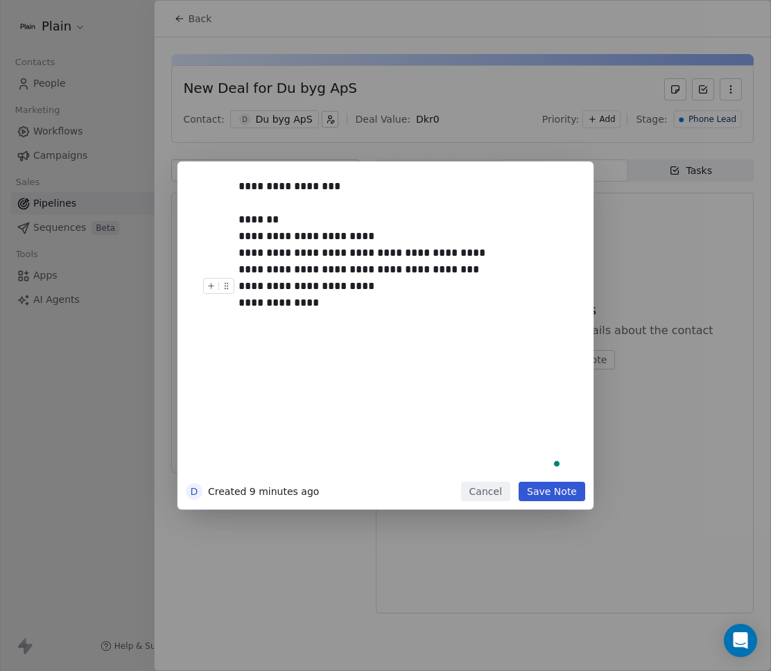
click at [381, 289] on div "**********" at bounding box center [400, 286] width 325 height 17
click at [383, 308] on div "**********" at bounding box center [400, 303] width 325 height 17
click at [335, 205] on div "To enrich screen reader interactions, please activate Accessibility in Grammarl…" at bounding box center [406, 203] width 336 height 17
click at [335, 225] on div "*******" at bounding box center [400, 219] width 325 height 17
click at [290, 209] on div "To enrich screen reader interactions, please activate Accessibility in Grammarl…" at bounding box center [406, 203] width 336 height 17
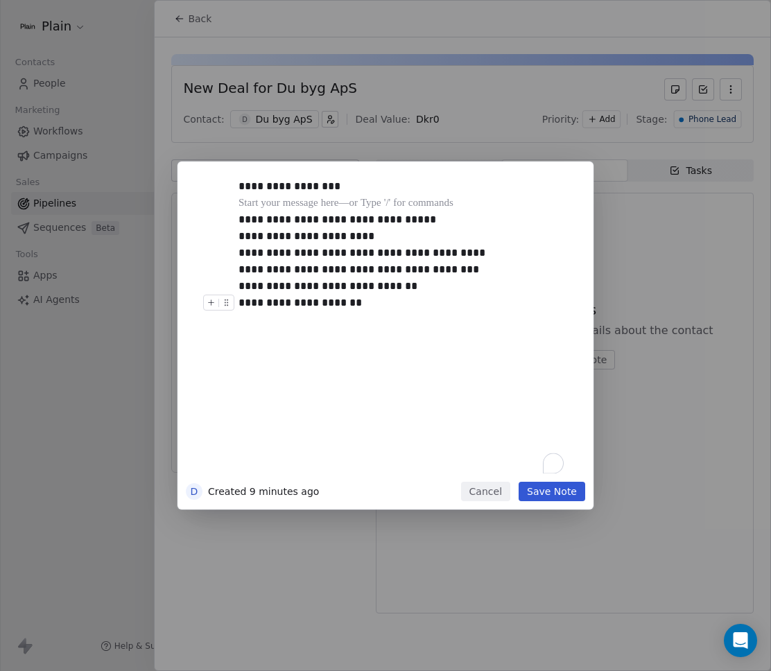
click at [542, 500] on button "Save Note" at bounding box center [552, 491] width 67 height 19
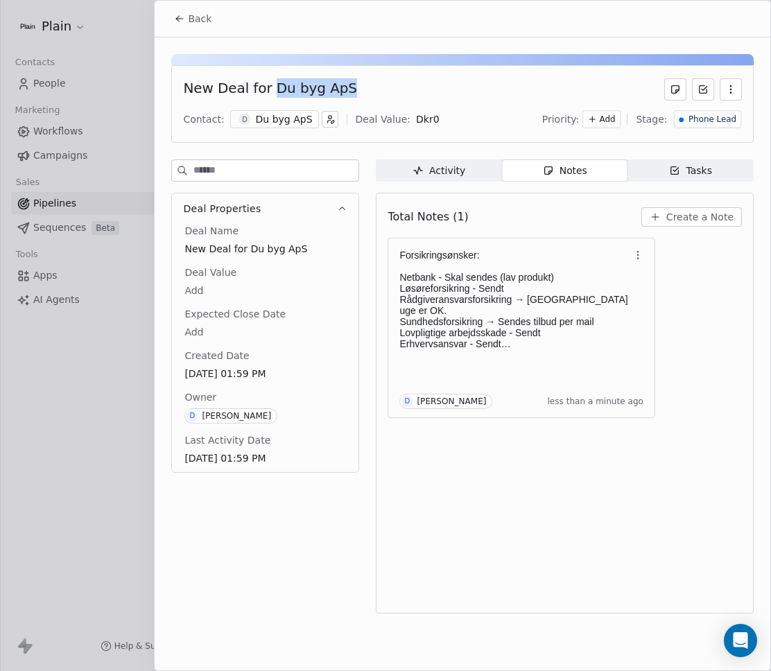
drag, startPoint x: 267, startPoint y: 89, endPoint x: 345, endPoint y: 88, distance: 77.7
click at [345, 88] on div "New Deal for Du byg ApS" at bounding box center [462, 89] width 559 height 22
copy div "Du byg ApS"
click at [175, 19] on icon at bounding box center [179, 18] width 11 height 11
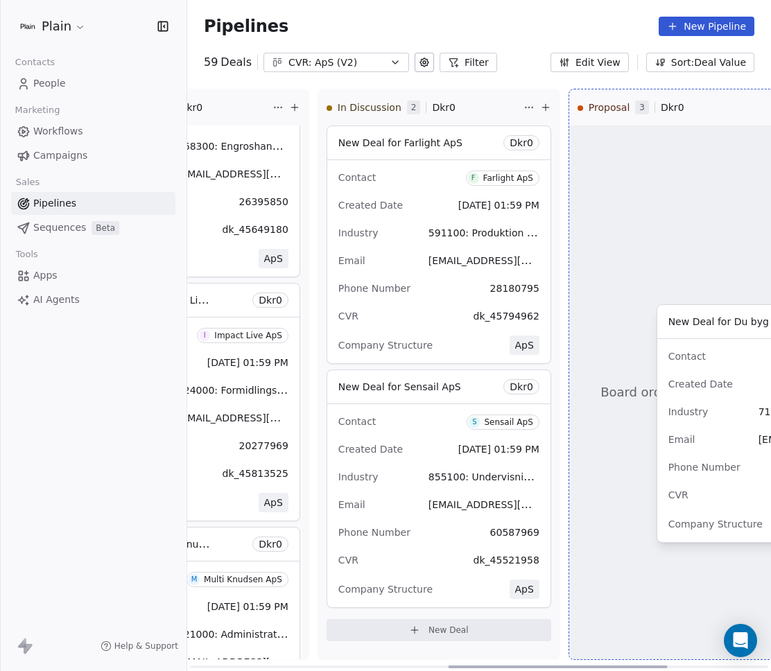
scroll to position [0, 749]
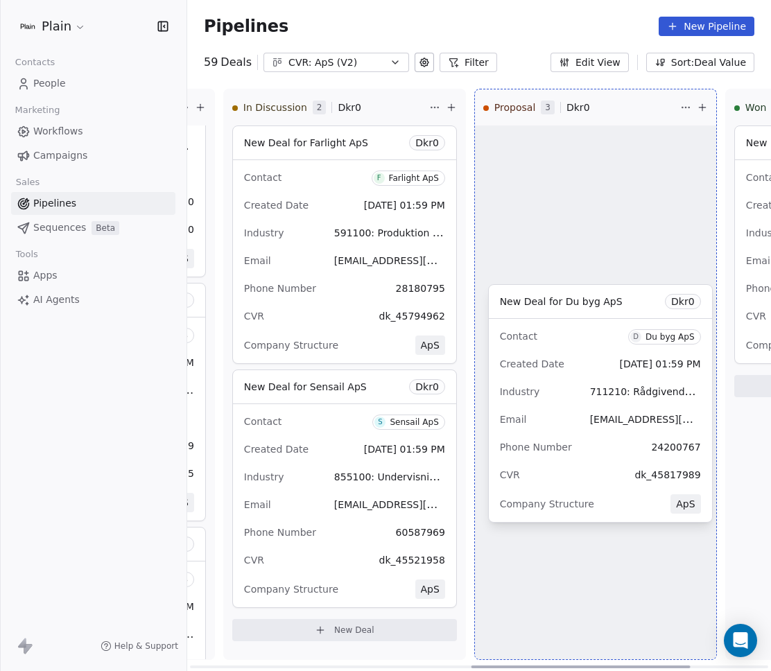
drag, startPoint x: 539, startPoint y: 492, endPoint x: 575, endPoint y: 494, distance: 36.8
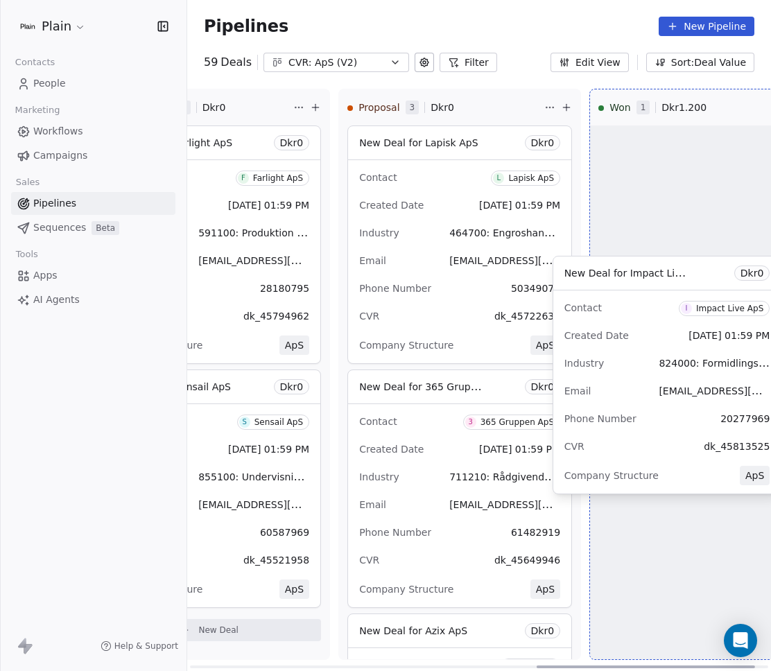
scroll to position [0, 927]
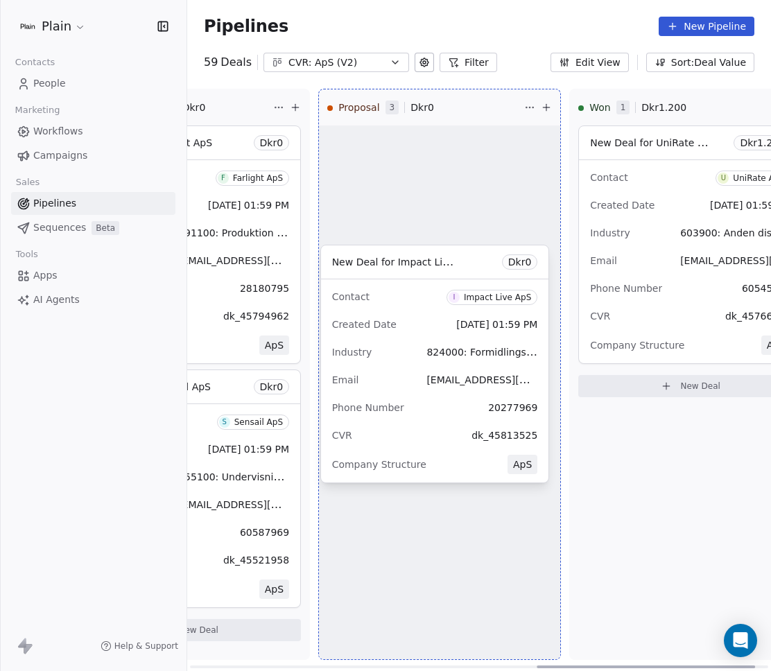
drag, startPoint x: 196, startPoint y: 226, endPoint x: 439, endPoint y: 296, distance: 252.6
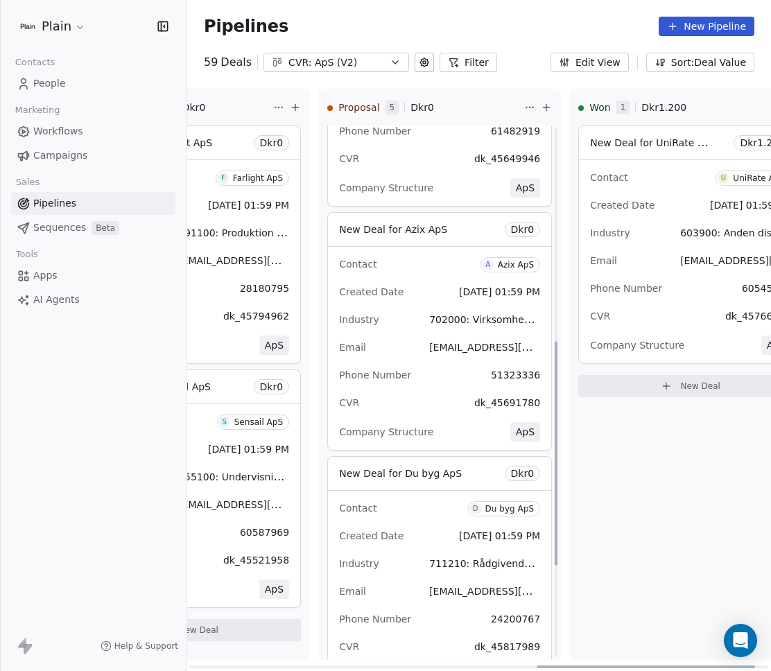
scroll to position [725, 0]
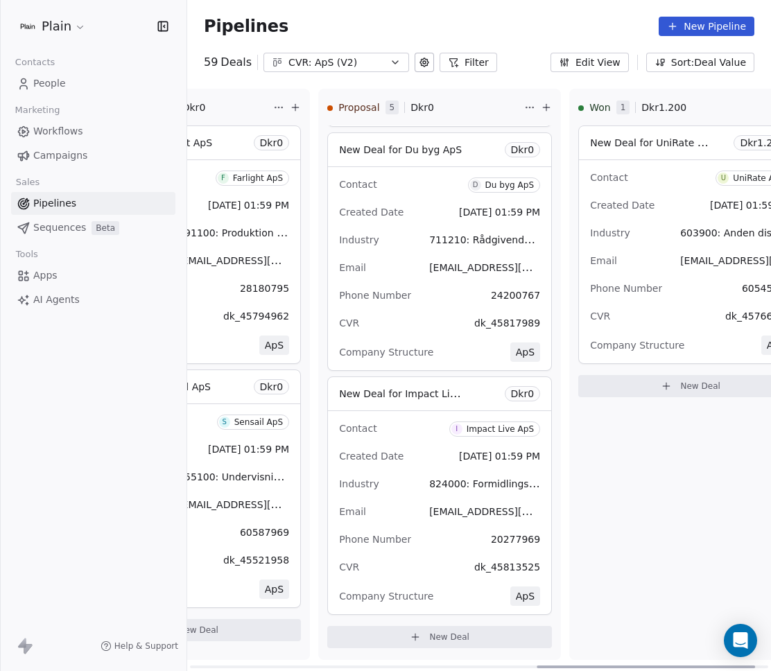
click at [394, 493] on div "Industry 824000: Formidlingsaktiviteter inden for forretningsservice i.a.n." at bounding box center [439, 484] width 201 height 22
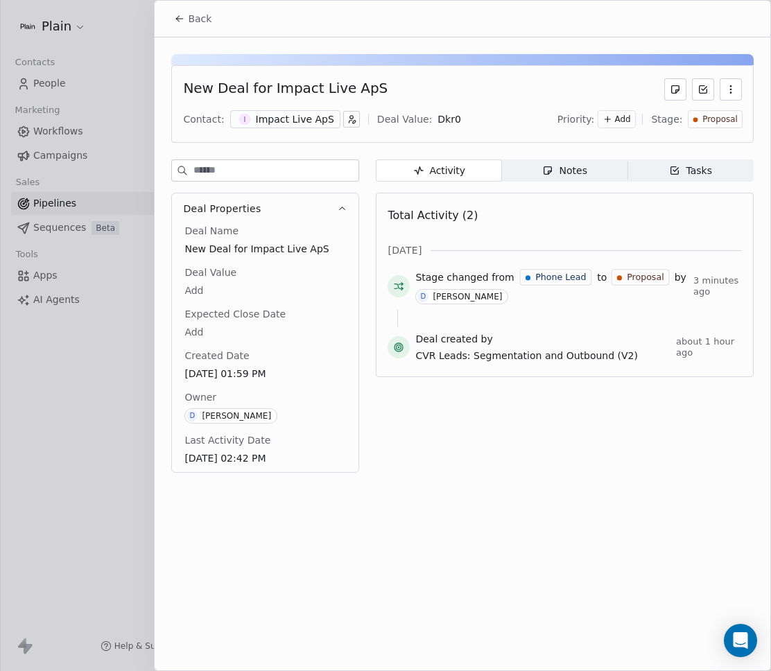
click at [560, 171] on div "Notes" at bounding box center [564, 171] width 44 height 15
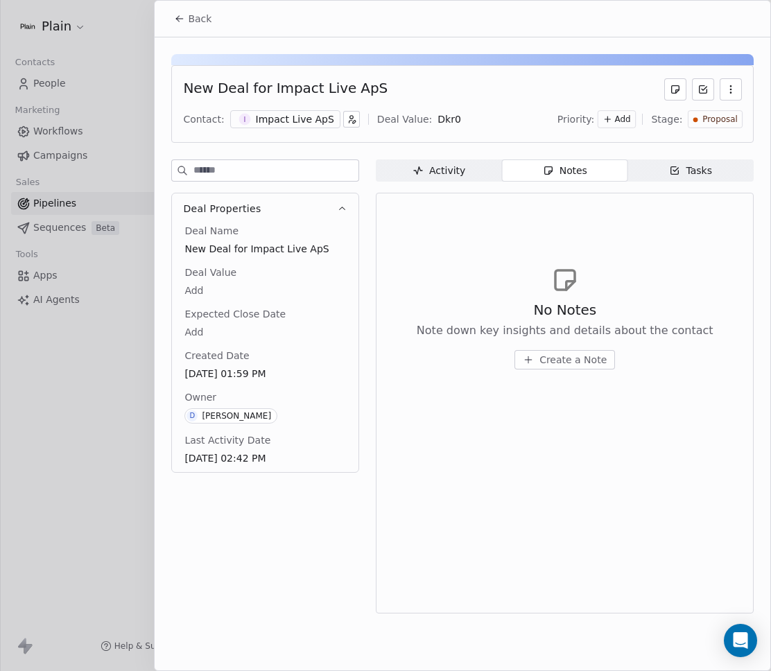
click at [574, 373] on div "No Notes Note down key insights and details about the contact Create a Note" at bounding box center [565, 317] width 354 height 171
click at [580, 370] on div "No Notes Note down key insights and details about the contact Create a Note" at bounding box center [565, 317] width 354 height 171
click at [591, 359] on span "Create a Note" at bounding box center [572, 360] width 67 height 14
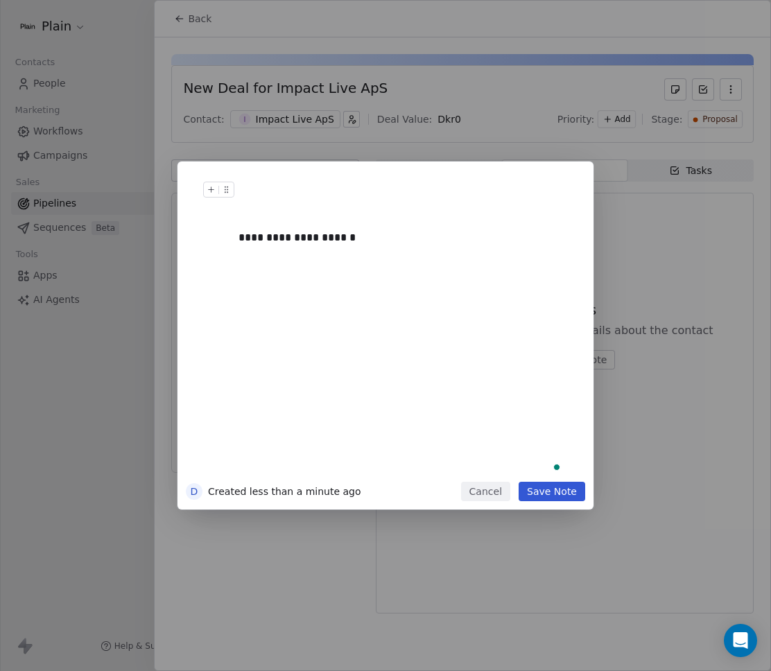
click at [247, 224] on h1 "To enrich screen reader interactions, please activate Accessibility in Grammarl…" at bounding box center [406, 204] width 336 height 44
click at [240, 238] on div "**********" at bounding box center [400, 237] width 325 height 17
click at [390, 324] on div "**********" at bounding box center [406, 329] width 336 height 295
click at [381, 254] on div "**********" at bounding box center [407, 254] width 311 height 17
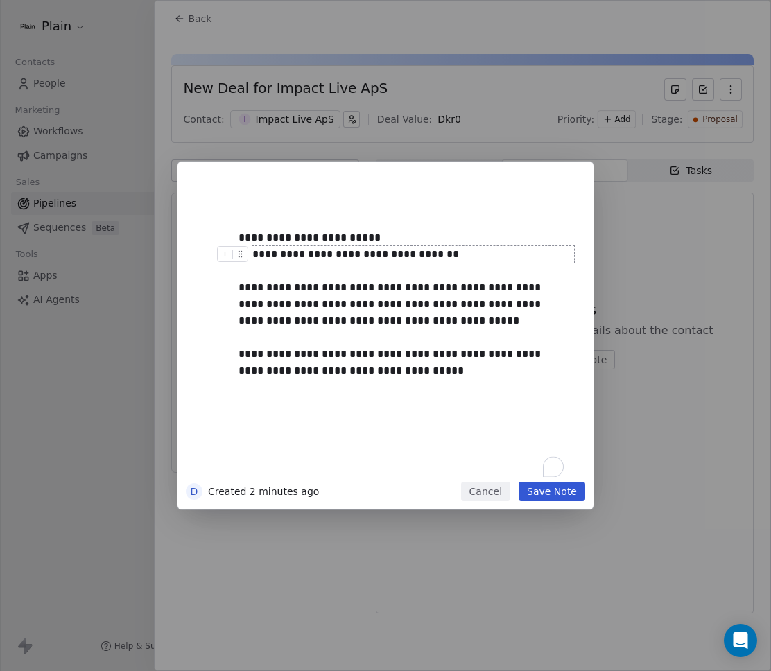
click at [496, 254] on div "**********" at bounding box center [407, 254] width 311 height 17
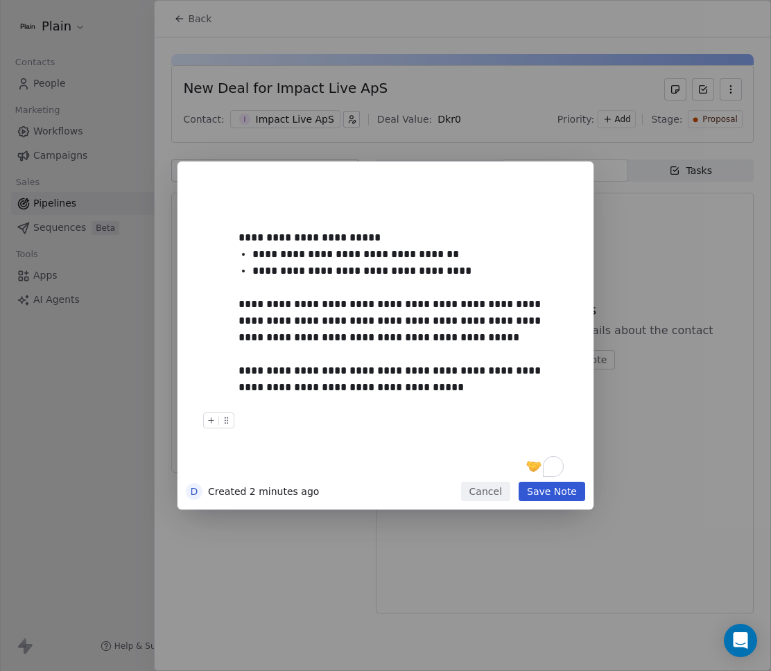
click at [548, 494] on button "Save Note" at bounding box center [552, 491] width 67 height 19
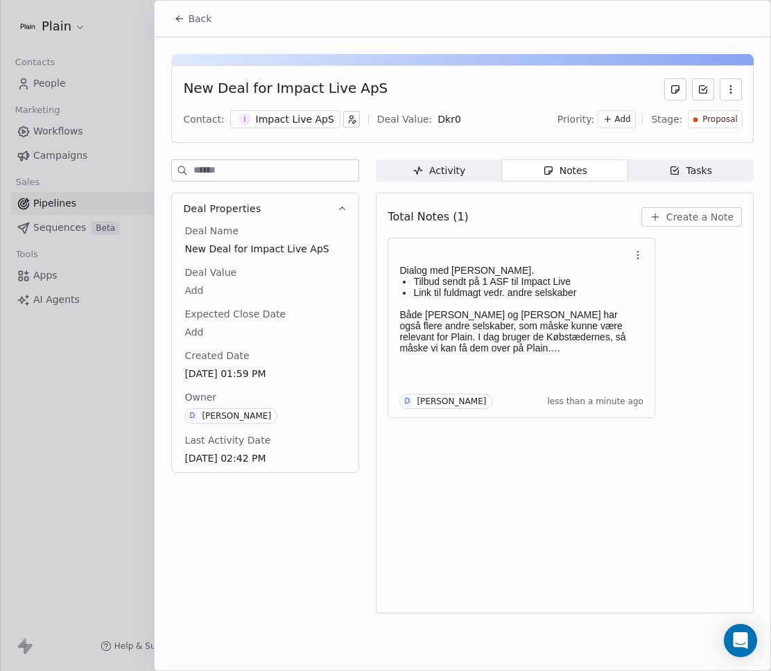
click at [655, 171] on span "Tasks Tasks" at bounding box center [690, 170] width 126 height 22
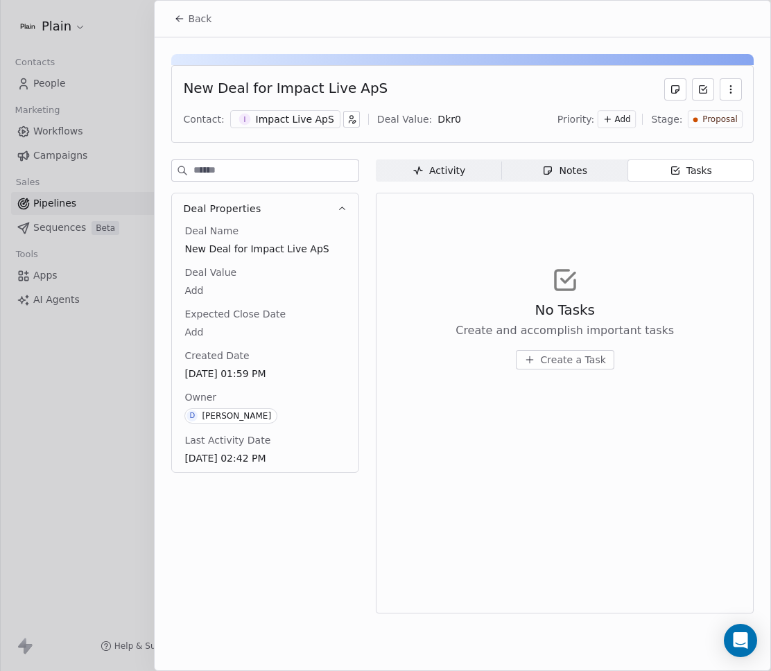
click at [549, 363] on span "Create a Task" at bounding box center [573, 360] width 65 height 14
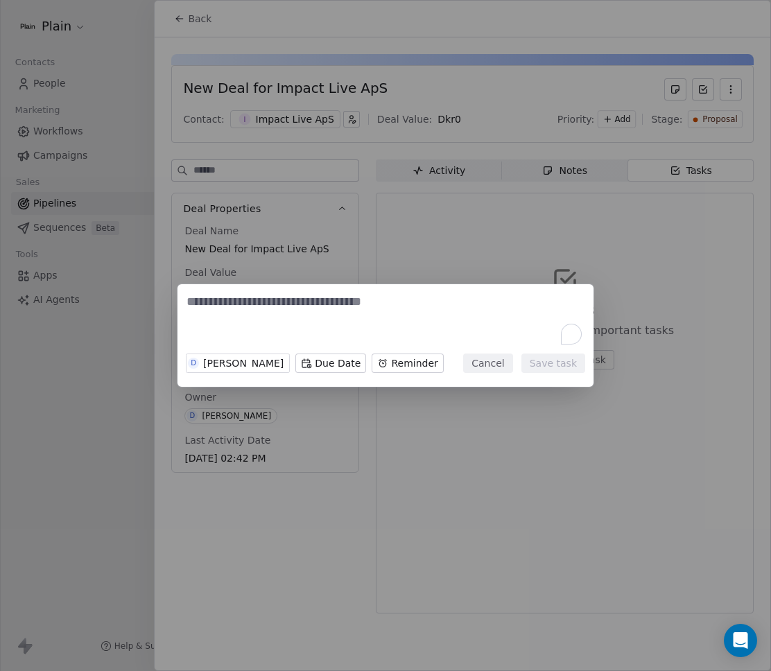
type textarea "*"
type textarea "**********"
click at [363, 358] on body "Plain Contacts People Marketing Workflows Campaigns Sales Pipelines Sequences B…" at bounding box center [385, 335] width 771 height 671
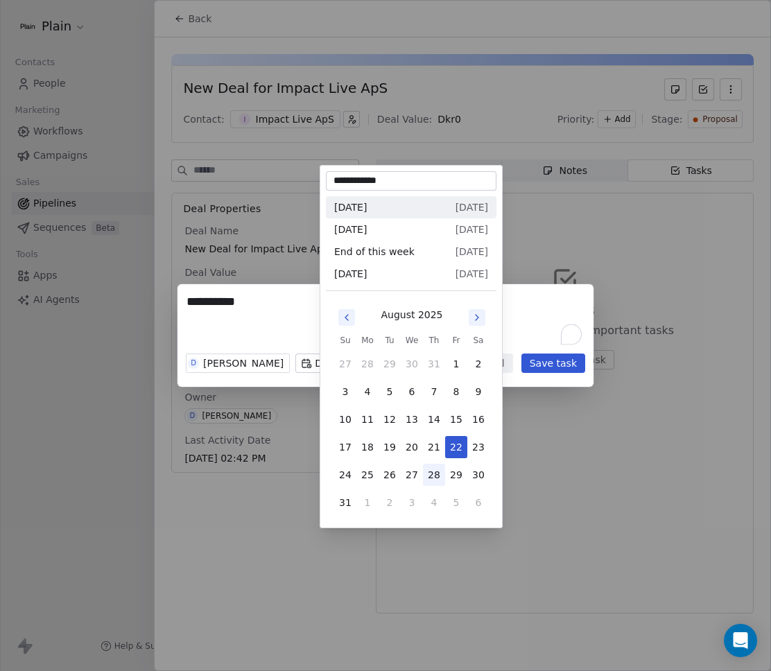
click at [435, 476] on button "28" at bounding box center [434, 475] width 22 height 22
type input "**********"
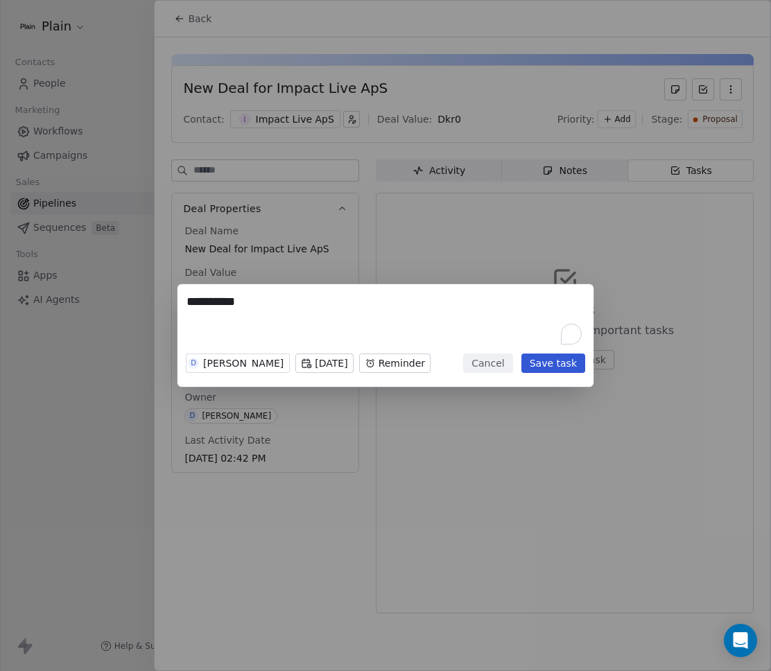
click at [405, 351] on body "Plain Contacts People Marketing Workflows Campaigns Sales Pipelines Sequences B…" at bounding box center [385, 335] width 771 height 671
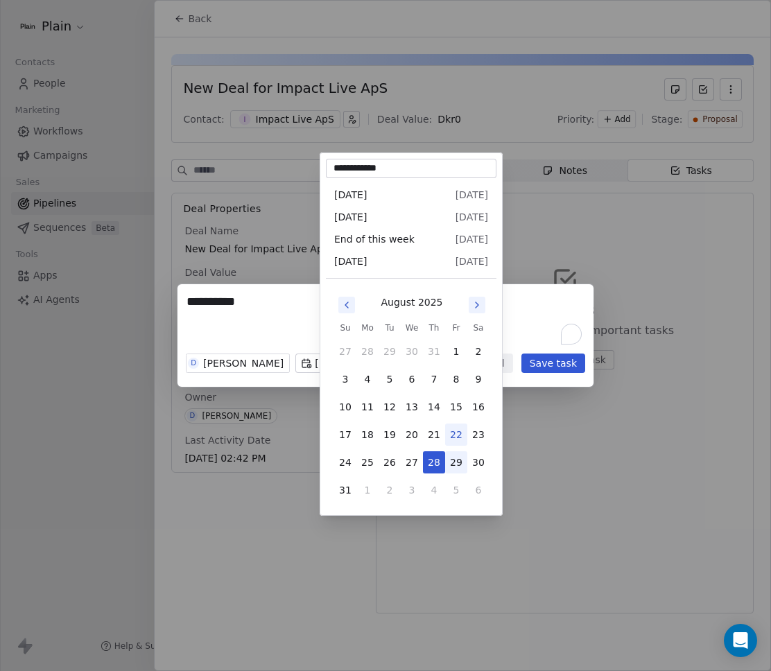
click at [455, 466] on button "29" at bounding box center [456, 462] width 22 height 22
type input "**********"
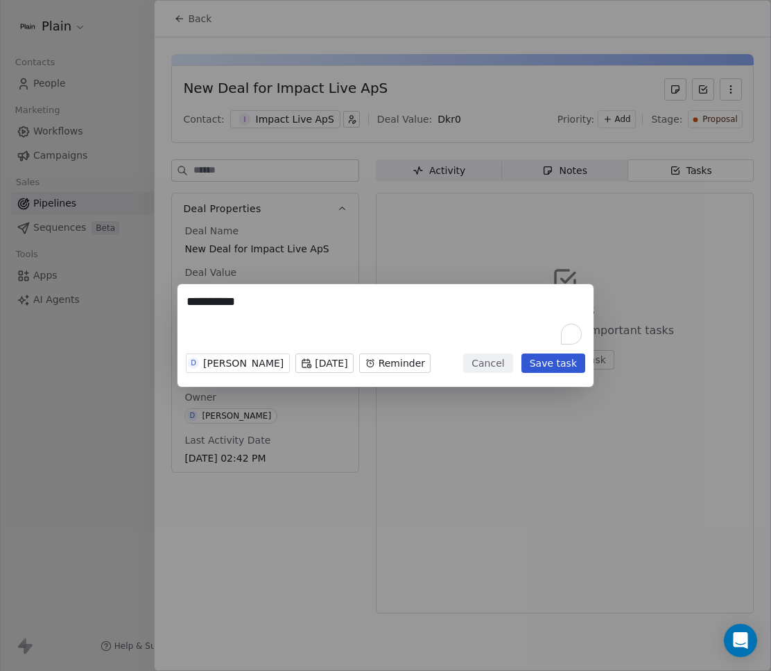
click at [521, 373] on button "Save task" at bounding box center [553, 363] width 64 height 19
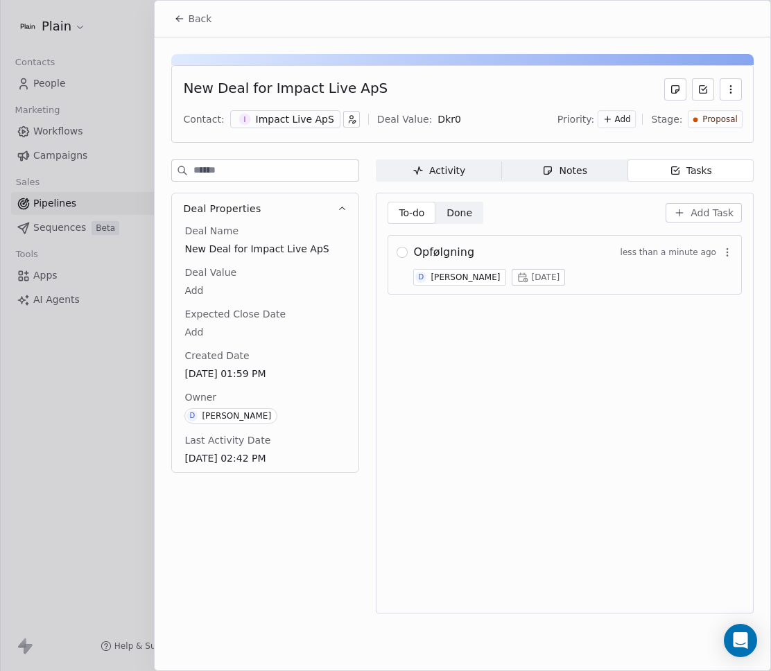
click at [568, 164] on div "Notes" at bounding box center [564, 171] width 44 height 15
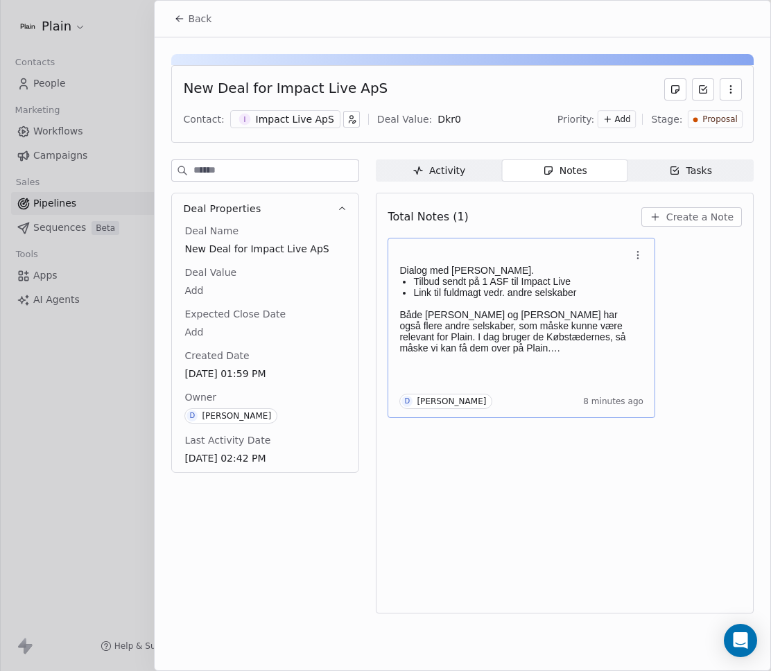
click at [524, 284] on p "Tilbud sendt på 1 ASF til Impact Live" at bounding box center [521, 281] width 216 height 11
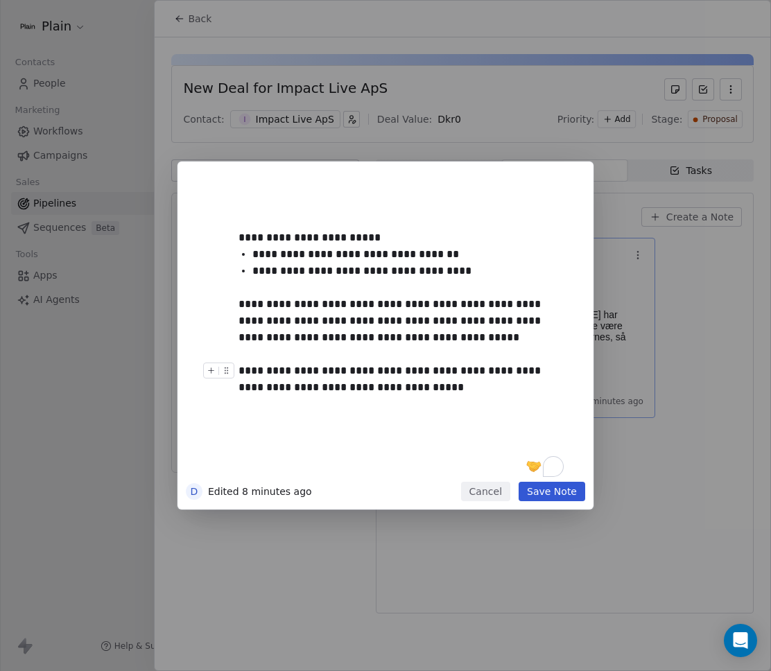
click at [581, 487] on button "Save Note" at bounding box center [552, 491] width 67 height 19
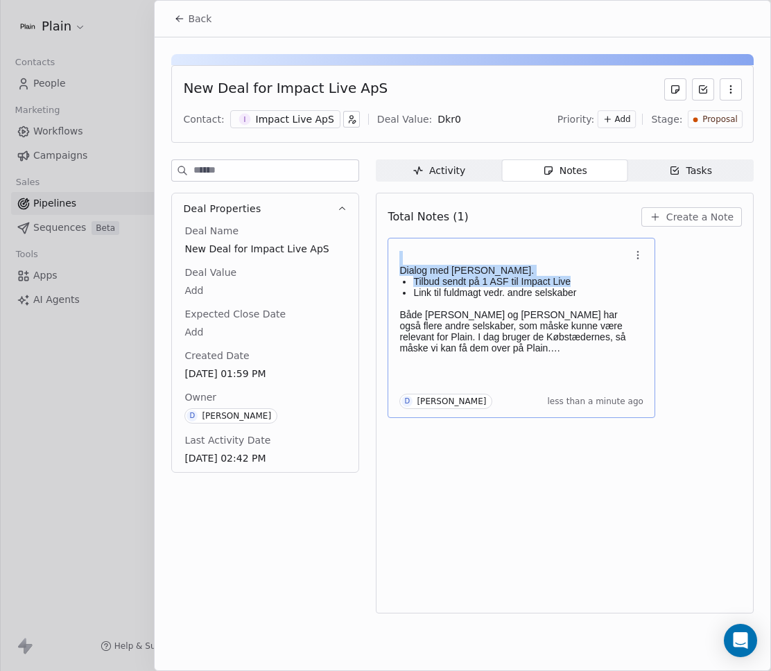
drag, startPoint x: 580, startPoint y: 381, endPoint x: 839, endPoint y: 202, distance: 314.4
click at [770, 202] on html "Plain Contacts People Marketing Workflows Campaigns Sales Pipelines Sequences B…" at bounding box center [385, 335] width 771 height 671
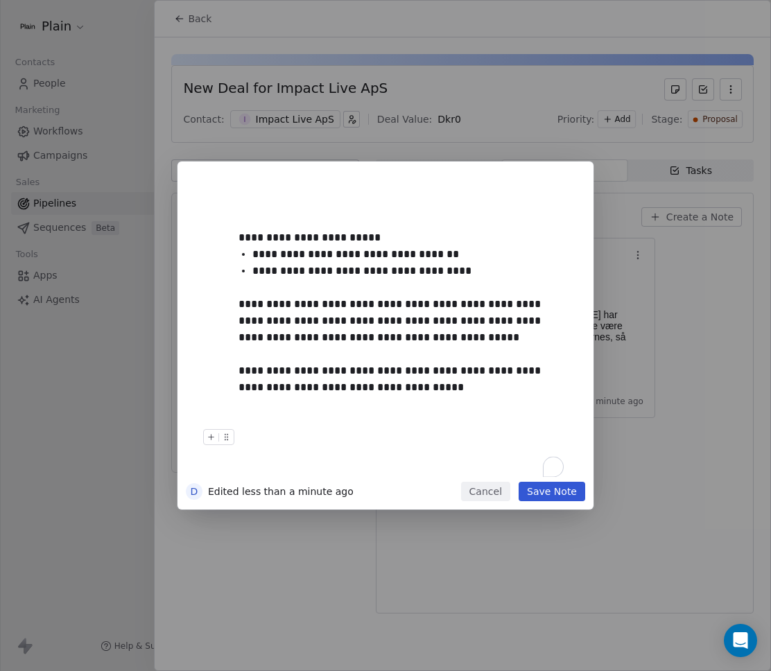
click at [552, 495] on button "Save Note" at bounding box center [552, 491] width 67 height 19
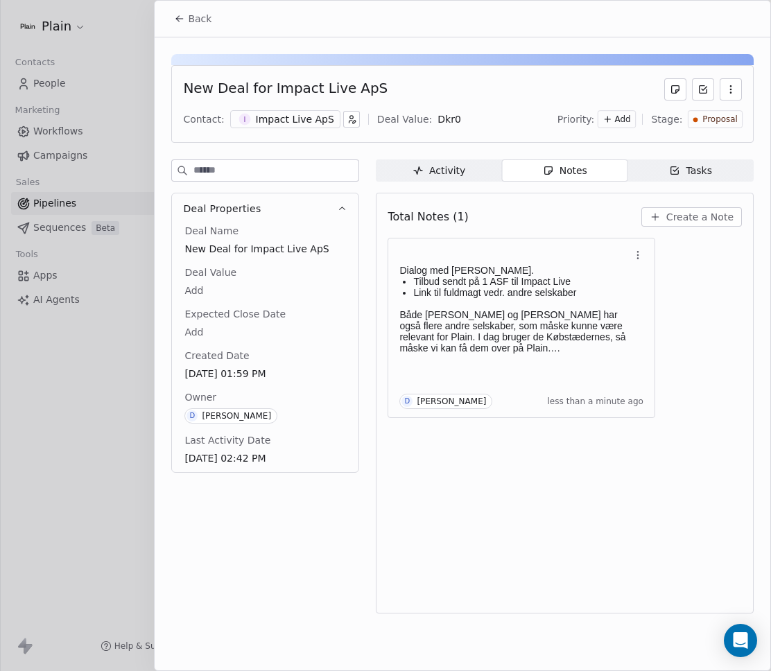
click at [142, 375] on div at bounding box center [385, 335] width 771 height 671
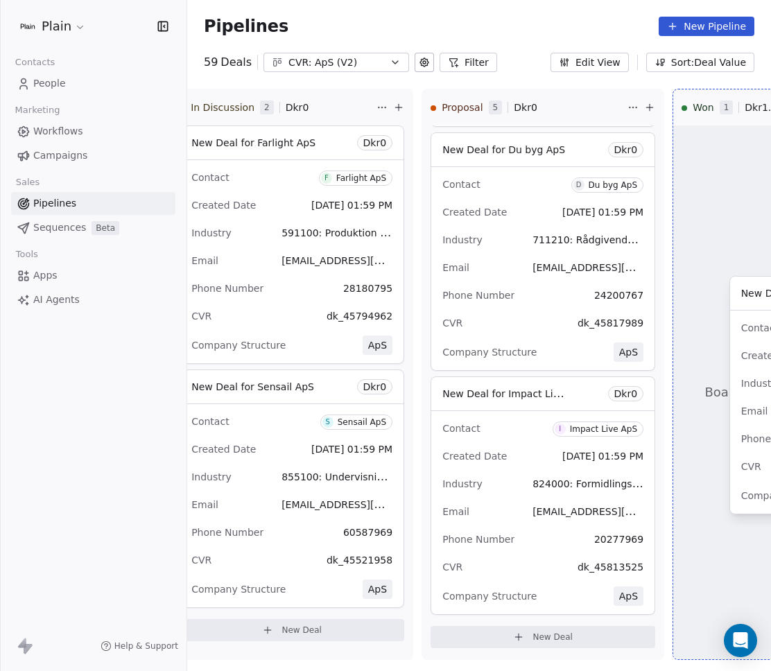
scroll to position [0, 962]
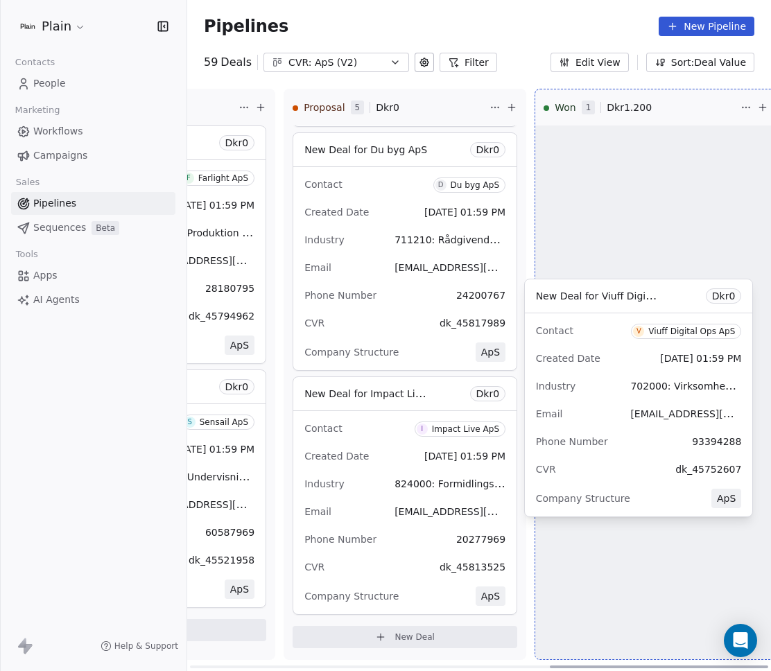
drag, startPoint x: 519, startPoint y: 424, endPoint x: 601, endPoint y: 431, distance: 82.7
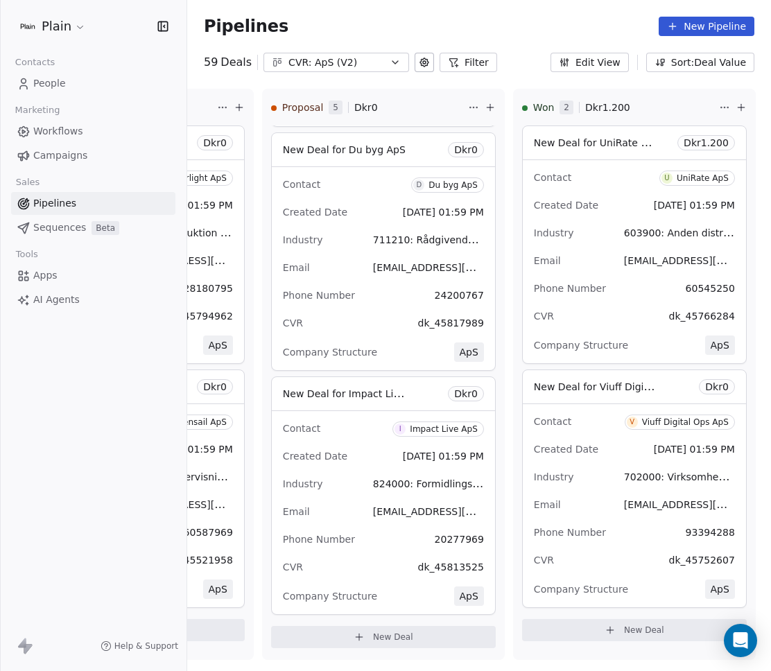
scroll to position [8534, 0]
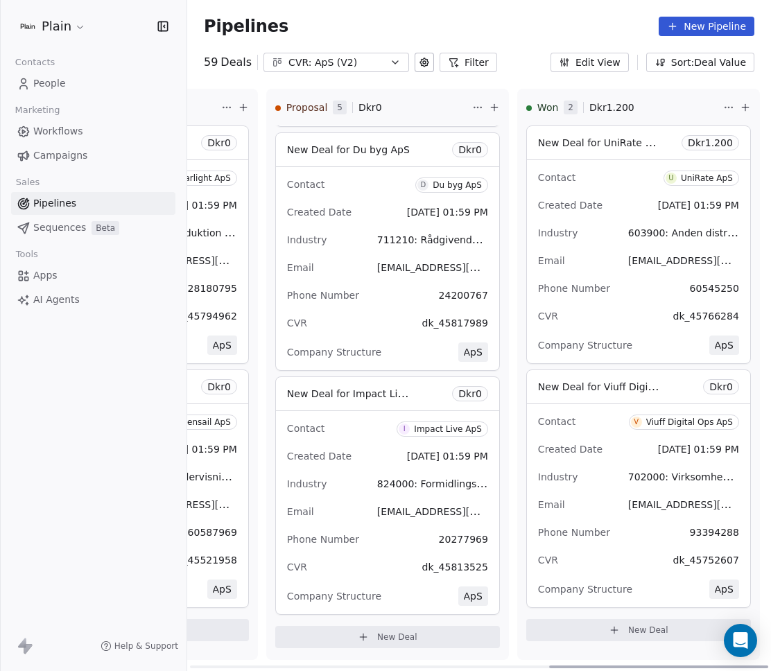
click at [715, 383] on span "Dkr 0" at bounding box center [721, 387] width 24 height 14
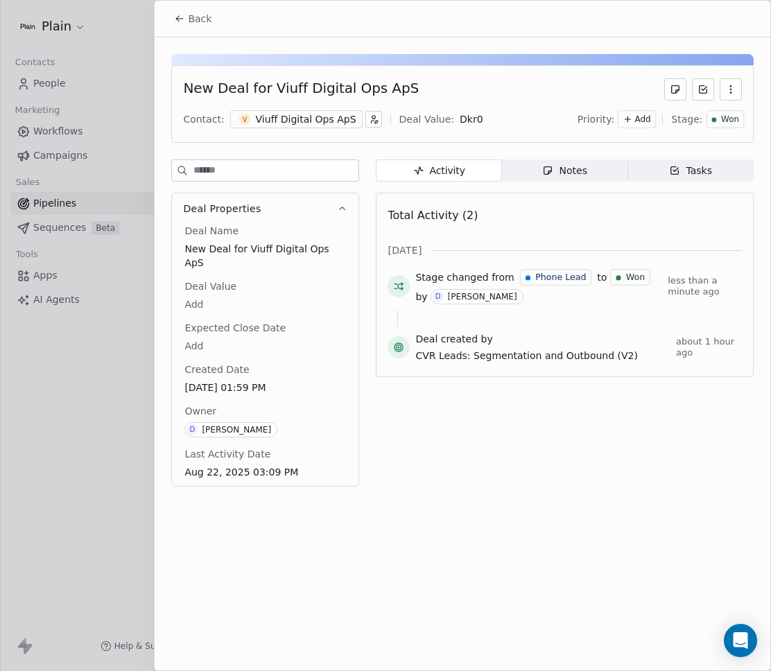
click at [454, 122] on body "Plain Contacts People Marketing Workflows Campaigns Sales Pipelines Sequences B…" at bounding box center [385, 335] width 771 height 671
type input "*****"
click at [113, 399] on div at bounding box center [385, 335] width 771 height 671
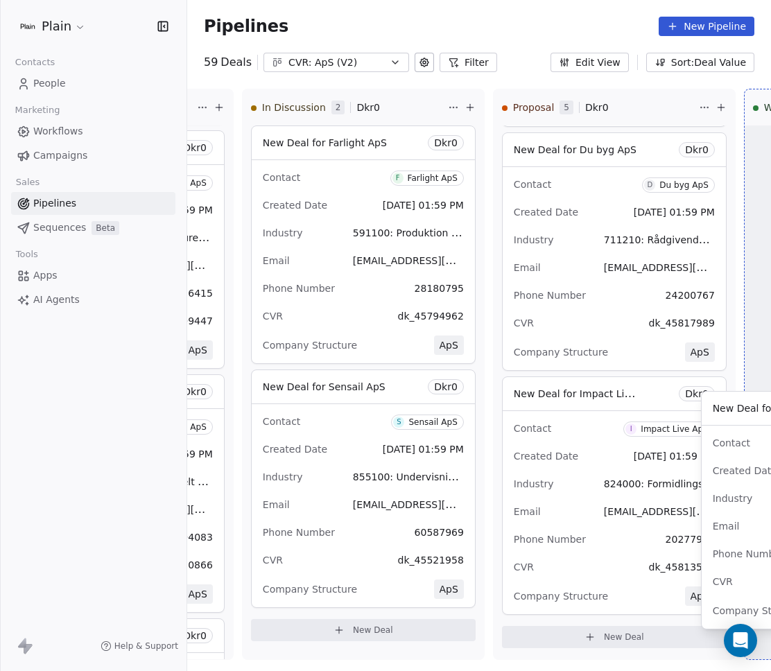
scroll to position [0, 957]
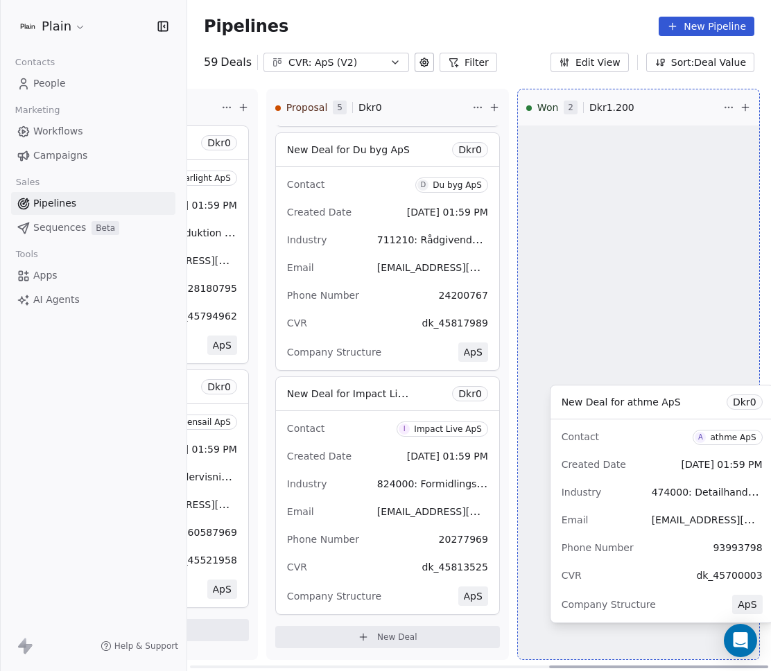
drag, startPoint x: 440, startPoint y: 485, endPoint x: 624, endPoint y: 496, distance: 184.8
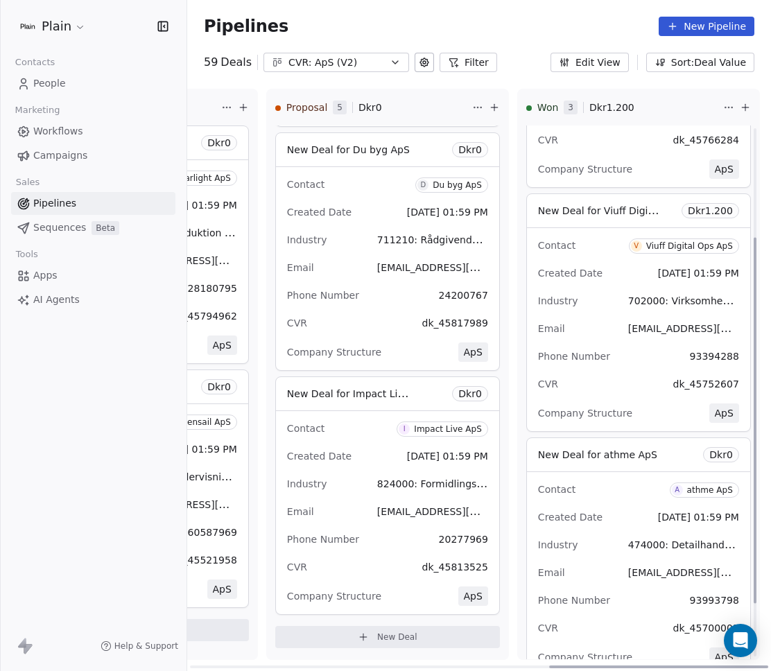
scroll to position [227, 0]
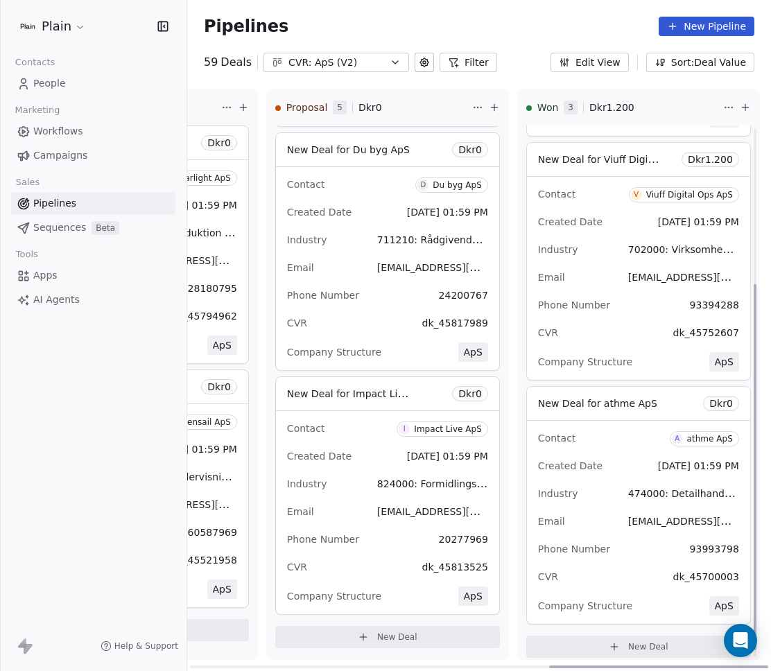
click at [609, 492] on div "Industry 474000: Detailhandel med informations- og kommunikationsudstyr" at bounding box center [638, 494] width 201 height 22
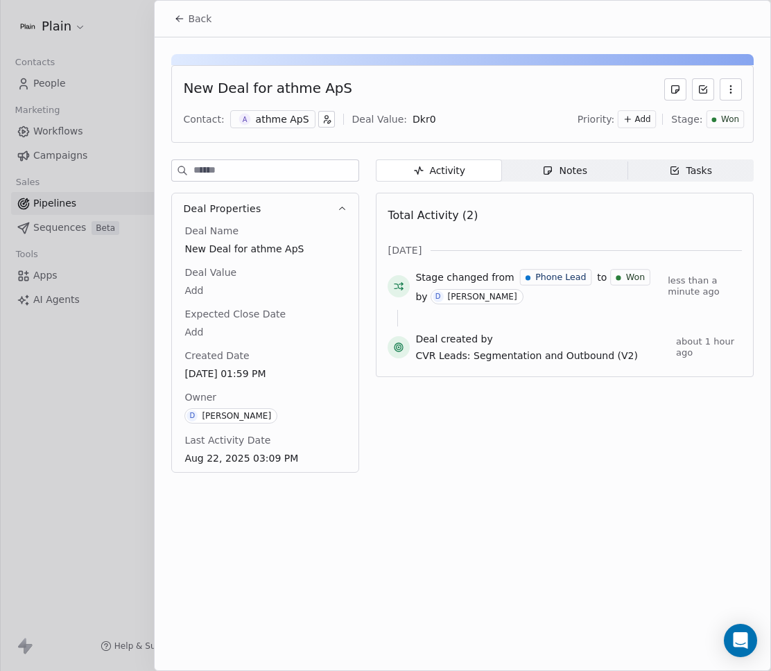
click at [417, 121] on body "Plain Contacts People Marketing Workflows Campaigns Sales Pipelines Sequences B…" at bounding box center [385, 335] width 771 height 671
type input "*****"
click at [87, 418] on div at bounding box center [385, 335] width 771 height 671
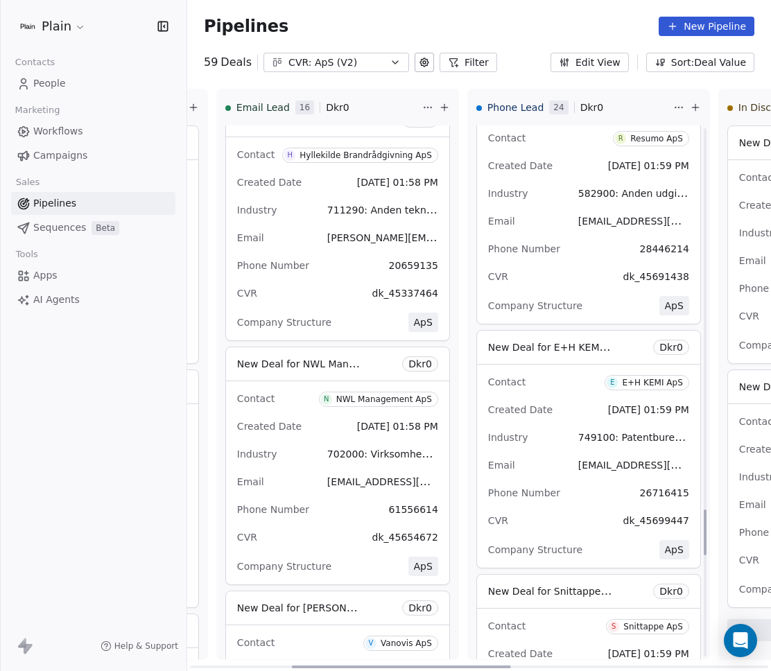
scroll to position [0, 224]
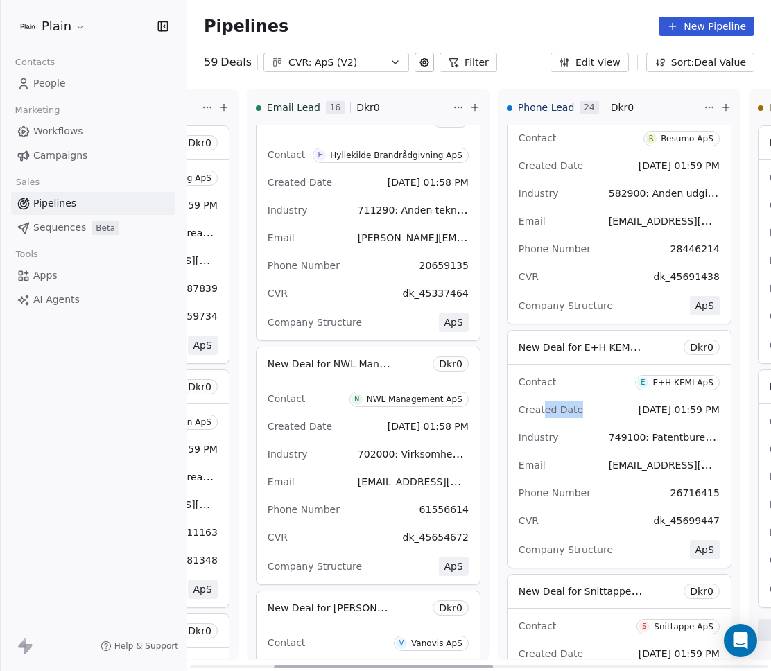
drag, startPoint x: 583, startPoint y: 406, endPoint x: 551, endPoint y: 409, distance: 32.1
click at [539, 406] on div "Created Date Aug 22, 2025 01:59 PM" at bounding box center [619, 410] width 201 height 22
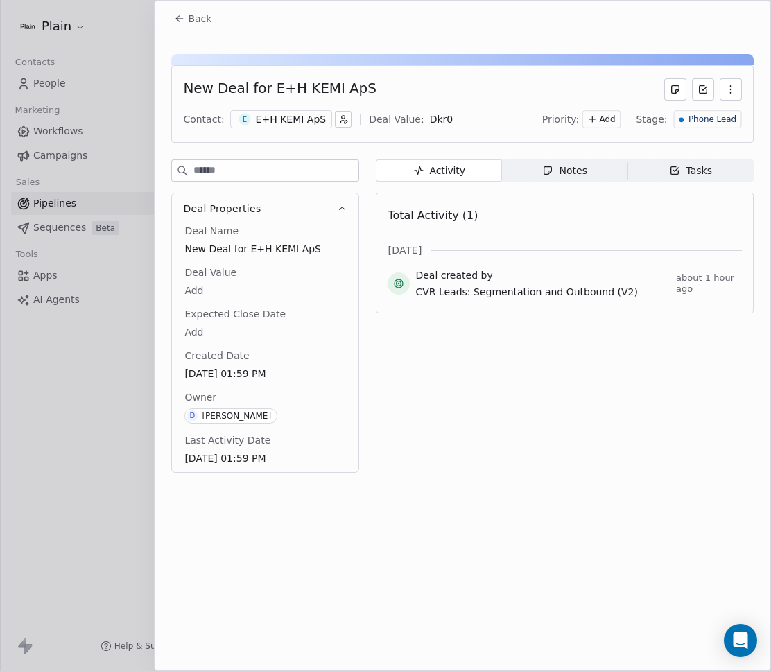
click at [109, 437] on div at bounding box center [385, 335] width 771 height 671
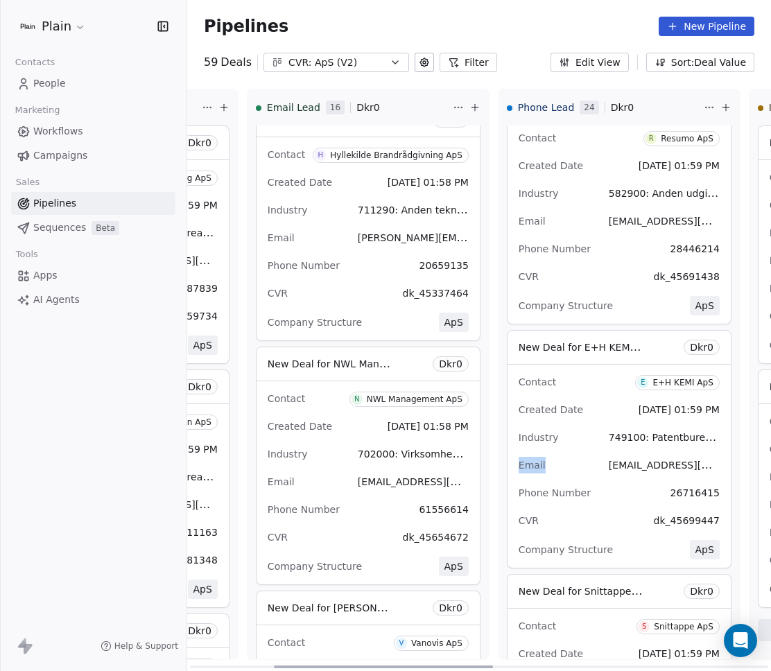
drag, startPoint x: 638, startPoint y: 454, endPoint x: 602, endPoint y: 447, distance: 36.0
click at [602, 446] on div "Contact E E+H KEMI ApS Created Date Aug 22, 2025 01:59 PM Industry 749100: Pate…" at bounding box center [618, 466] width 223 height 203
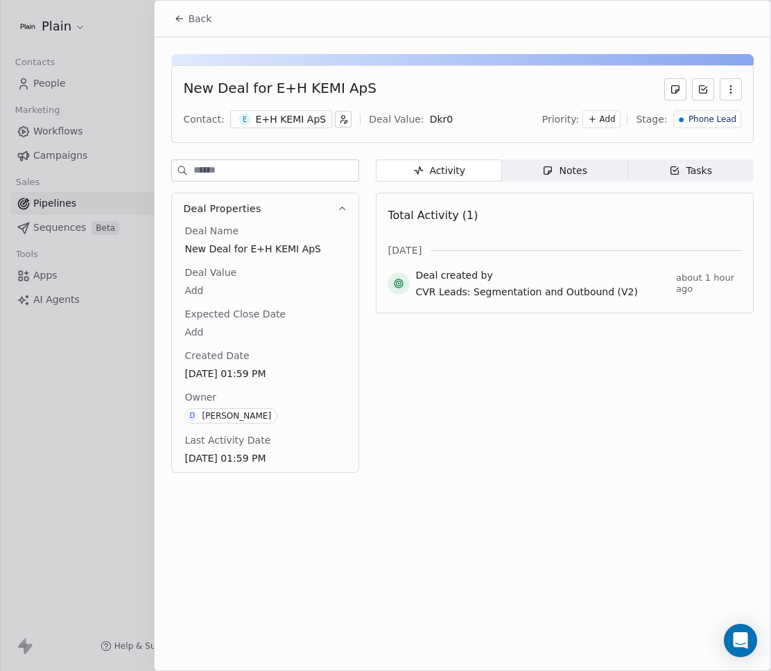
click at [113, 408] on div at bounding box center [385, 335] width 771 height 671
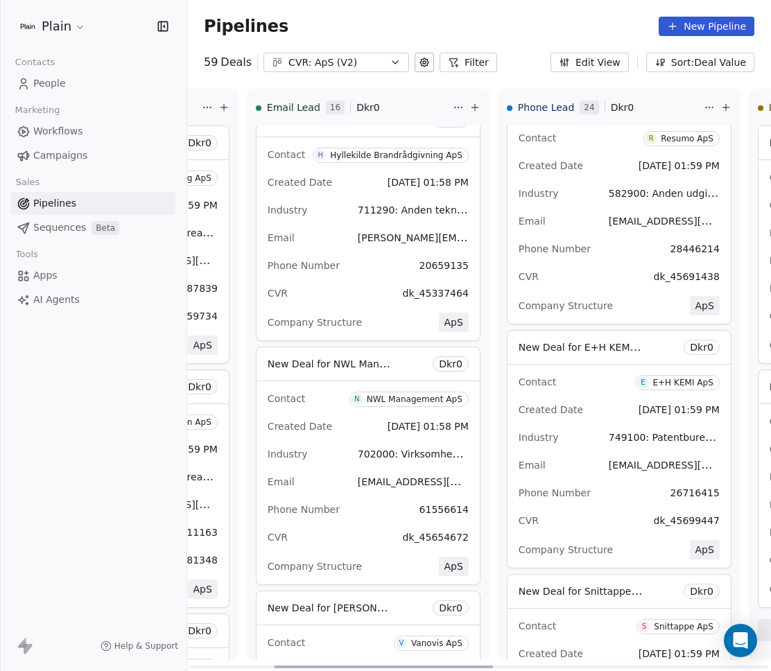
drag, startPoint x: 627, startPoint y: 347, endPoint x: 648, endPoint y: 351, distance: 21.8
click at [648, 351] on div "New Deal for E+H KEMI ApS Dkr 0" at bounding box center [618, 347] width 223 height 33
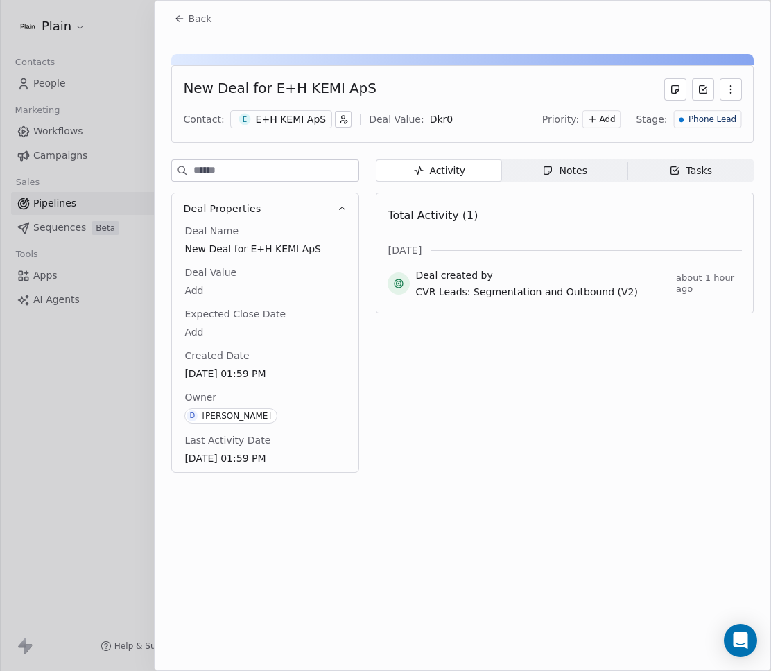
click at [93, 422] on div at bounding box center [385, 335] width 771 height 671
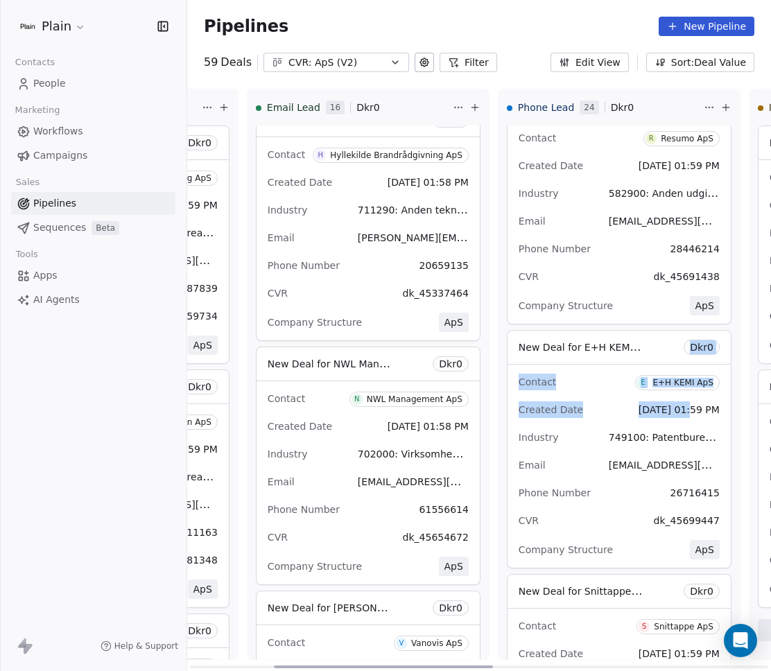
drag, startPoint x: 602, startPoint y: 358, endPoint x: 657, endPoint y: 413, distance: 77.5
click at [657, 414] on div "New Deal for E+H KEMI ApS Dkr 0 Contact E E+H KEMI ApS Created Date Aug 22, 202…" at bounding box center [619, 449] width 225 height 238
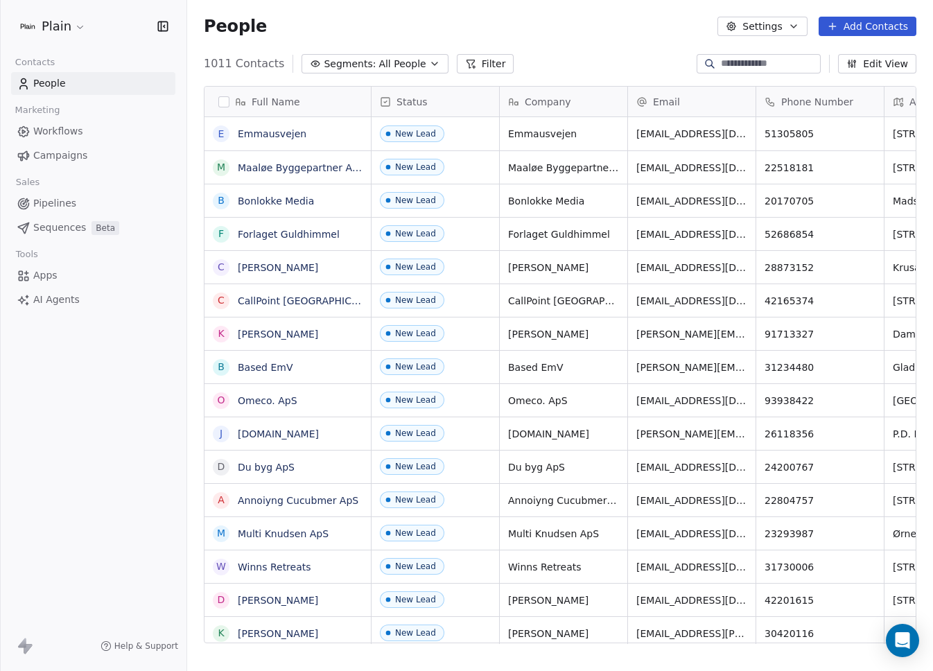
scroll to position [580, 736]
click at [55, 208] on span "Pipelines" at bounding box center [54, 203] width 43 height 15
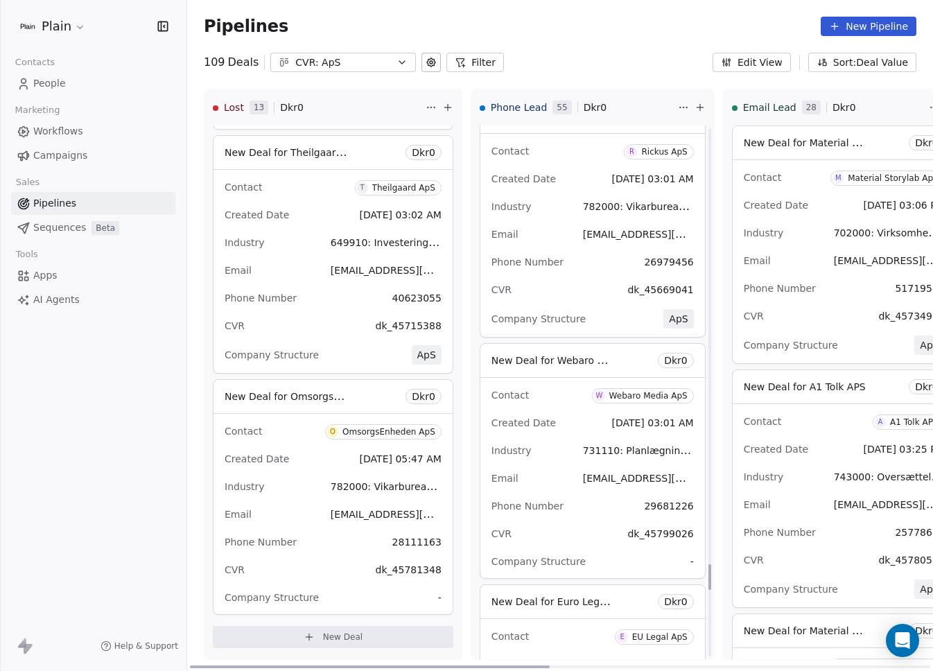
scroll to position [9057, 0]
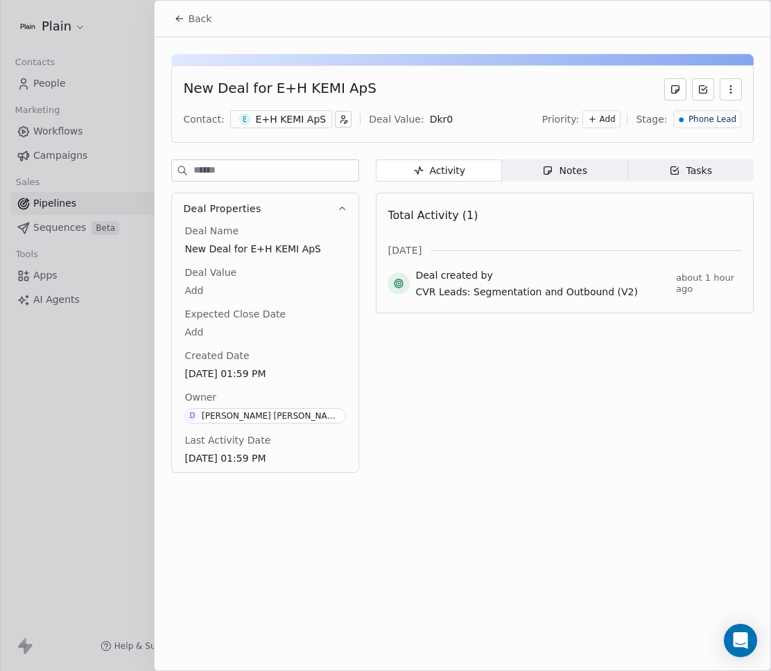
click at [71, 453] on div at bounding box center [385, 335] width 771 height 671
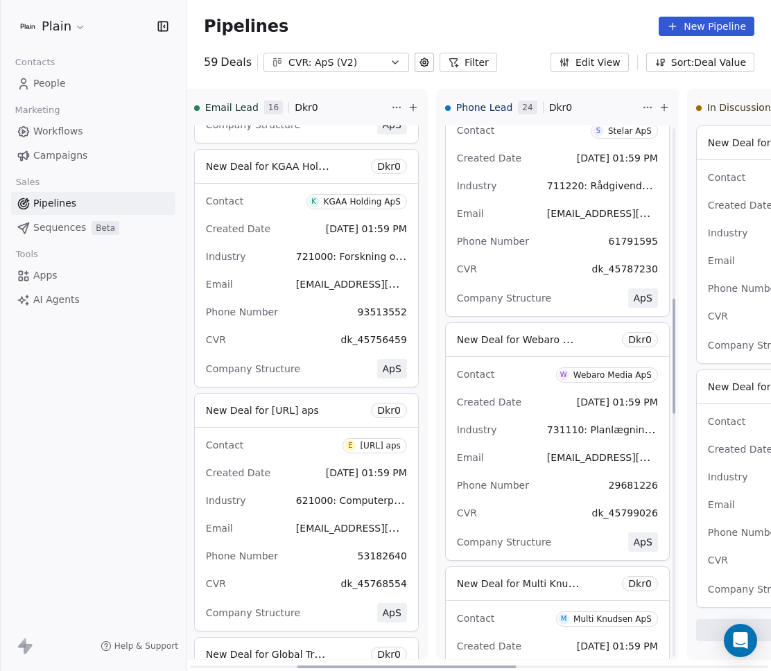
scroll to position [790, 0]
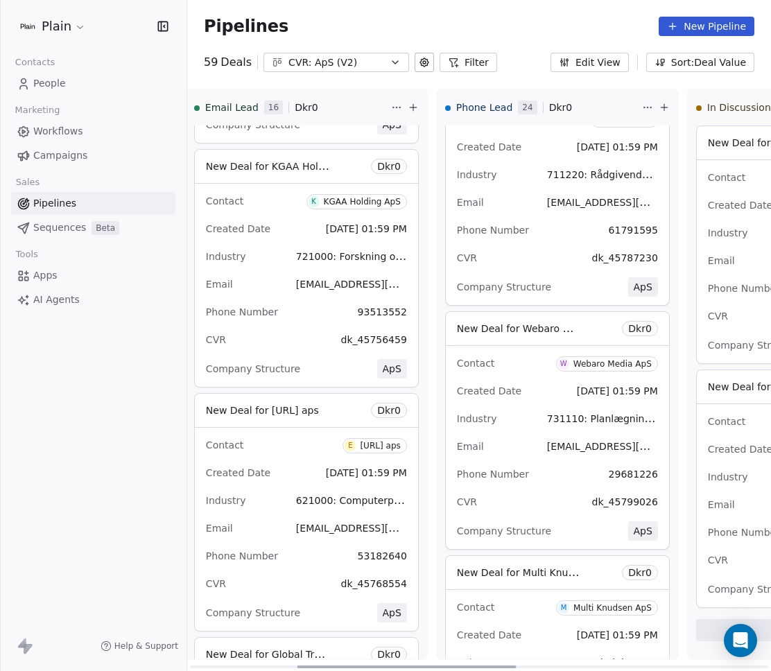
click at [625, 364] on div "Webaro Media ApS" at bounding box center [612, 364] width 78 height 10
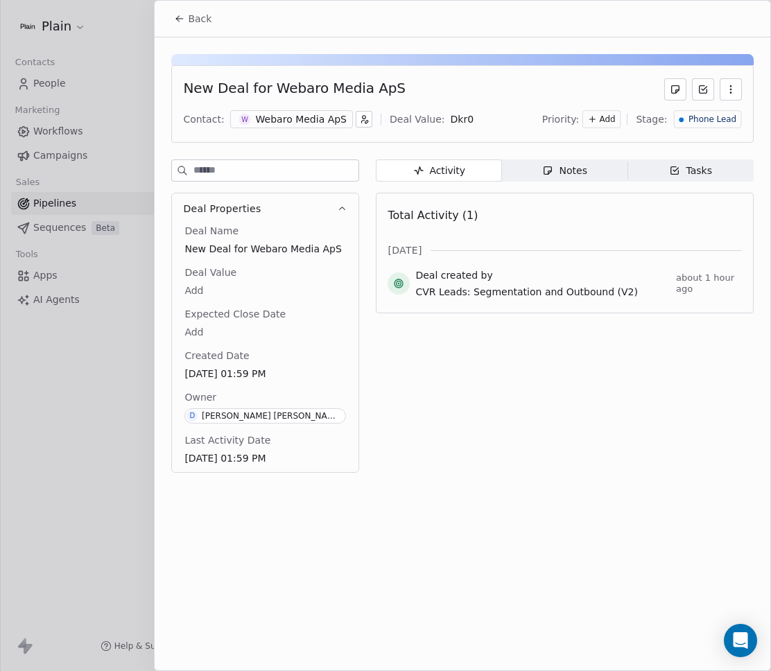
click at [304, 120] on div "Webaro Media ApS" at bounding box center [301, 119] width 91 height 14
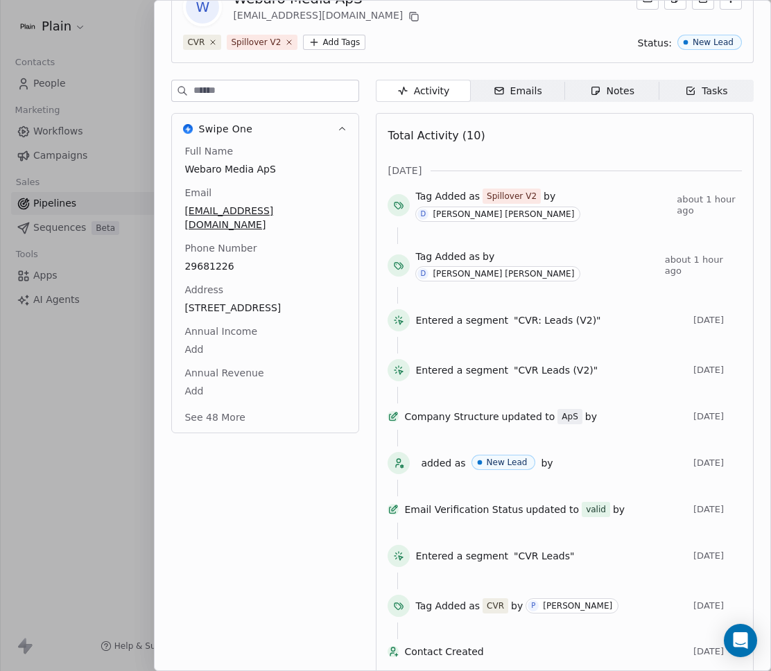
scroll to position [114, 0]
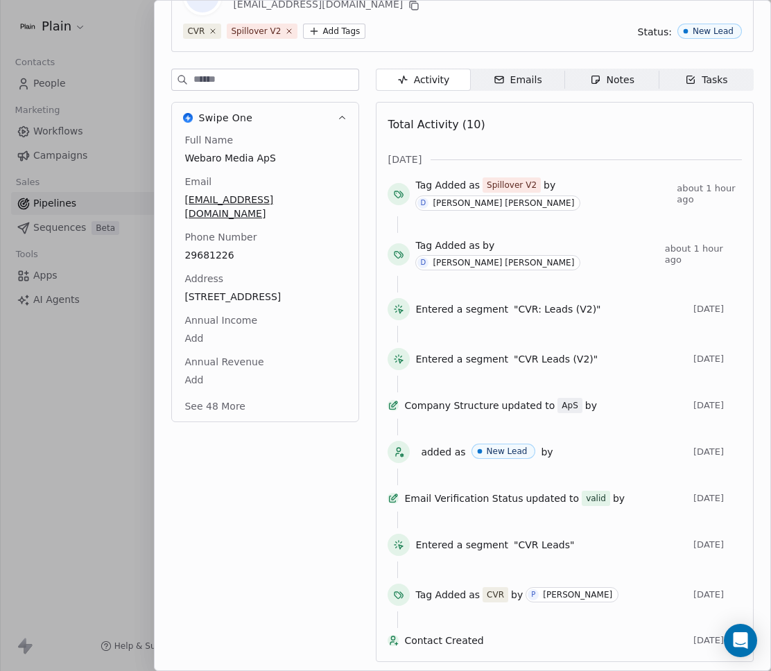
click at [119, 528] on div at bounding box center [385, 335] width 771 height 671
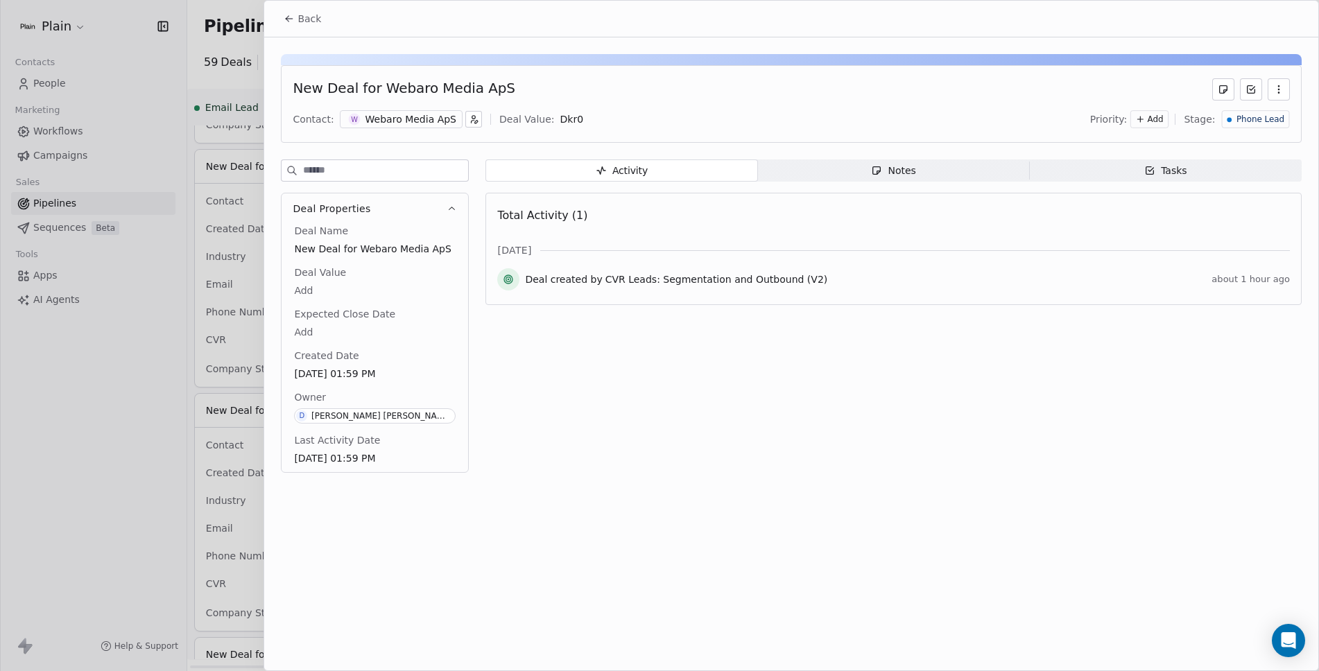
click at [307, 13] on span "Back" at bounding box center [309, 19] width 24 height 14
